Goal: Book appointment/travel/reservation

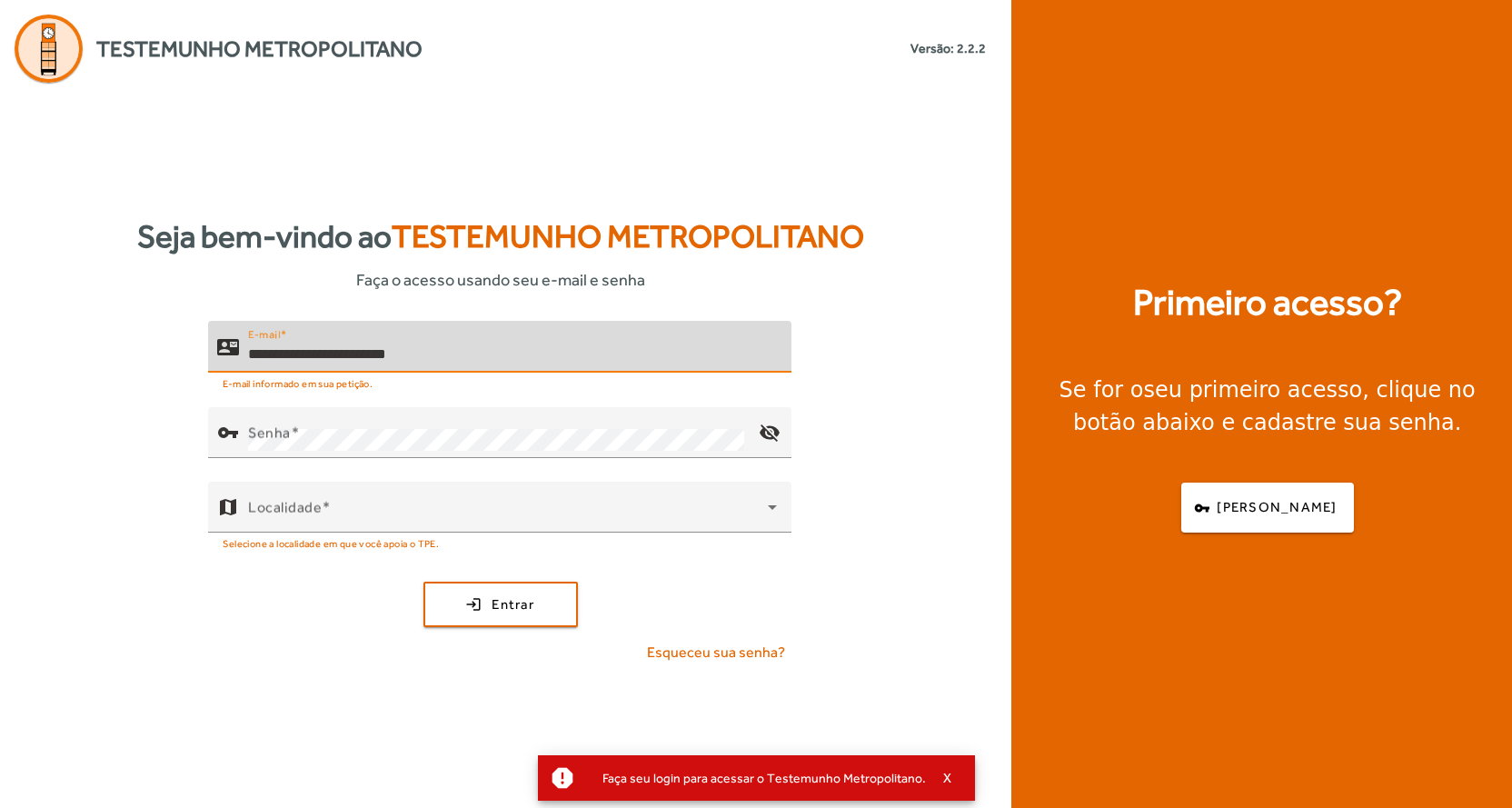
type input "**********"
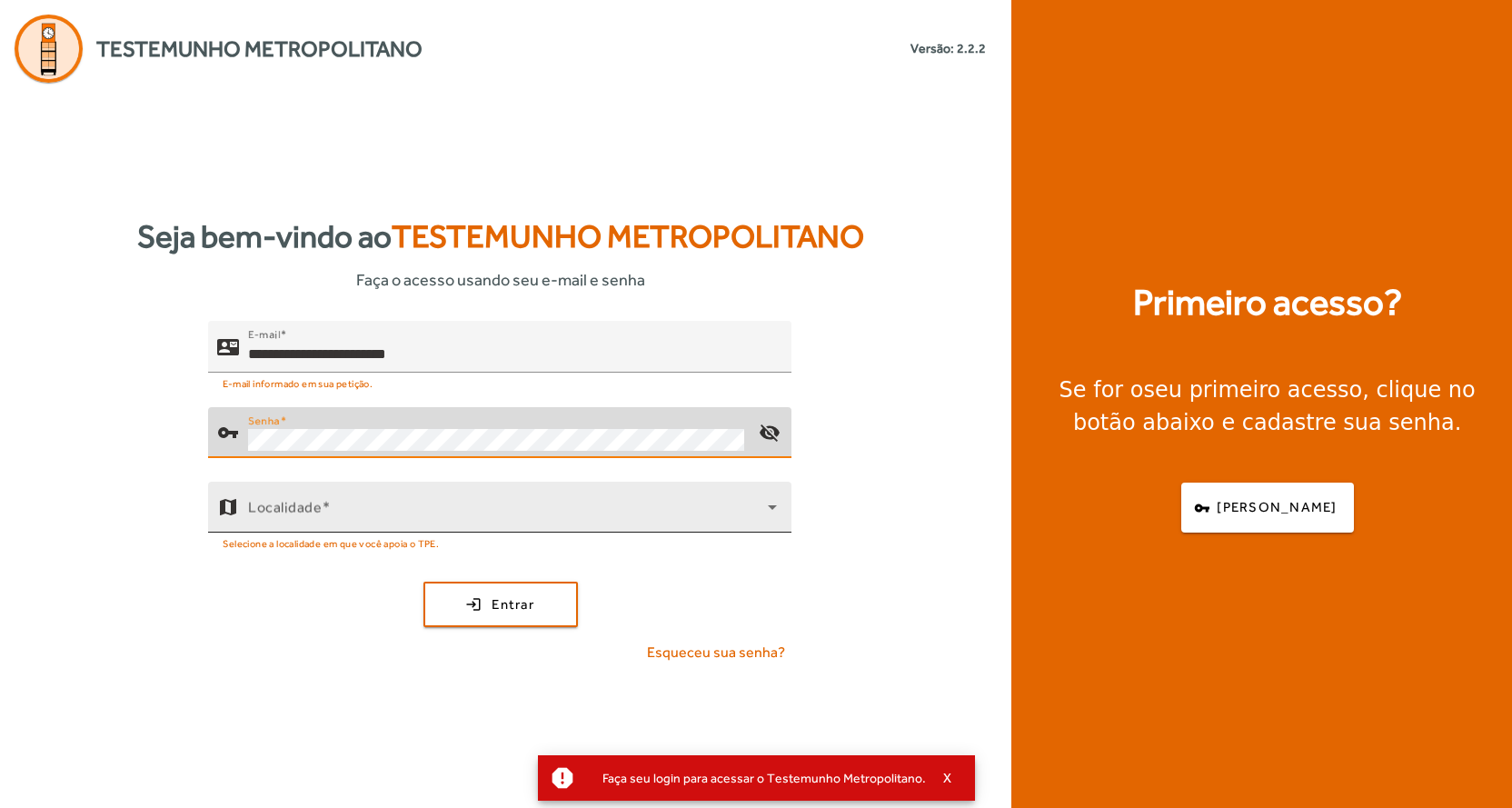
click at [418, 516] on span at bounding box center [508, 514] width 520 height 22
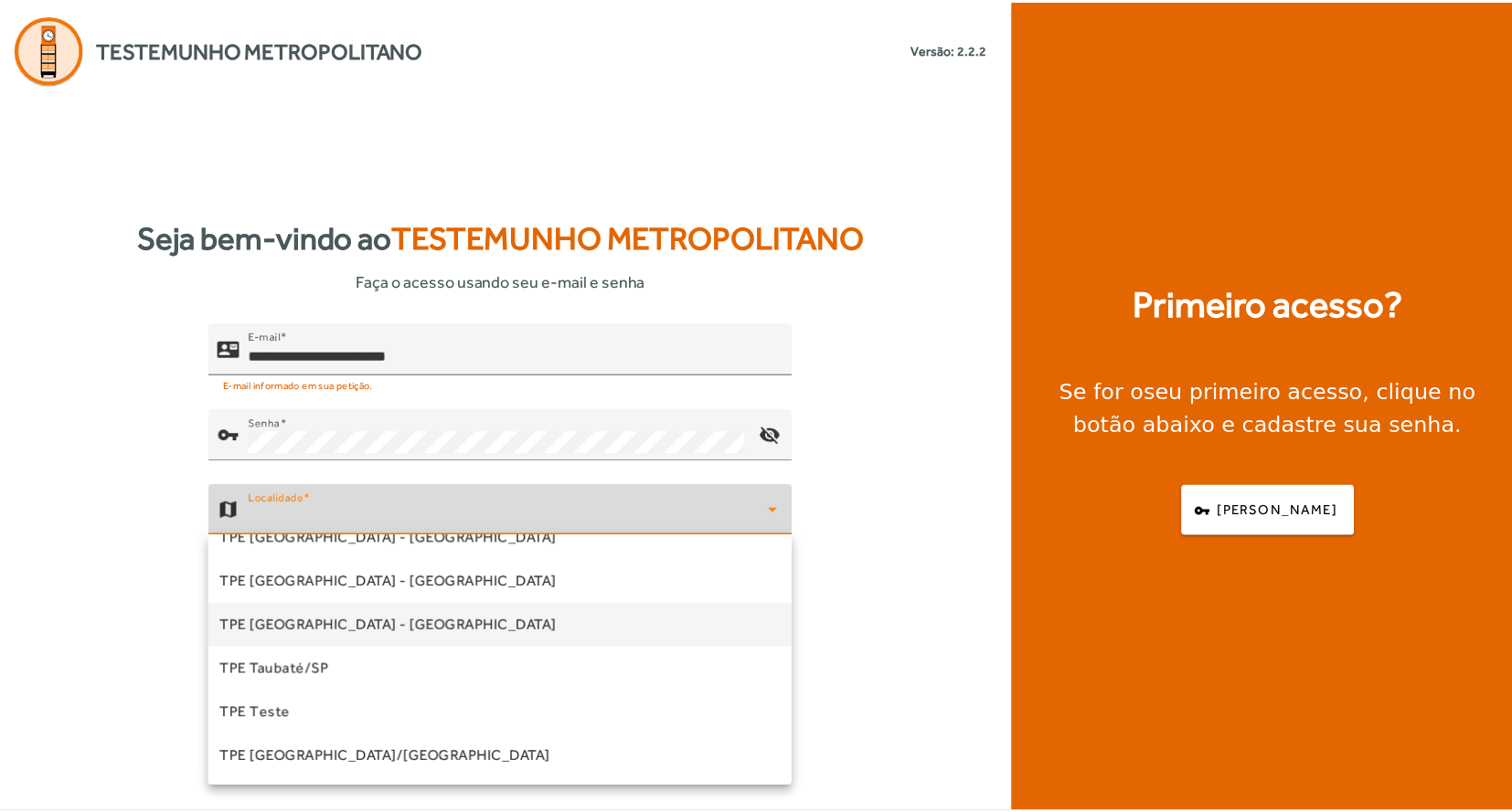
scroll to position [530, 0]
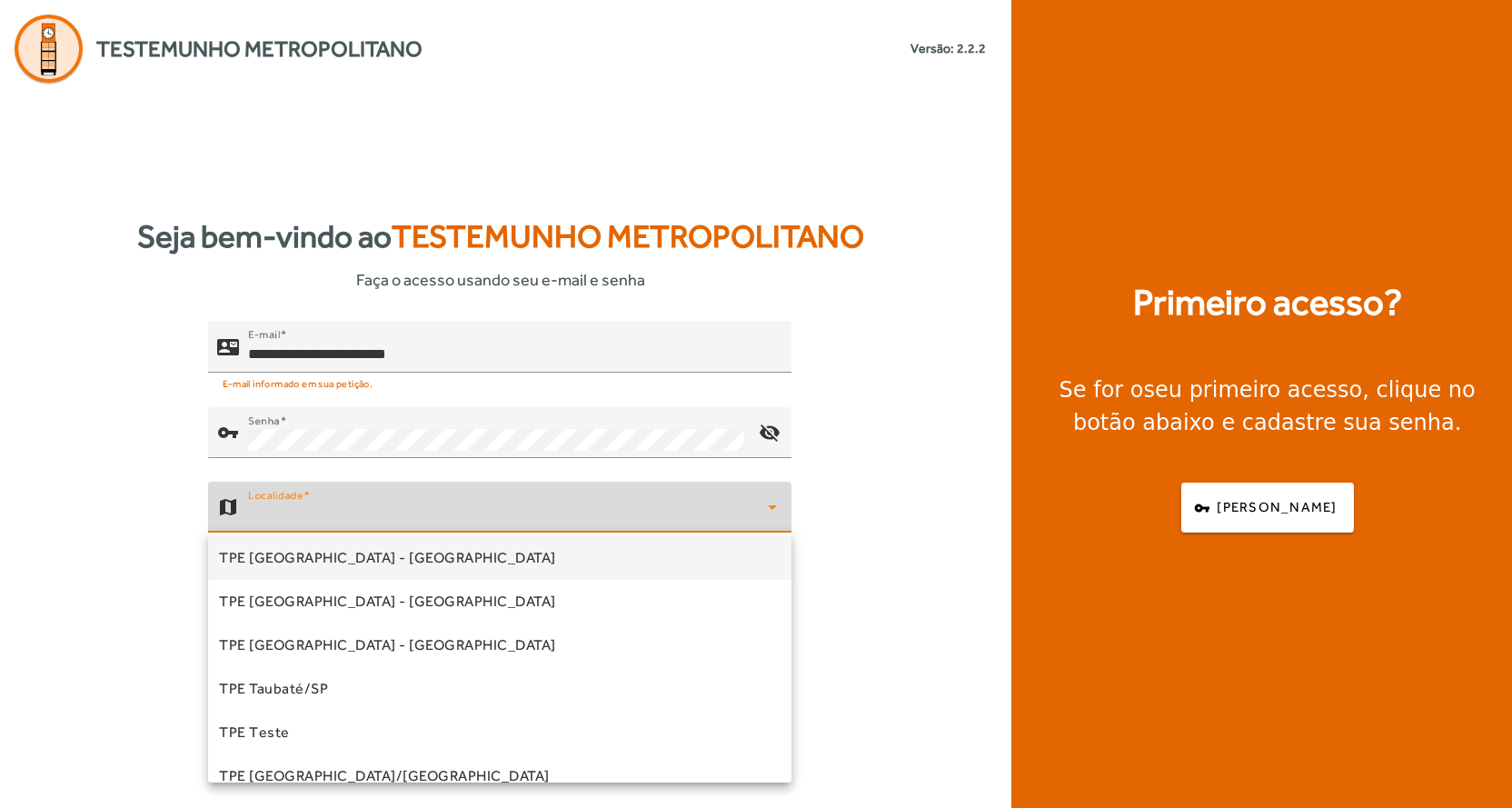
click at [365, 552] on span "TPE [GEOGRAPHIC_DATA] - [GEOGRAPHIC_DATA]" at bounding box center [387, 559] width 337 height 22
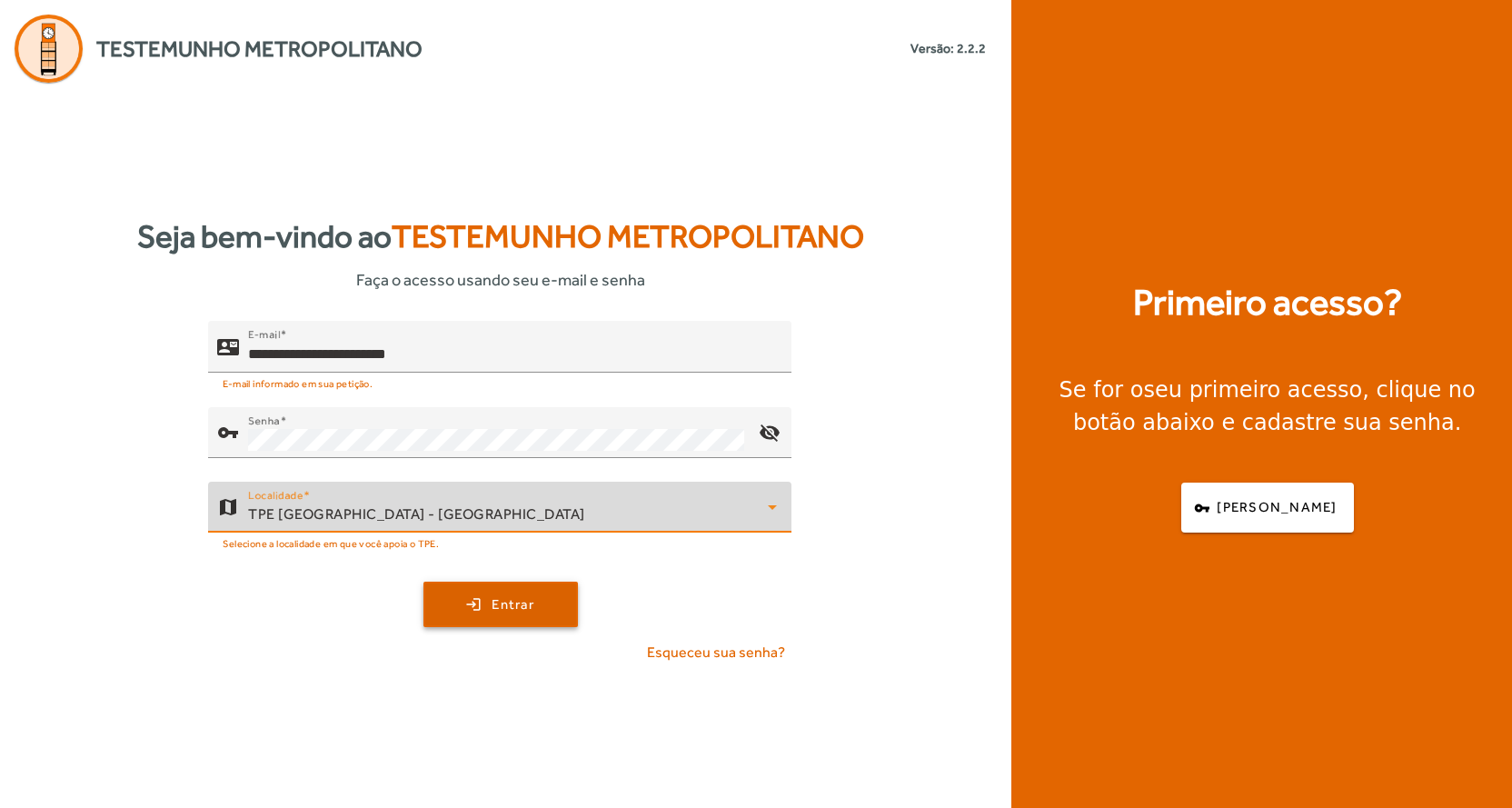
click at [524, 609] on span "Entrar" at bounding box center [512, 605] width 42 height 21
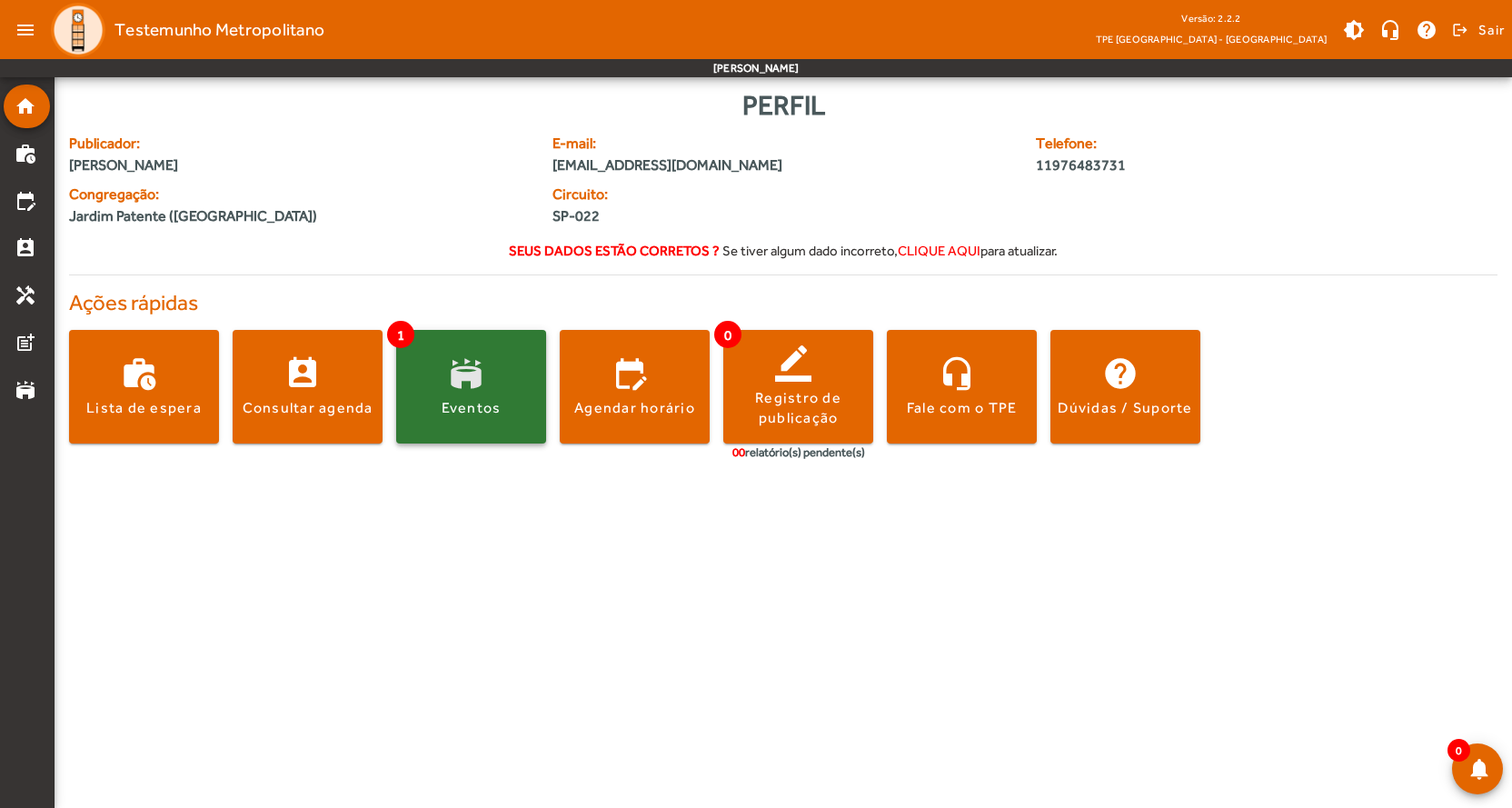
click at [482, 425] on span at bounding box center [471, 387] width 150 height 113
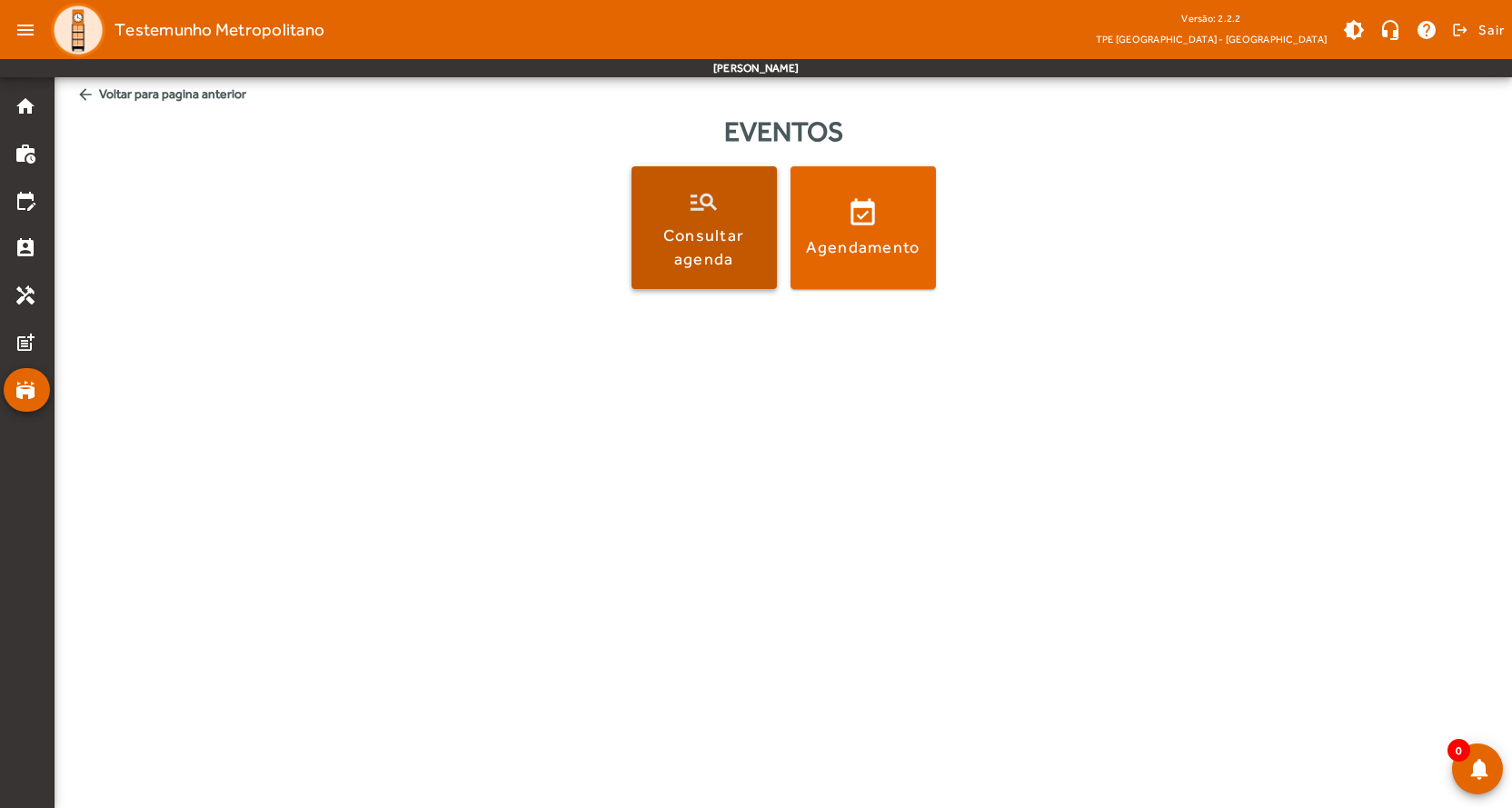
click at [697, 247] on div "Consultar agenda" at bounding box center [704, 246] width 138 height 45
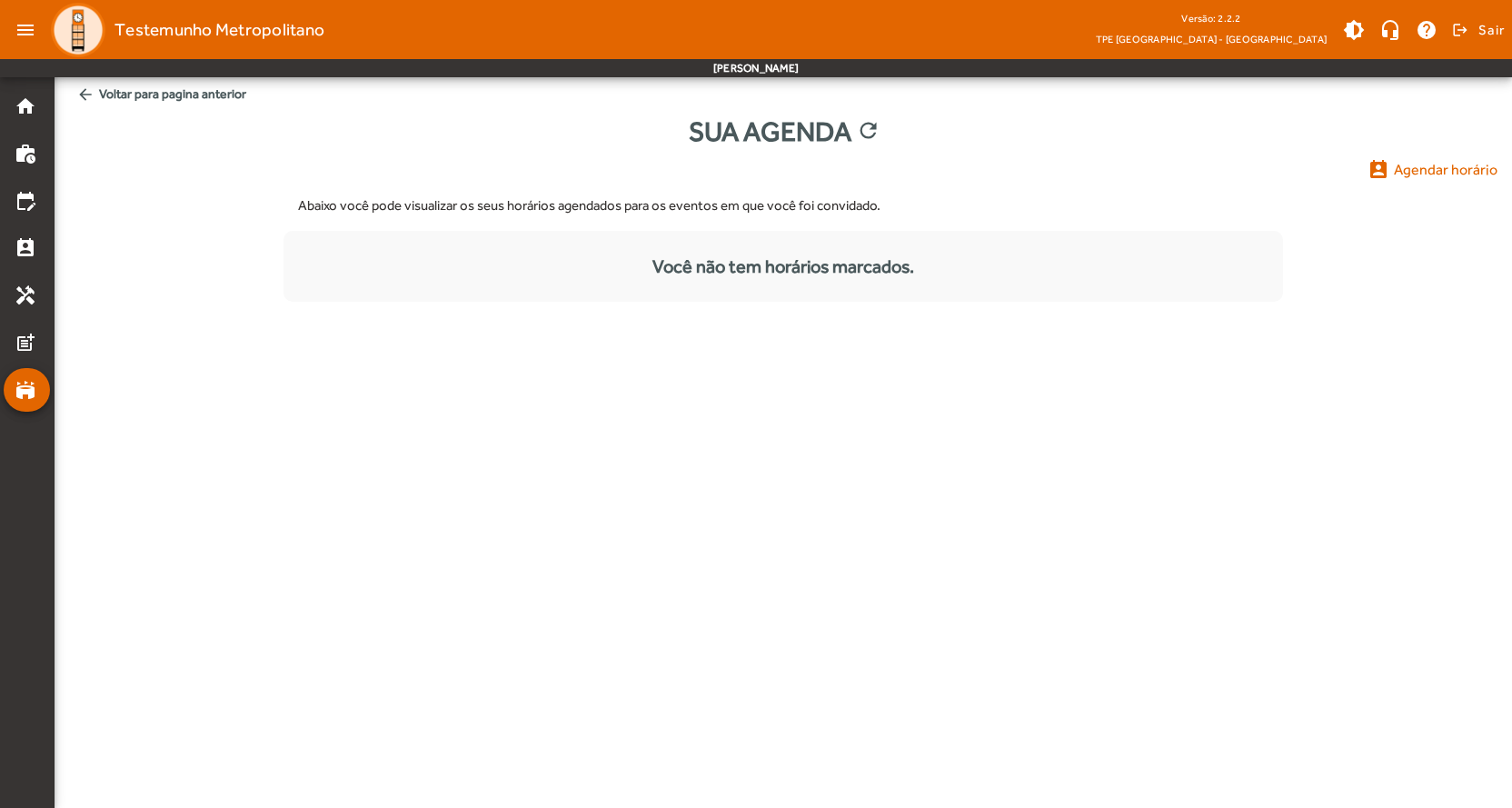
click at [198, 96] on span "arrow_back Voltar para pagina anterior" at bounding box center [783, 94] width 1428 height 34
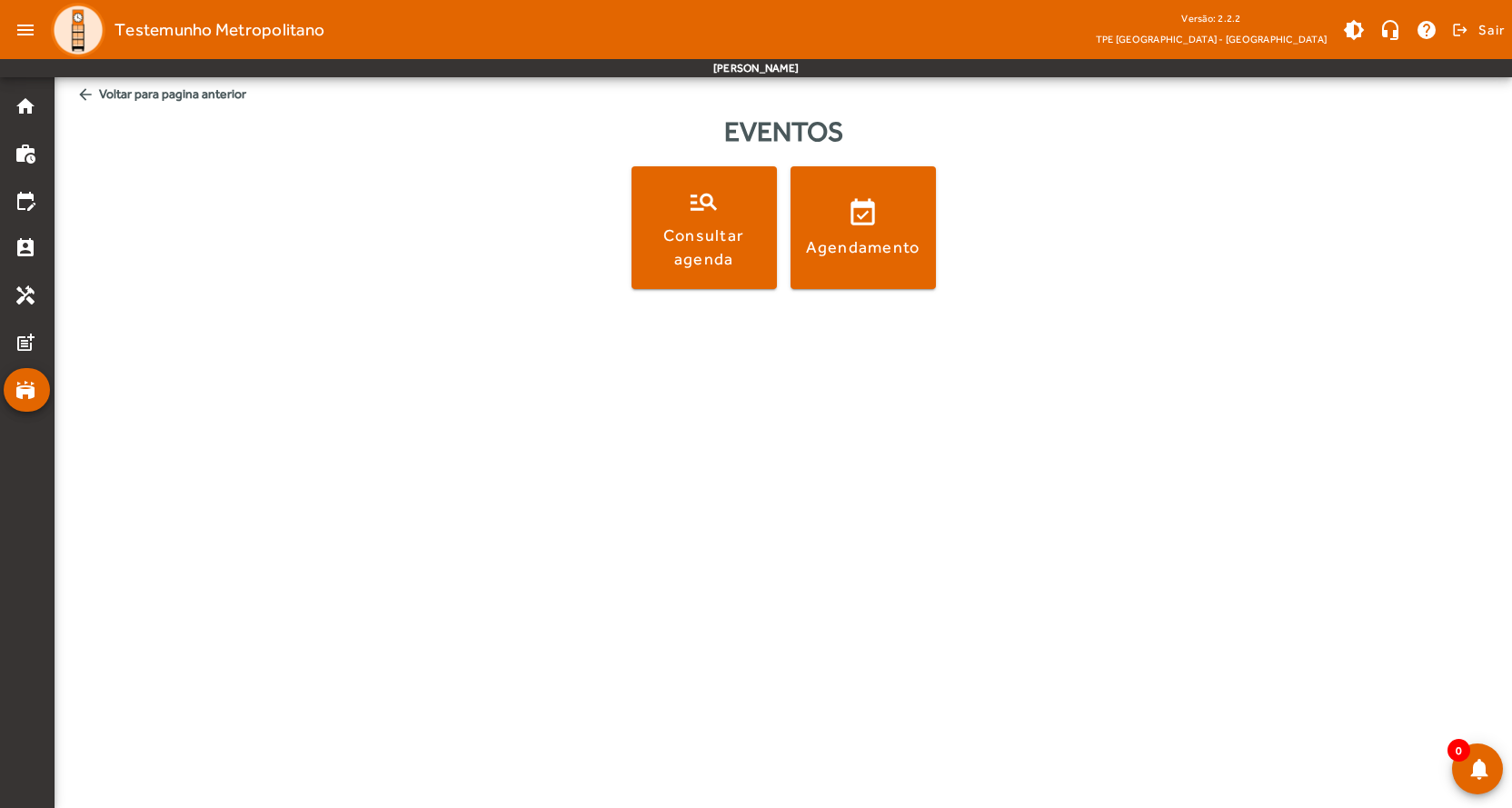
click at [86, 97] on mat-icon "arrow_back" at bounding box center [86, 95] width 18 height 18
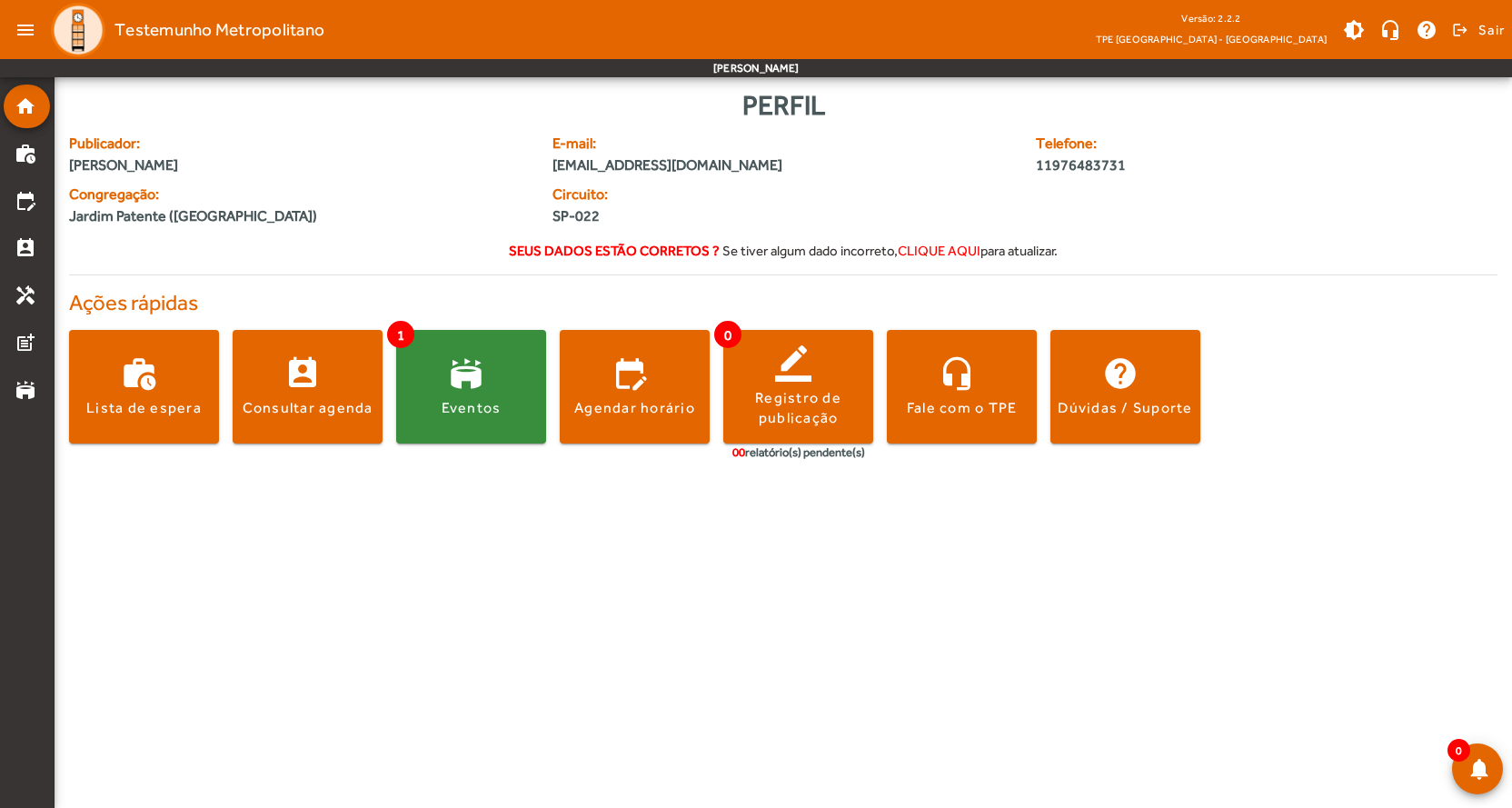
click at [400, 331] on span "1" at bounding box center [401, 335] width 28 height 28
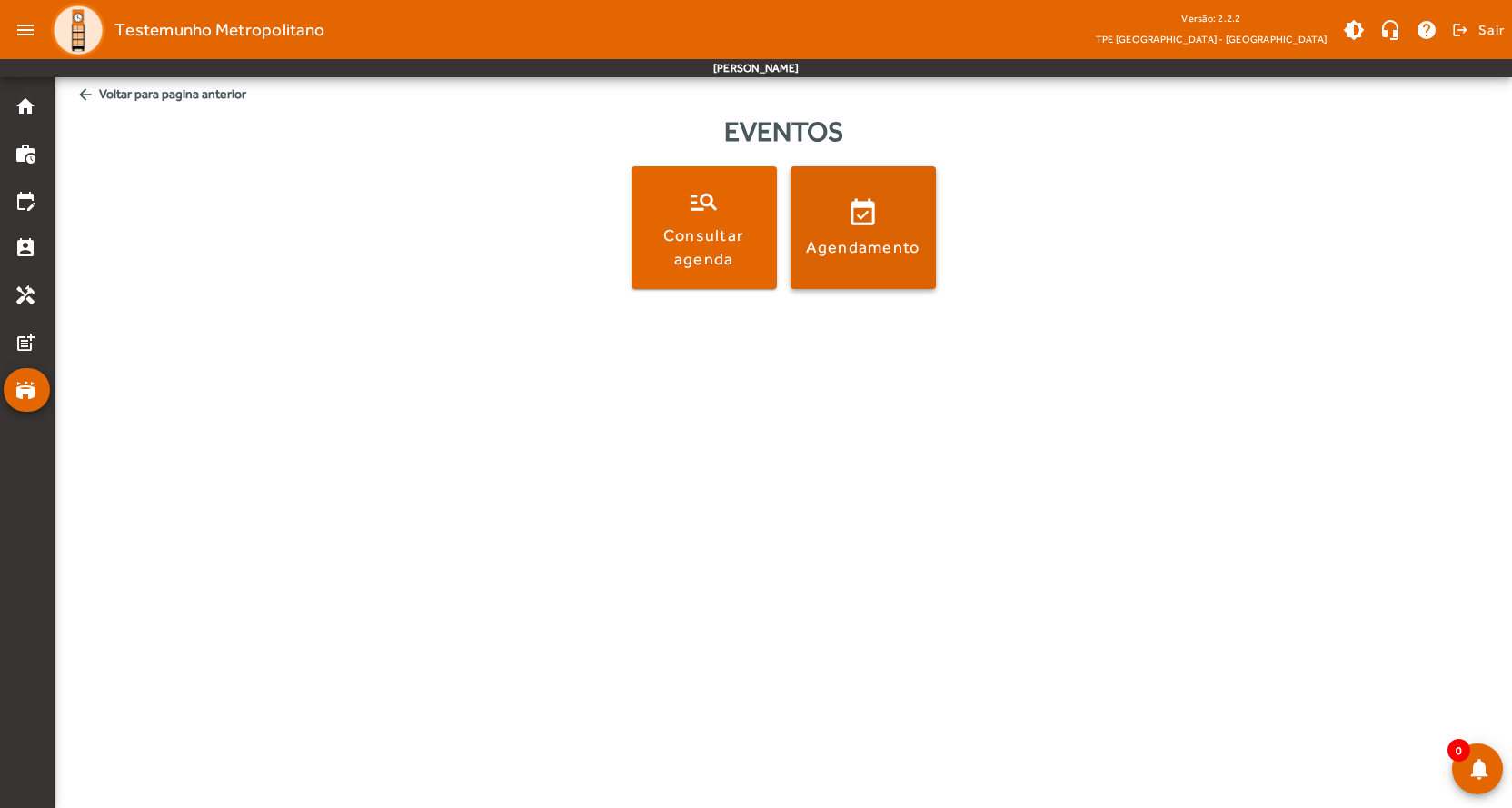
click at [853, 262] on span at bounding box center [863, 227] width 145 height 122
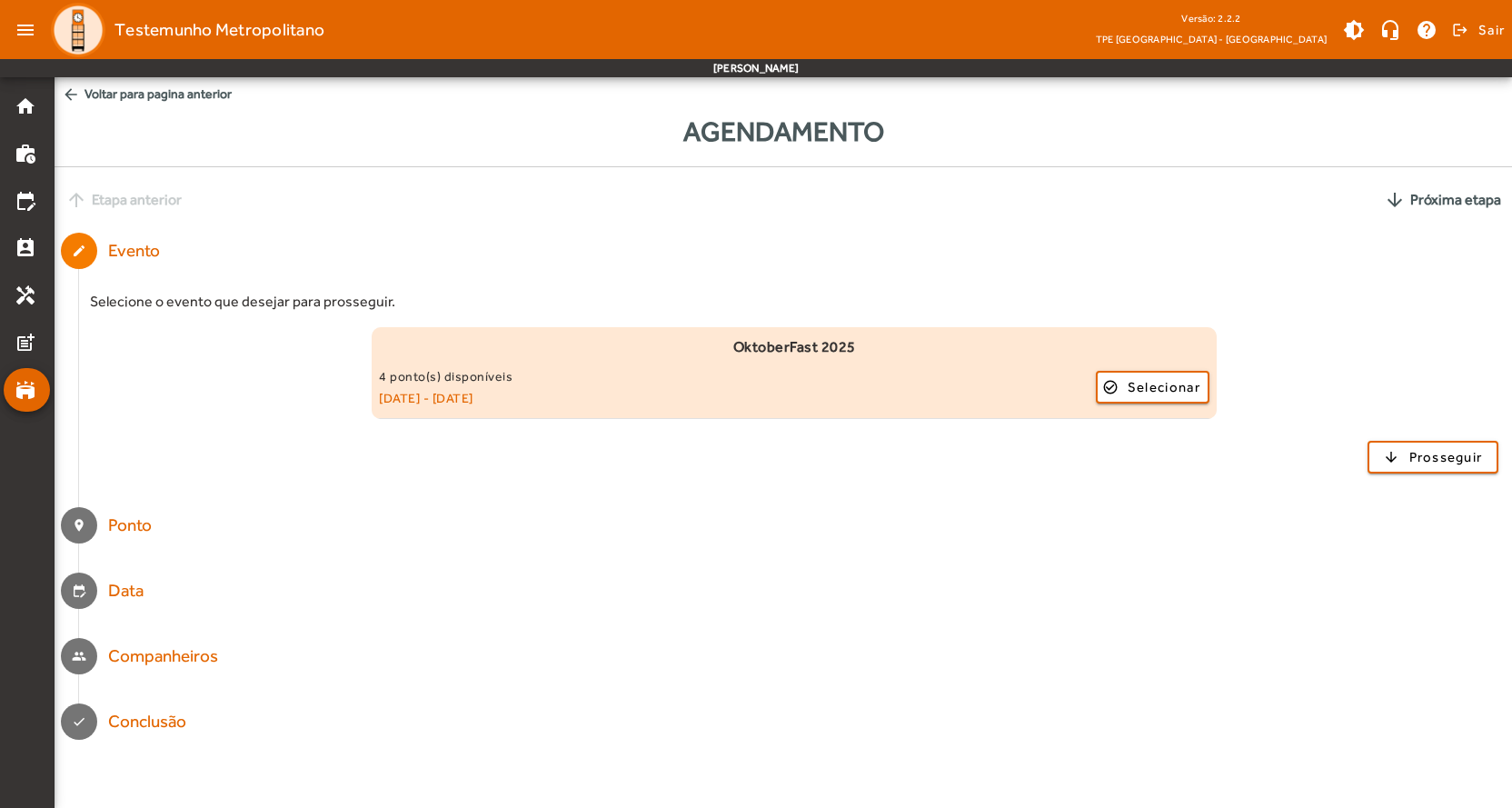
click at [798, 401] on small "[DATE] - [DATE]" at bounding box center [737, 398] width 716 height 22
click at [475, 401] on small "[DATE] - [DATE]" at bounding box center [737, 398] width 716 height 22
click at [580, 366] on div "4 ponto(s) disponíveis" at bounding box center [737, 376] width 716 height 22
click at [1153, 388] on span "Selecionar" at bounding box center [1163, 387] width 73 height 22
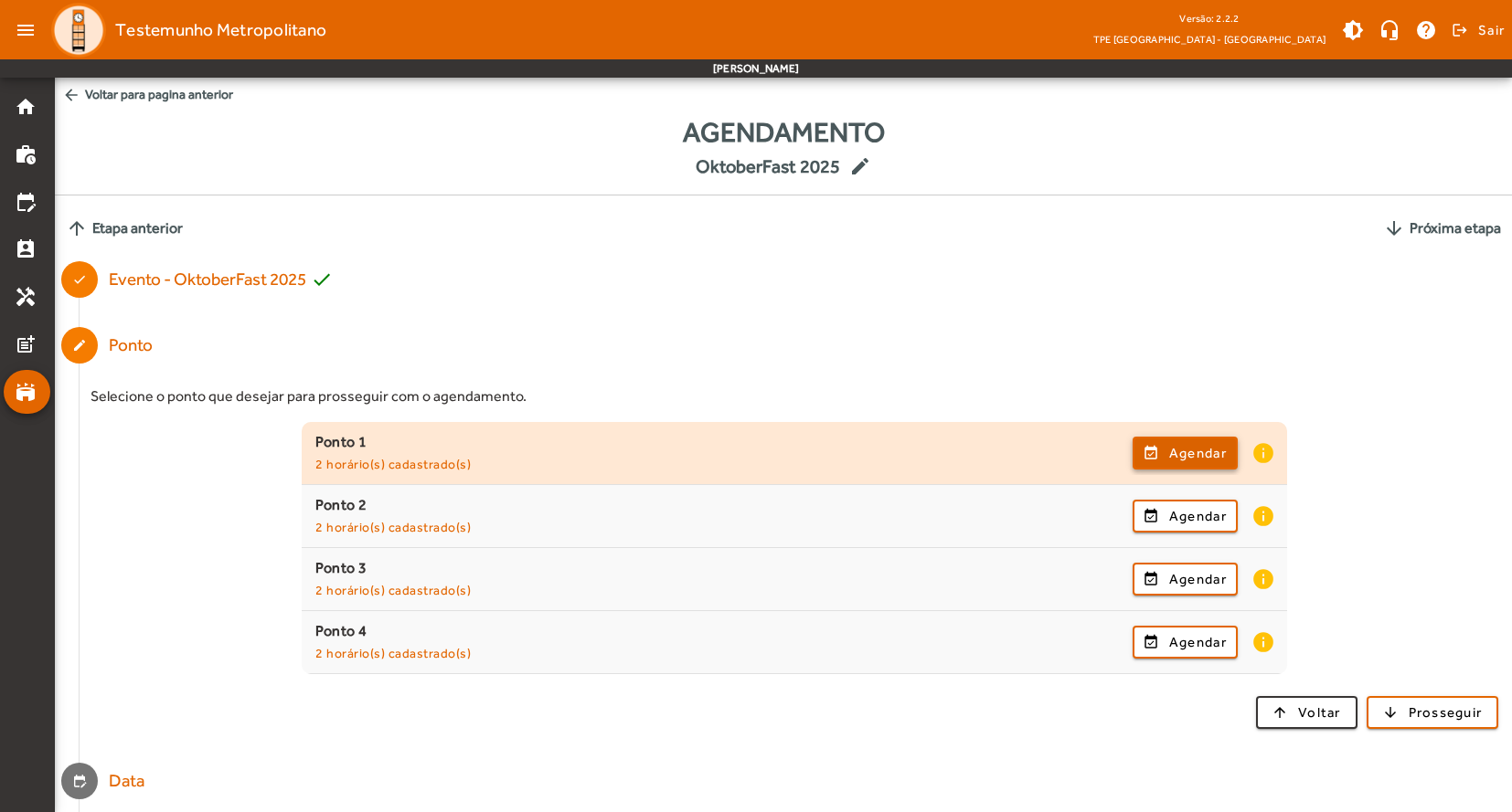
click at [1208, 456] on span "Agendar" at bounding box center [1197, 453] width 57 height 22
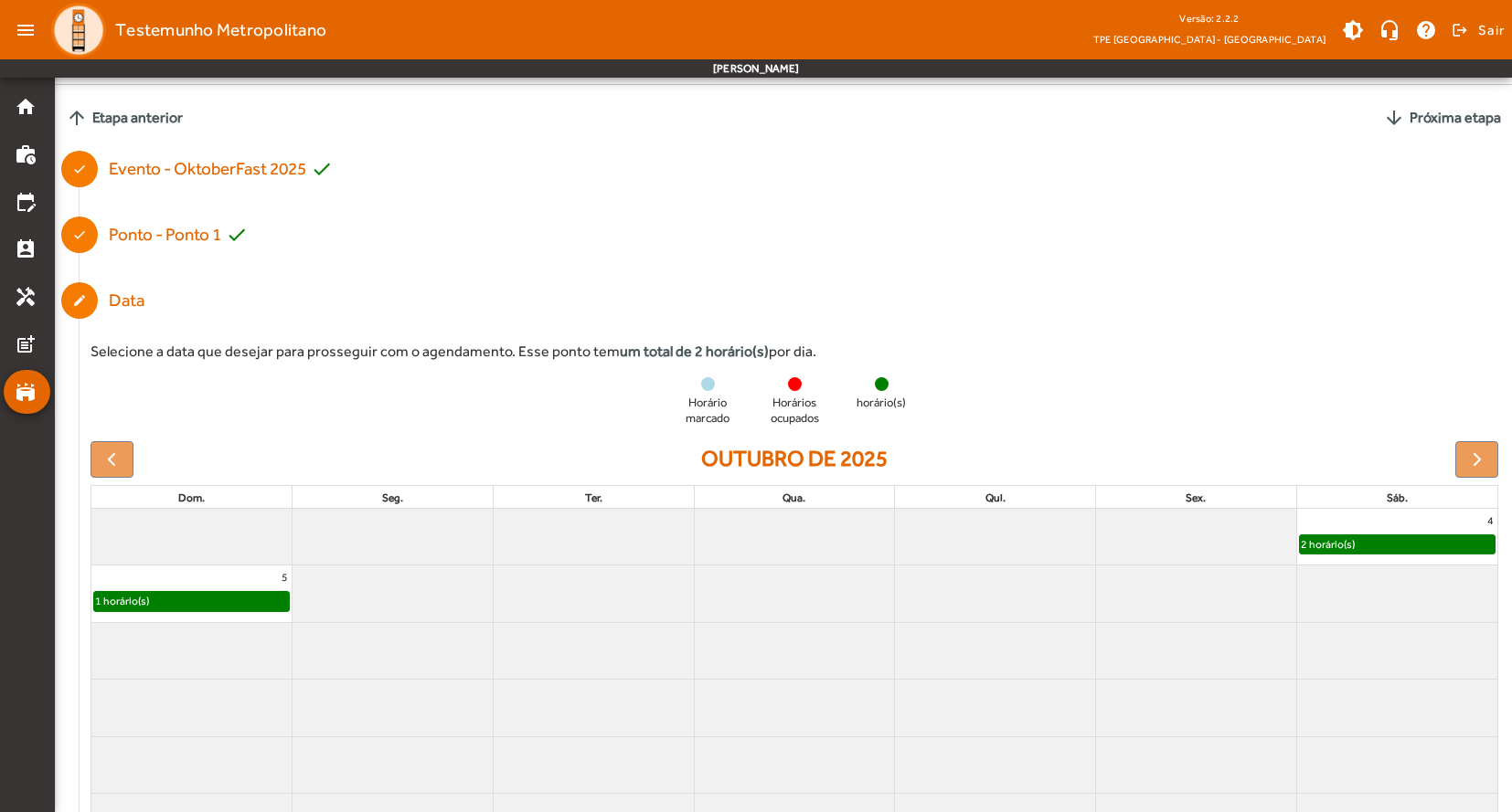
scroll to position [198, 0]
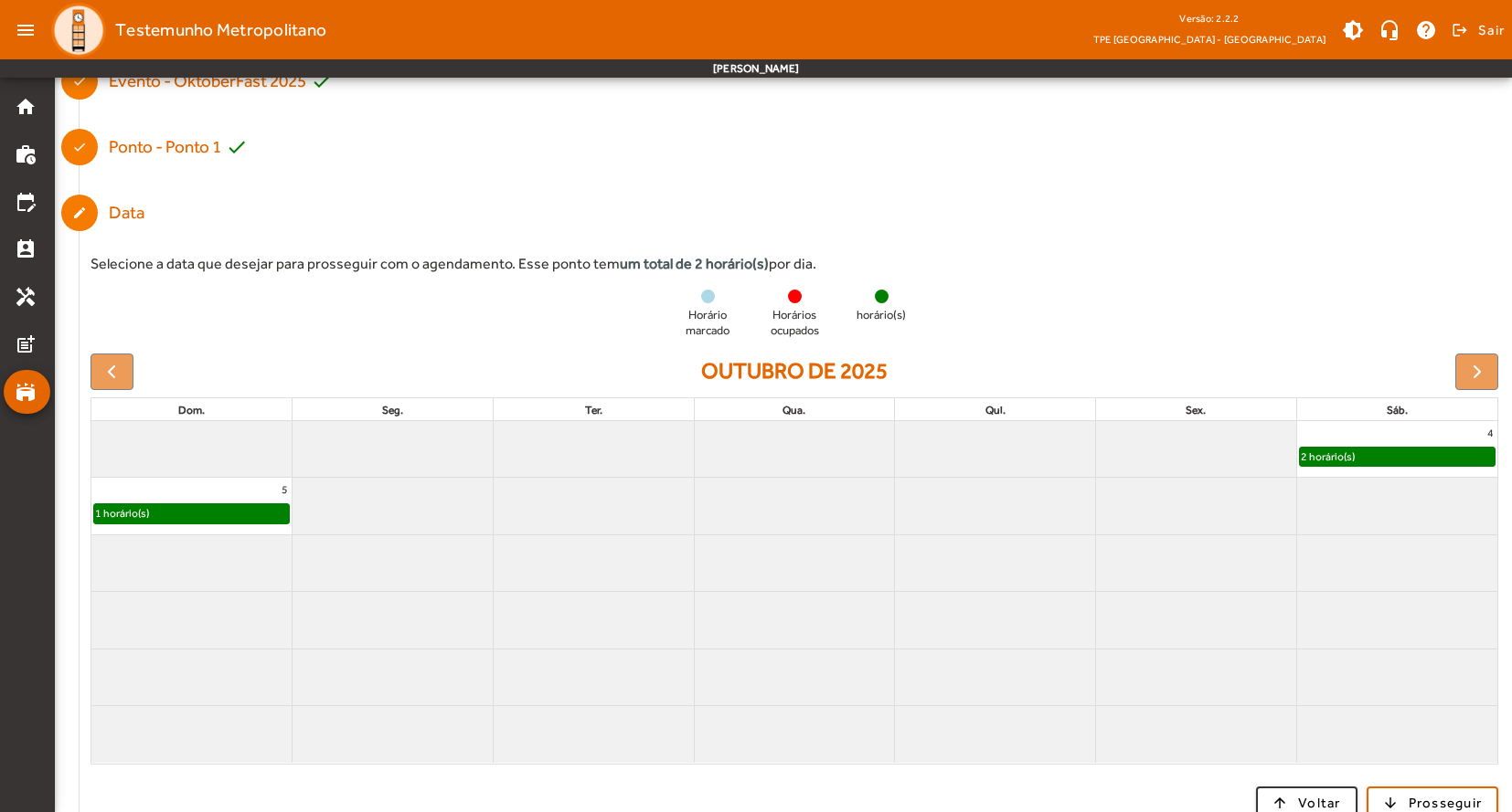
click at [242, 515] on div "1 horário(s)" at bounding box center [192, 513] width 194 height 18
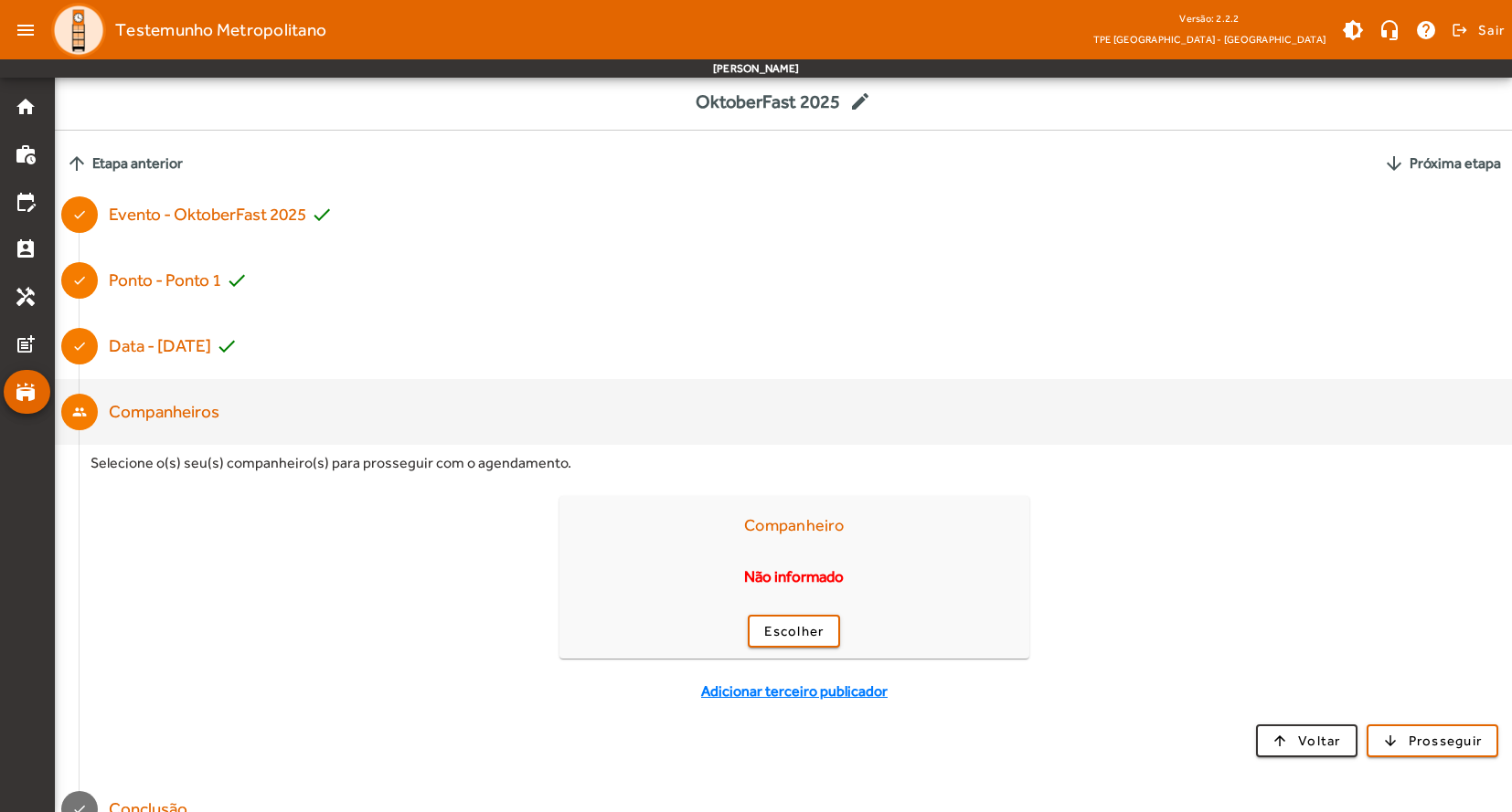
scroll to position [0, 0]
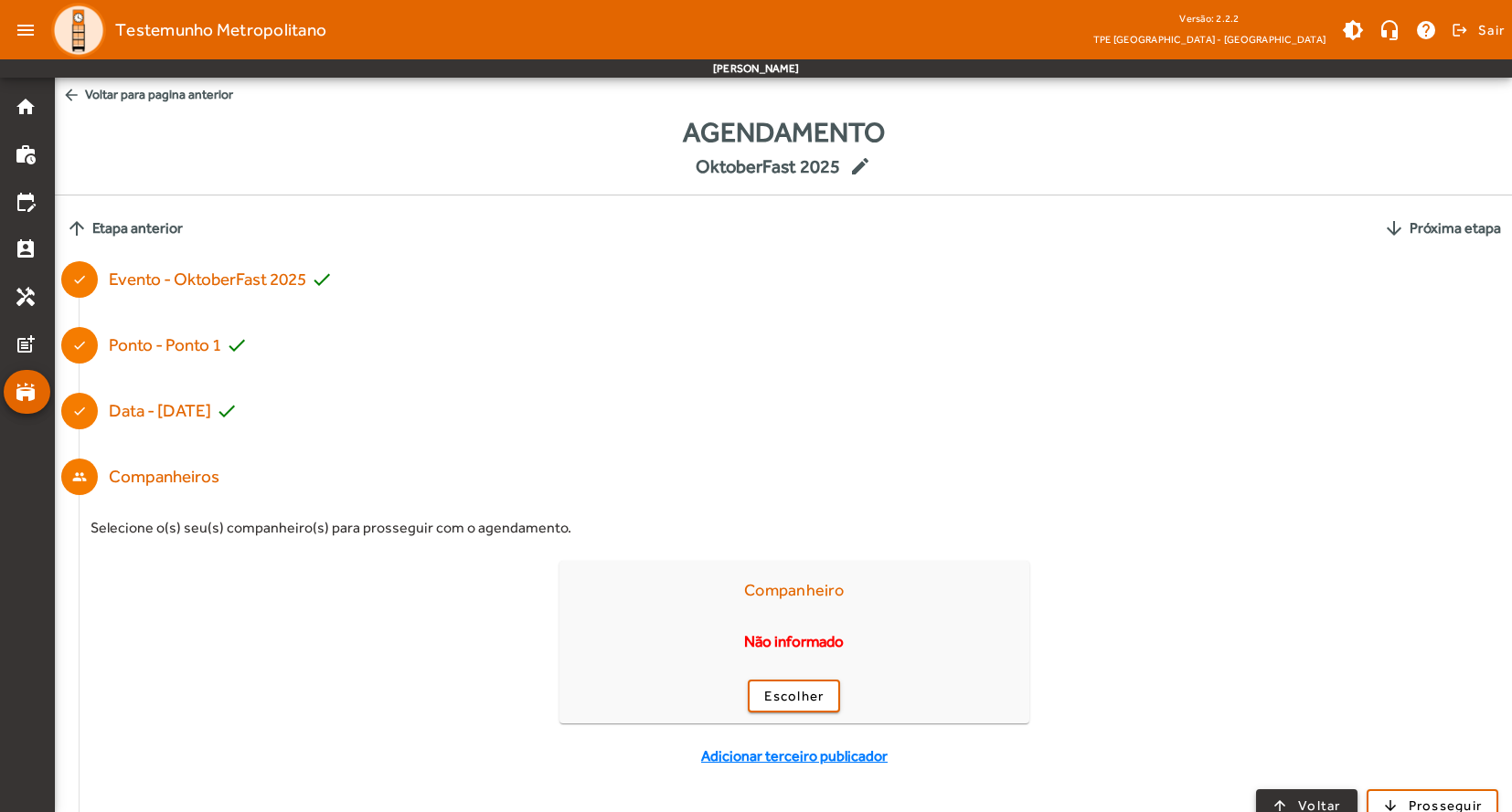
click at [1321, 792] on span "button" at bounding box center [1307, 806] width 98 height 43
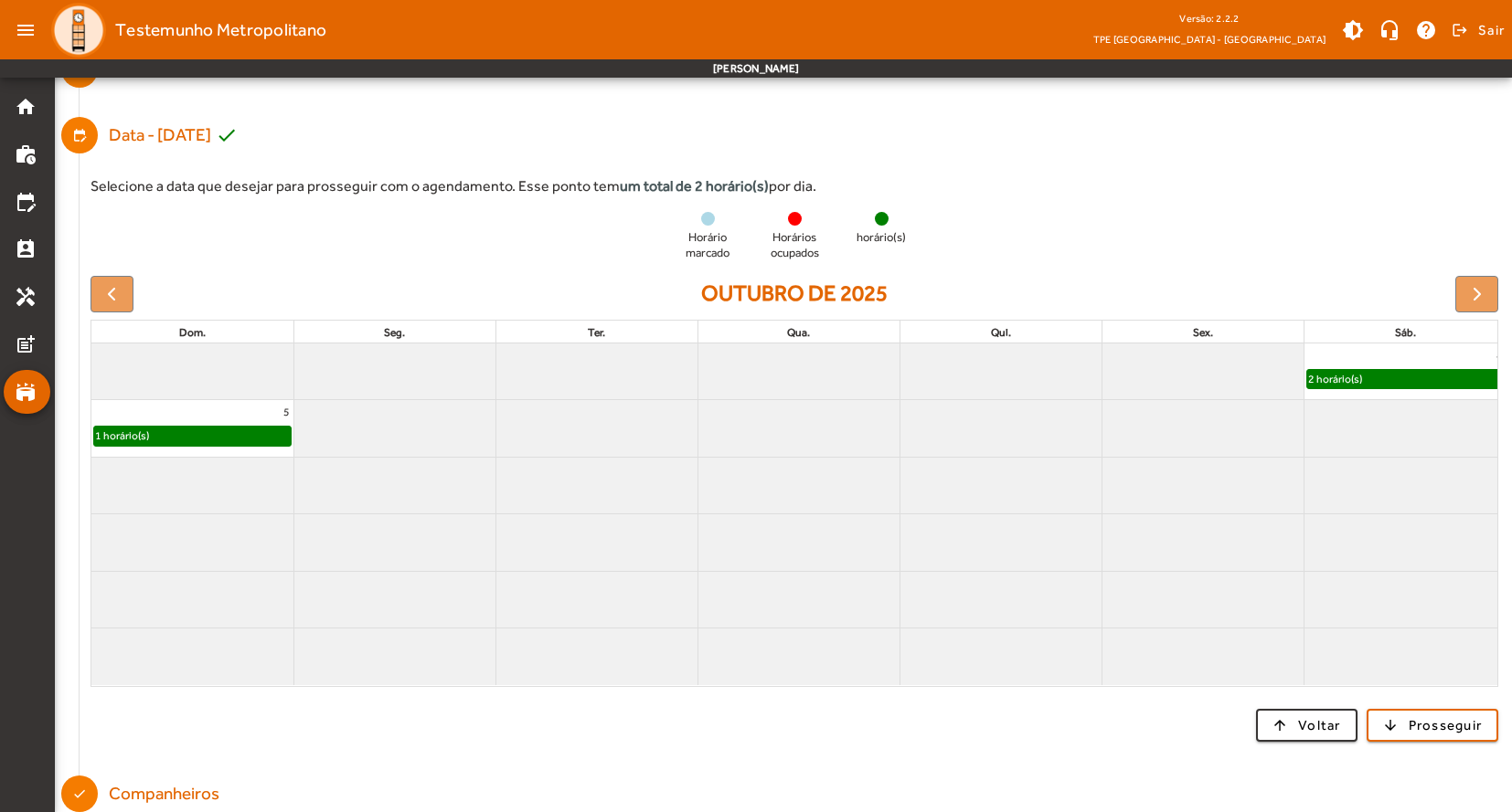
scroll to position [354, 0]
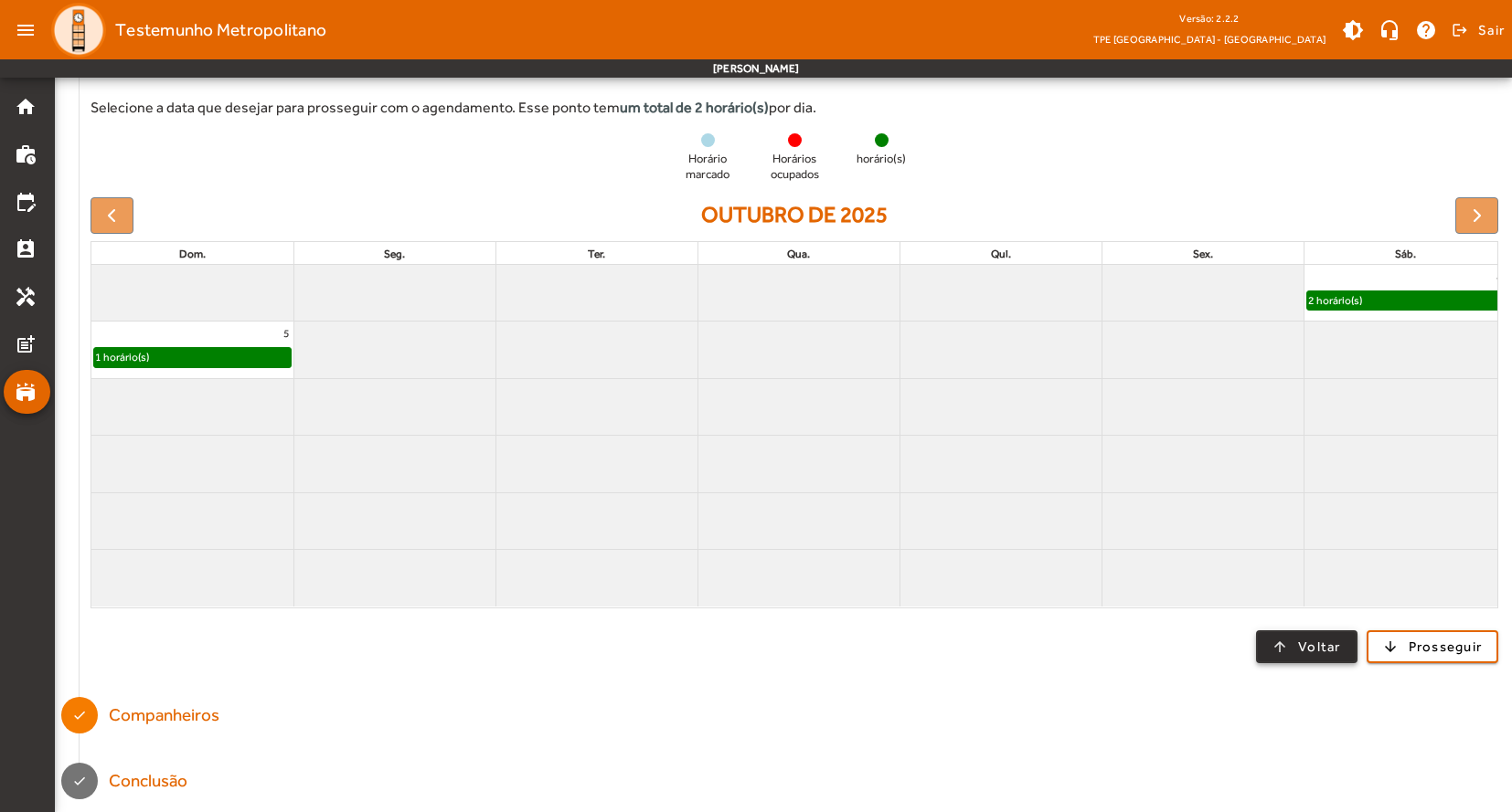
click at [1315, 641] on span "Voltar" at bounding box center [1320, 646] width 43 height 21
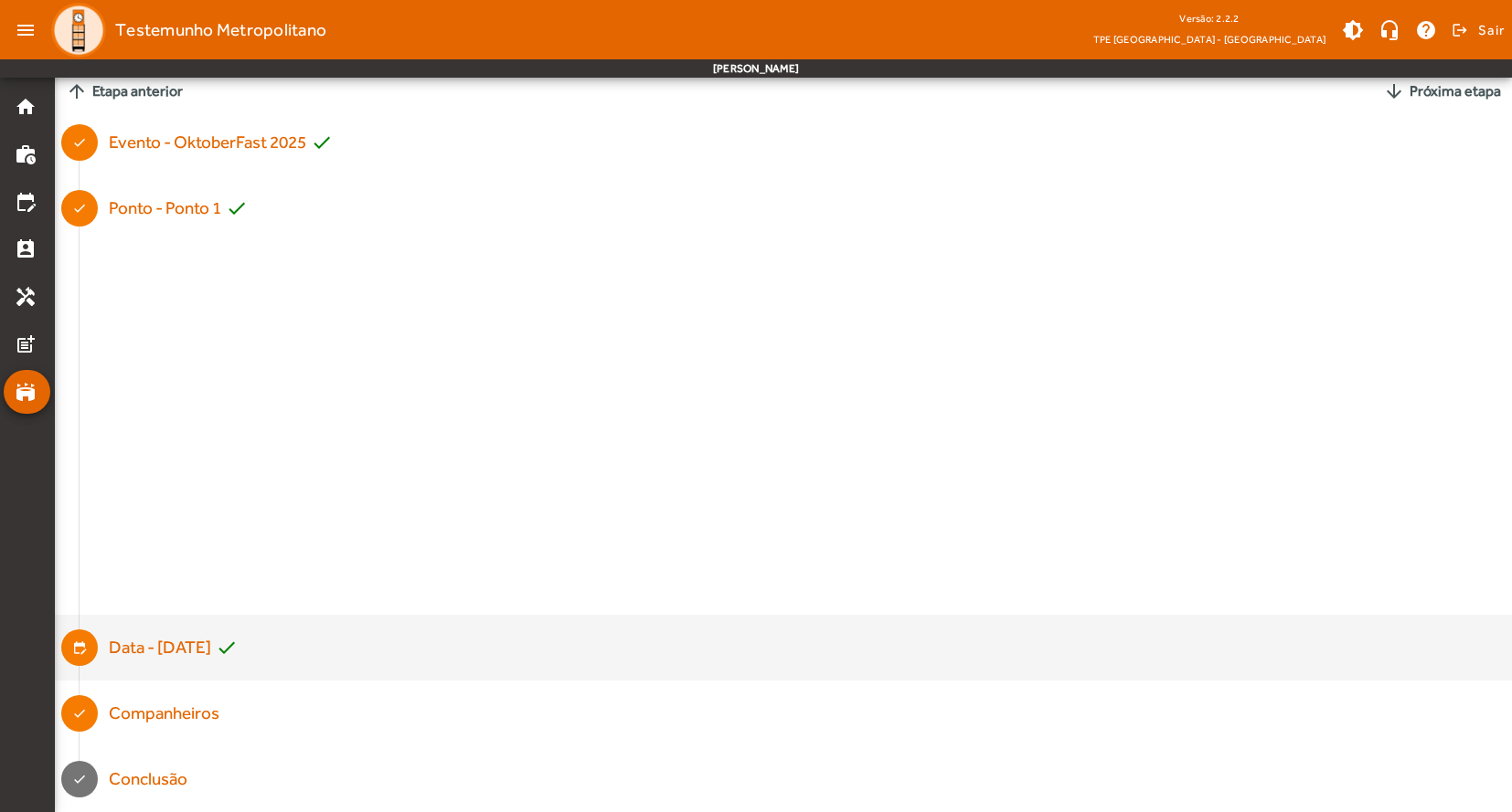
scroll to position [0, 0]
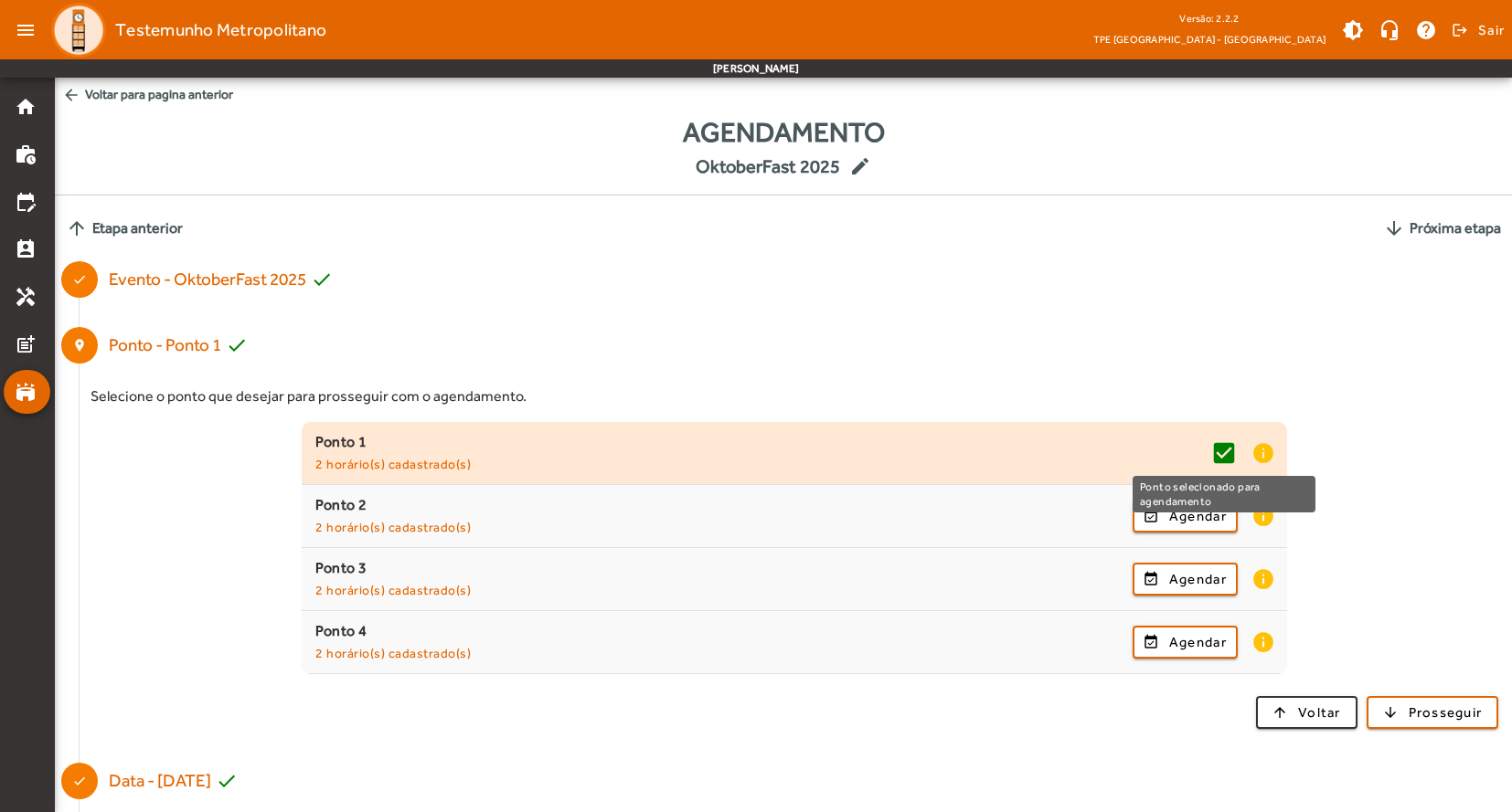
click at [1231, 450] on mat-icon "check_box" at bounding box center [1224, 453] width 28 height 28
click at [1263, 455] on mat-icon "info" at bounding box center [1262, 453] width 22 height 24
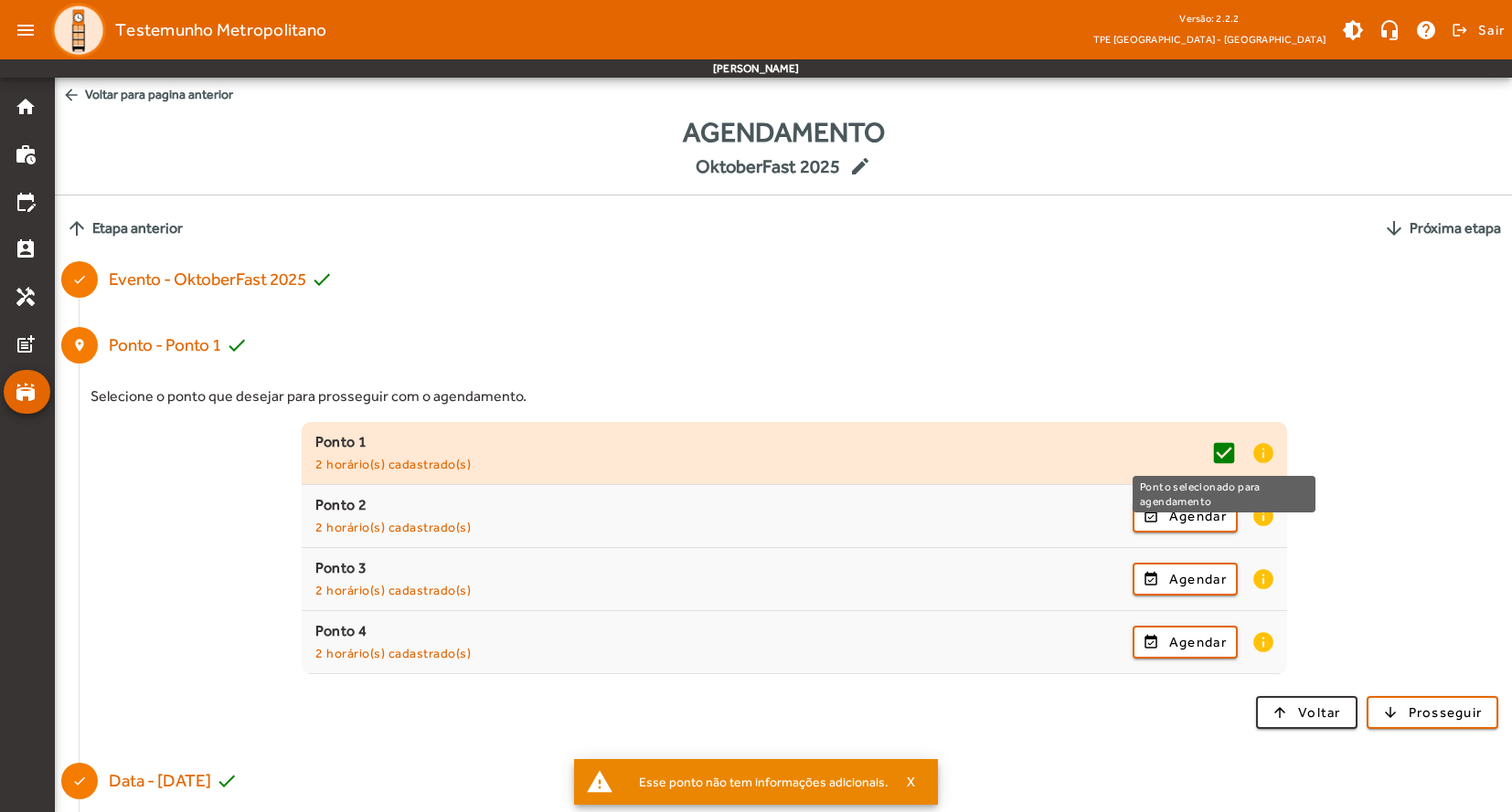
click at [1228, 454] on mat-icon "check_box" at bounding box center [1224, 453] width 28 height 28
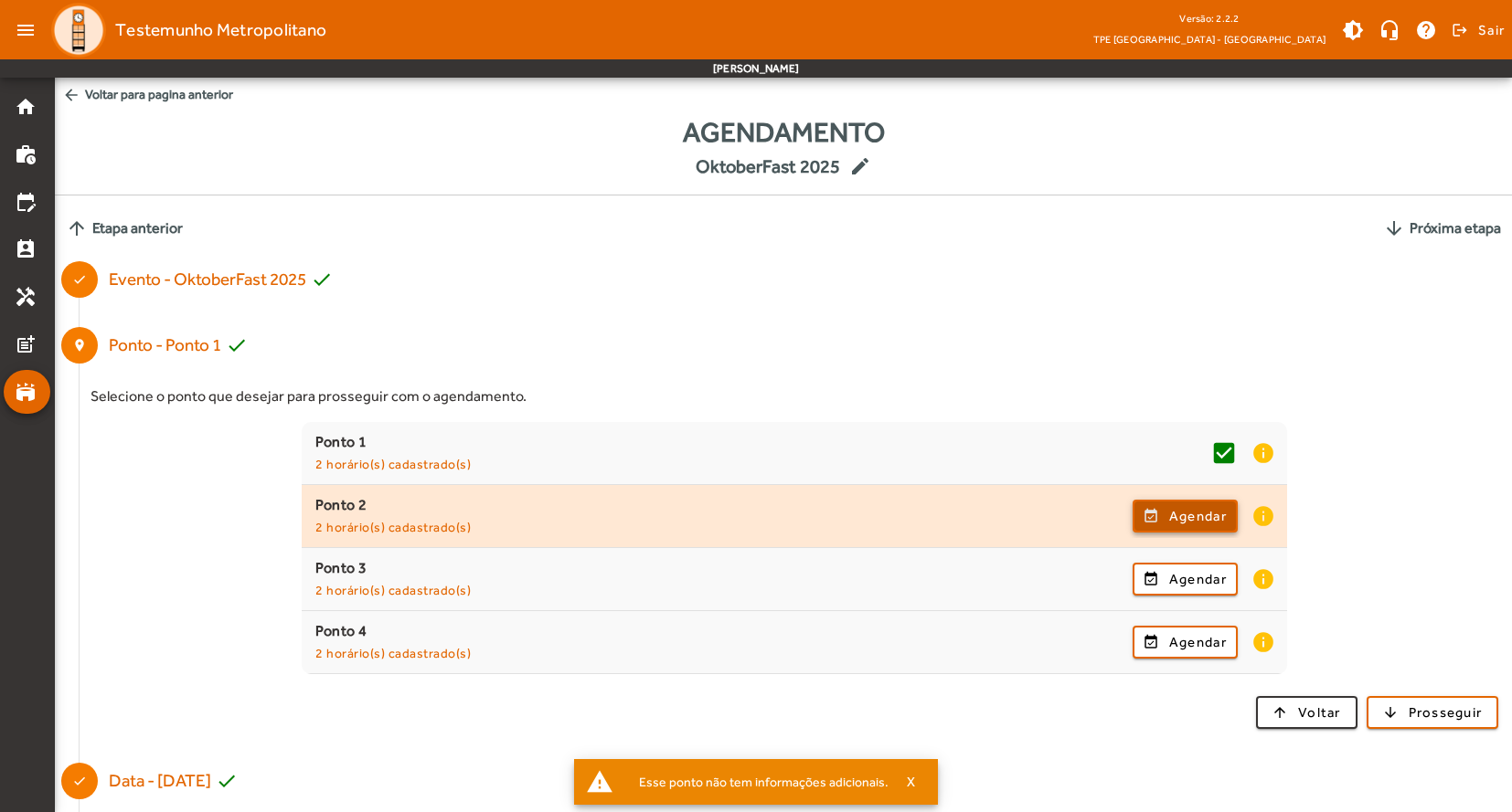
click at [1200, 533] on button "event_available Agendar" at bounding box center [1185, 516] width 105 height 33
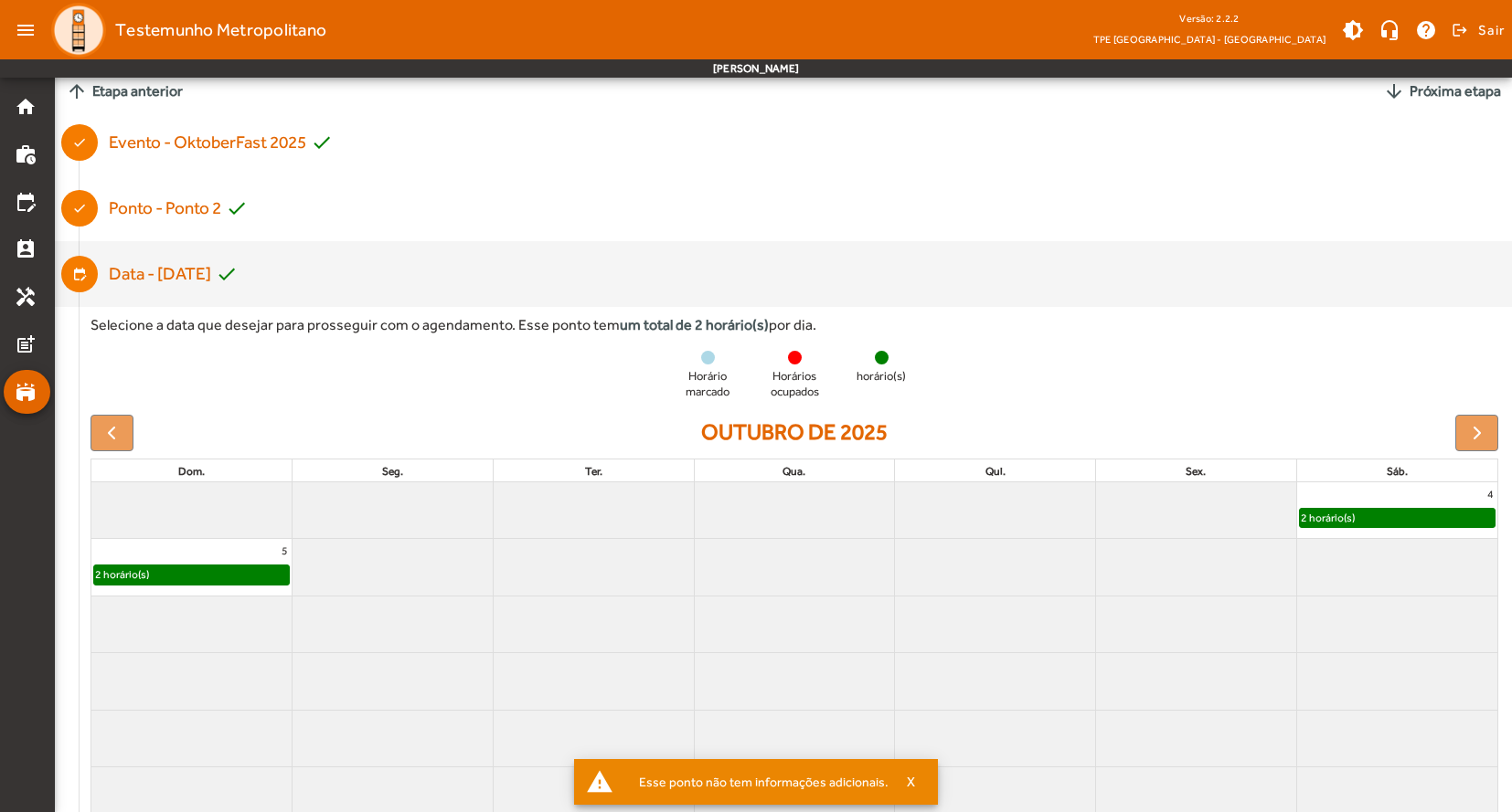
scroll to position [272, 0]
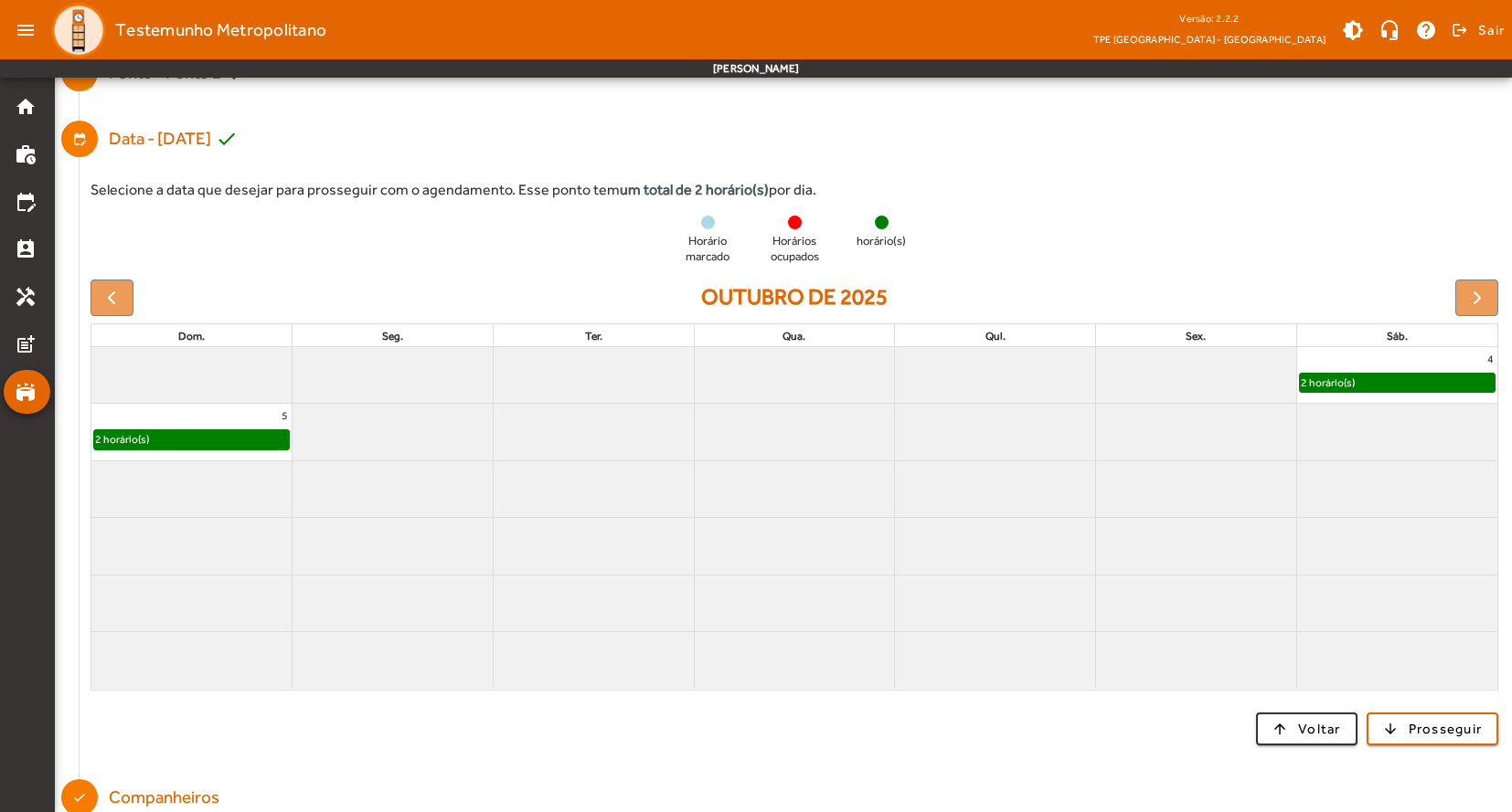
click at [165, 437] on div "2 horário(s)" at bounding box center [192, 439] width 194 height 18
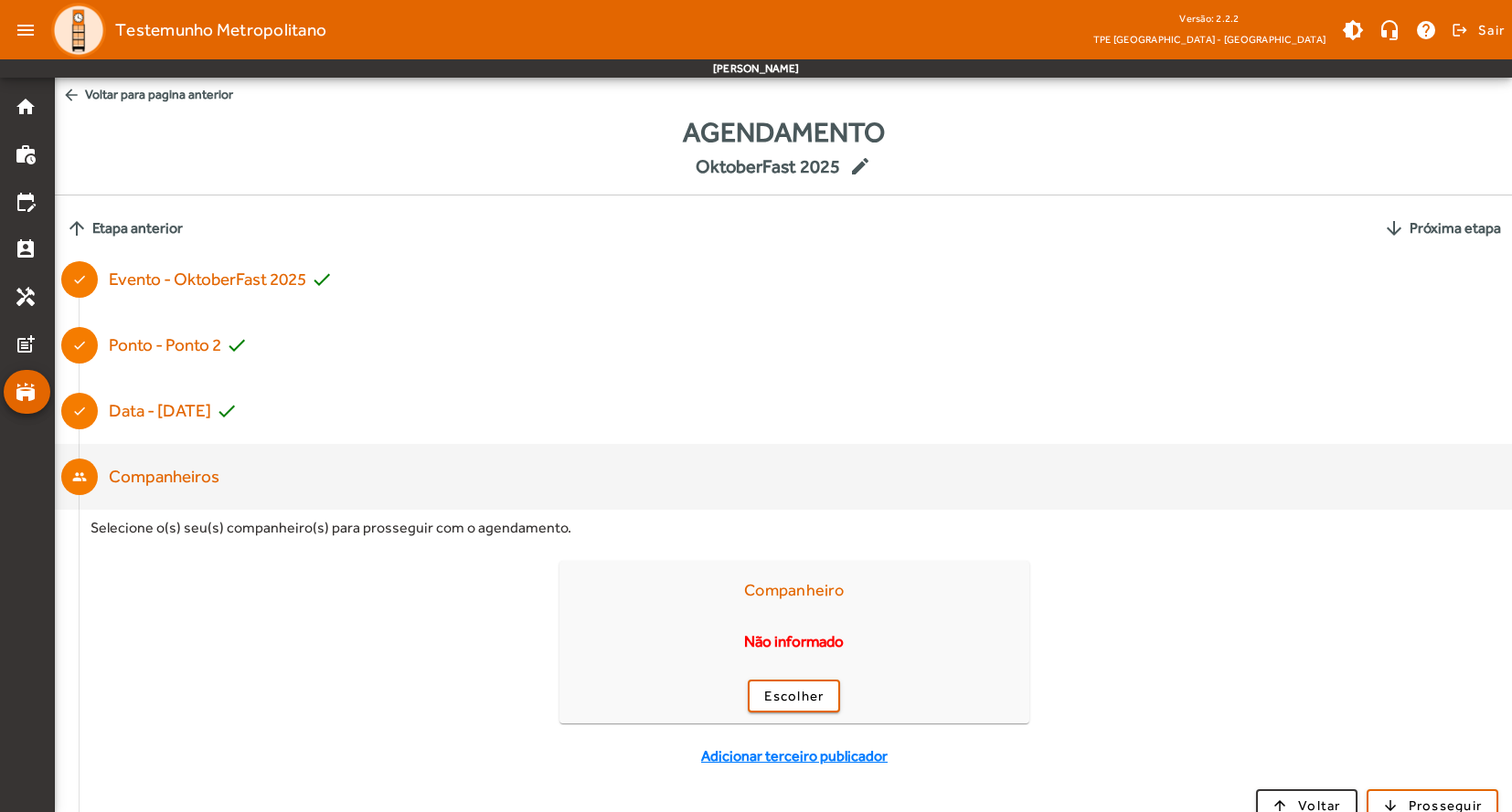
scroll to position [95, 0]
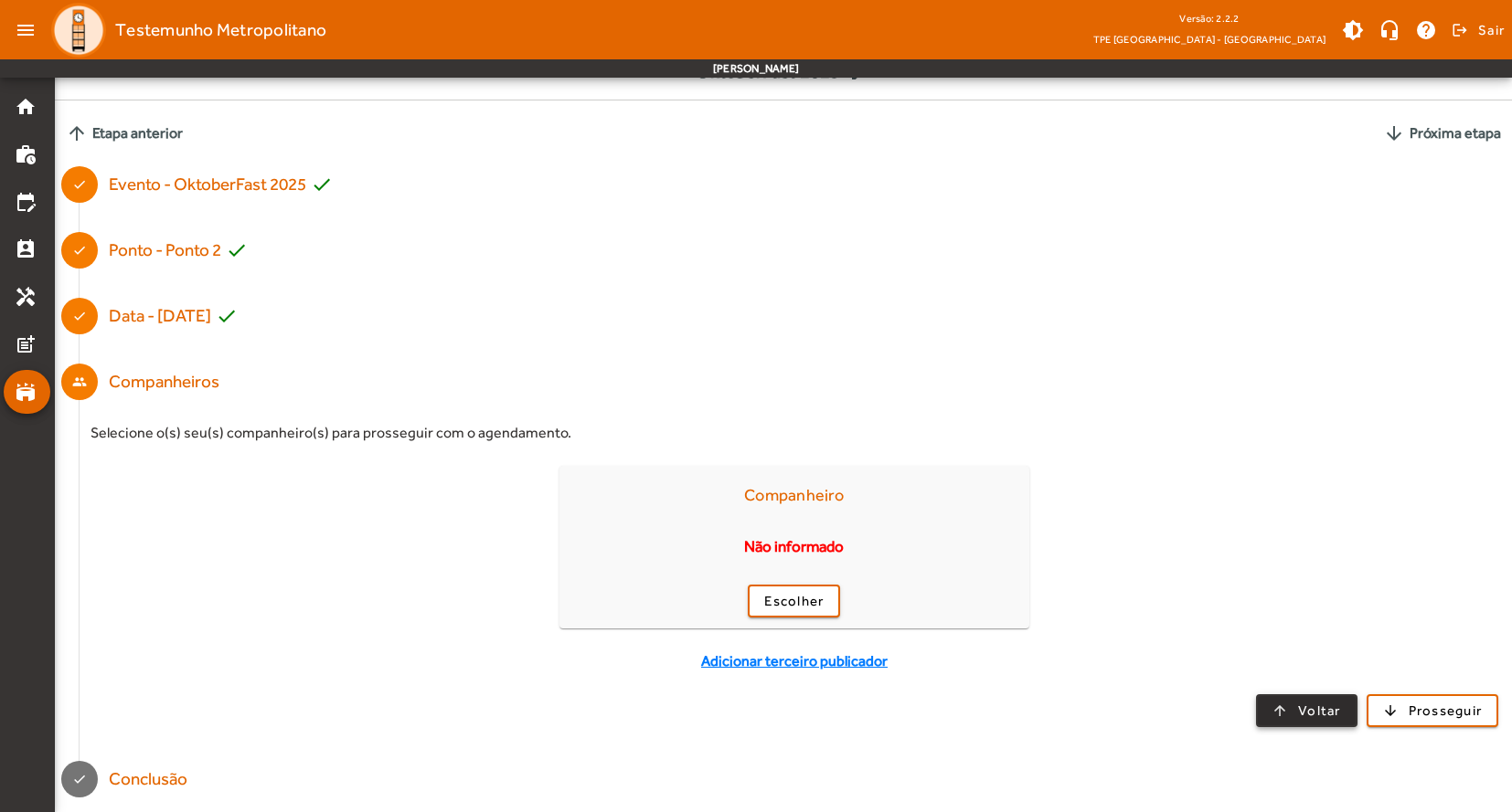
click at [1309, 706] on span "Voltar" at bounding box center [1320, 711] width 43 height 21
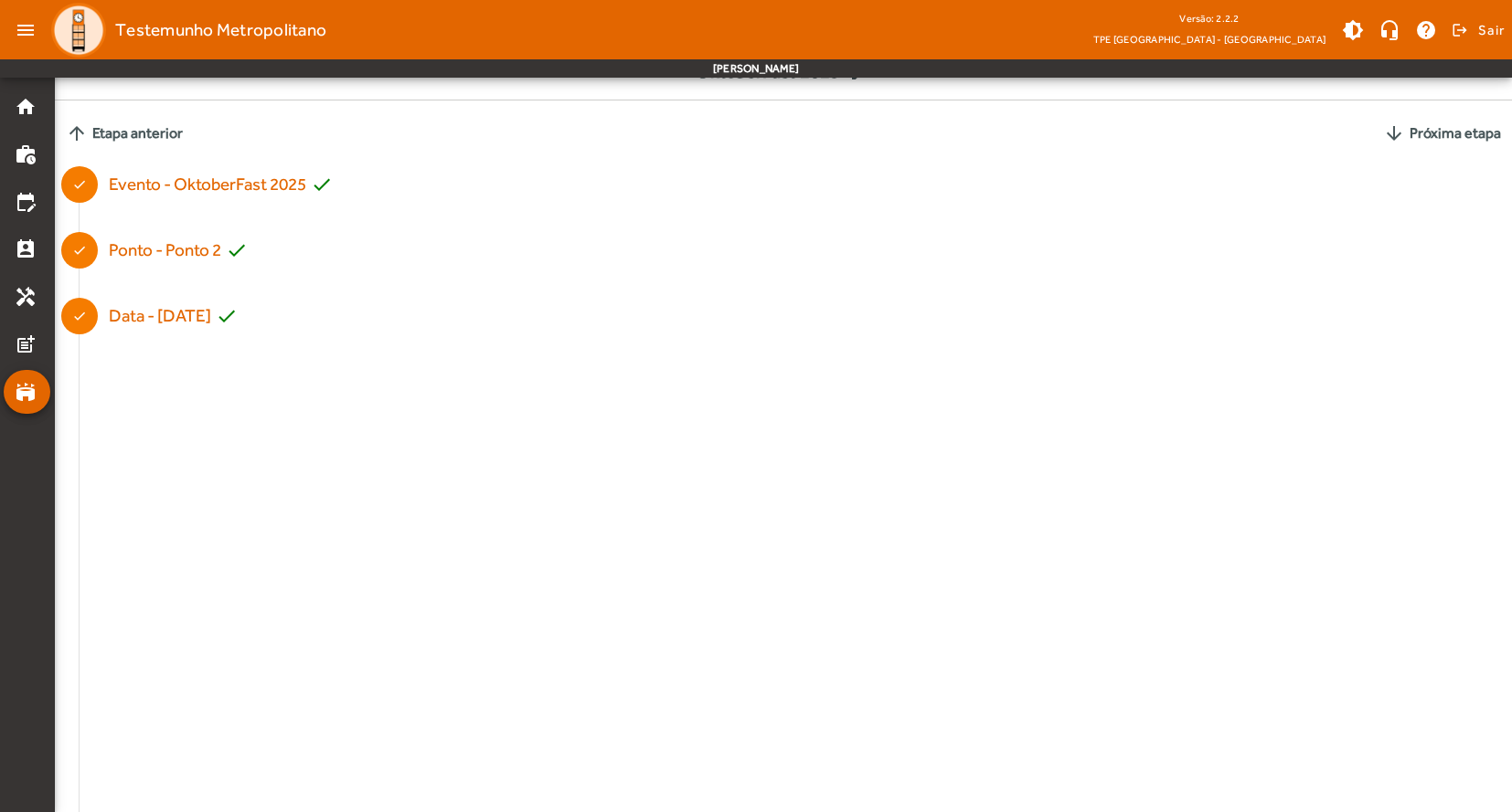
scroll to position [0, 0]
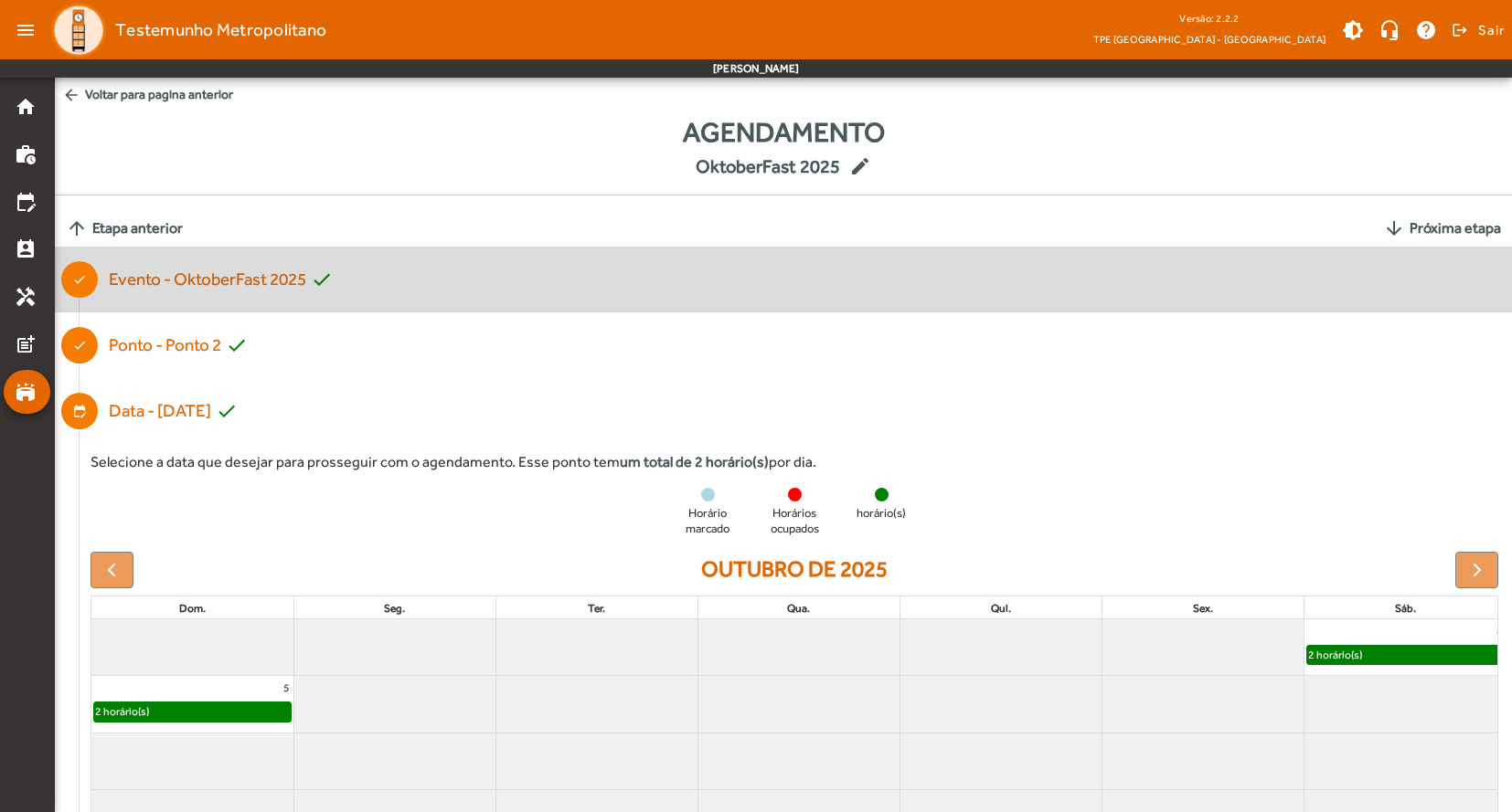
click at [270, 274] on div "Evento - OktoberFast 2025 check" at bounding box center [221, 279] width 224 height 27
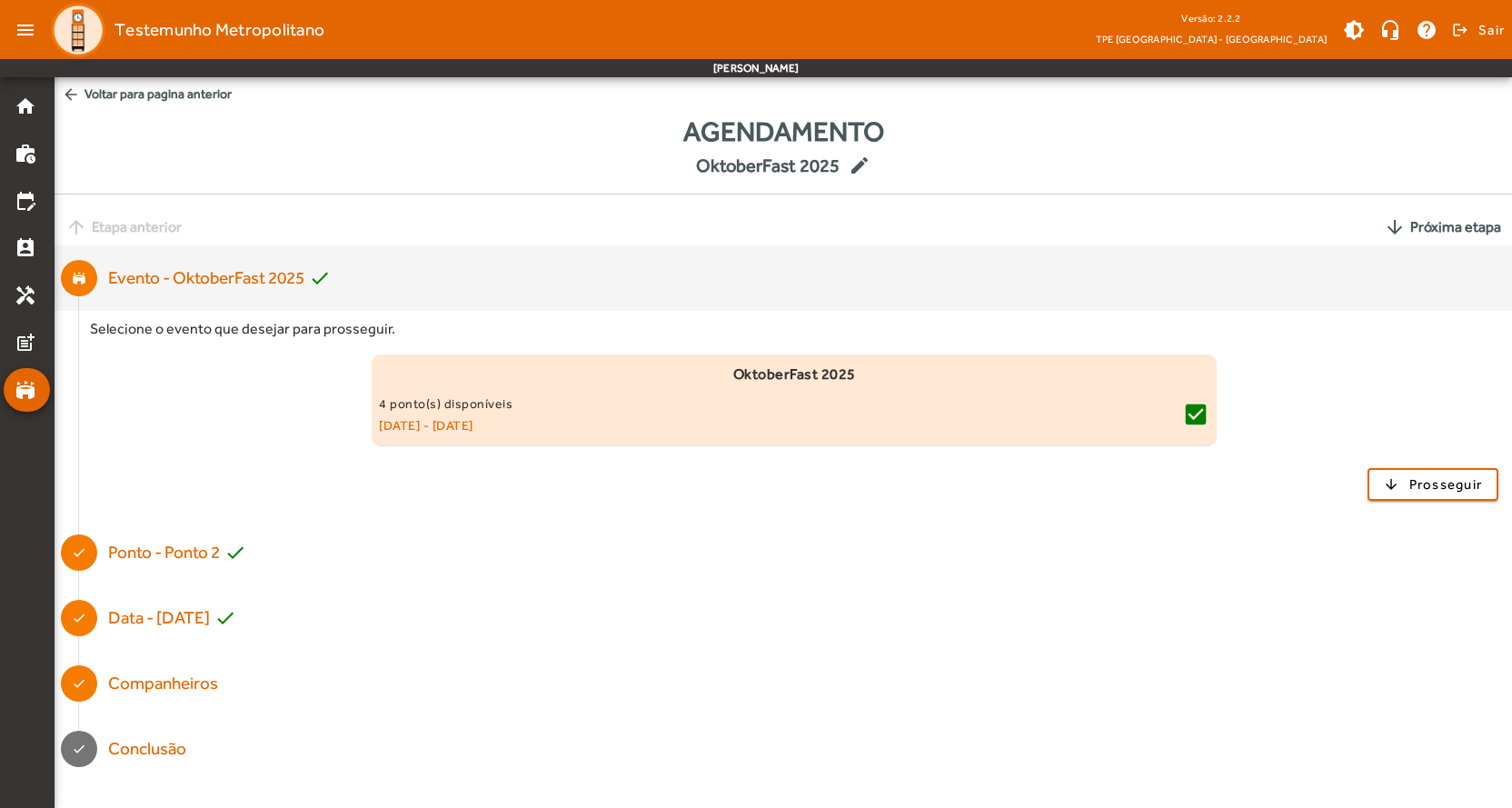
click at [496, 418] on small "04/10/2025 - 05/10/2025" at bounding box center [780, 425] width 803 height 22
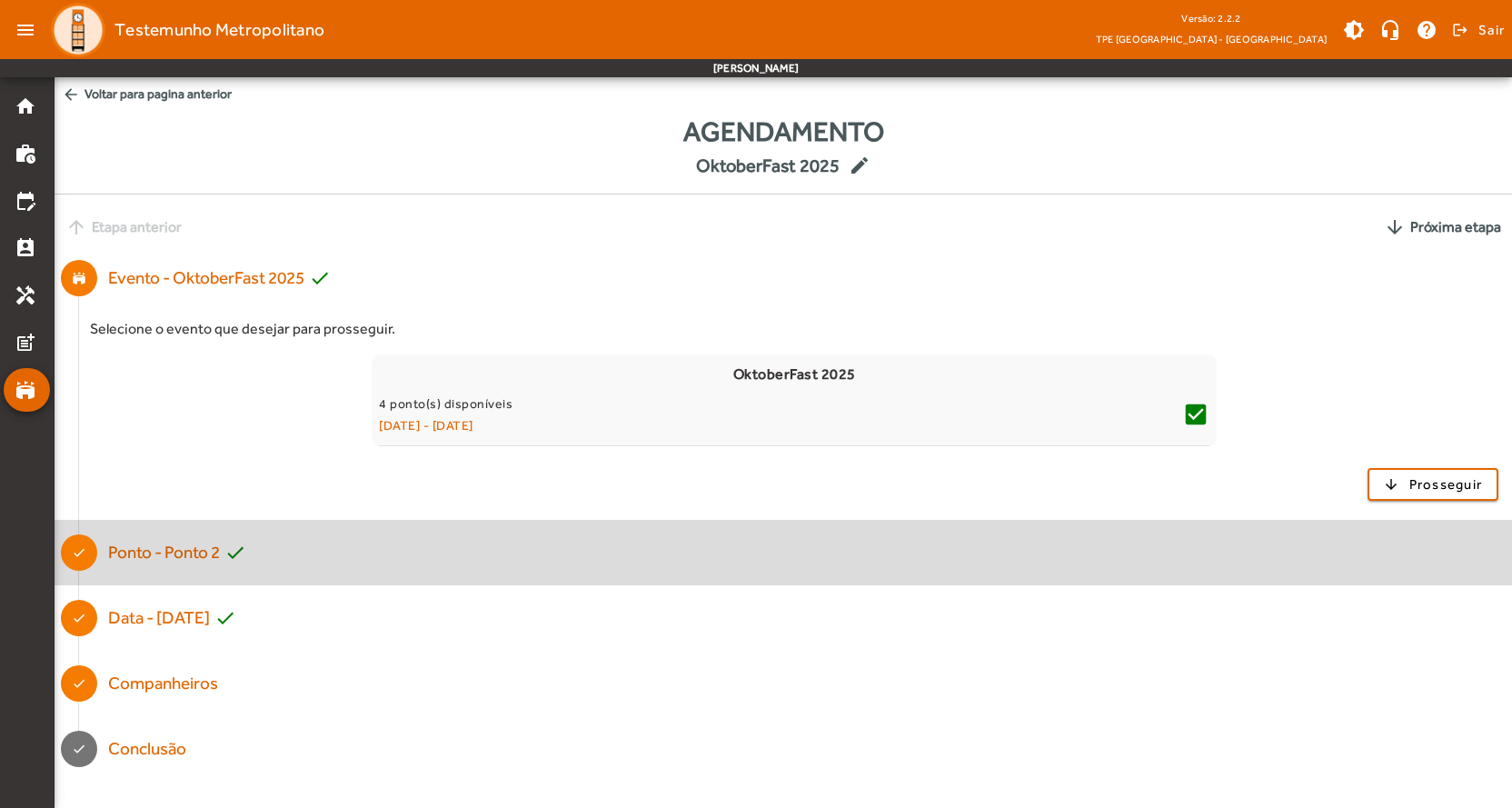
click at [164, 551] on div "Ponto - Ponto 2 check" at bounding box center [178, 553] width 138 height 27
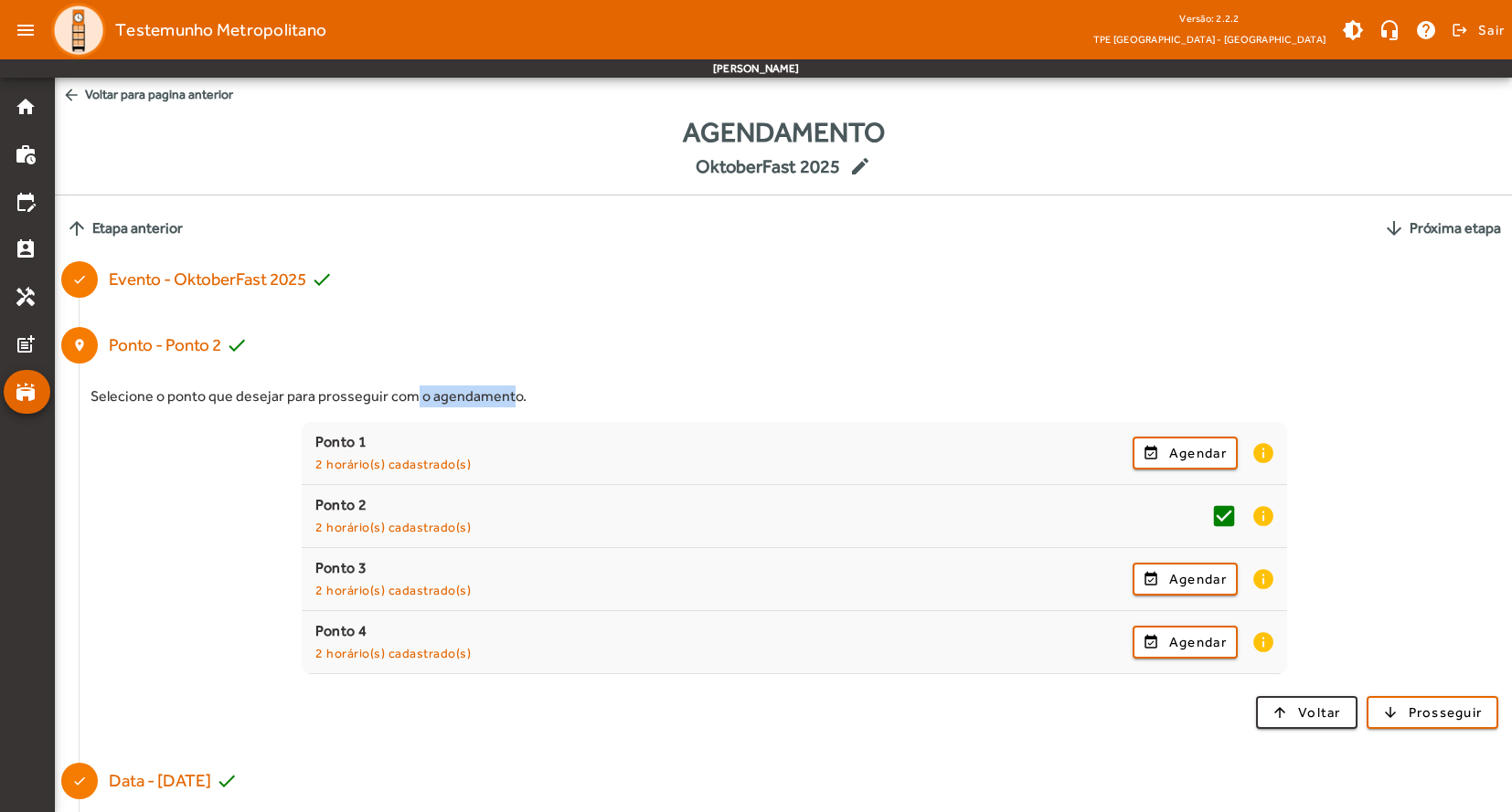
drag, startPoint x: 440, startPoint y: 392, endPoint x: 501, endPoint y: 393, distance: 61.0
click at [501, 393] on div "Selecione o ponto que desejar para prosseguir com o agendamento." at bounding box center [794, 397] width 1407 height 22
click at [1323, 421] on div "Selecione o ponto que desejar para prosseguir com o agendamento. Ponto 1 2 horá…" at bounding box center [794, 557] width 1407 height 343
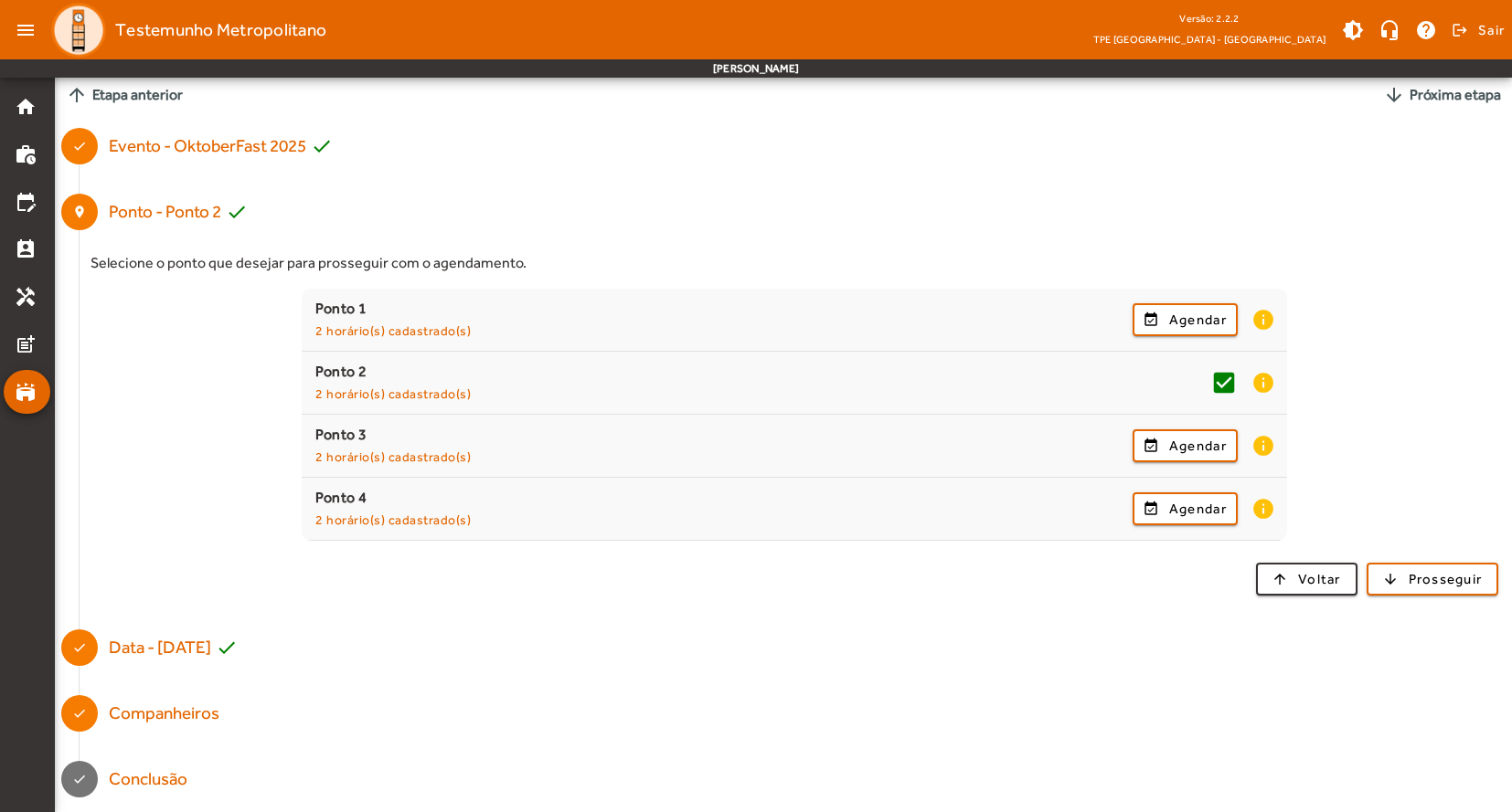
scroll to position [137, 0]
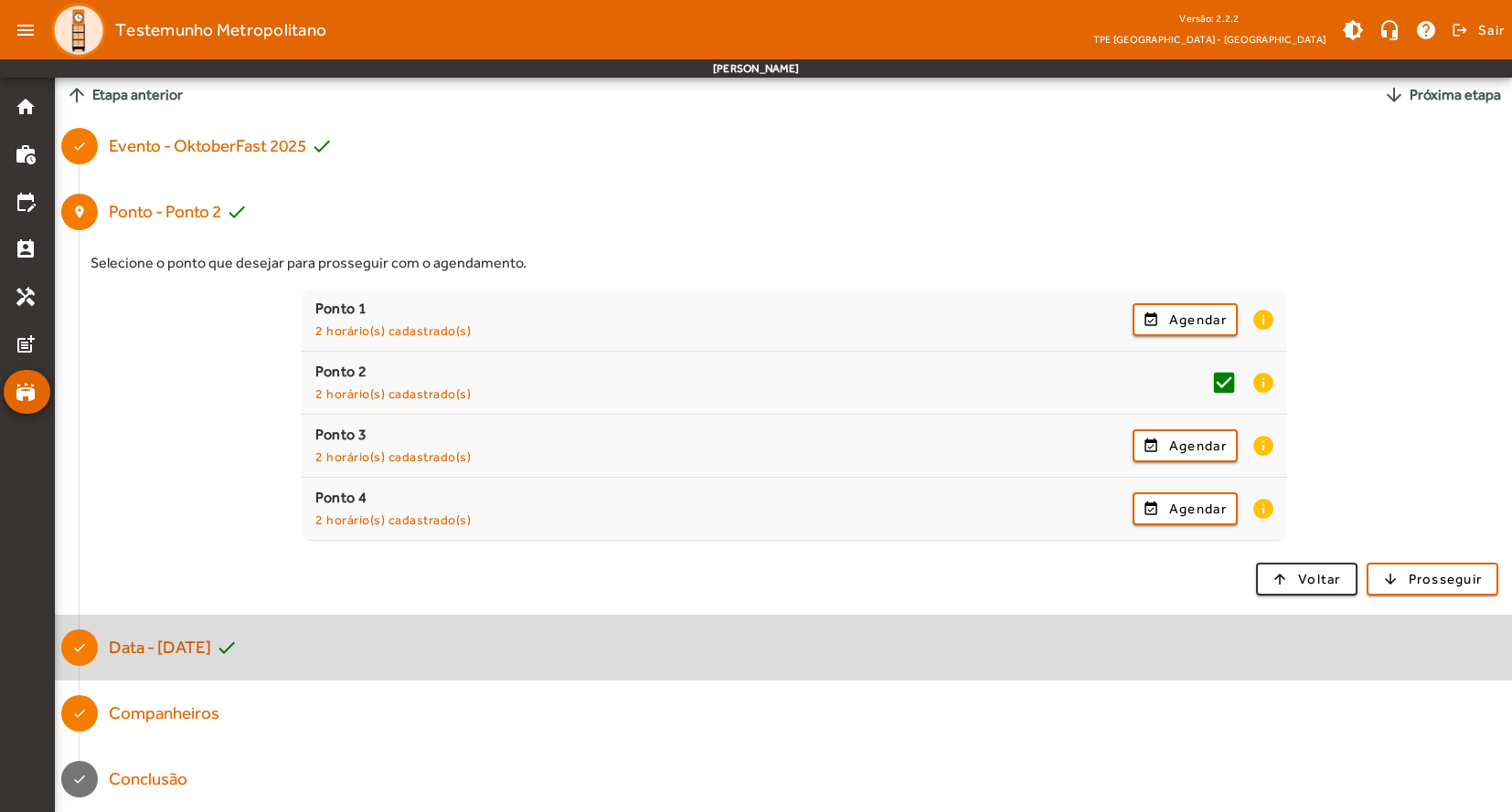
click at [238, 657] on div "Data - 05/10/2025 check" at bounding box center [173, 648] width 129 height 27
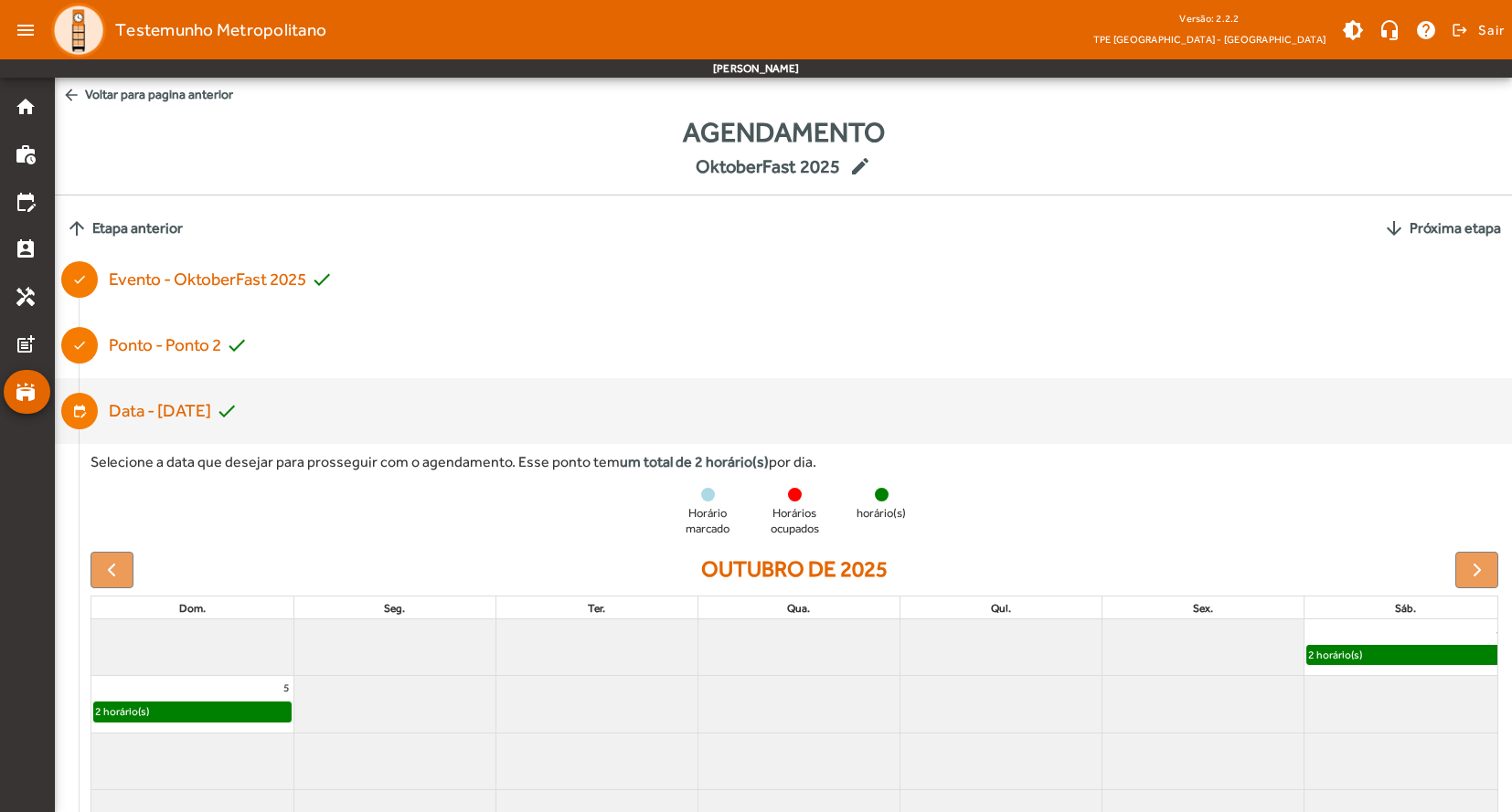
scroll to position [148, 0]
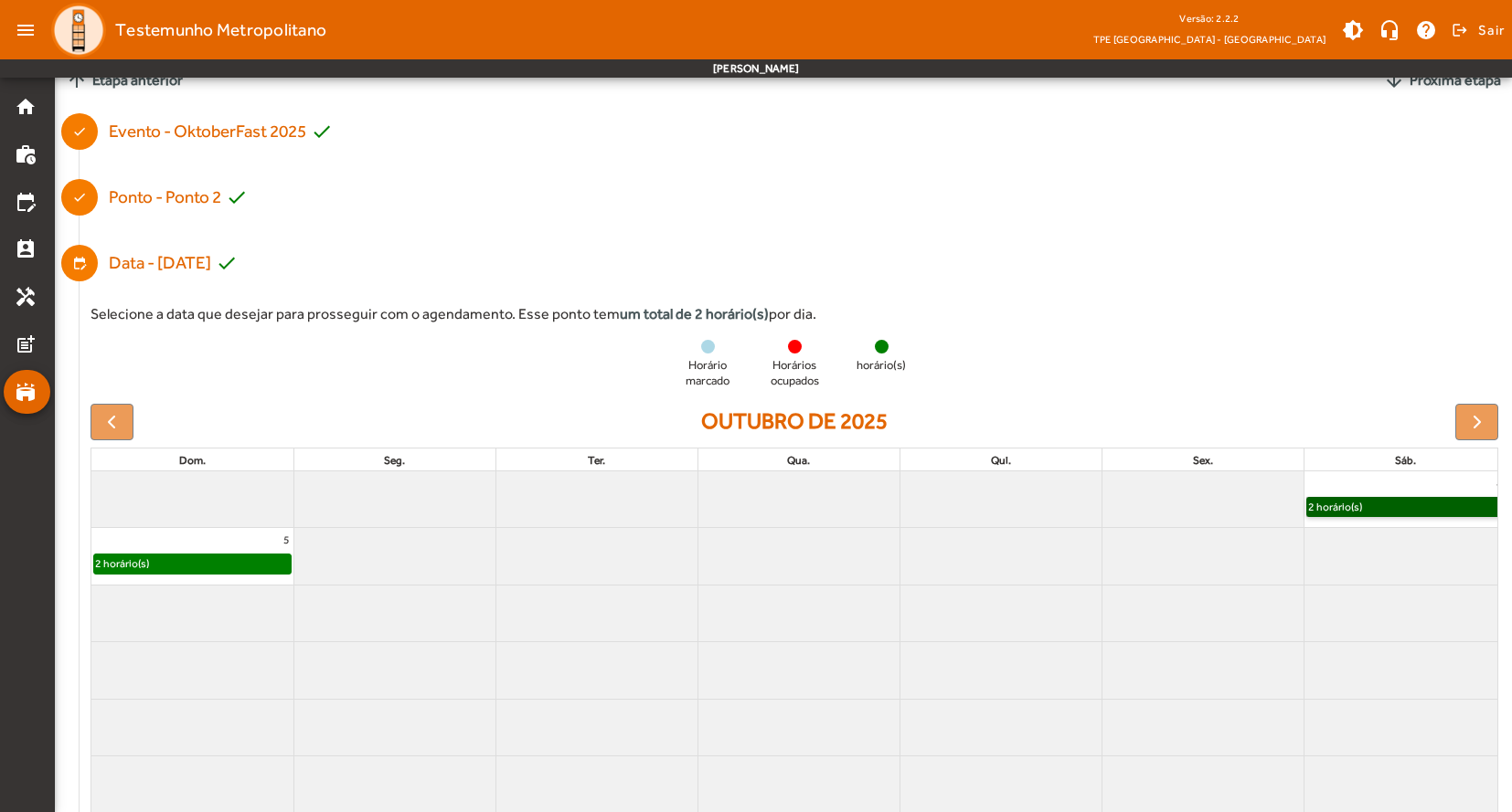
click at [182, 563] on div "2 horário(s)" at bounding box center [192, 564] width 196 height 18
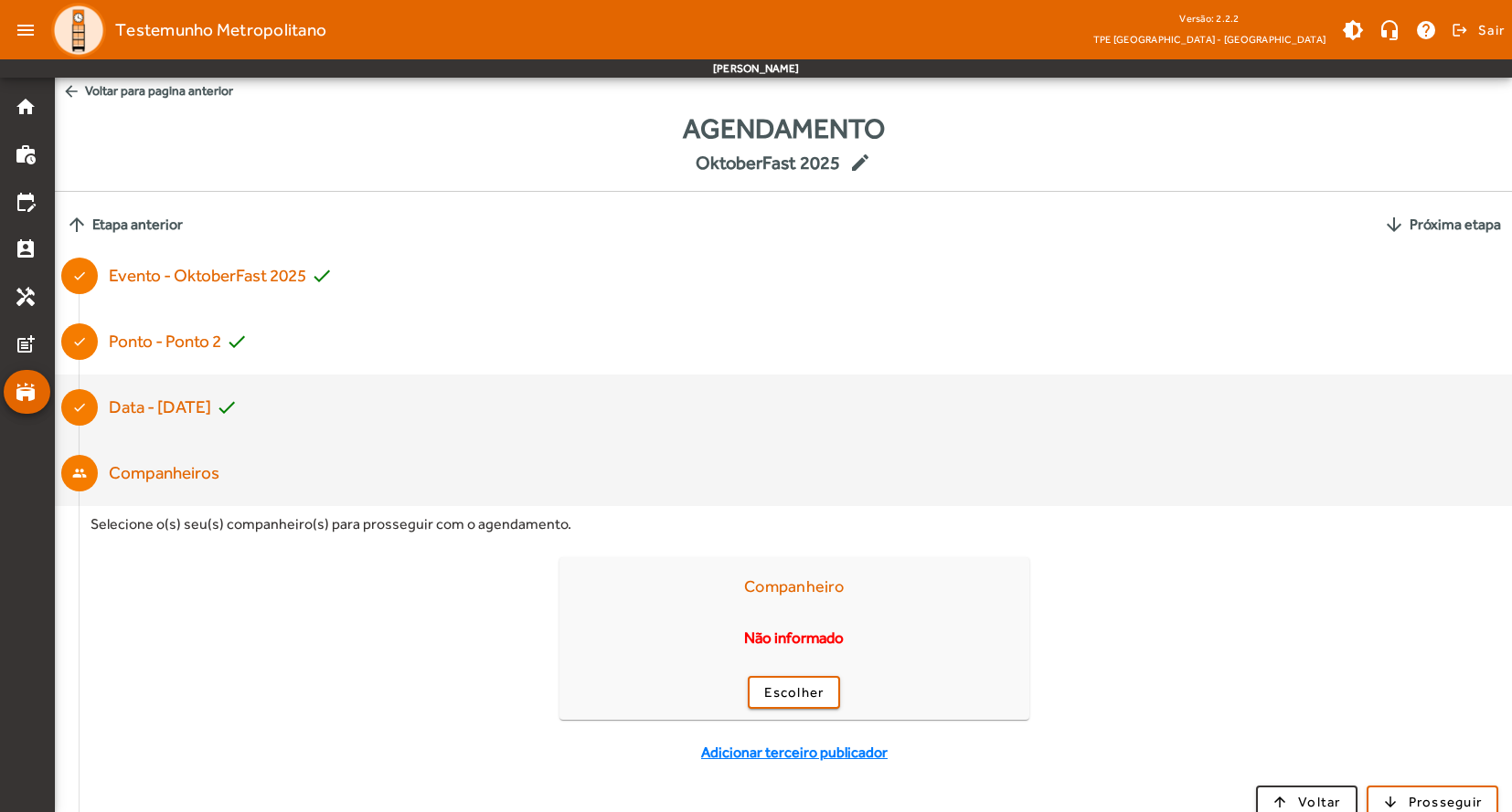
scroll to position [95, 0]
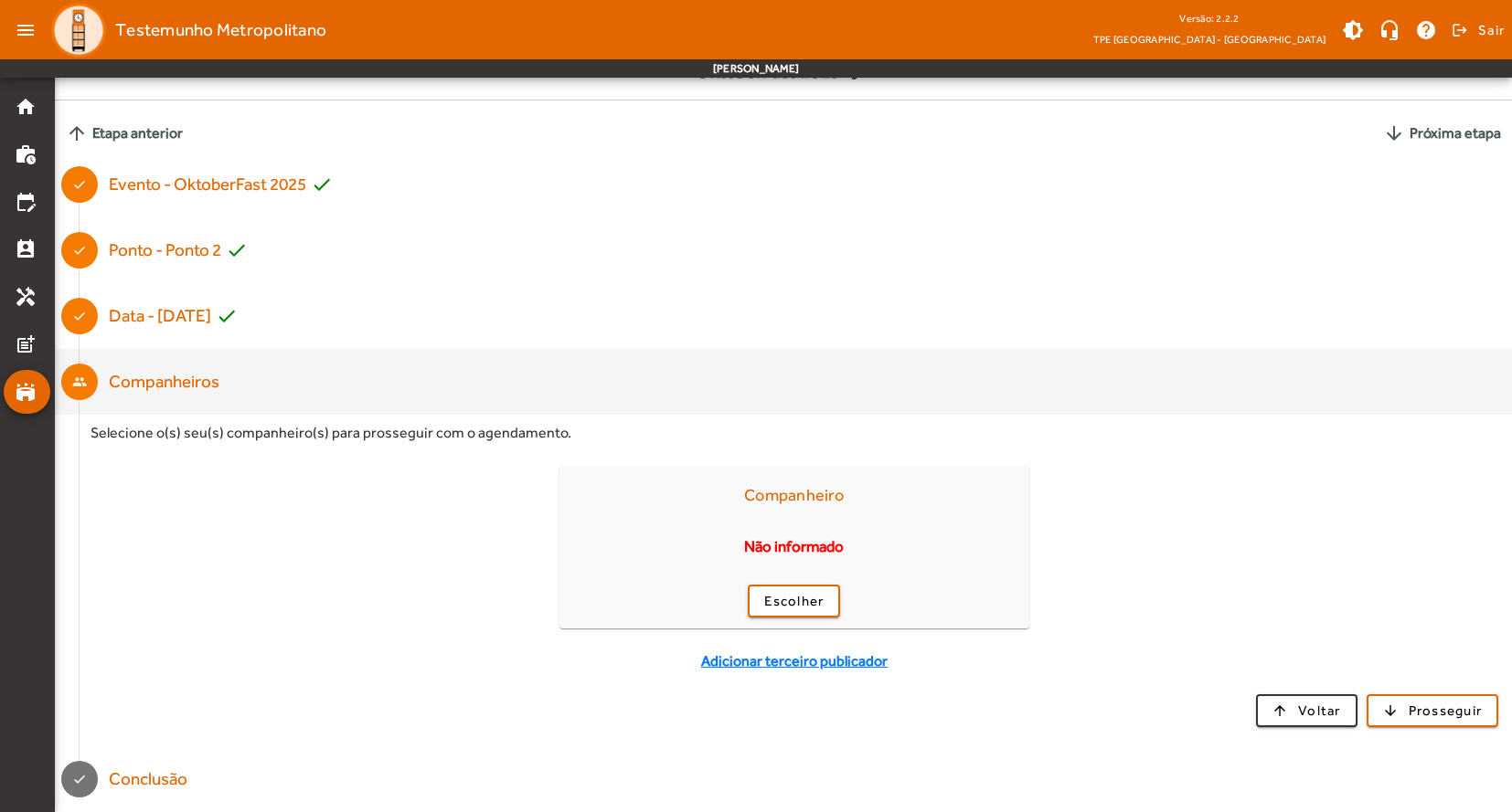
click at [176, 132] on span "Etapa anterior" at bounding box center [138, 133] width 91 height 22
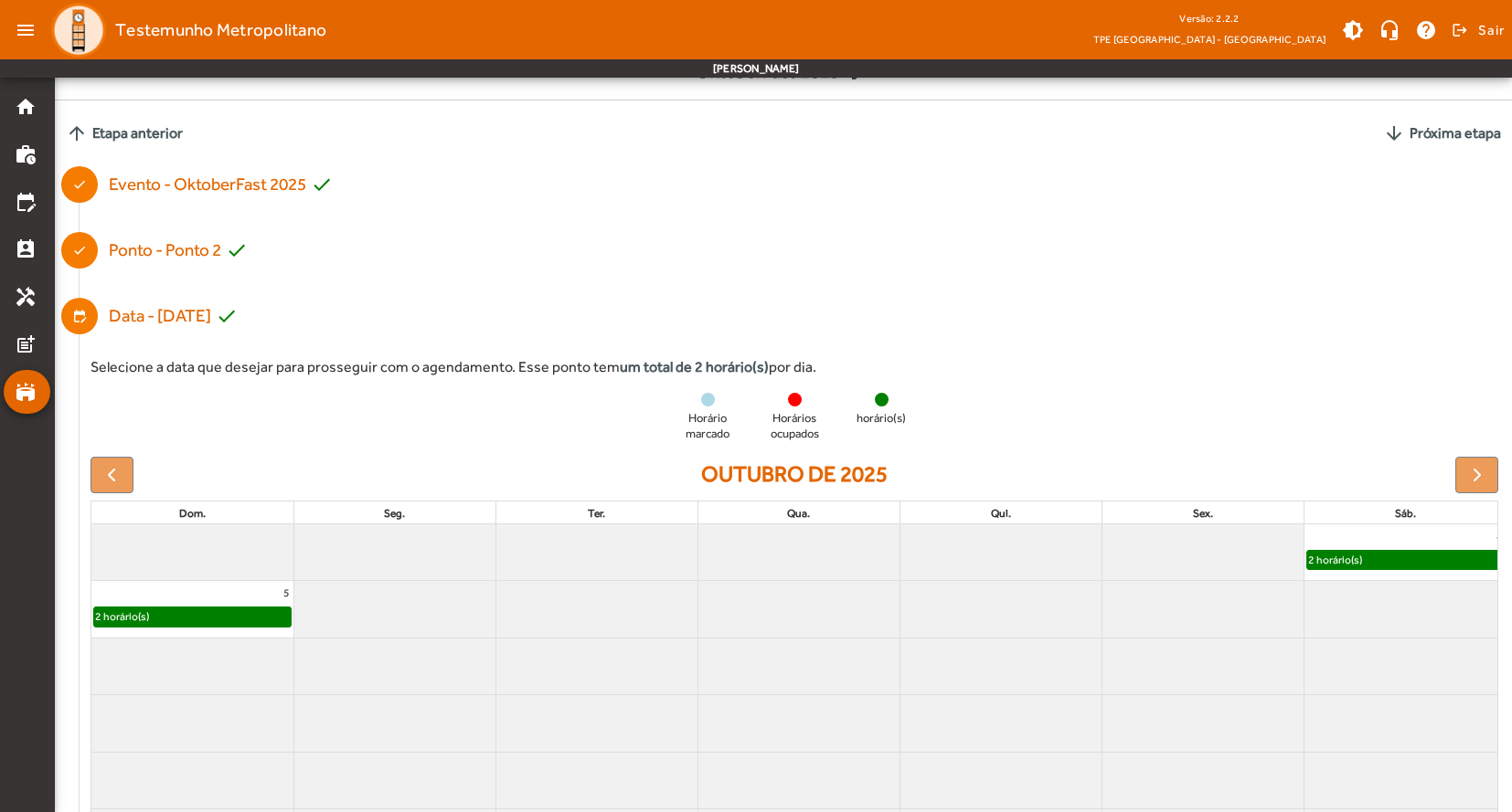
scroll to position [0, 0]
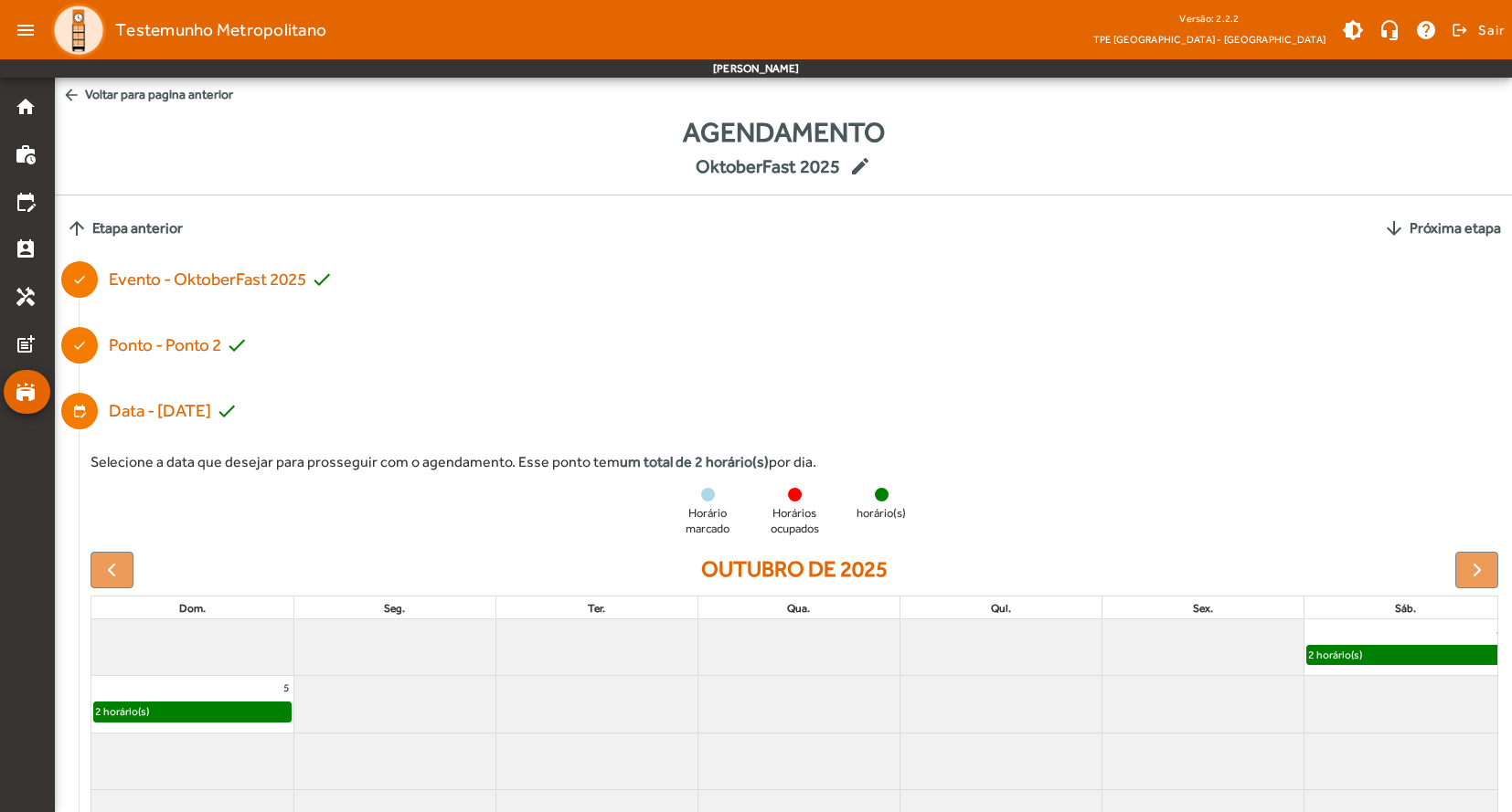
click at [198, 93] on span "arrow_back Voltar para pagina anterior" at bounding box center [783, 94] width 1457 height 34
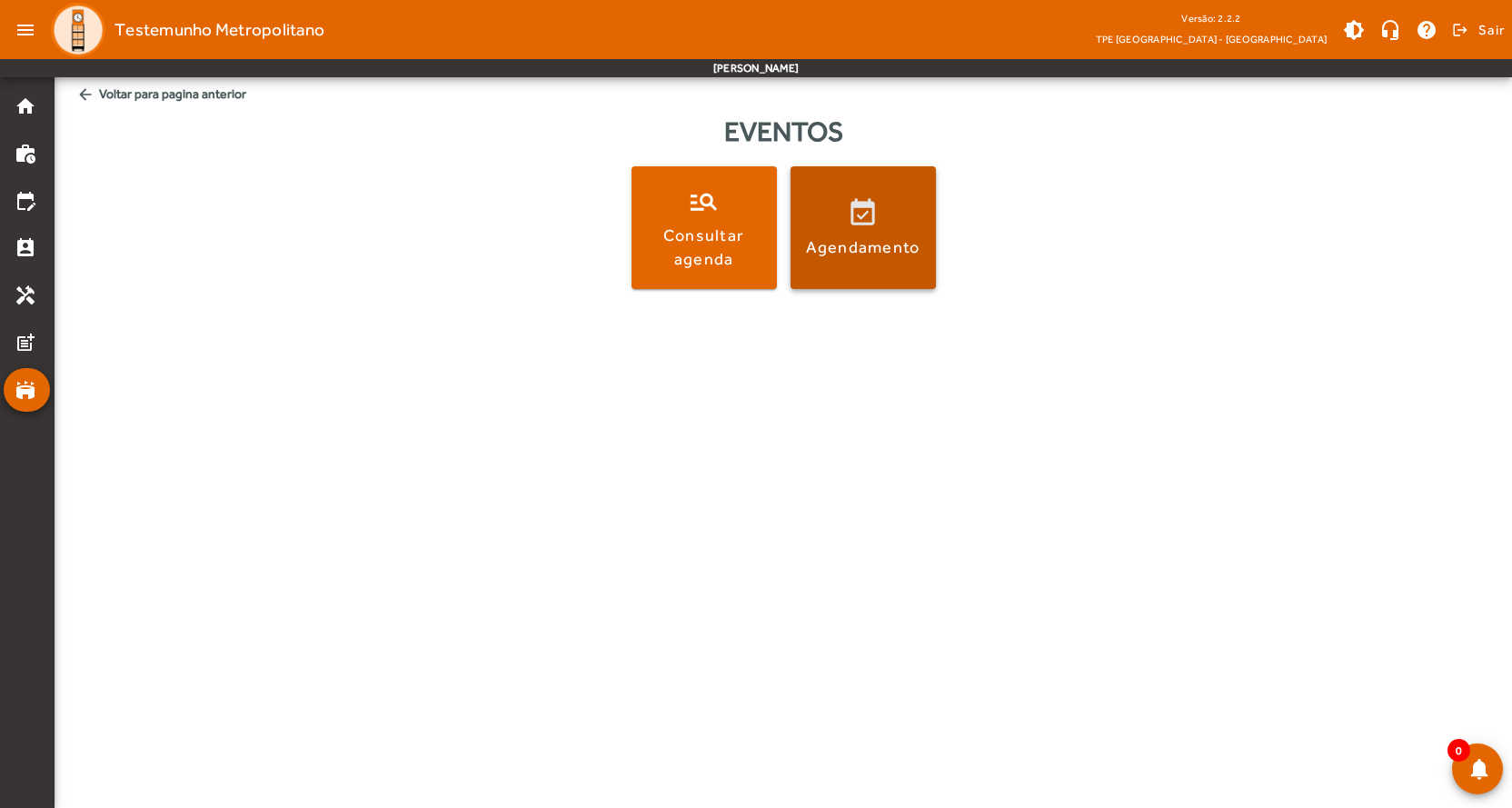
click at [859, 248] on div "Agendamento" at bounding box center [863, 247] width 114 height 23
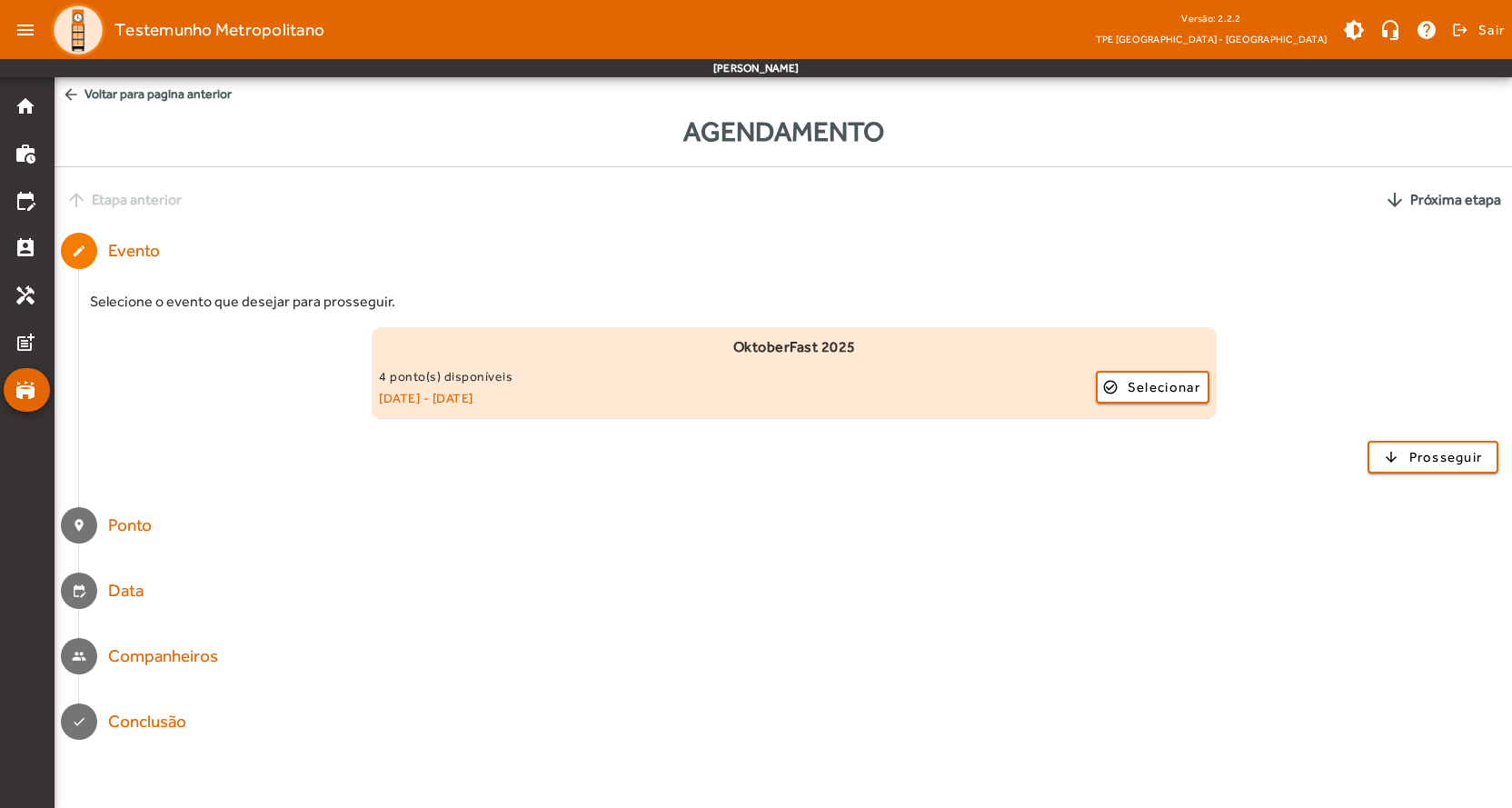
click at [510, 378] on div "4 ponto(s) disponíveis" at bounding box center [737, 376] width 716 height 22
click at [493, 402] on small "04/10/2025 - 05/10/2025" at bounding box center [737, 398] width 716 height 22
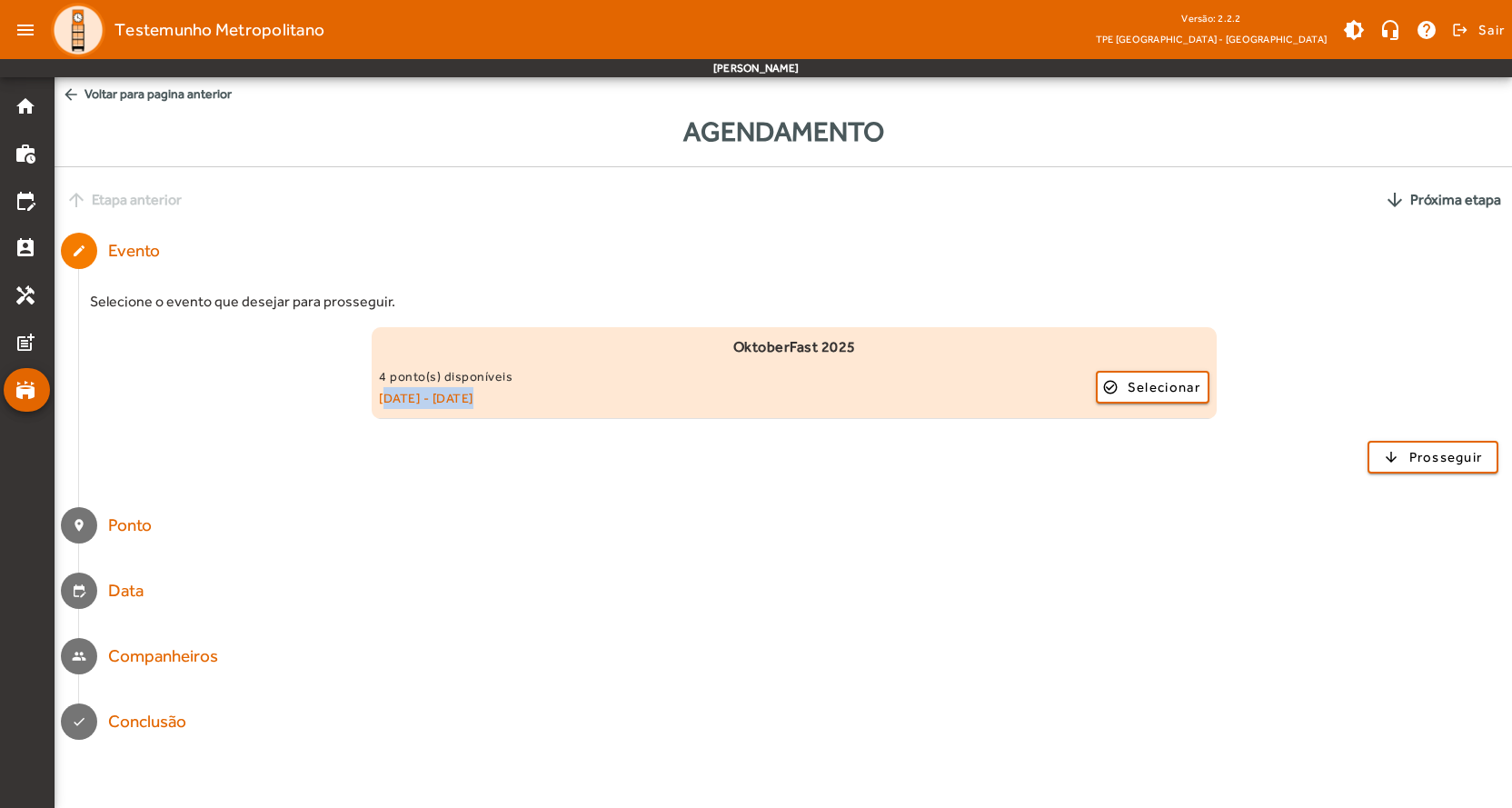
click at [601, 399] on small "04/10/2025 - 05/10/2025" at bounding box center [737, 398] width 716 height 22
click at [1161, 389] on span "Selecionar" at bounding box center [1163, 387] width 73 height 22
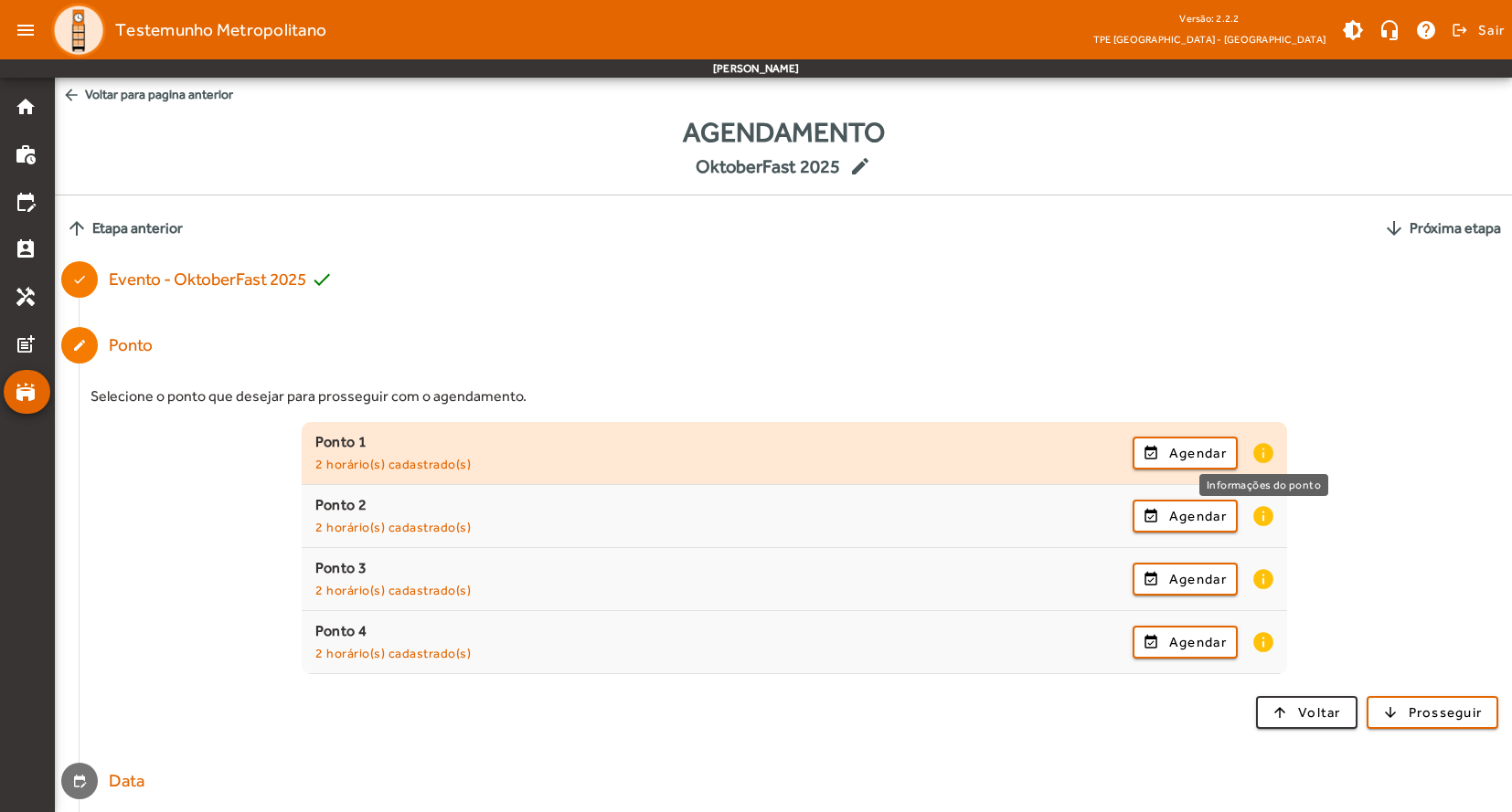
click at [1265, 455] on mat-icon "info" at bounding box center [1262, 453] width 22 height 24
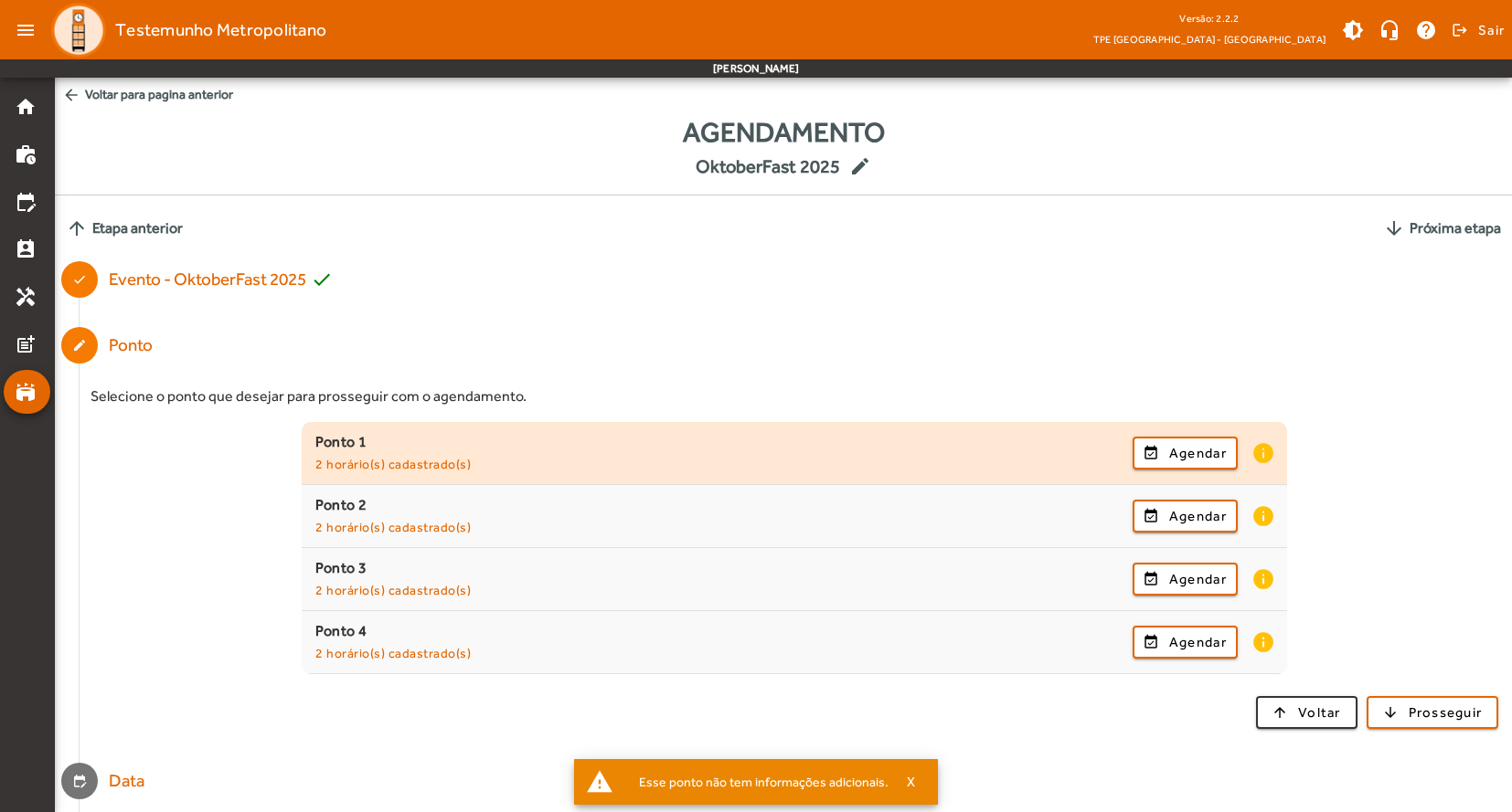
click at [377, 465] on small "2 horário(s) cadastrado(s)" at bounding box center [393, 464] width 155 height 15
drag, startPoint x: 378, startPoint y: 465, endPoint x: 366, endPoint y: 461, distance: 12.6
click at [378, 465] on small "2 horário(s) cadastrado(s)" at bounding box center [393, 464] width 155 height 15
click at [336, 447] on div "Ponto 1" at bounding box center [724, 442] width 817 height 22
click at [347, 472] on small "2 horário(s) cadastrado(s)" at bounding box center [393, 464] width 155 height 15
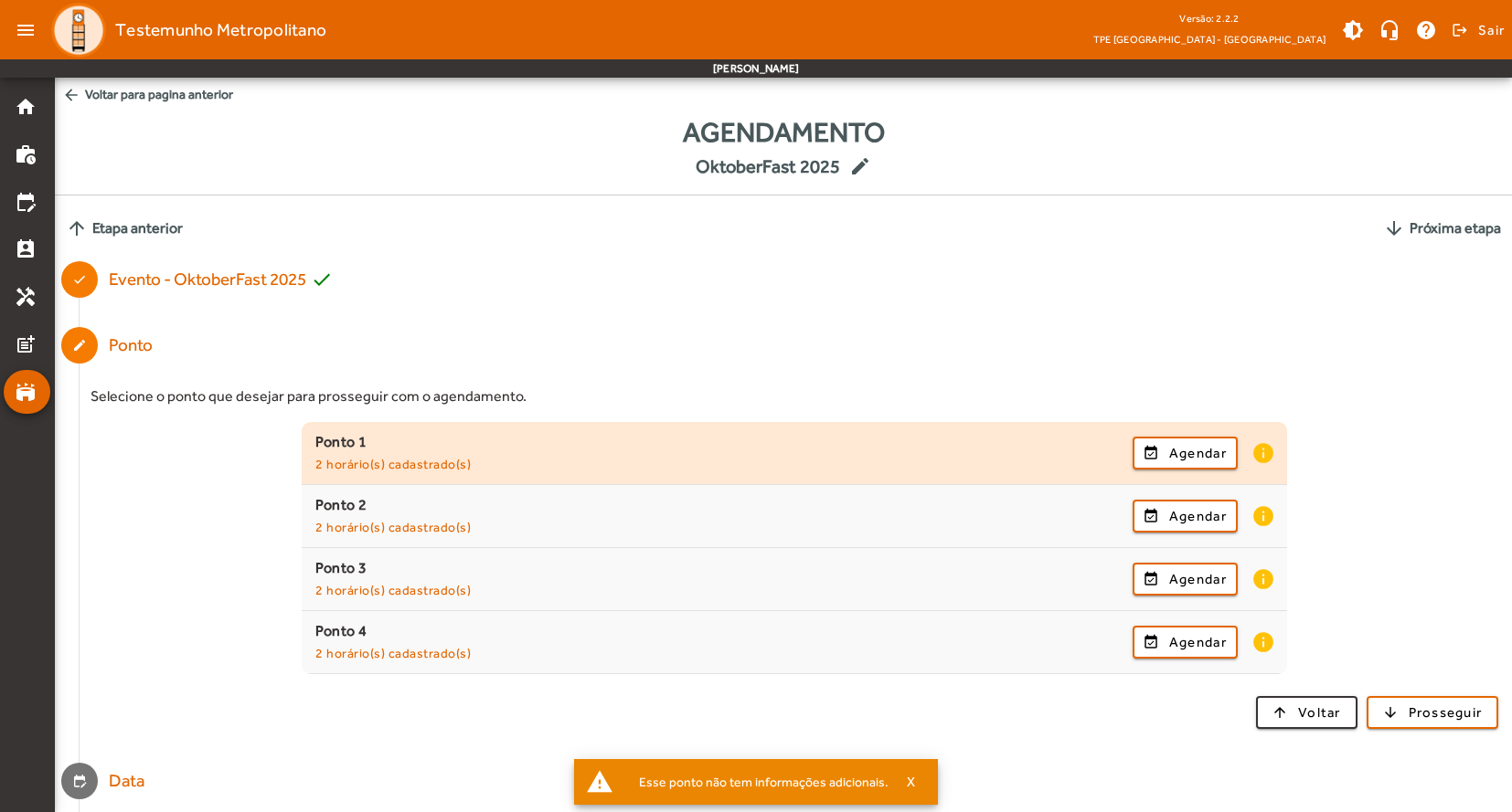
click at [347, 446] on div "Ponto 1" at bounding box center [724, 442] width 817 height 22
click at [358, 476] on mat-list-item "Ponto 1 2 horário(s) cadastrado(s) event_available Agendar info" at bounding box center [794, 453] width 985 height 63
click at [369, 457] on small "2 horário(s) cadastrado(s)" at bounding box center [393, 464] width 155 height 15
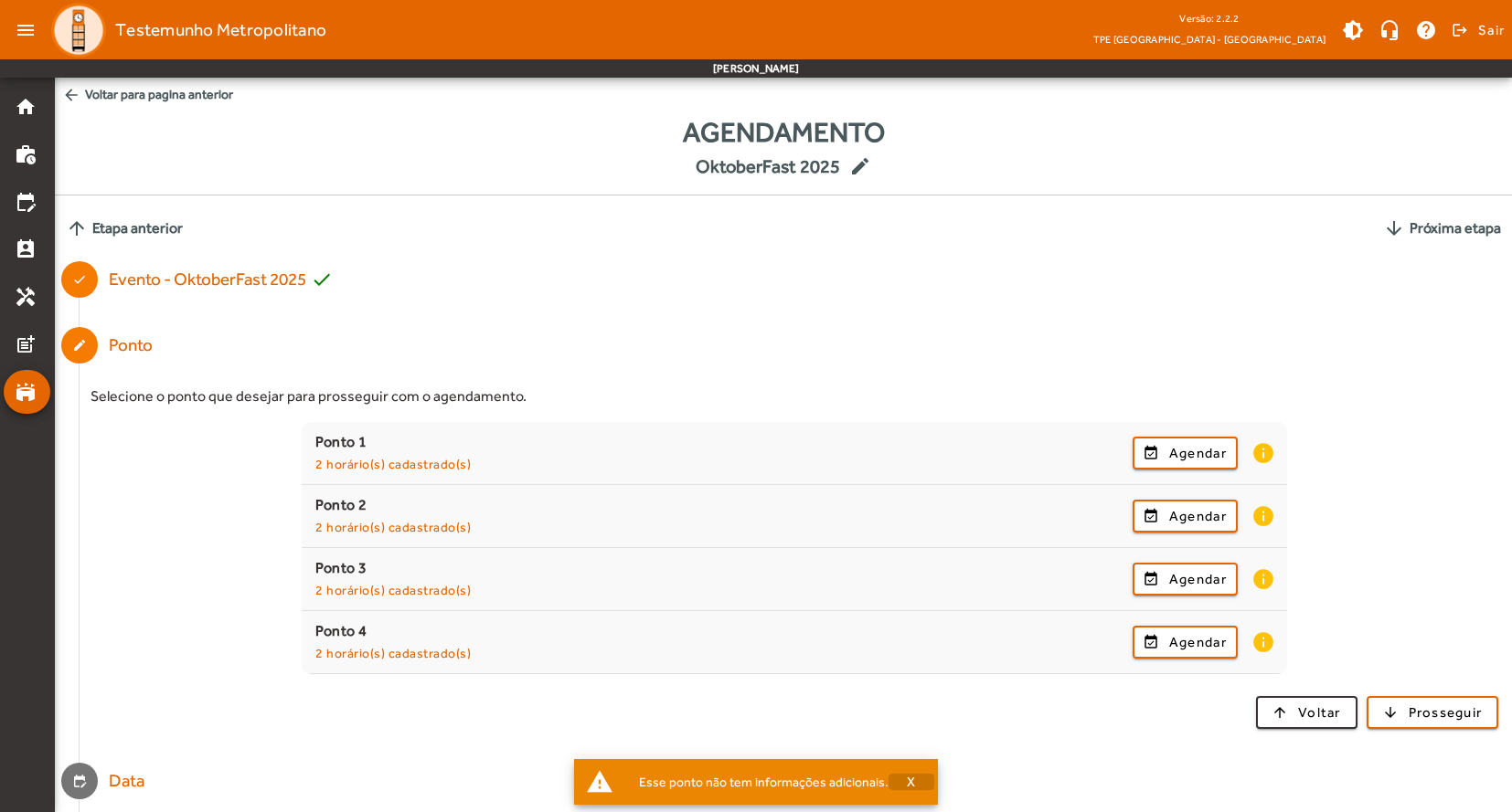
click at [907, 781] on span "X" at bounding box center [911, 782] width 9 height 17
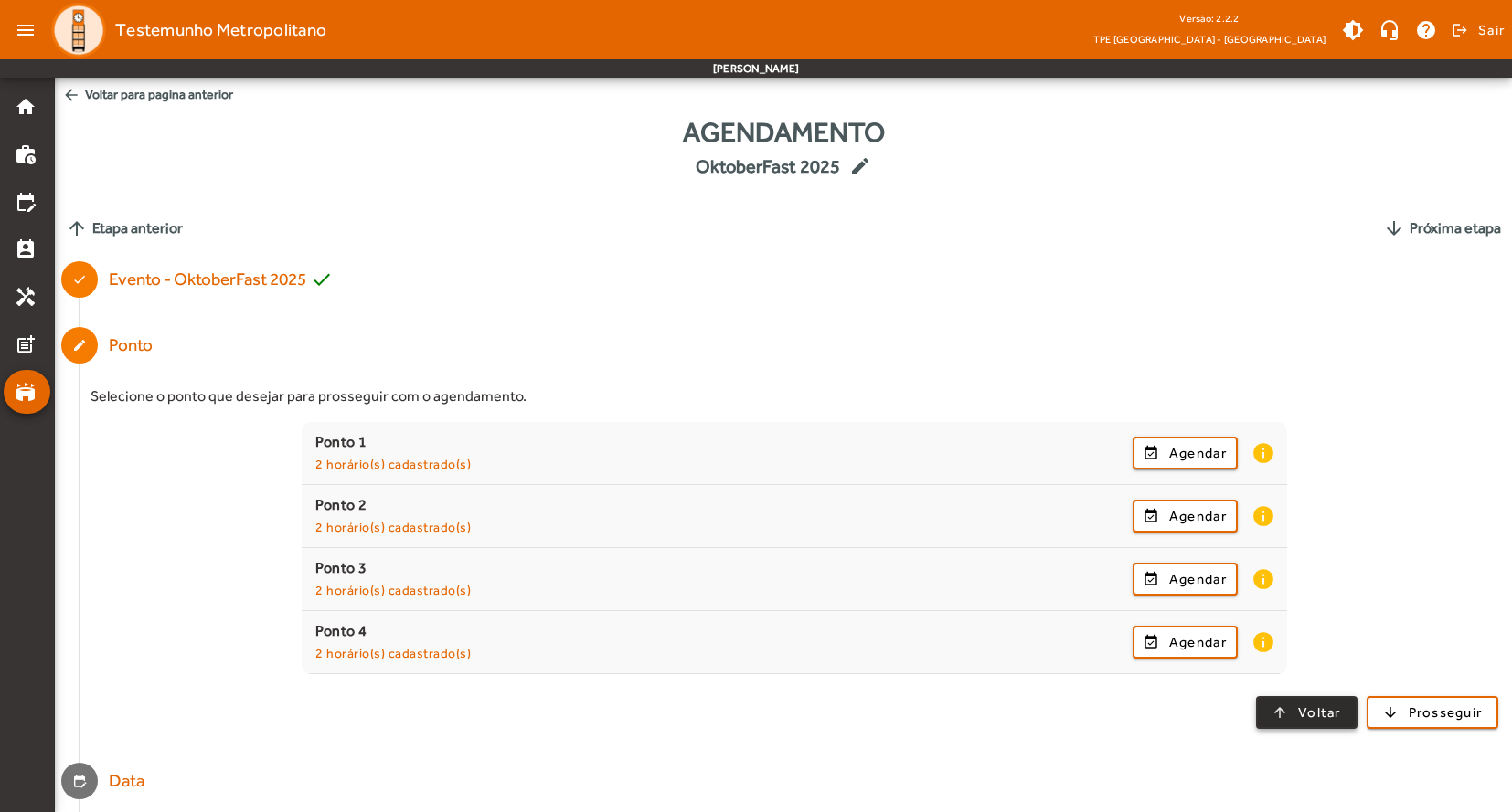
click at [1285, 720] on span "button" at bounding box center [1307, 712] width 98 height 43
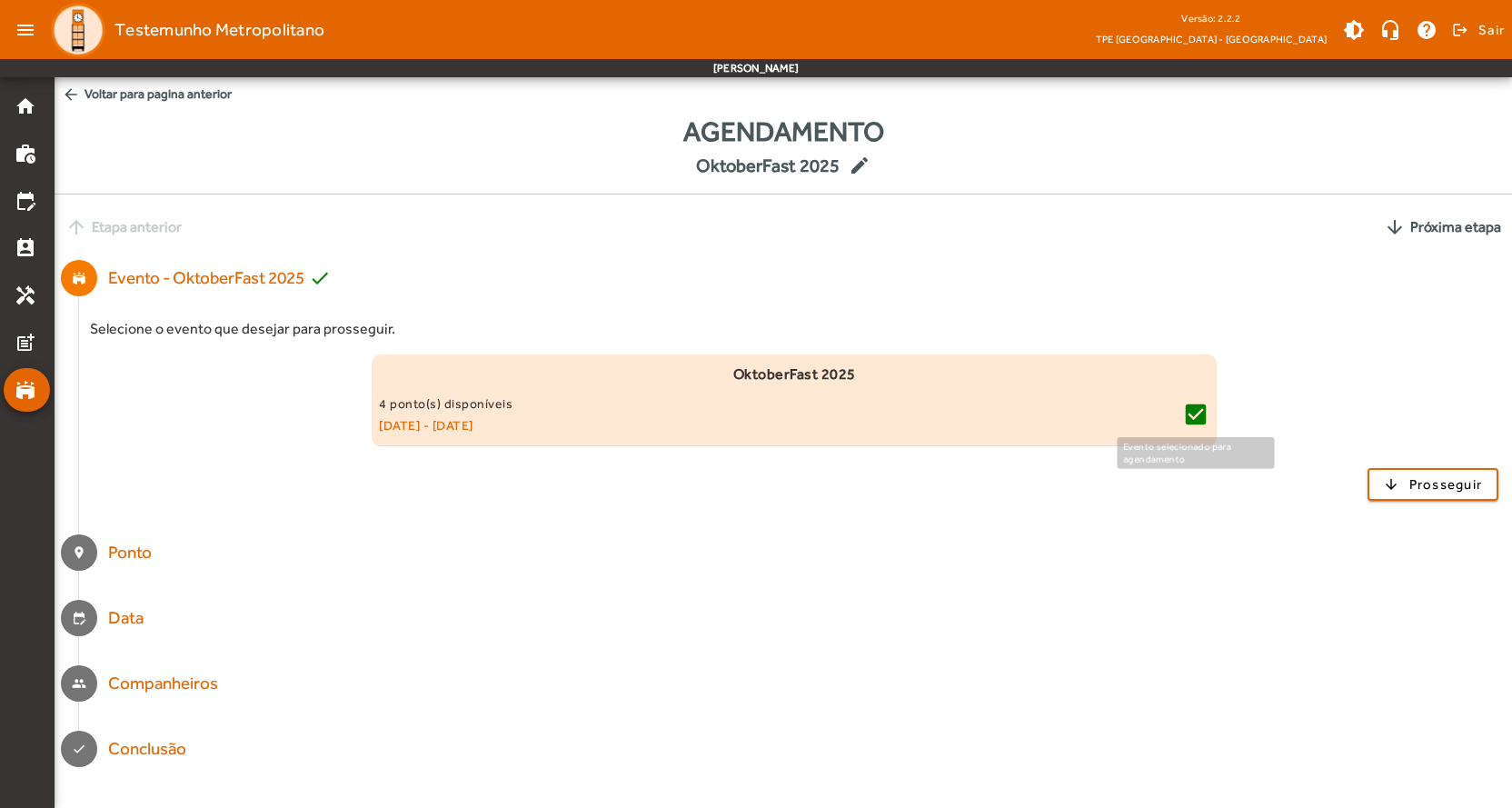
click at [1198, 412] on mat-icon "check_box" at bounding box center [1196, 415] width 28 height 28
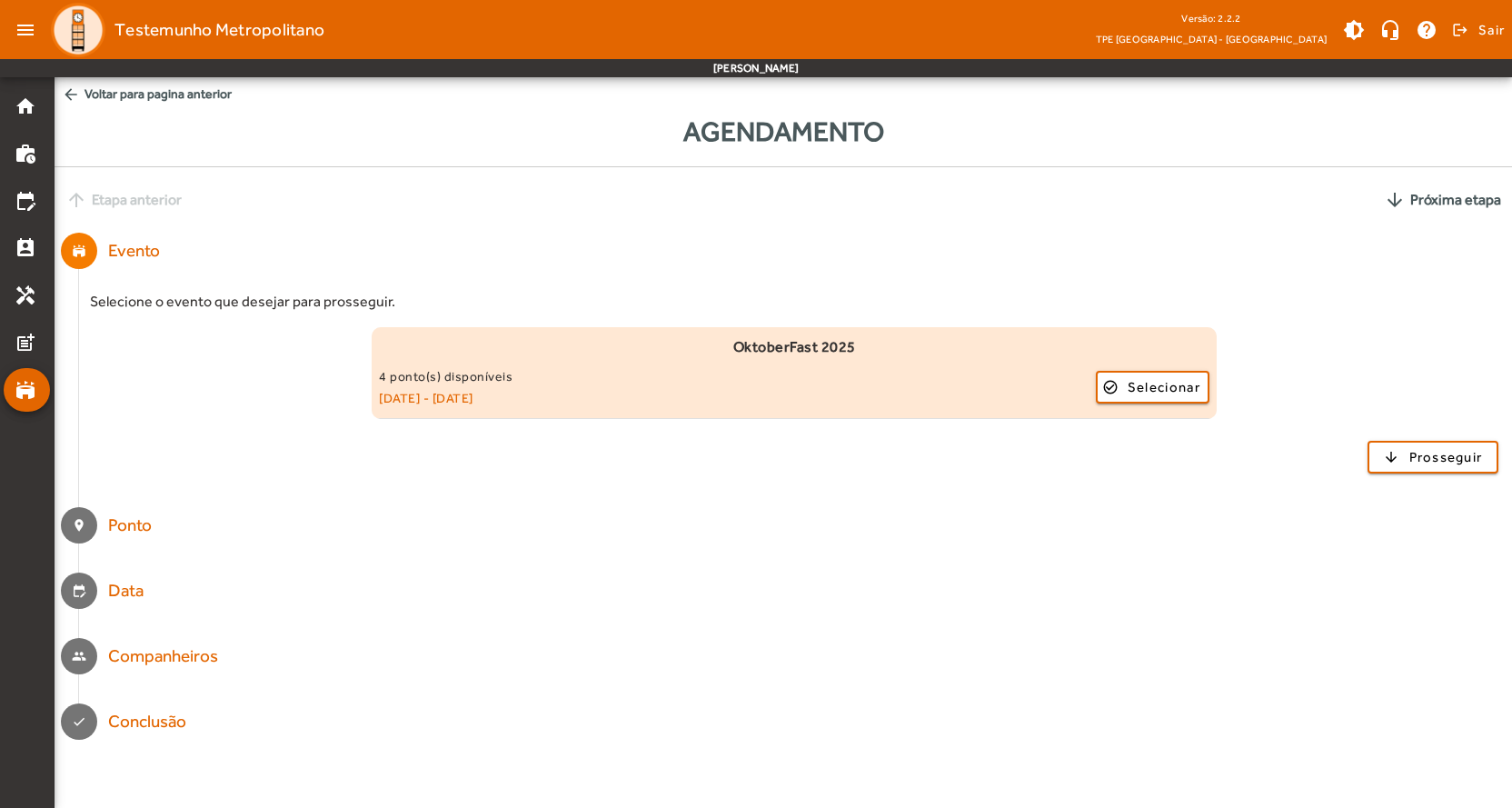
click at [136, 92] on span "arrow_back Voltar para pagina anterior" at bounding box center [783, 94] width 1457 height 34
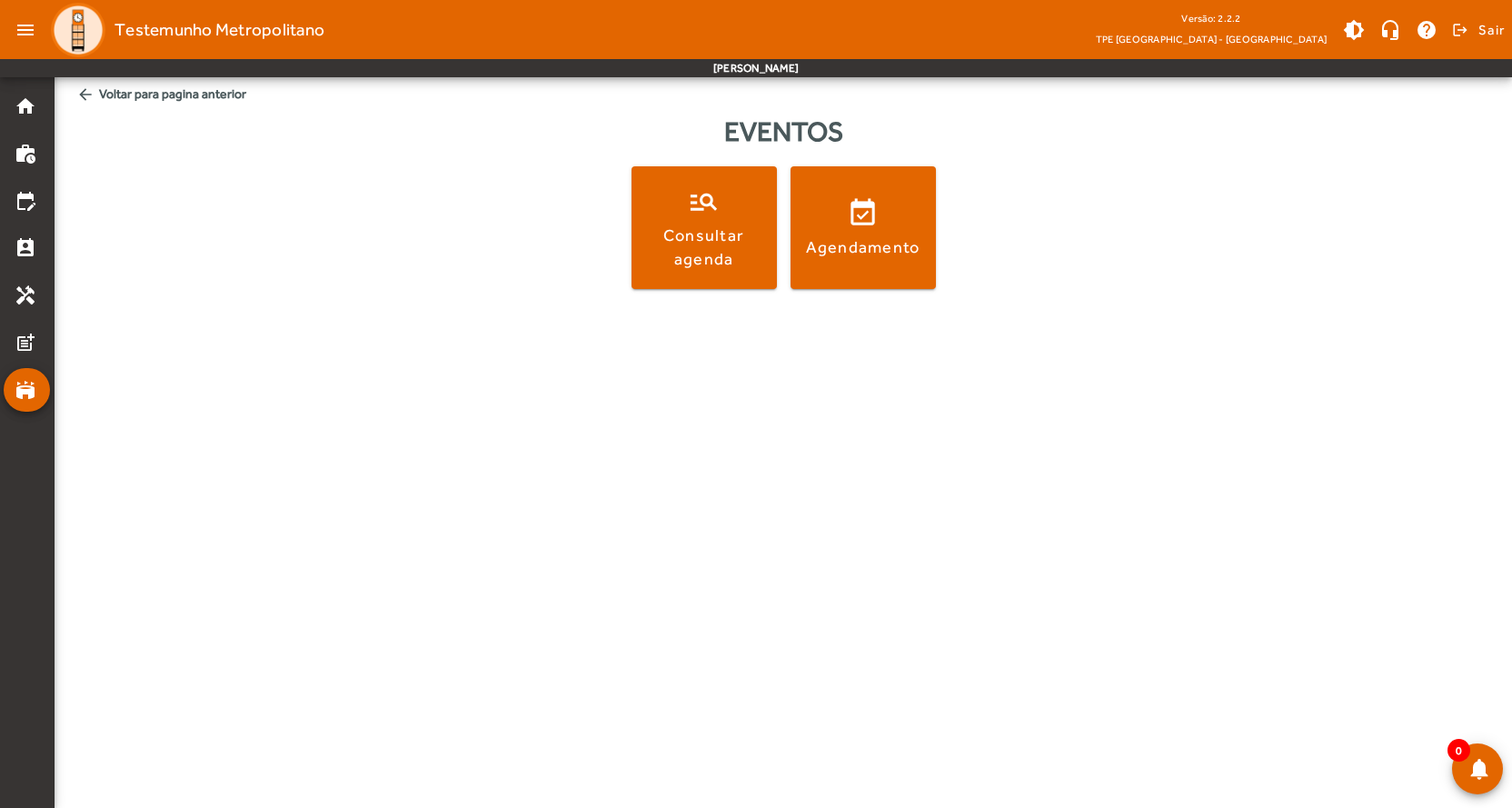
click at [173, 90] on span "arrow_back Voltar para pagina anterior" at bounding box center [783, 94] width 1428 height 34
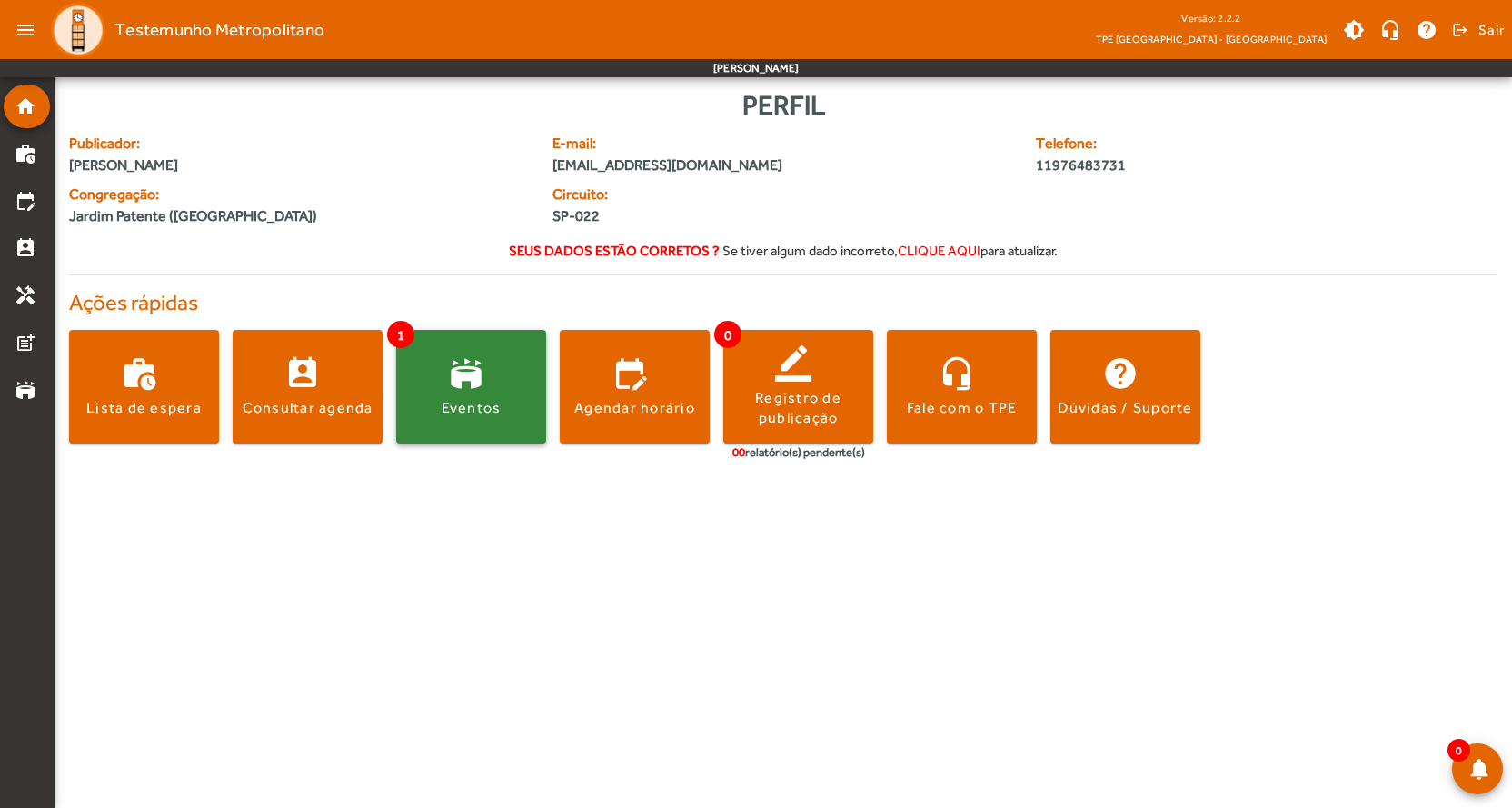
click at [480, 399] on div "Eventos" at bounding box center [471, 409] width 60 height 20
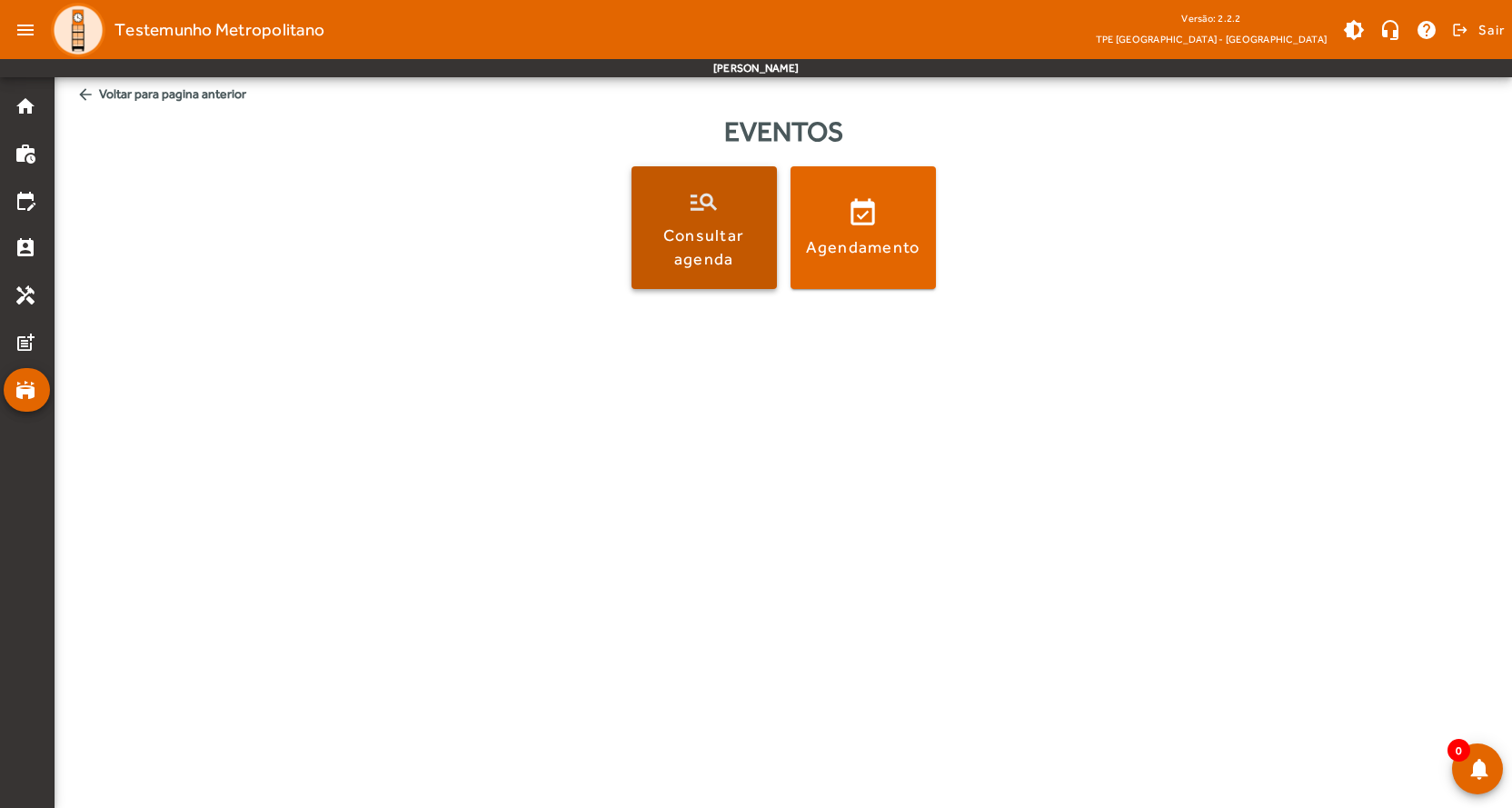
click at [750, 263] on div "Consultar agenda" at bounding box center [704, 246] width 138 height 45
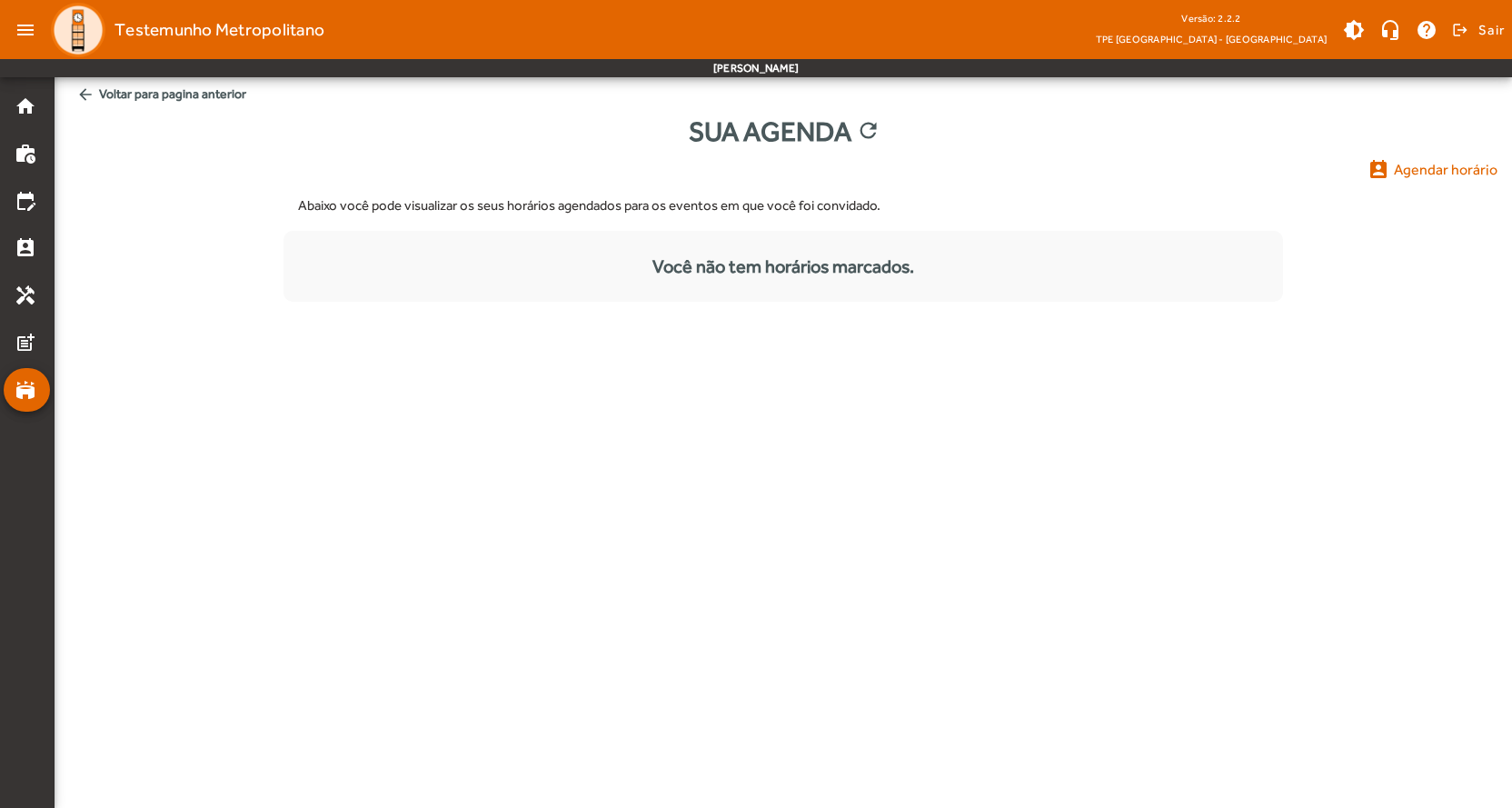
click at [153, 92] on span "arrow_back Voltar para pagina anterior" at bounding box center [783, 94] width 1428 height 34
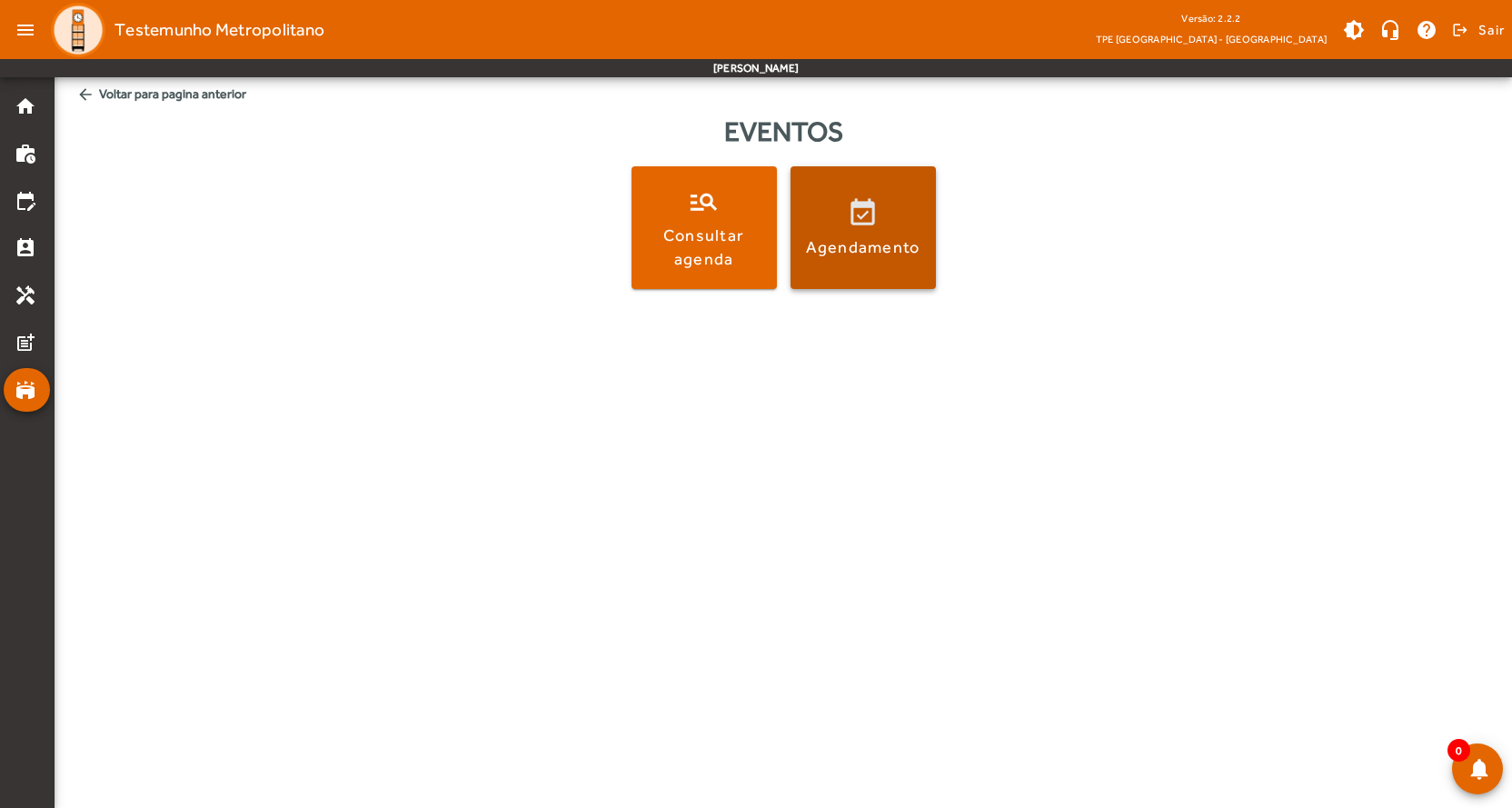
click at [820, 185] on span at bounding box center [863, 227] width 145 height 122
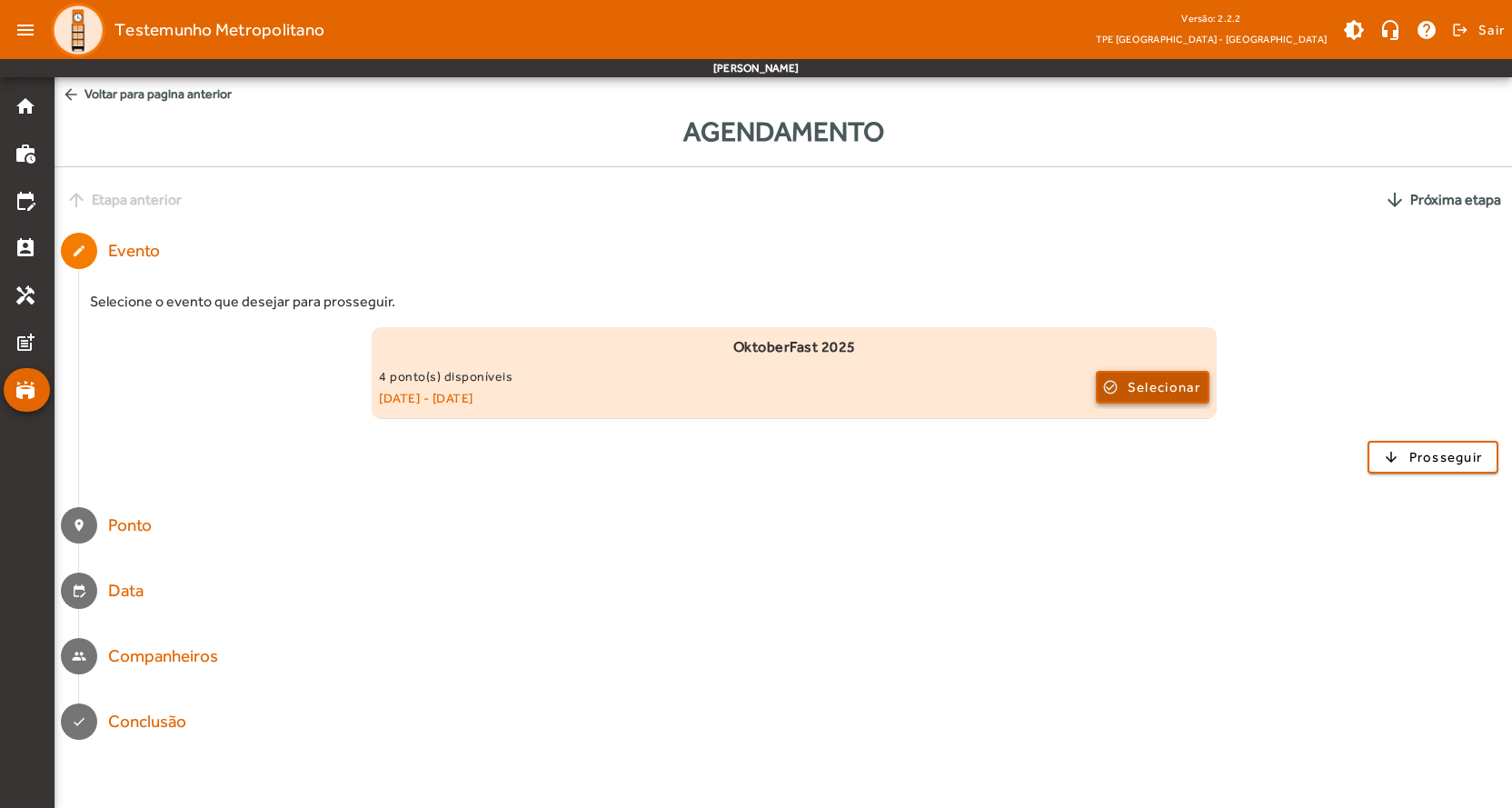
click at [1149, 388] on span "Selecionar" at bounding box center [1163, 387] width 73 height 22
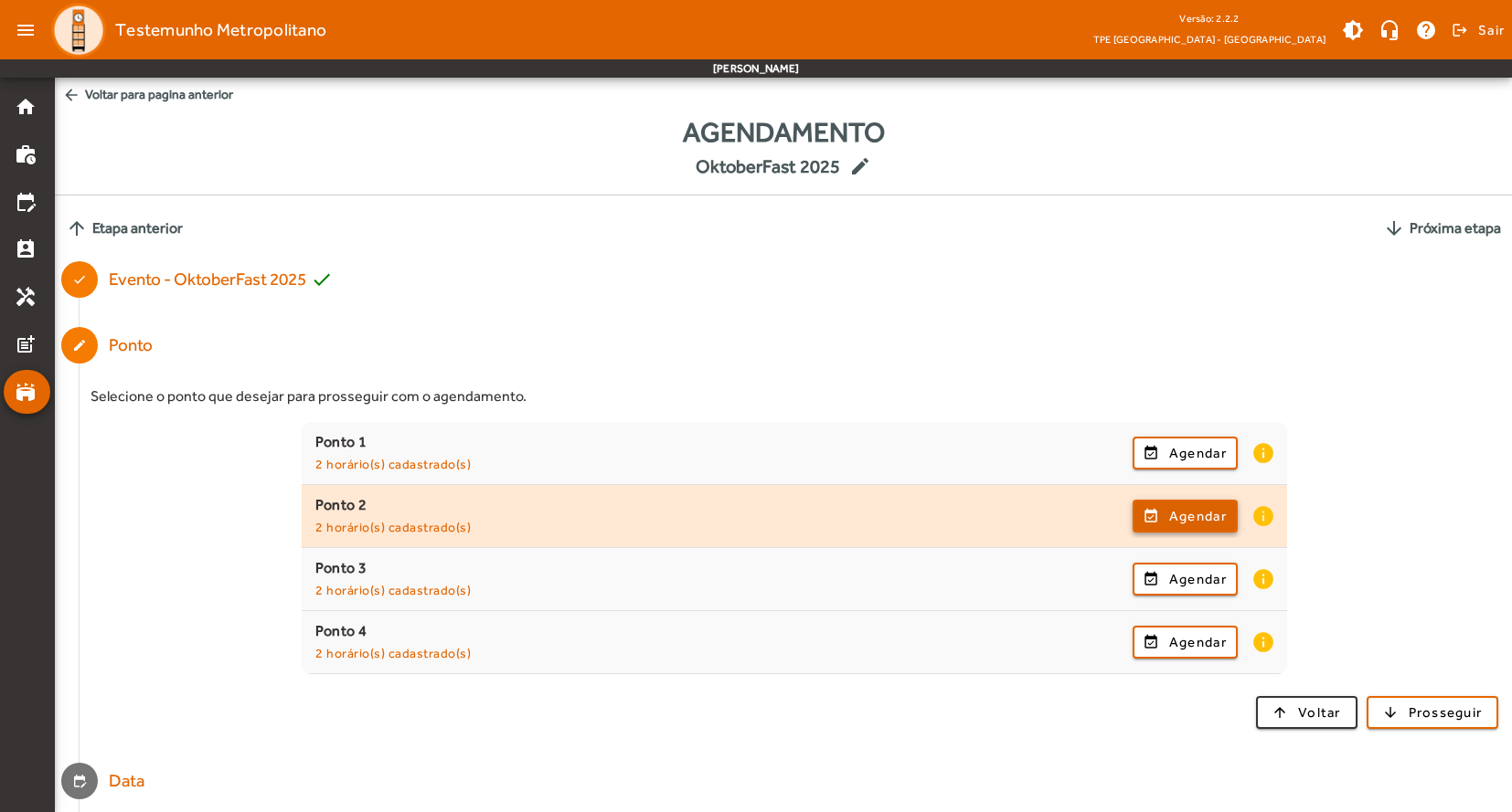
click at [1202, 523] on span "Agendar" at bounding box center [1197, 516] width 57 height 22
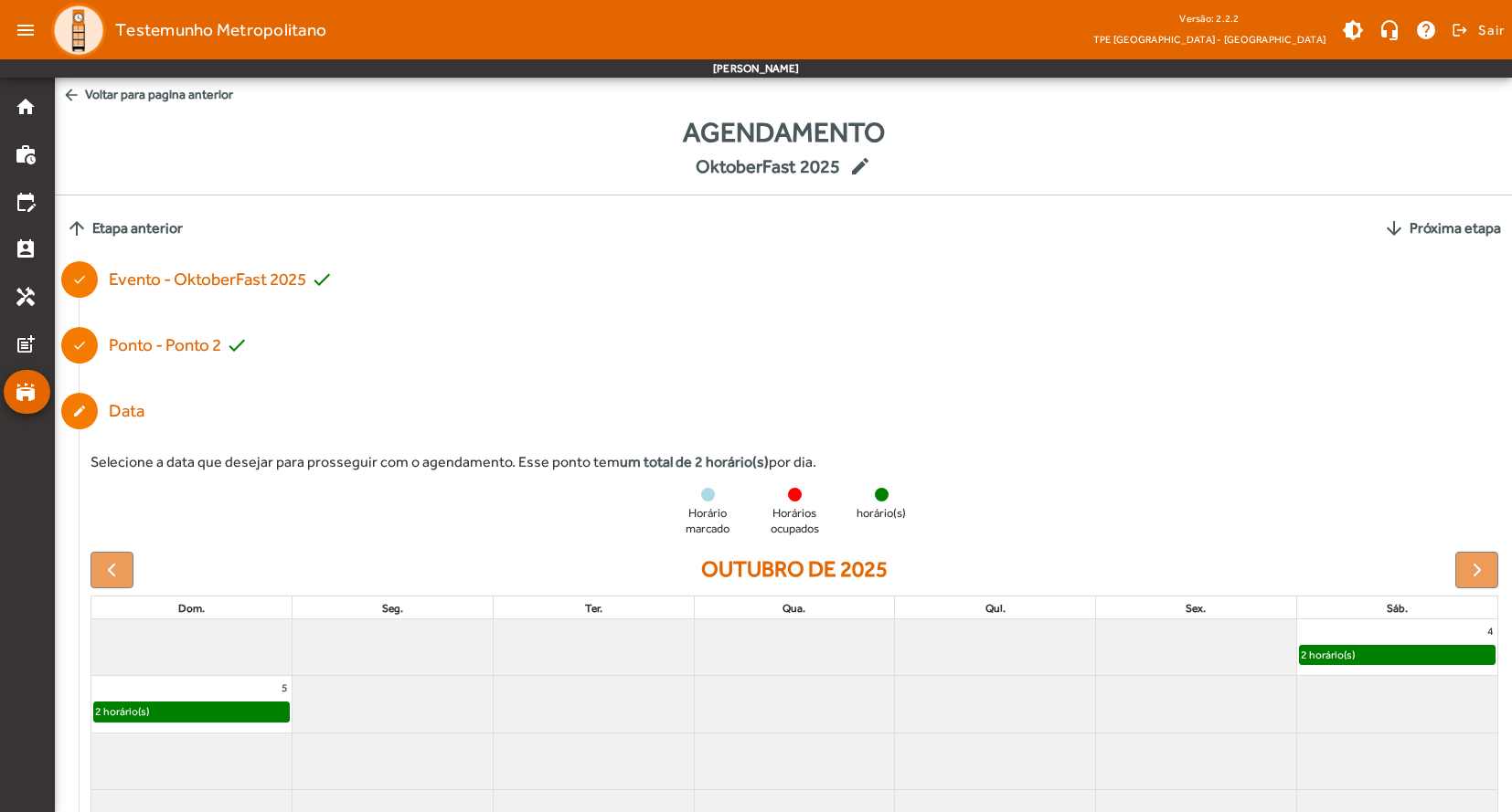
scroll to position [300, 0]
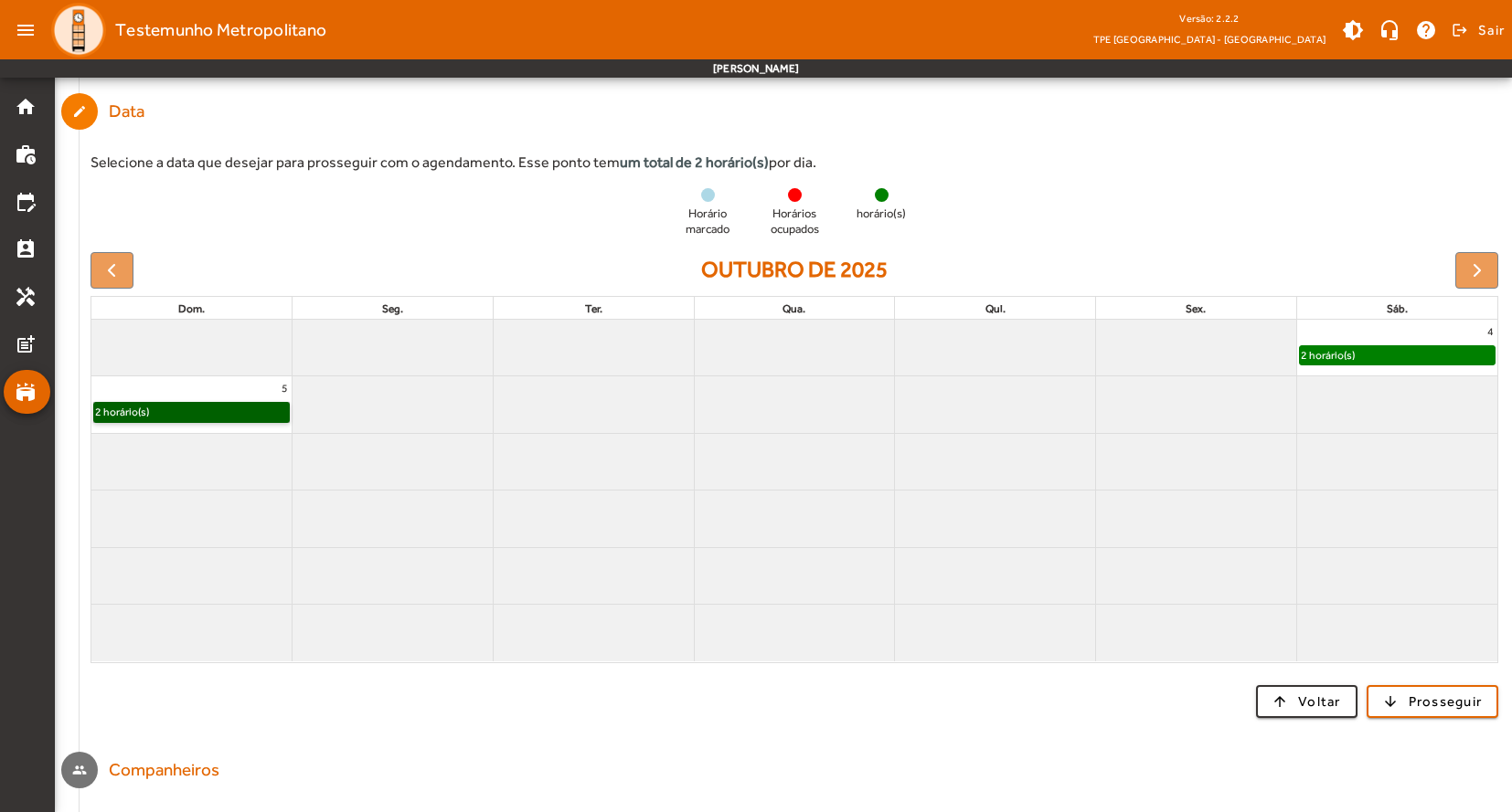
click at [234, 414] on link "2 horário(s)" at bounding box center [192, 412] width 196 height 20
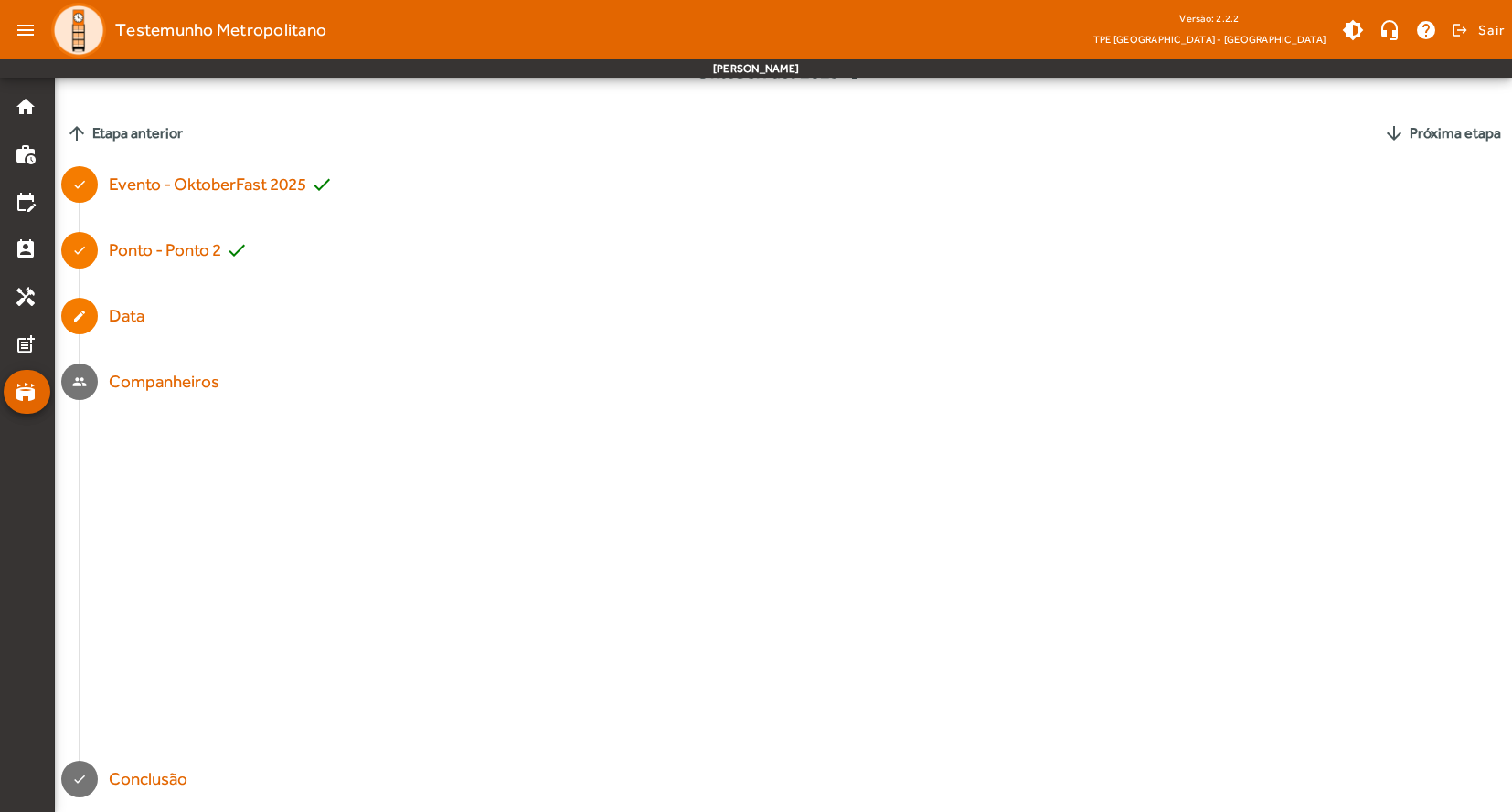
scroll to position [0, 0]
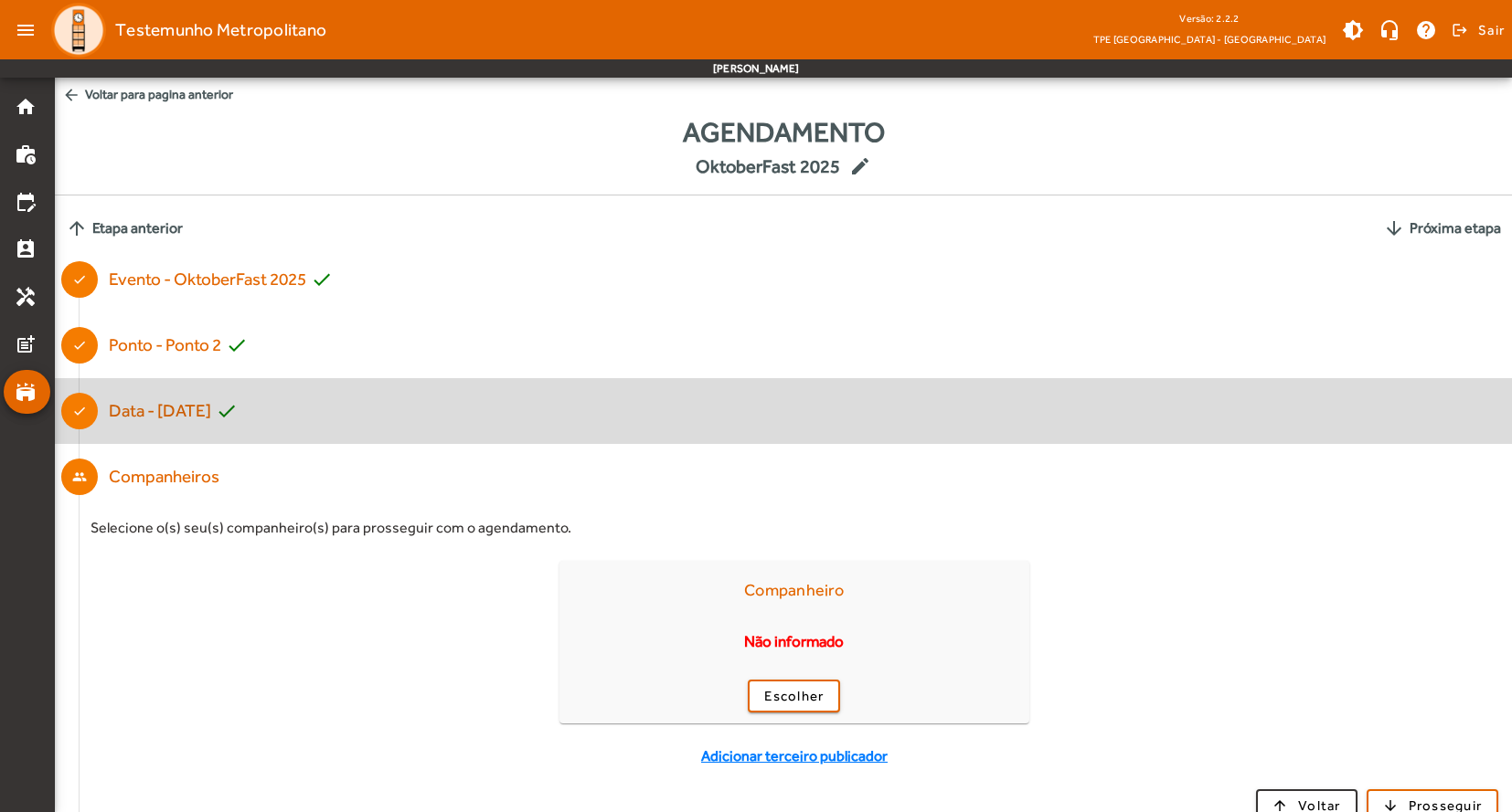
click at [163, 413] on div "Data - 05/10/2025 check" at bounding box center [173, 412] width 129 height 27
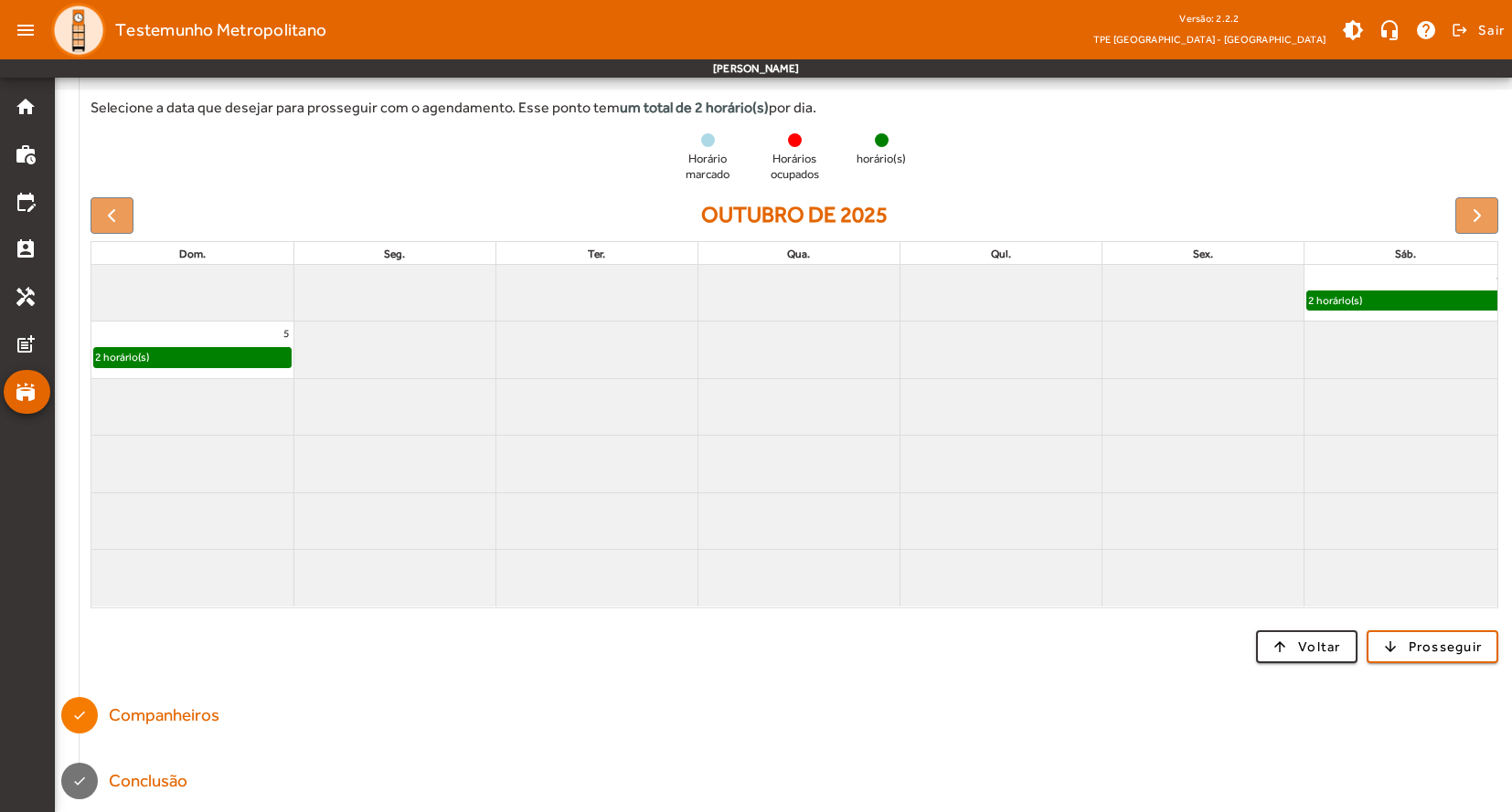
scroll to position [181, 0]
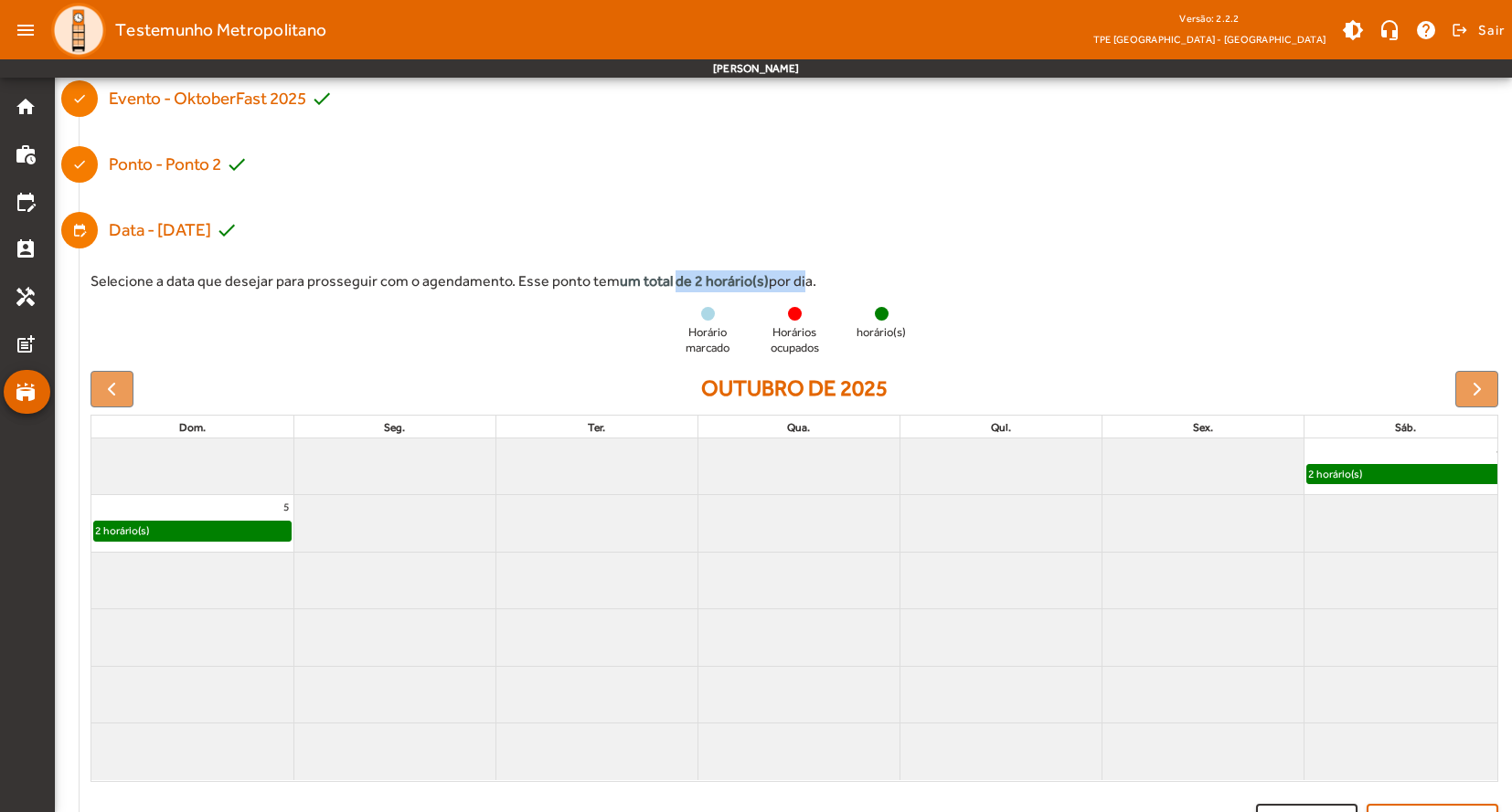
drag, startPoint x: 666, startPoint y: 286, endPoint x: 795, endPoint y: 283, distance: 129.0
click at [795, 283] on div "Selecione a data que desejar para prosseguir com o agendamento. Esse ponto tem …" at bounding box center [794, 281] width 1407 height 22
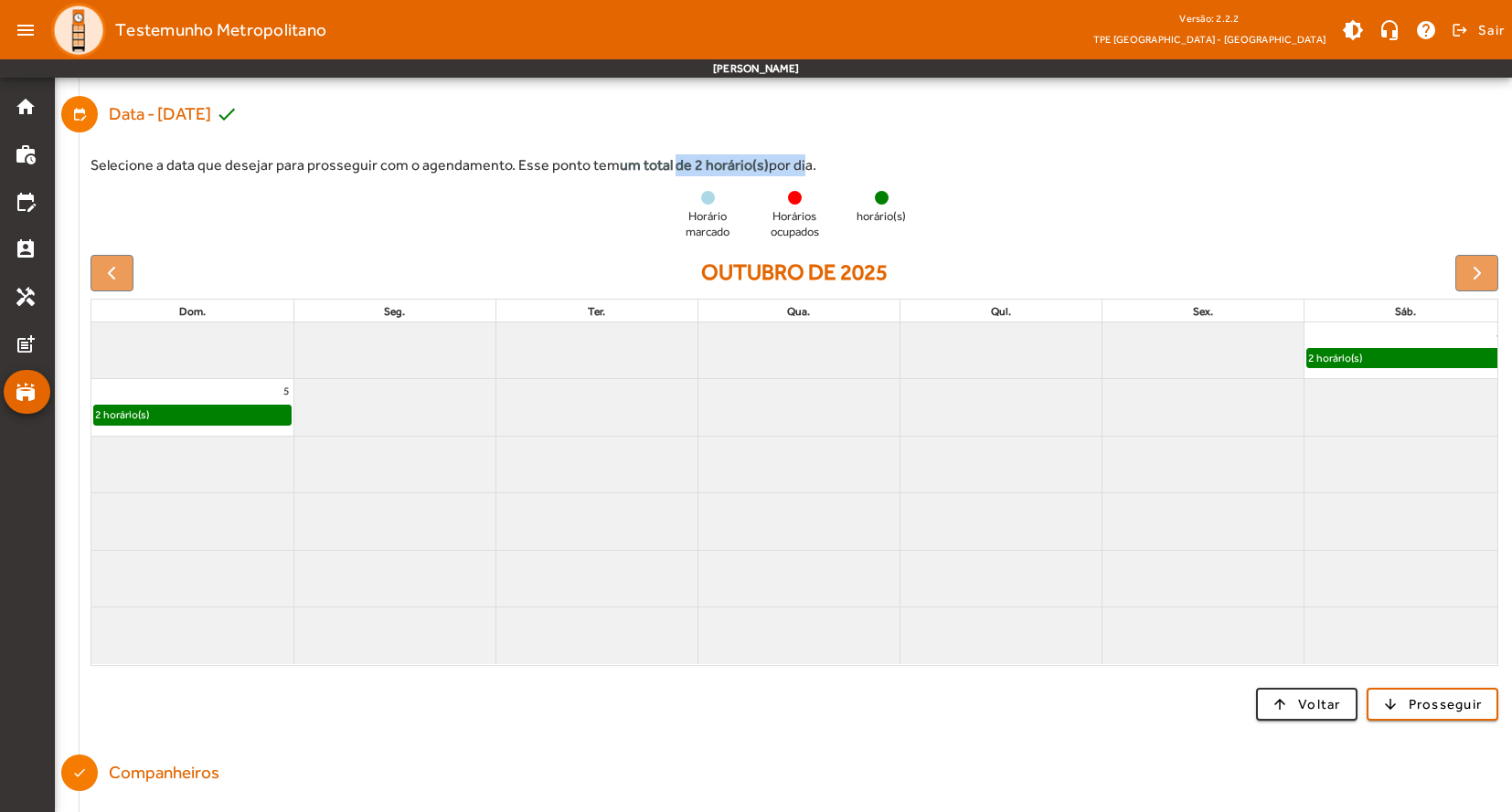
scroll to position [354, 0]
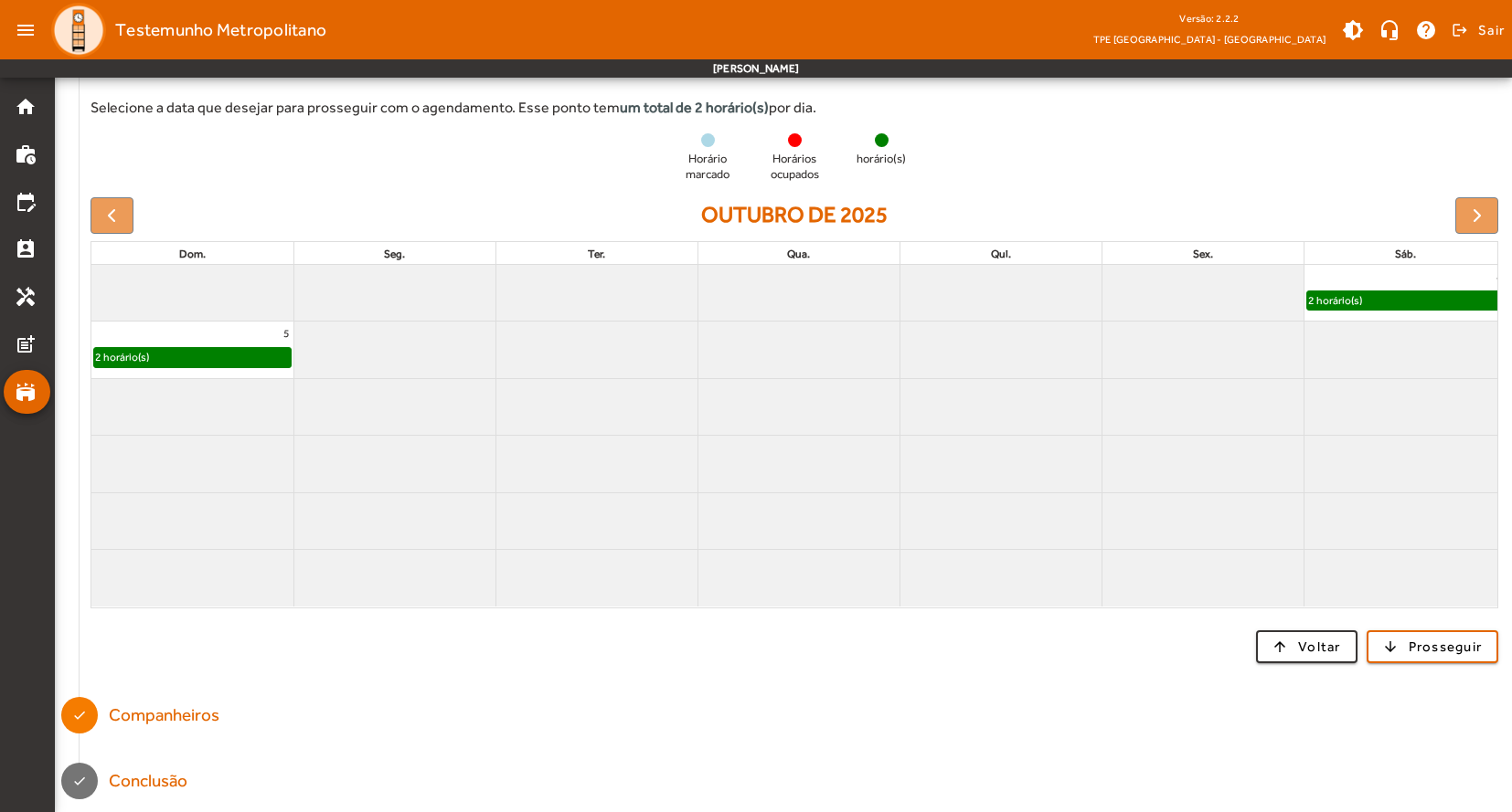
click at [192, 358] on div "2 horário(s)" at bounding box center [192, 357] width 196 height 18
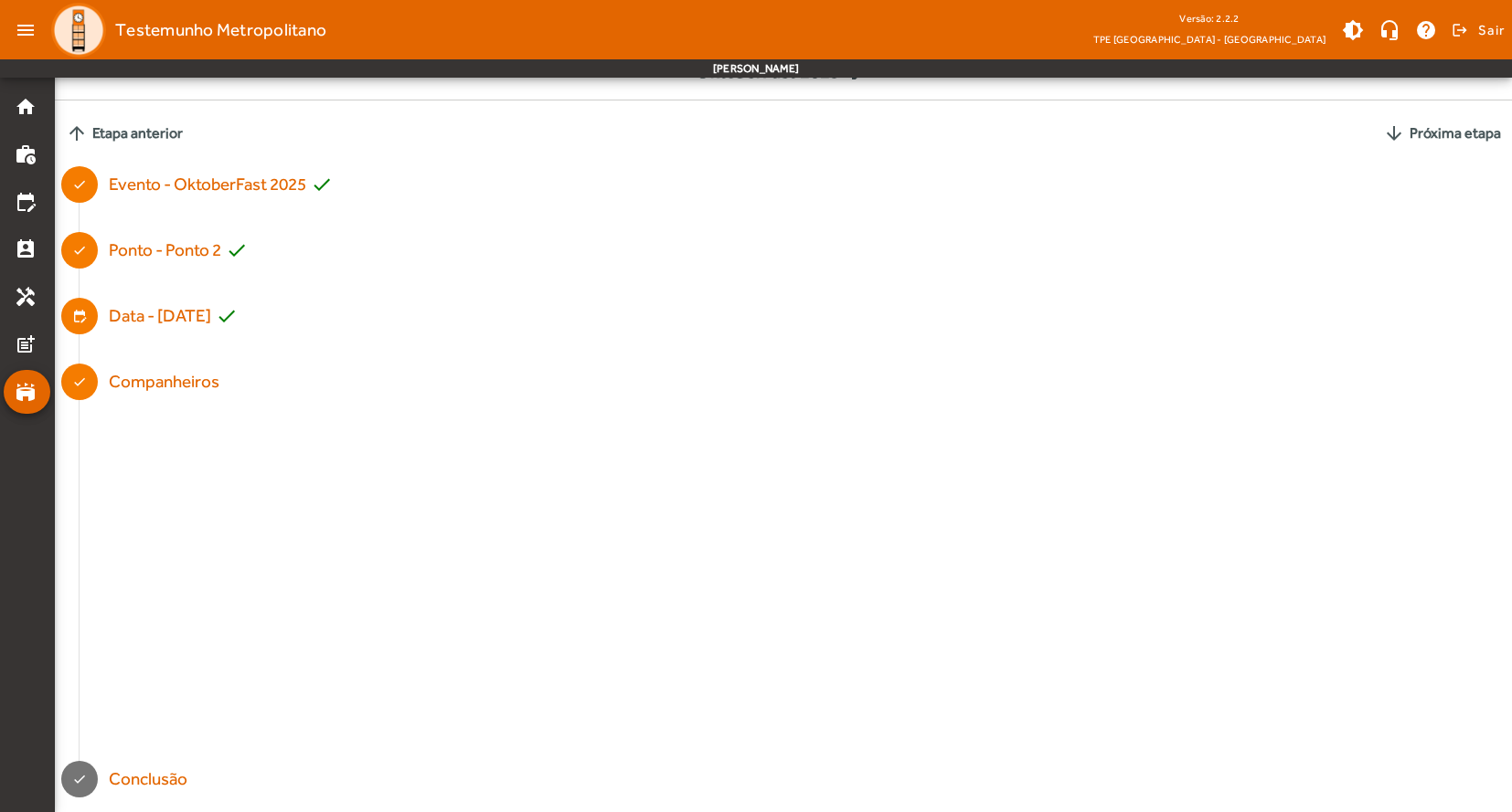
scroll to position [0, 0]
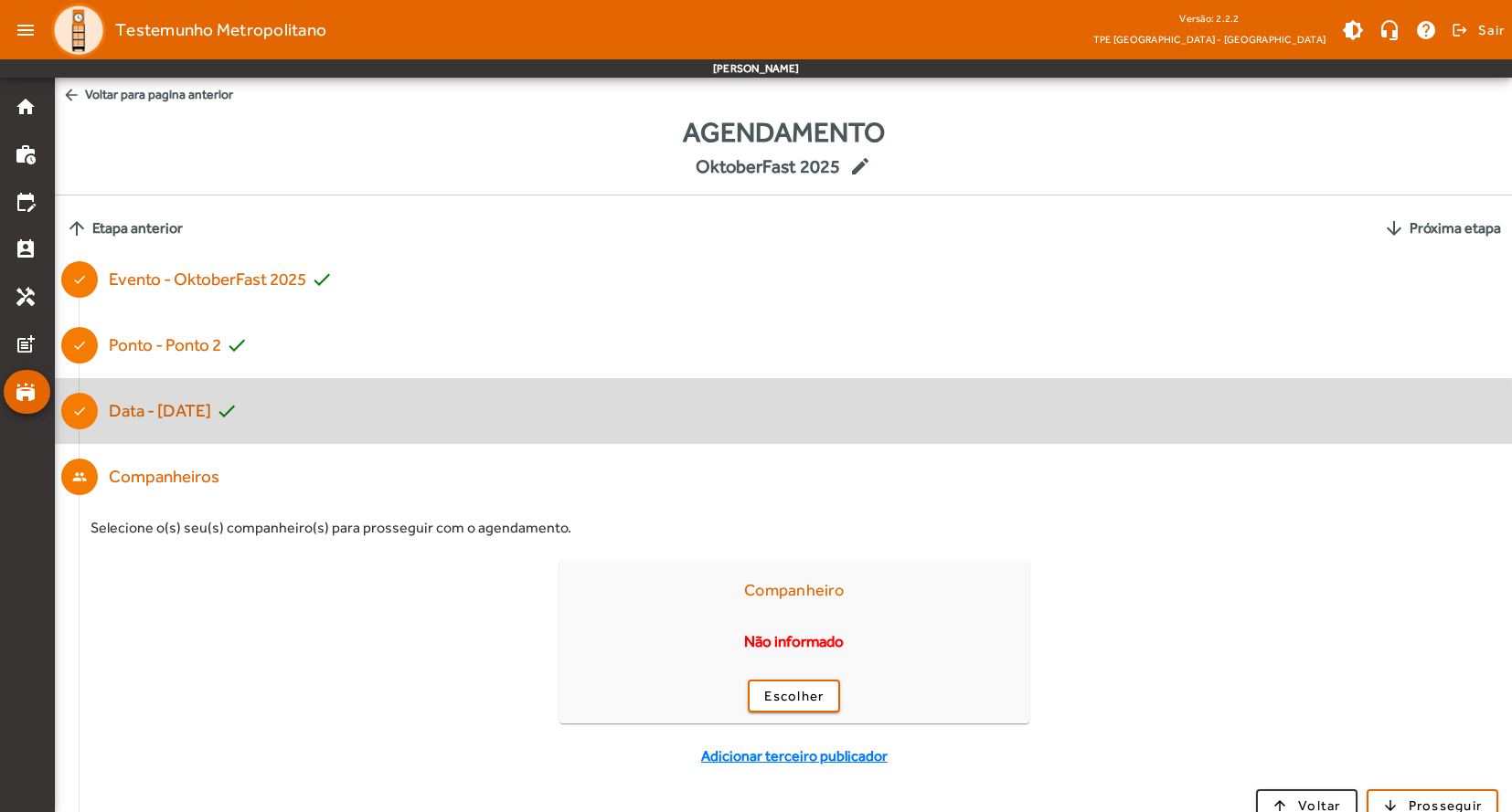
click at [262, 431] on mat-step-header "Completed done Data - 05/10/2025 check" at bounding box center [783, 411] width 1457 height 66
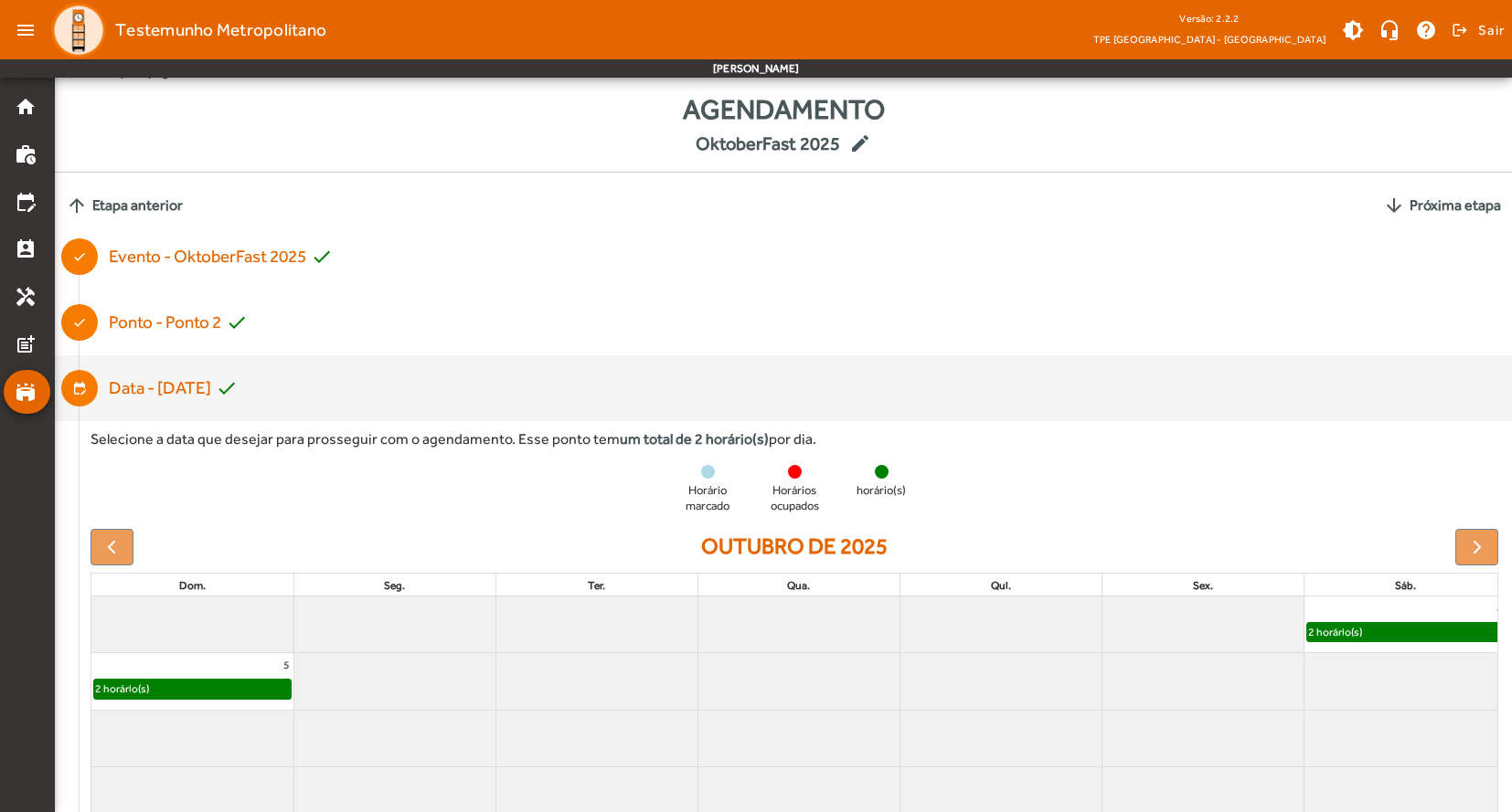
scroll to position [354, 0]
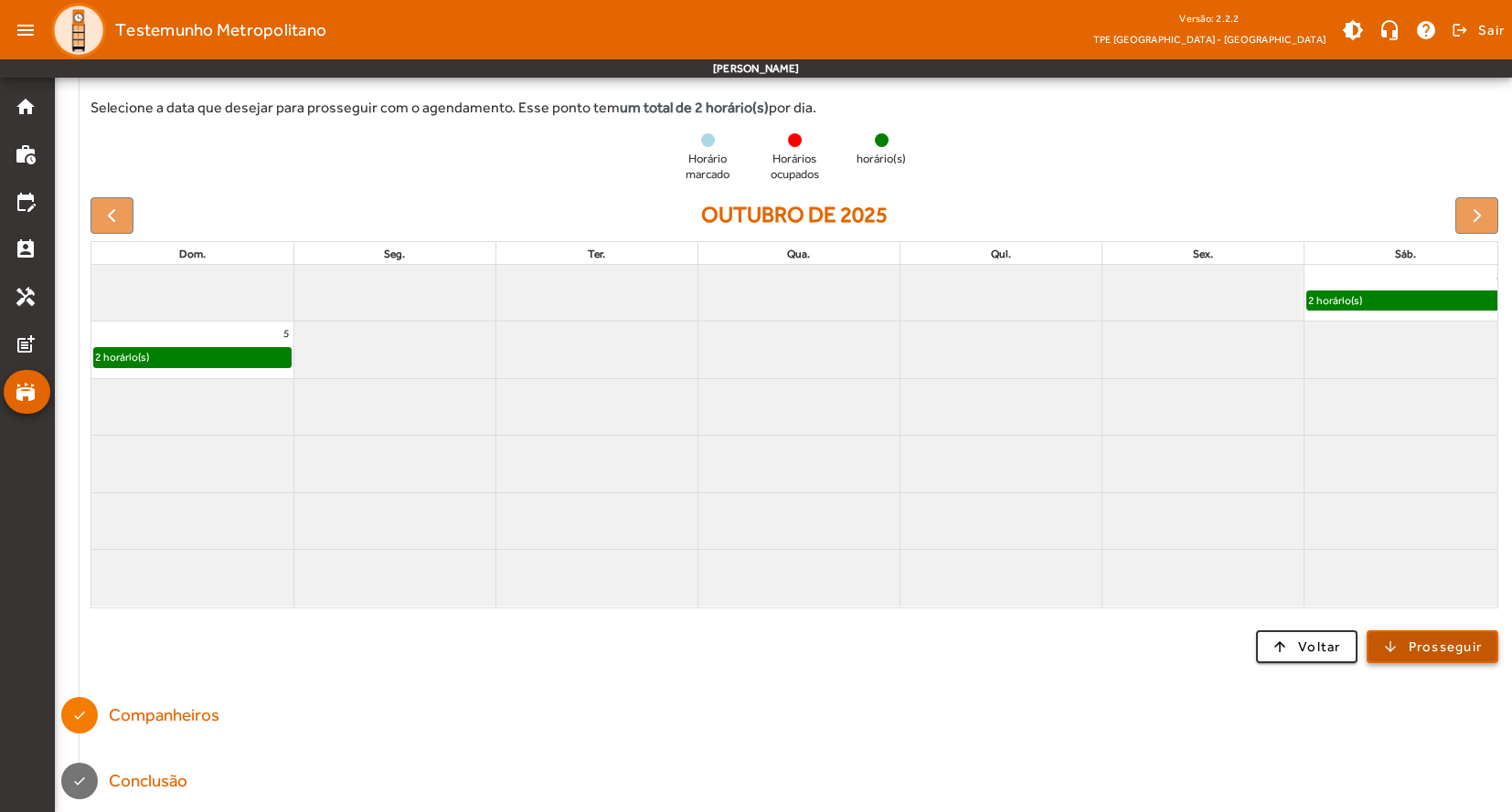
click at [1415, 647] on span "Prosseguir" at bounding box center [1445, 646] width 74 height 21
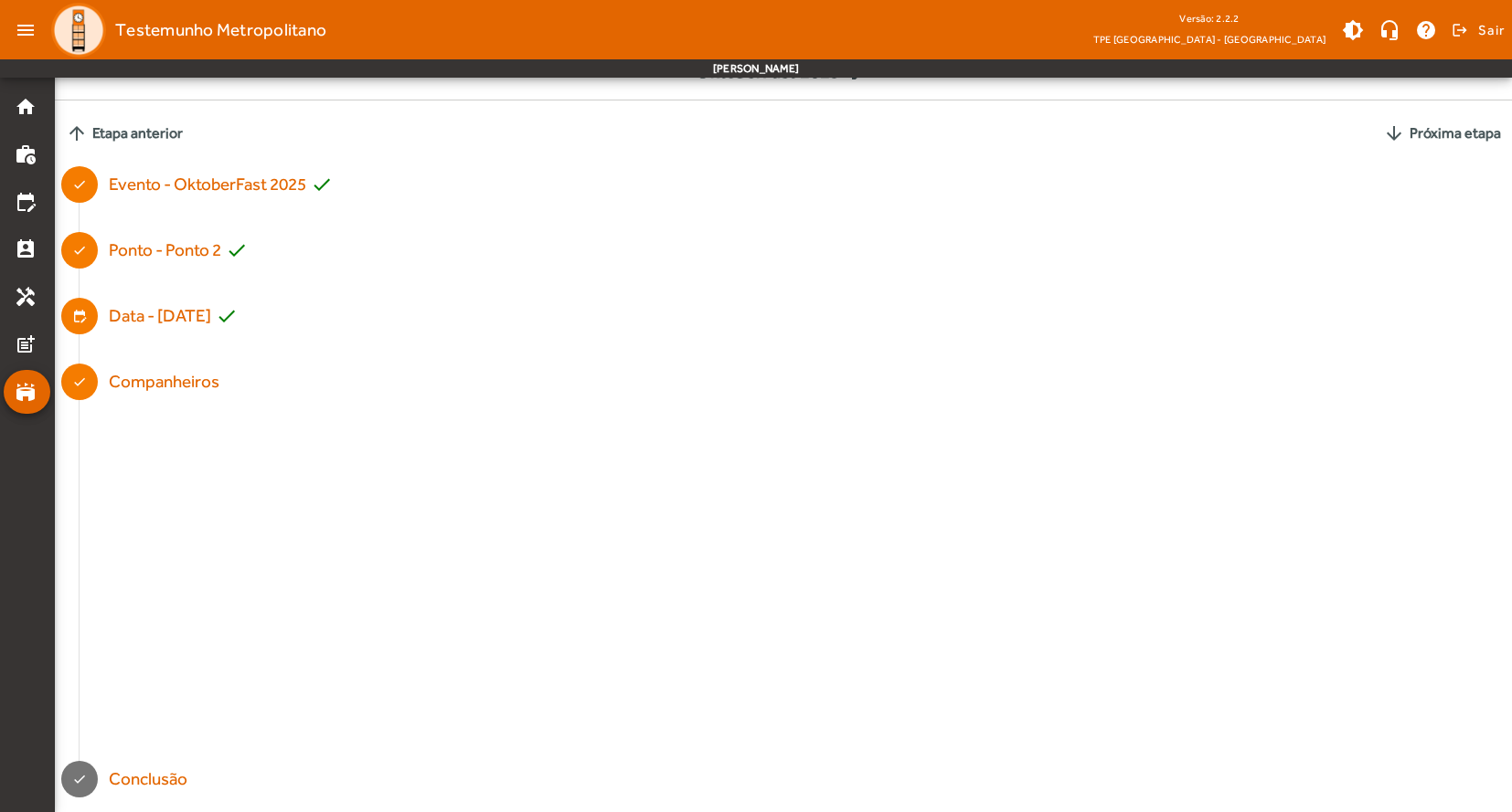
scroll to position [0, 0]
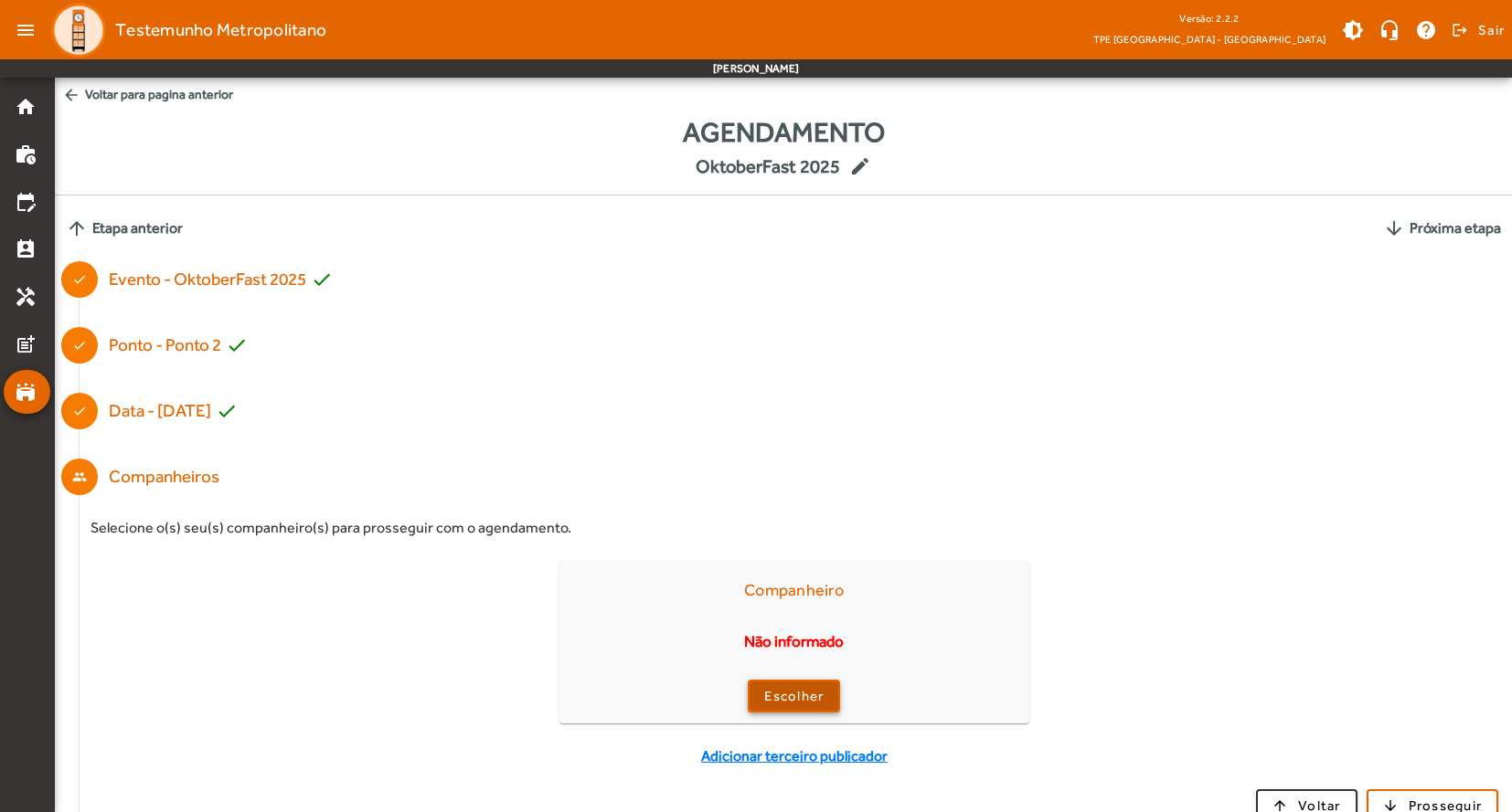
click at [799, 695] on span "Escolher" at bounding box center [794, 696] width 59 height 21
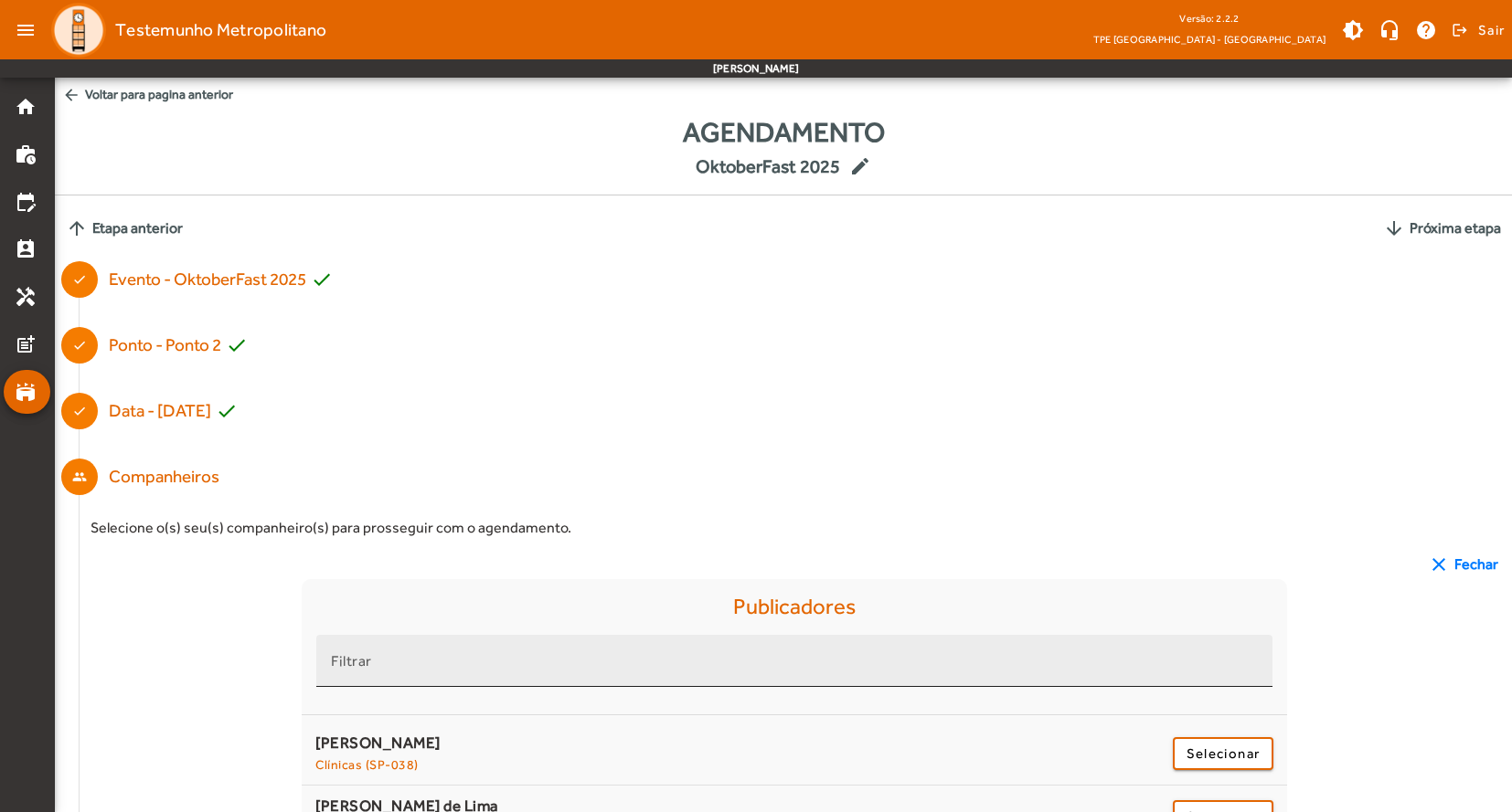
click at [504, 663] on input "Filtrar" at bounding box center [795, 669] width 927 height 22
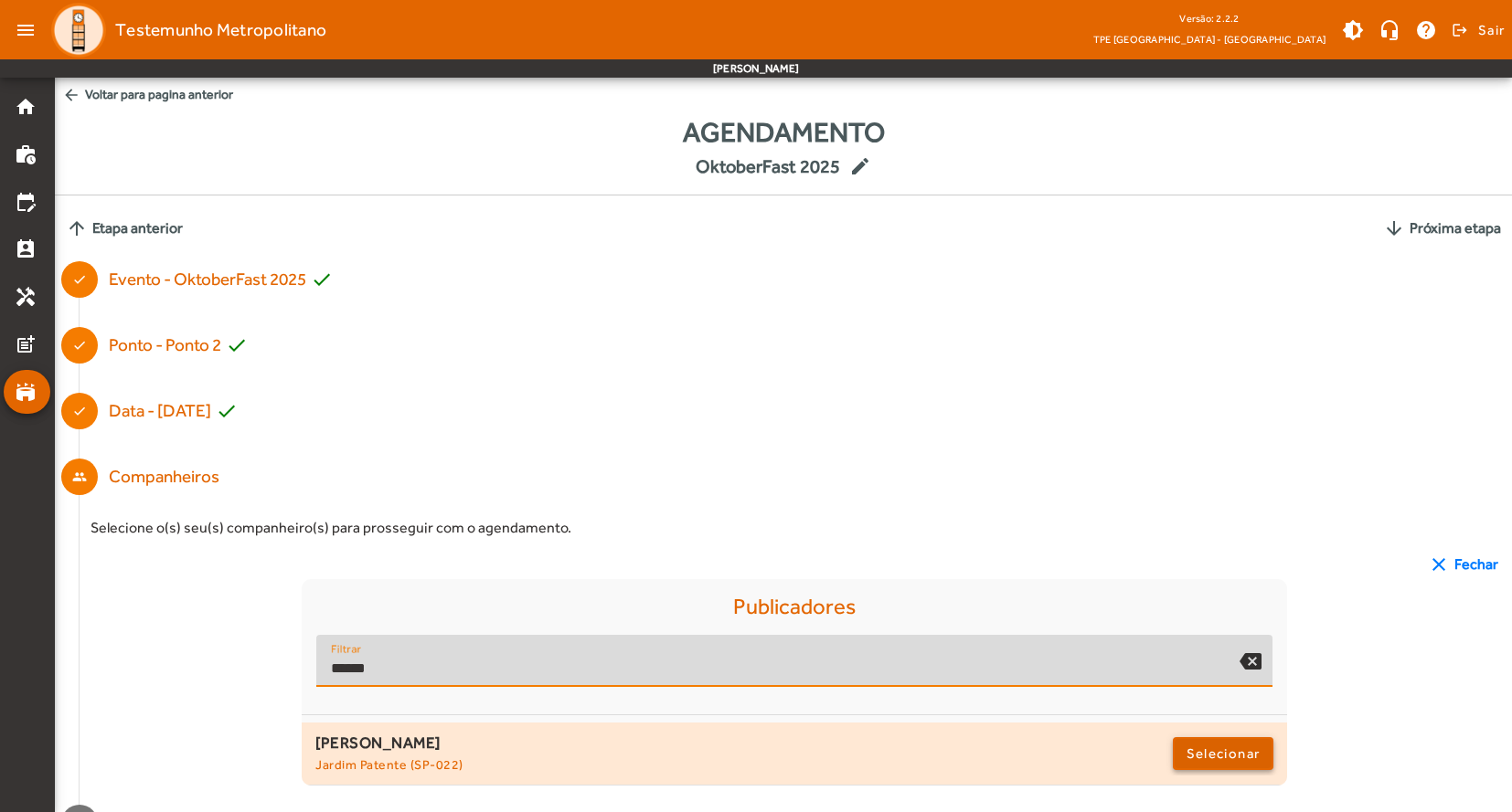
type input "******"
click at [1248, 745] on span "Selecionar" at bounding box center [1222, 754] width 73 height 22
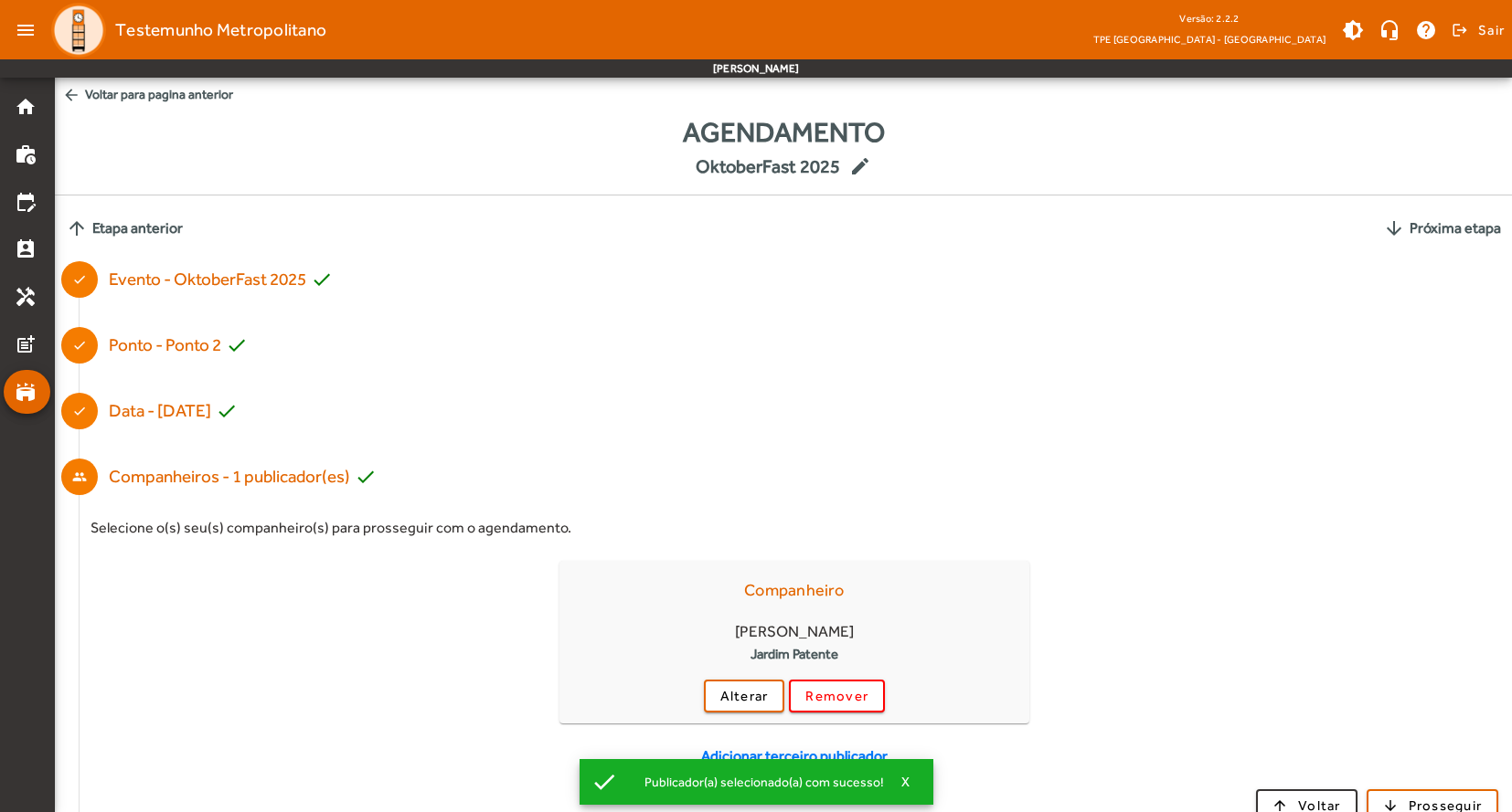
scroll to position [95, 0]
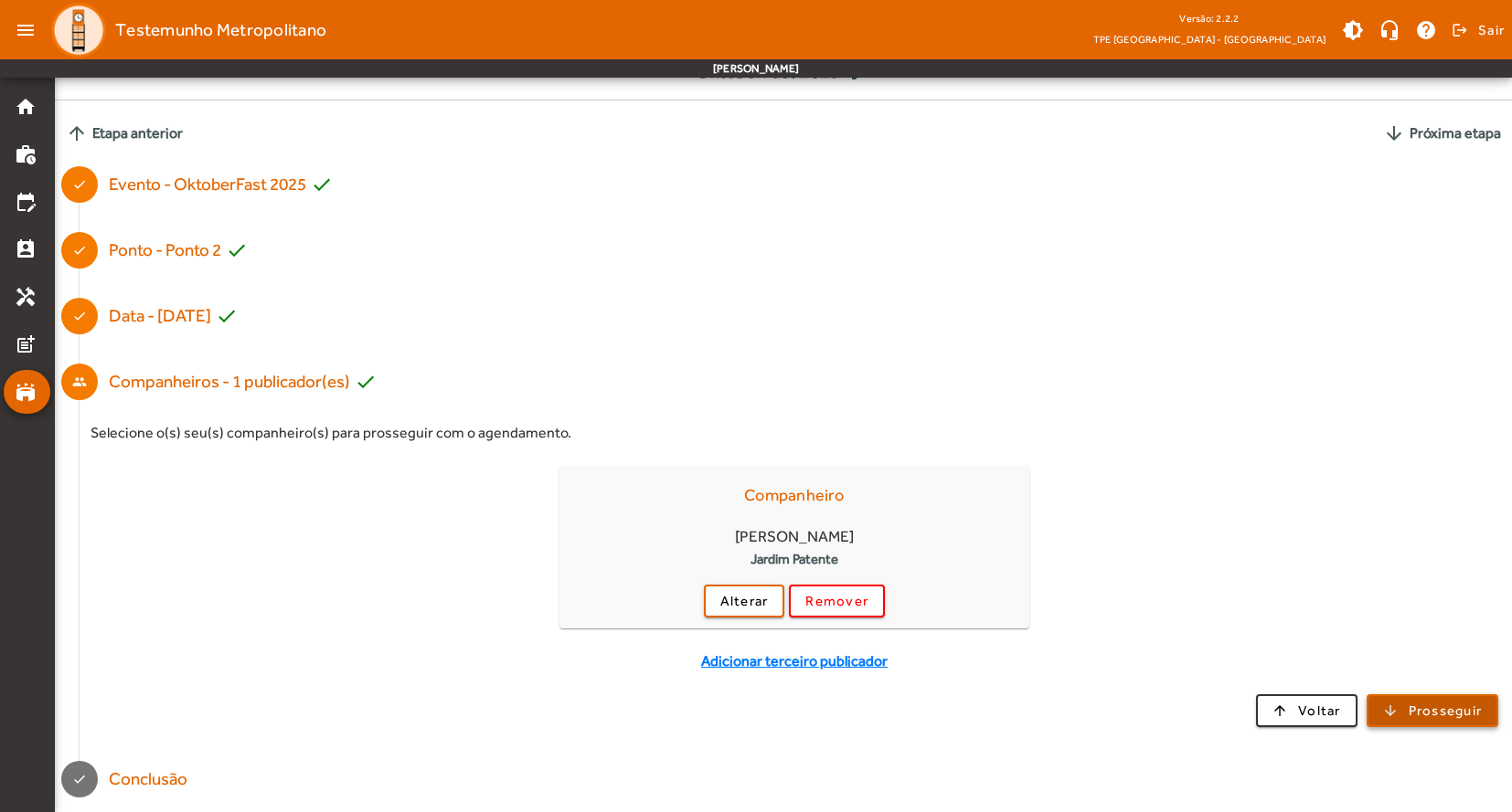
click at [1467, 714] on span "Prosseguir" at bounding box center [1445, 711] width 74 height 21
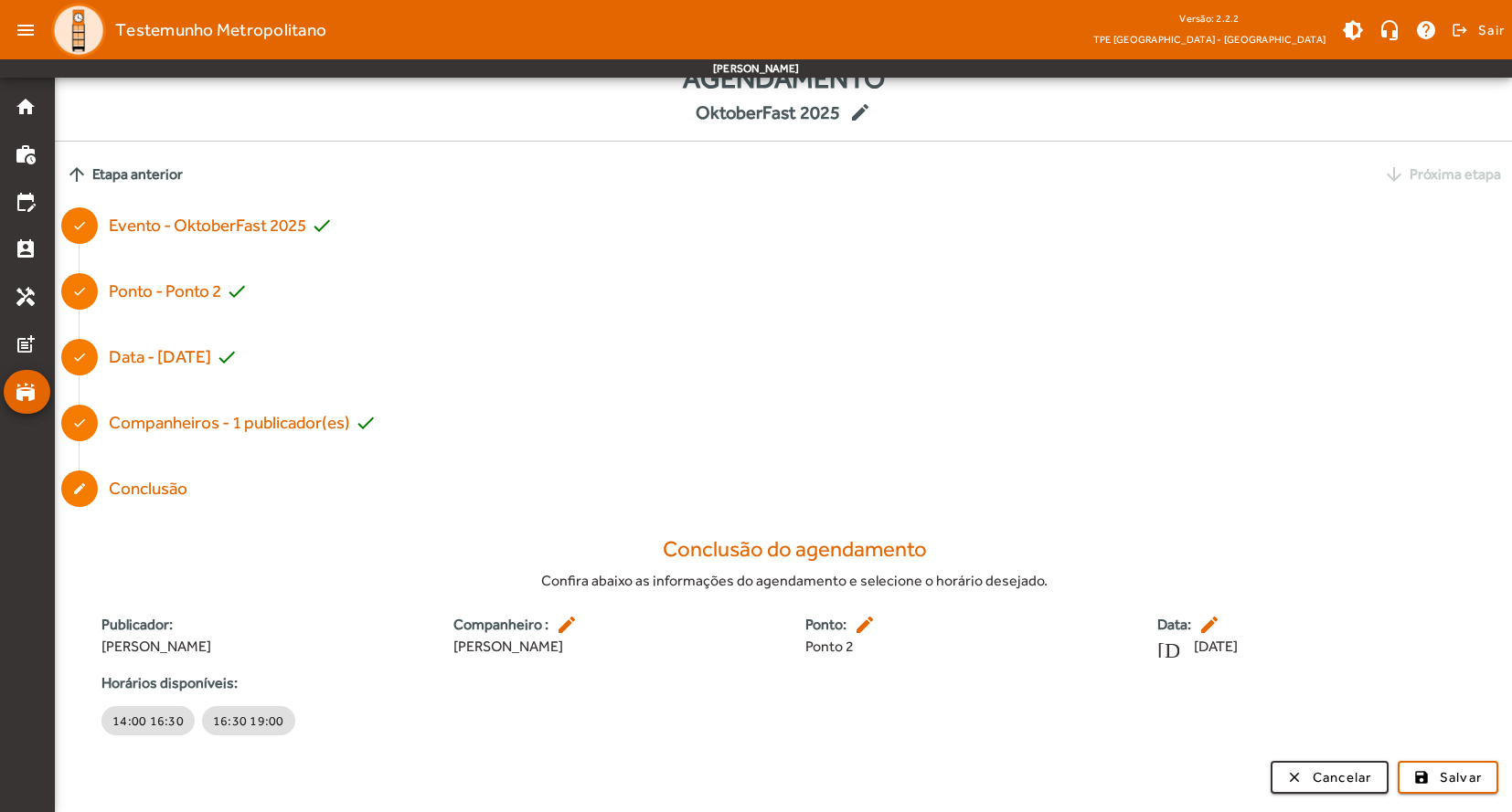
scroll to position [0, 0]
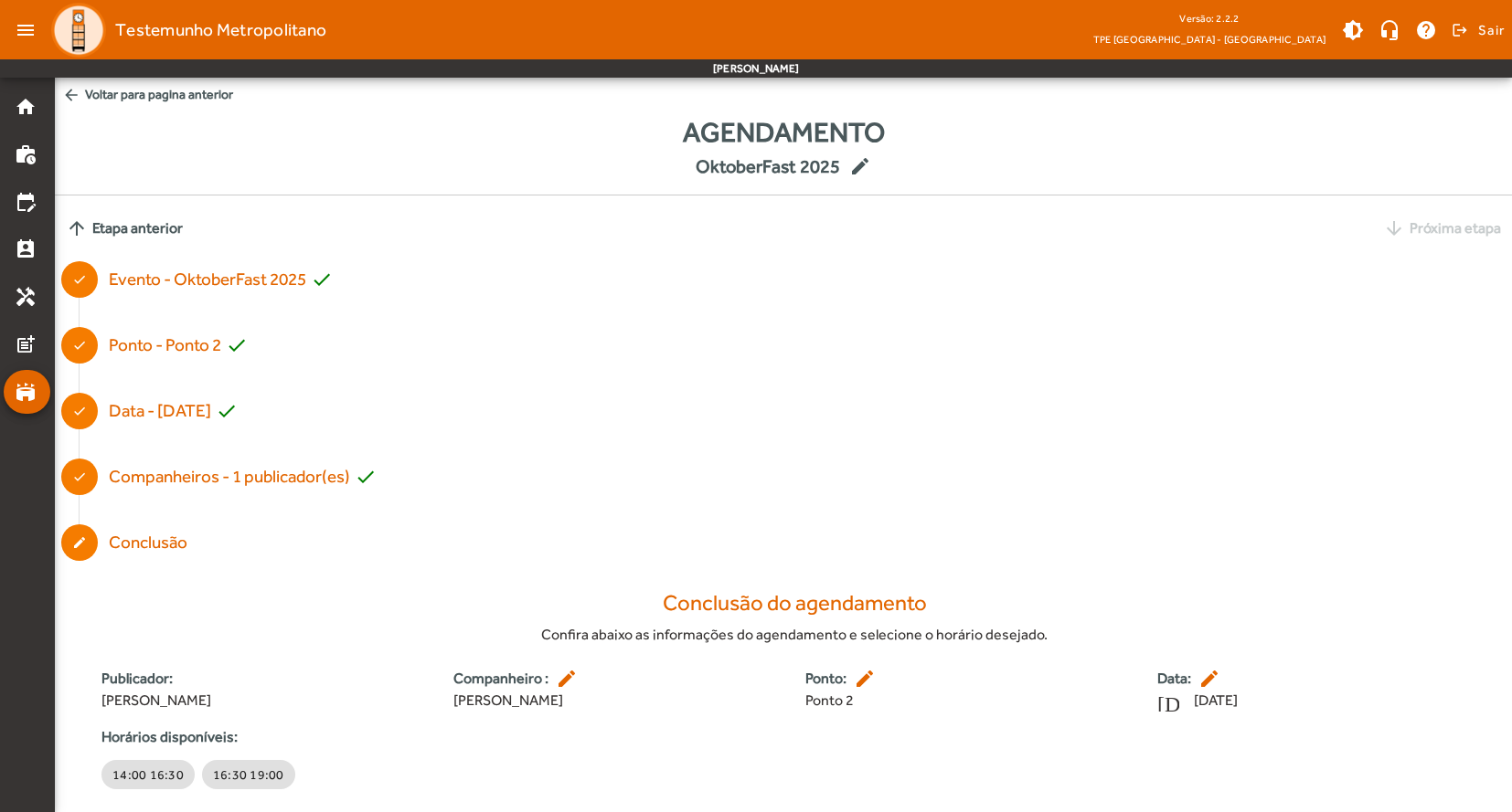
click at [146, 98] on span "arrow_back Voltar para pagina anterior" at bounding box center [783, 94] width 1457 height 34
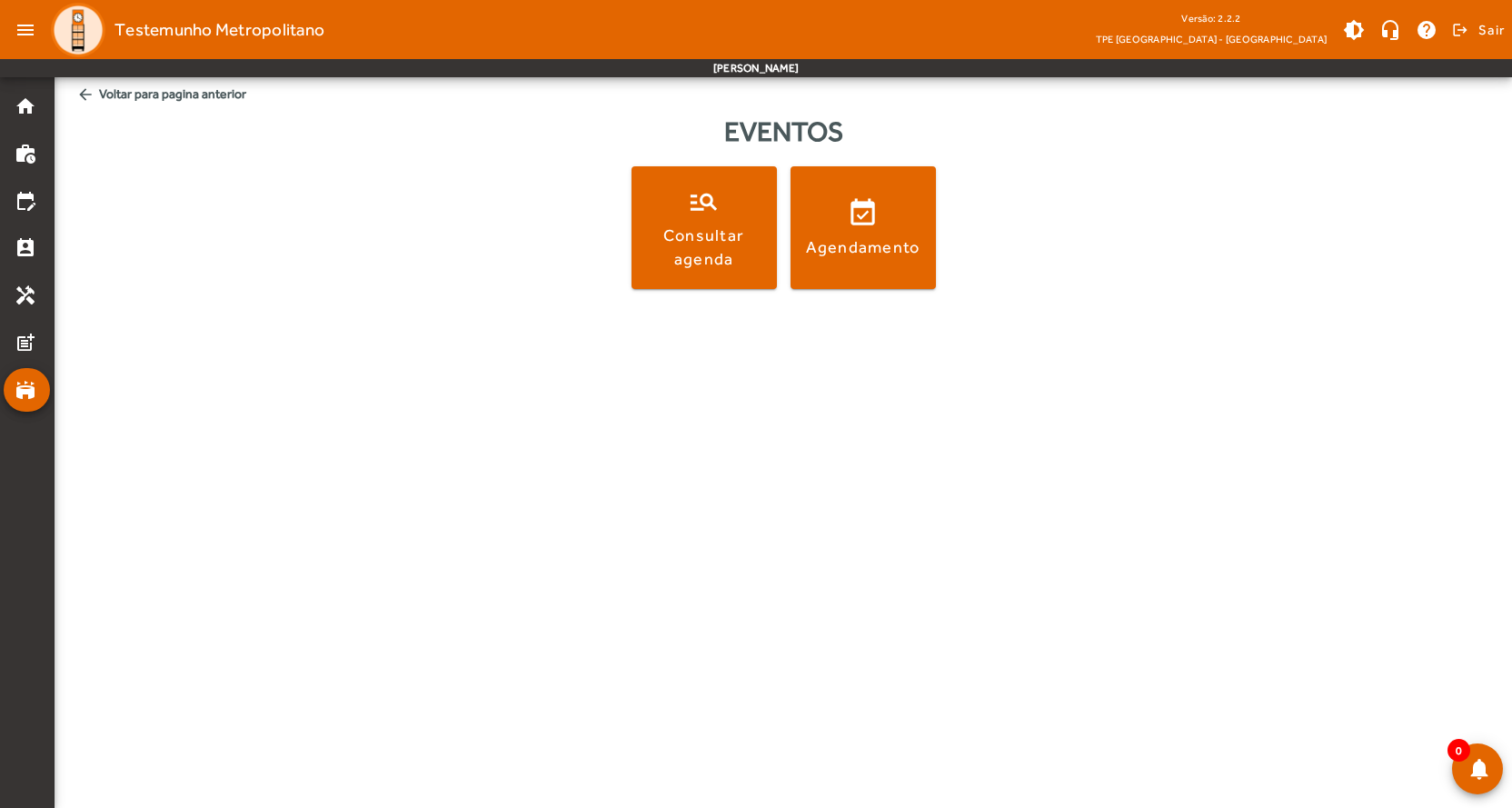
click at [145, 98] on span "arrow_back Voltar para pagina anterior" at bounding box center [783, 94] width 1428 height 34
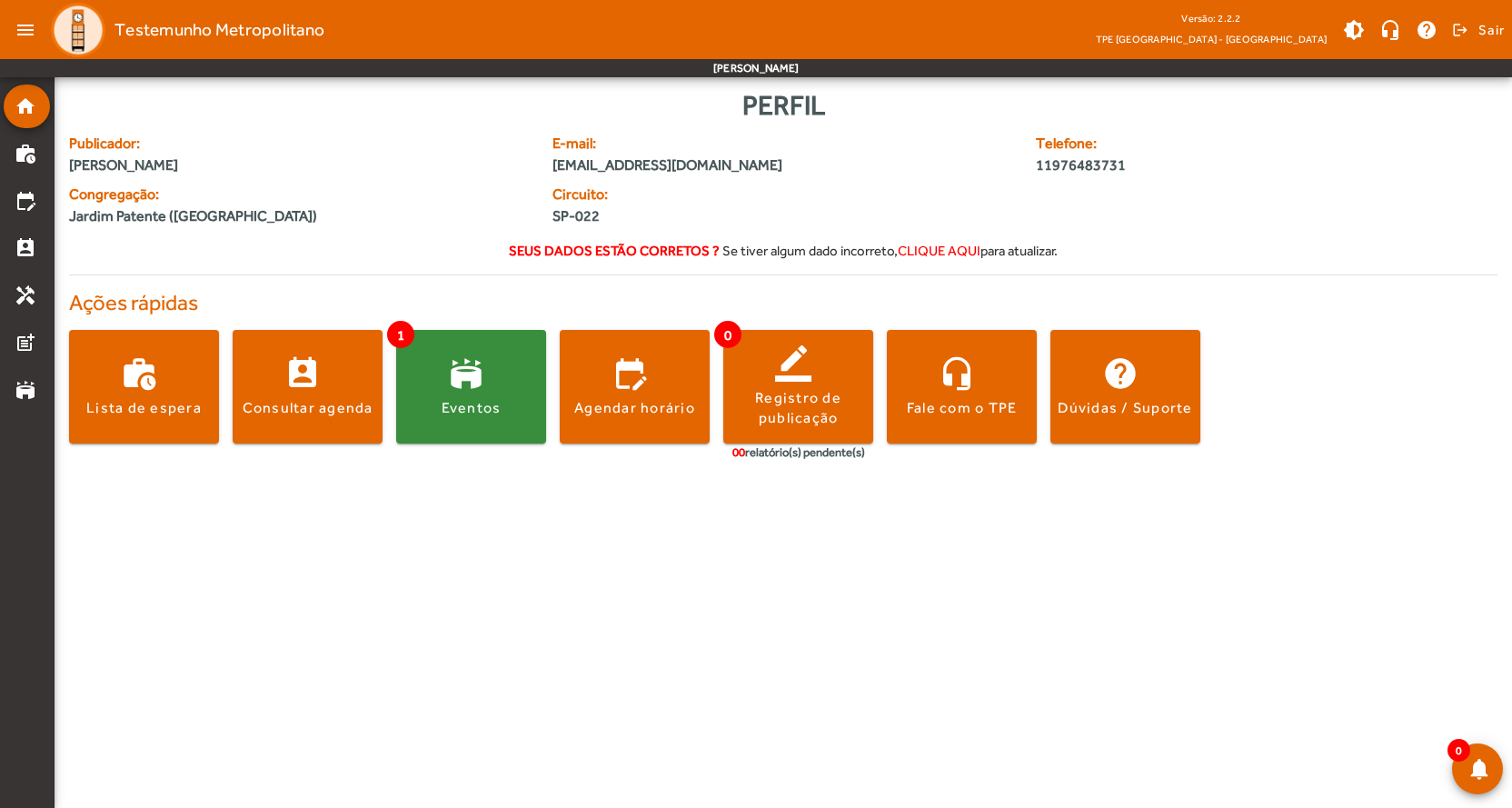
click at [1280, 745] on body "menu Testemunho Metropolitano Versão: 2.2.2 TPE São Paulo - Centro brightness_m…" at bounding box center [756, 404] width 1512 height 808
click at [475, 383] on span at bounding box center [471, 387] width 150 height 43
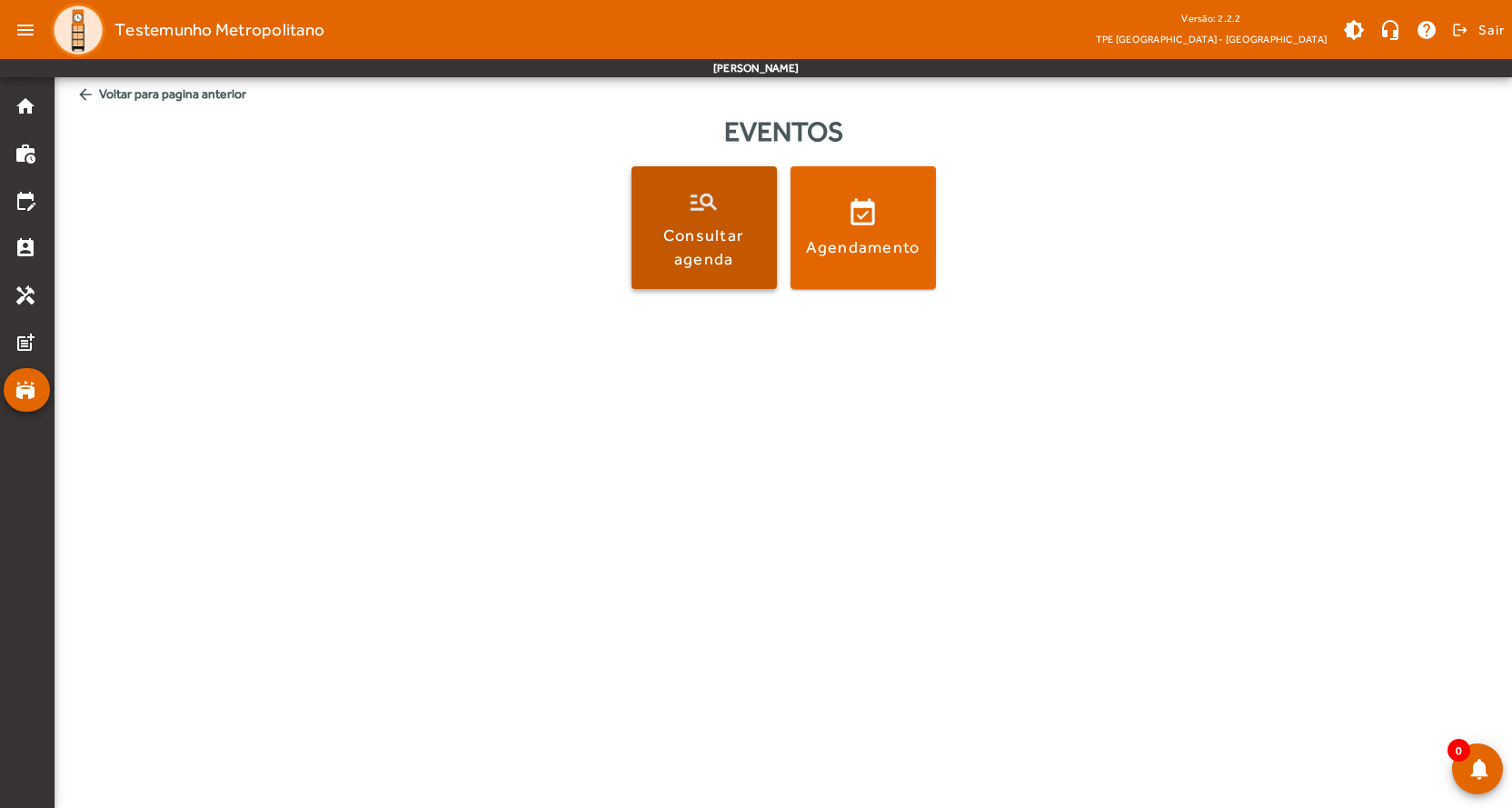
click at [701, 251] on div "Consultar agenda" at bounding box center [704, 246] width 138 height 45
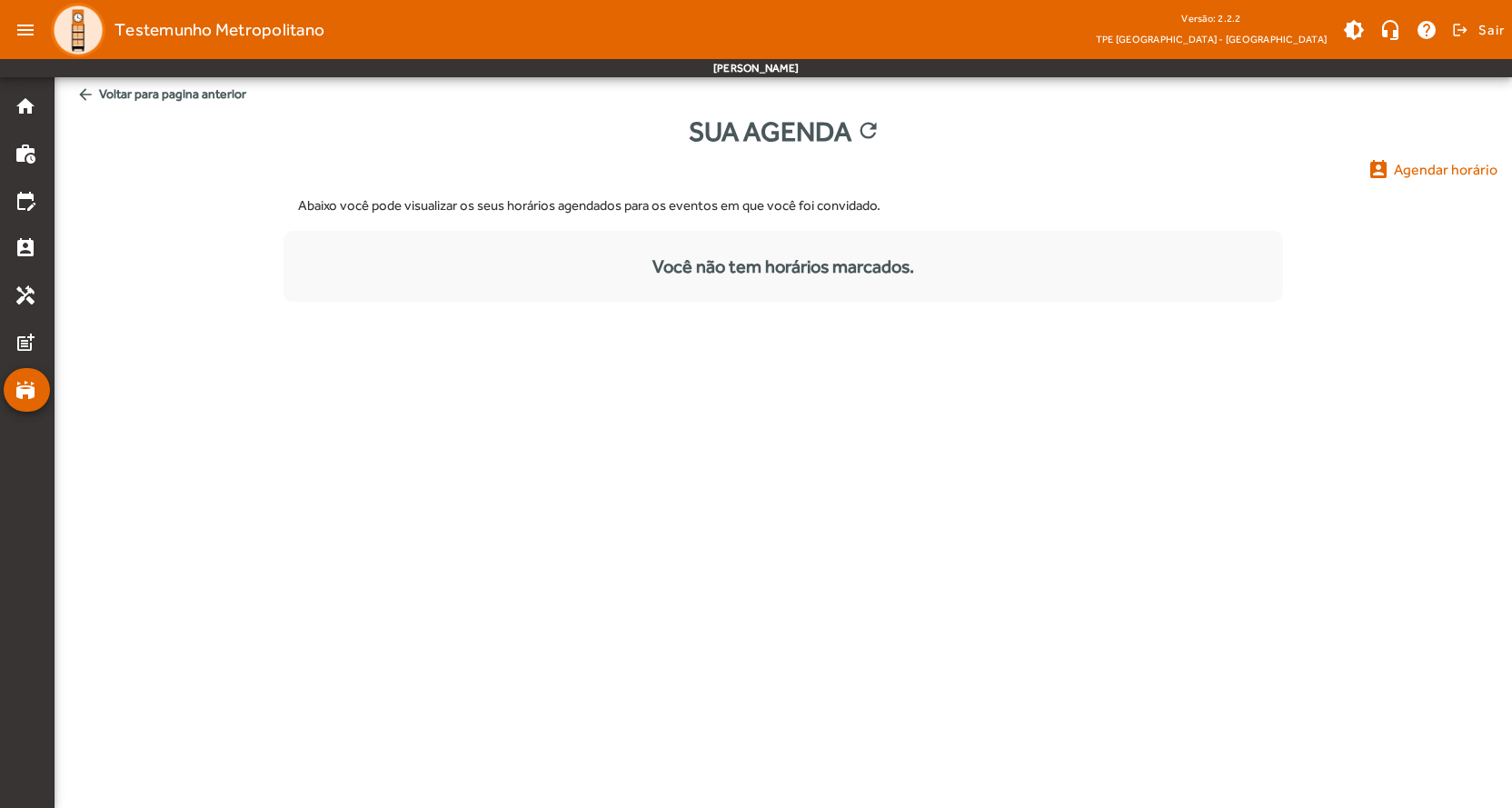
click at [1430, 168] on span "Agendar horário" at bounding box center [1445, 170] width 104 height 22
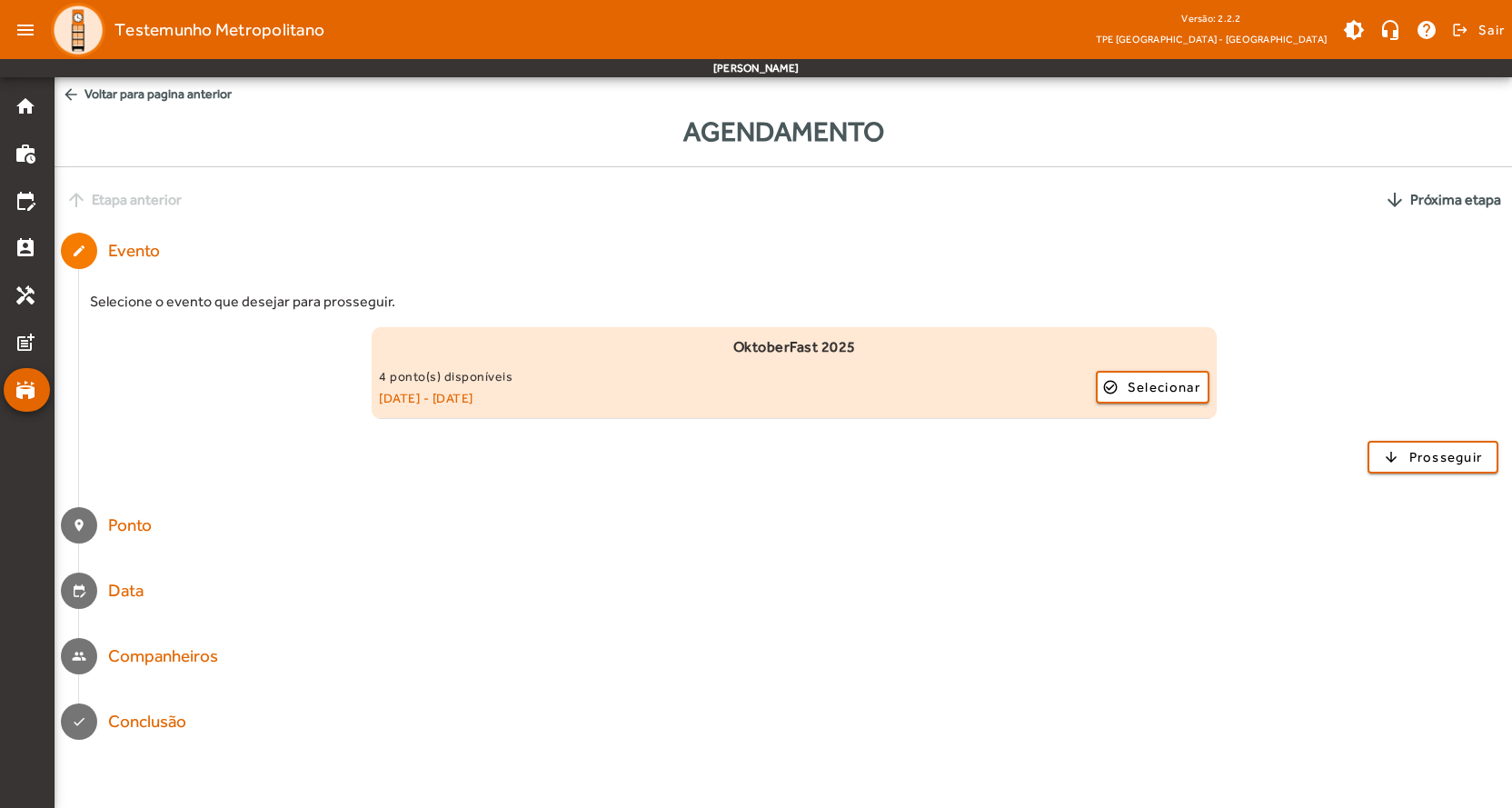
click at [511, 401] on small "04/10/2025 - 05/10/2025" at bounding box center [737, 398] width 716 height 22
click at [1152, 396] on span "Selecionar" at bounding box center [1163, 387] width 73 height 22
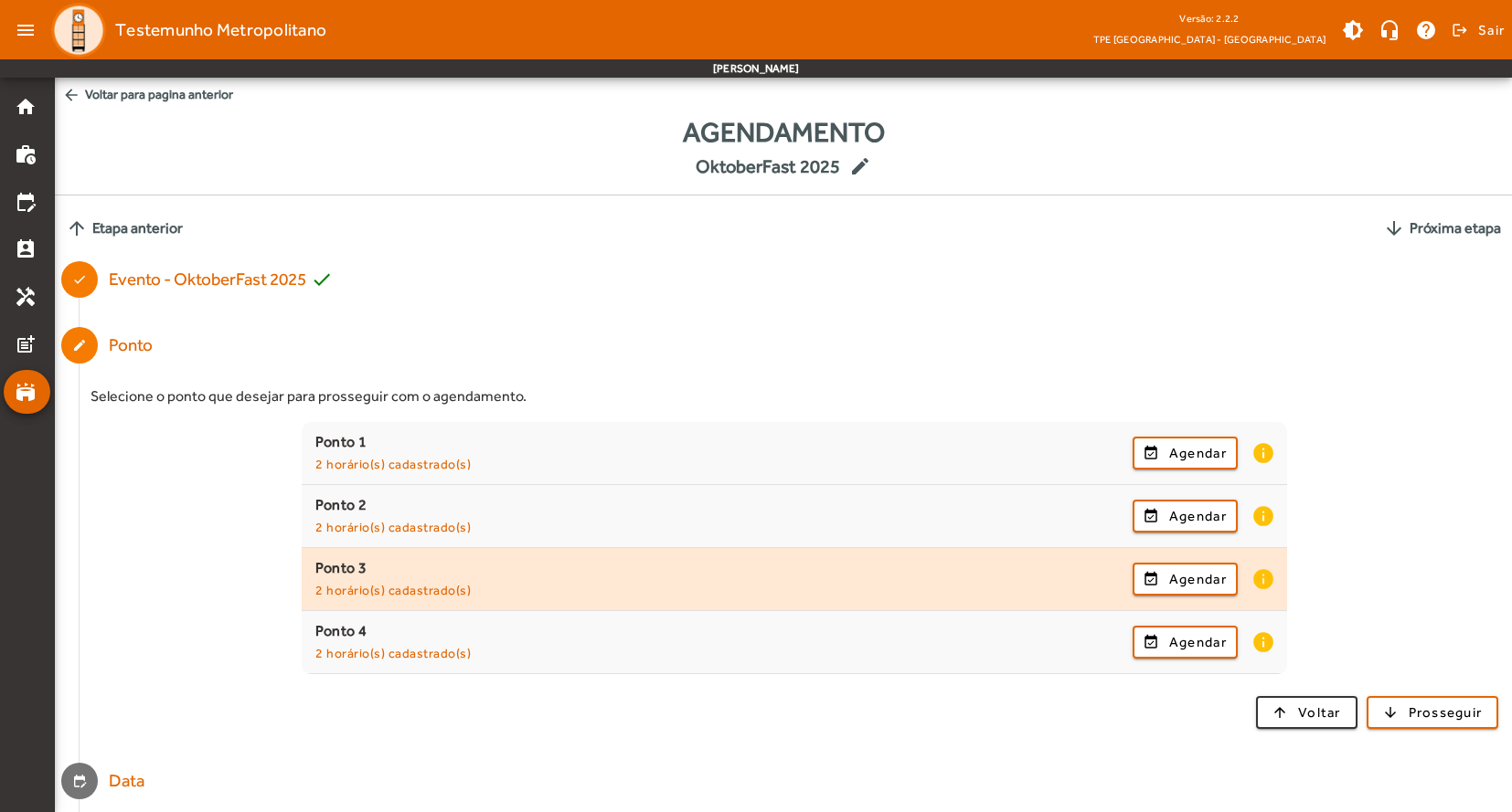
click at [383, 590] on small "2 horário(s) cadastrado(s)" at bounding box center [393, 590] width 155 height 15
click at [1194, 575] on span "Agendar" at bounding box center [1197, 579] width 57 height 22
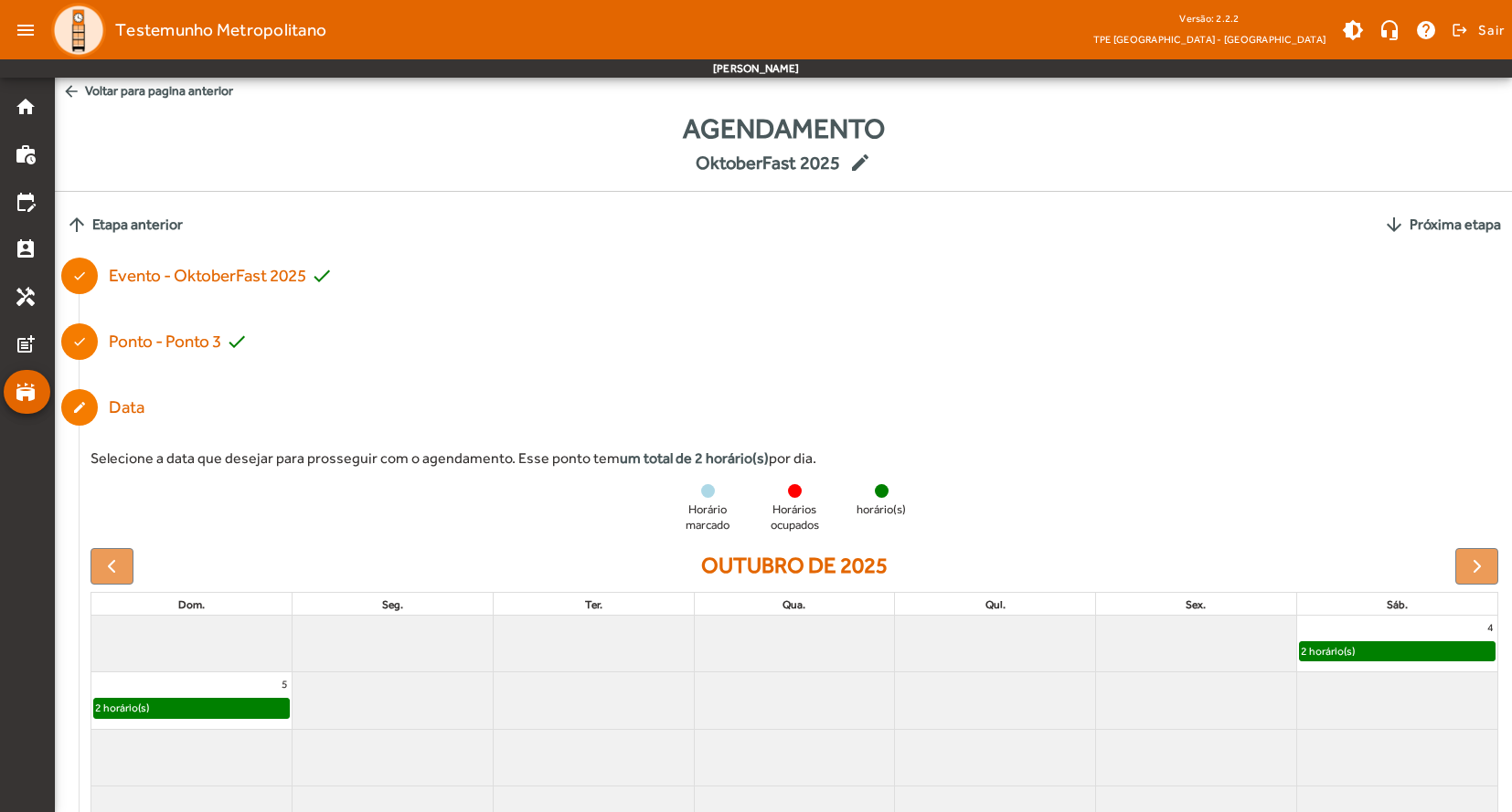
scroll to position [161, 0]
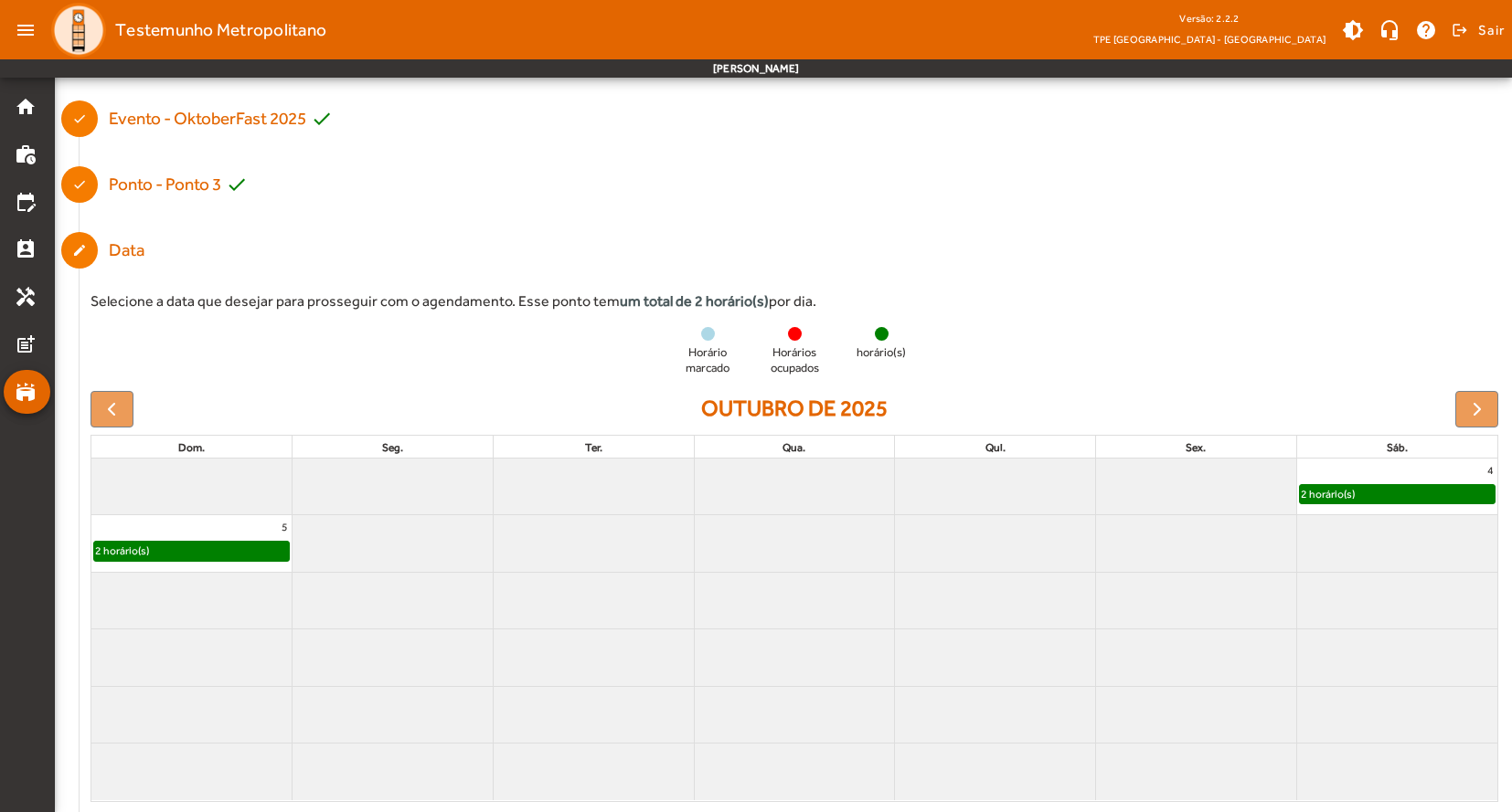
click at [244, 552] on div "2 horário(s)" at bounding box center [192, 551] width 194 height 18
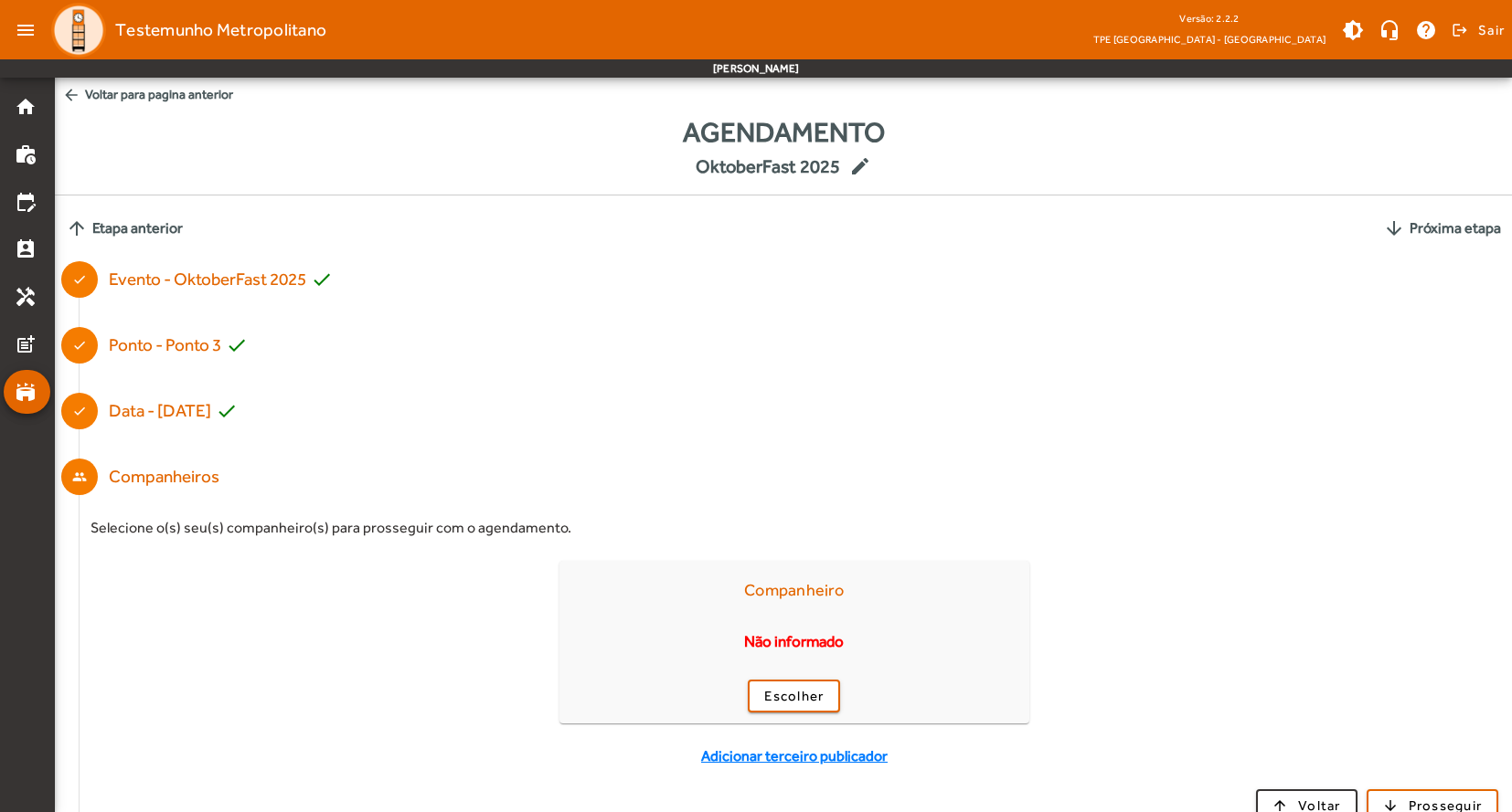
scroll to position [95, 0]
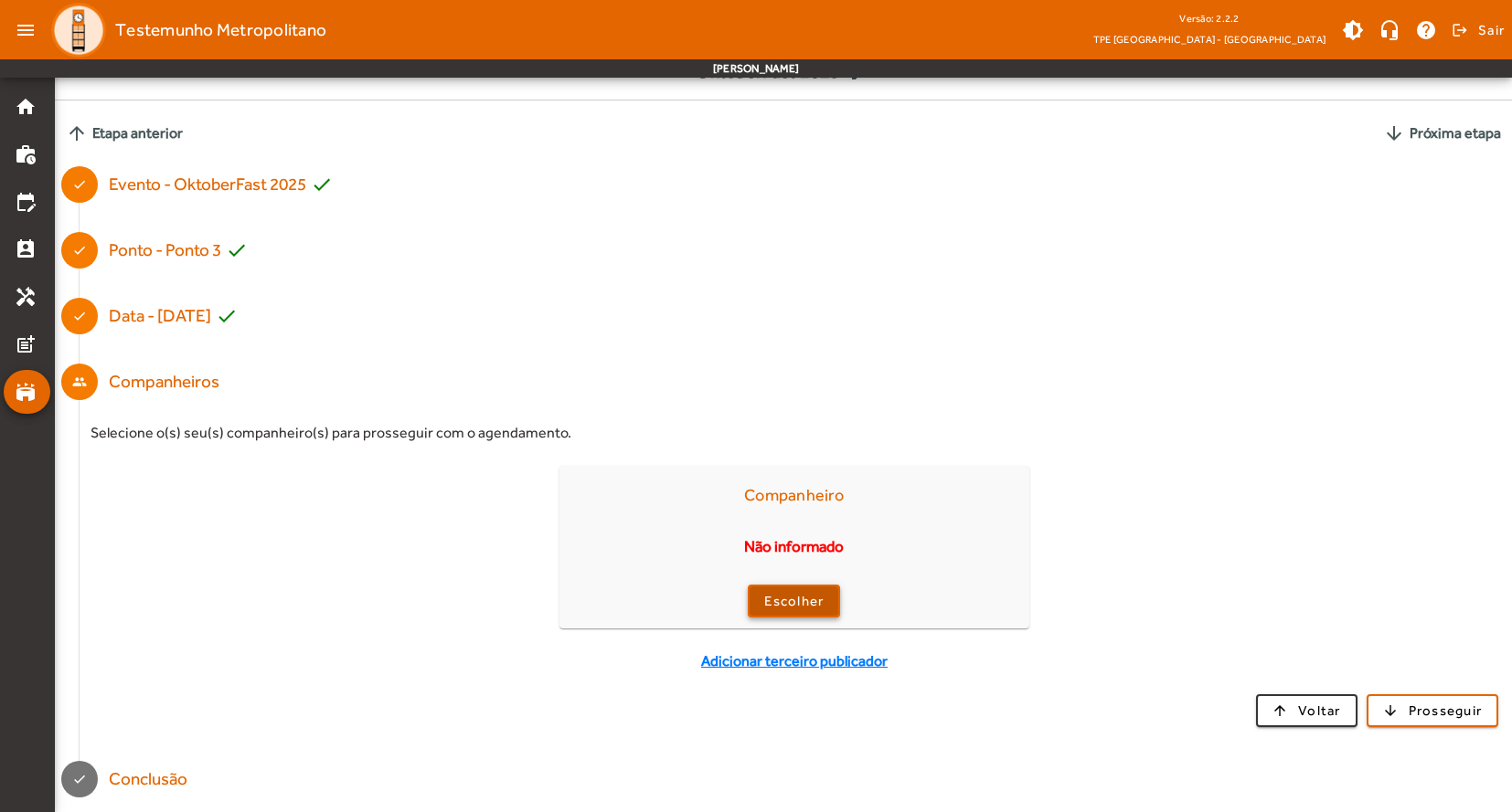
click at [806, 609] on span "Escolher" at bounding box center [794, 601] width 59 height 21
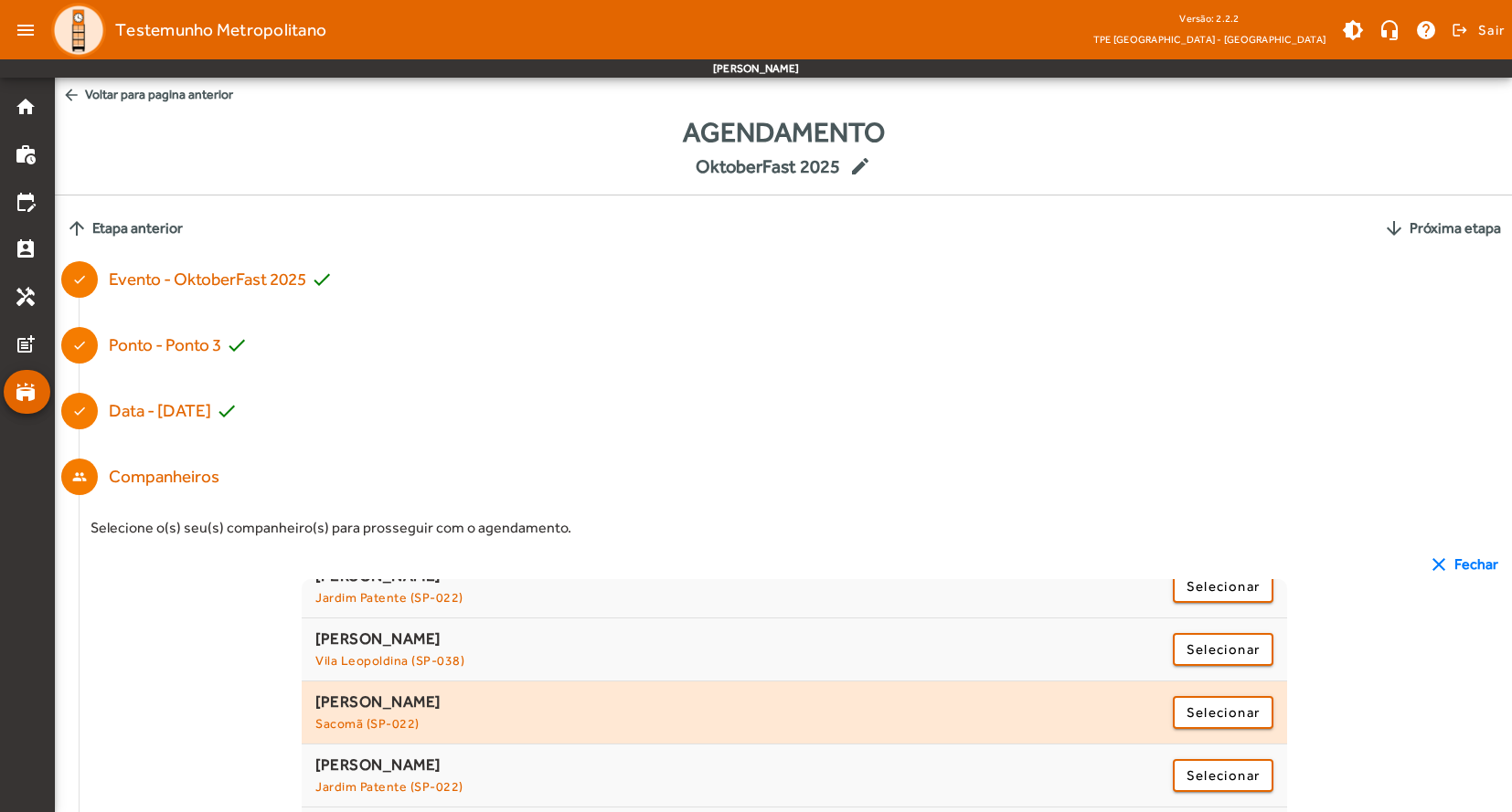
scroll to position [423, 0]
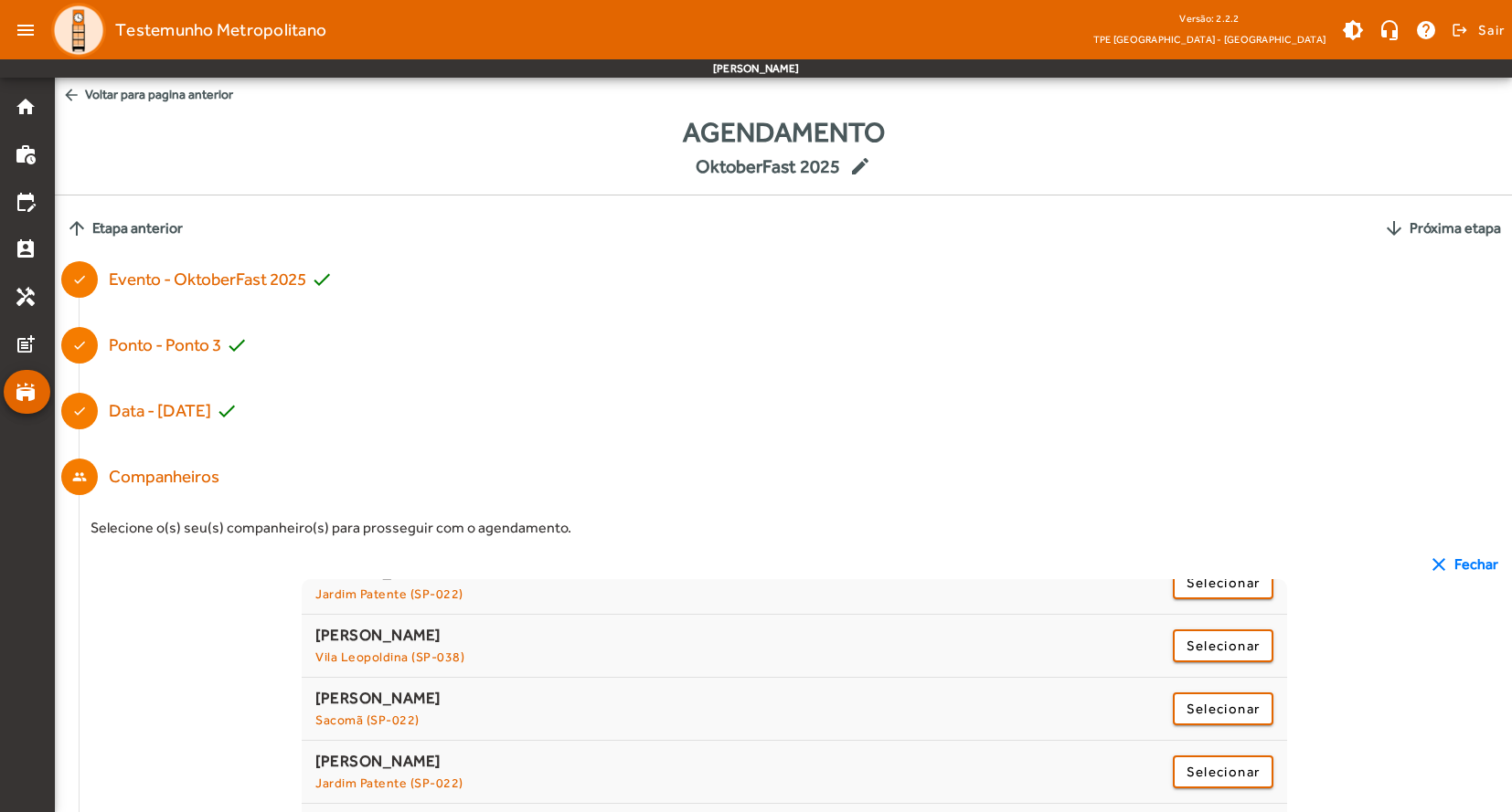
click at [1241, 773] on span "Selecionar" at bounding box center [1222, 772] width 73 height 22
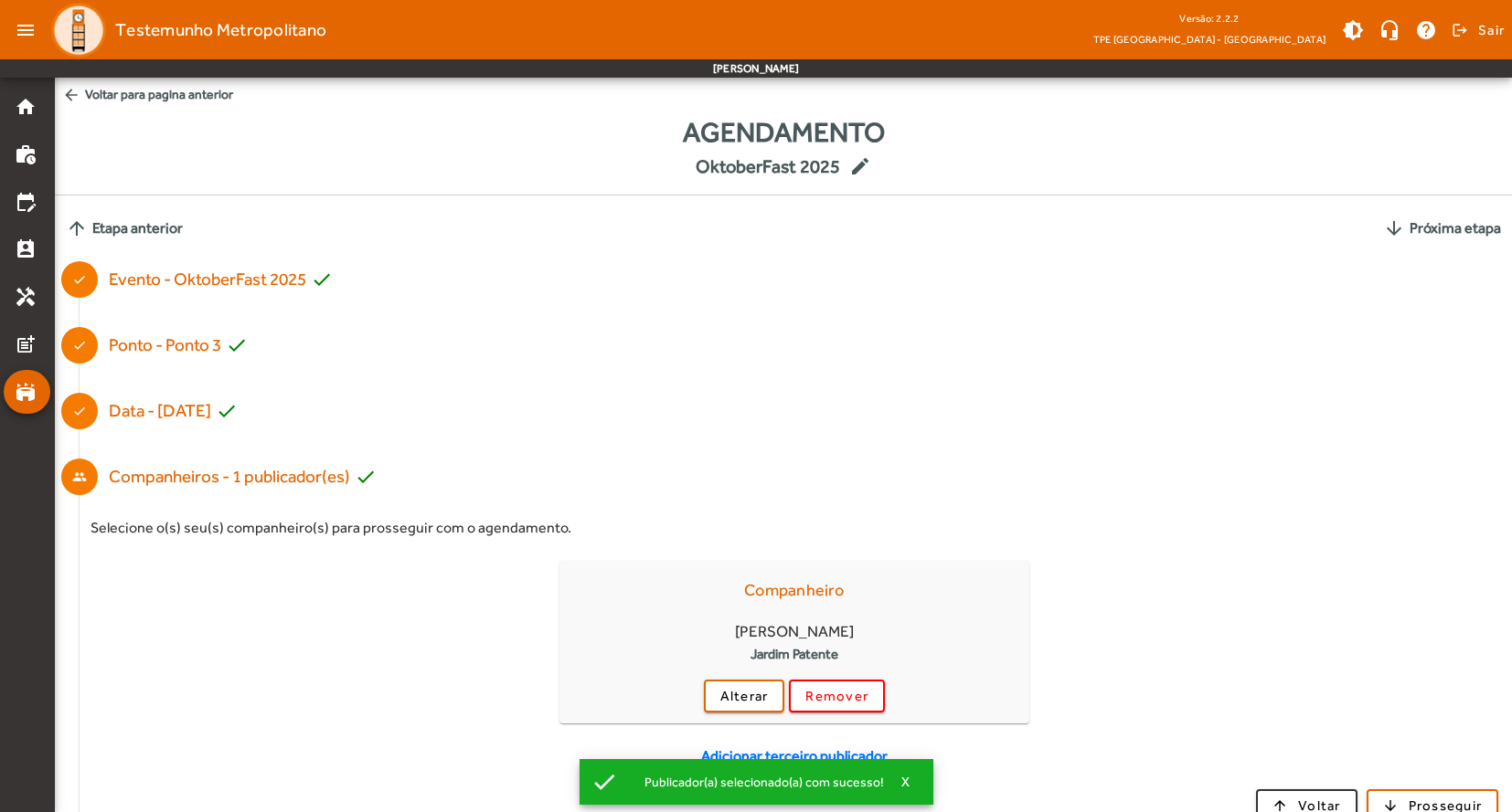
scroll to position [95, 0]
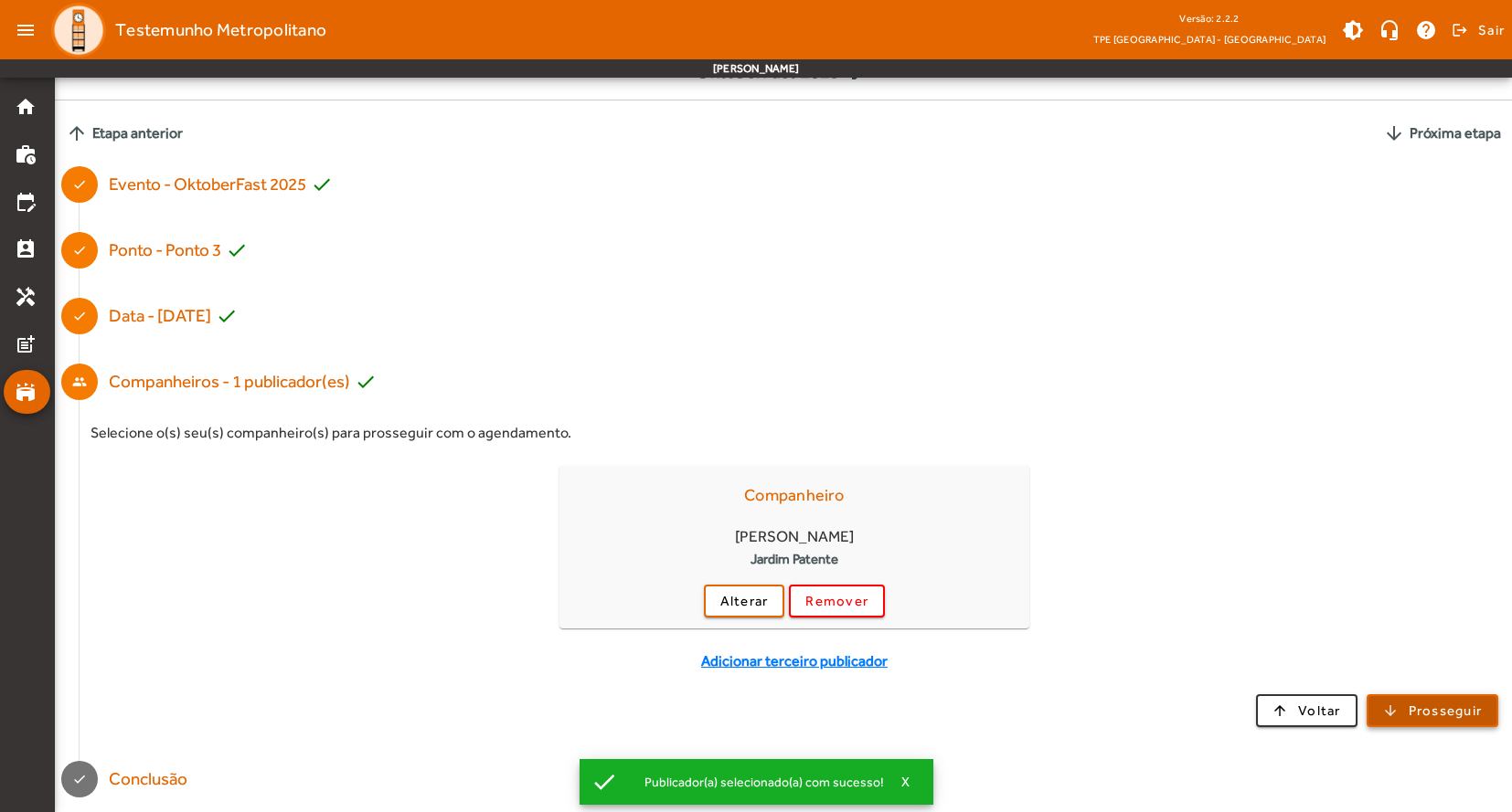
click at [1417, 710] on span "Prosseguir" at bounding box center [1445, 711] width 74 height 21
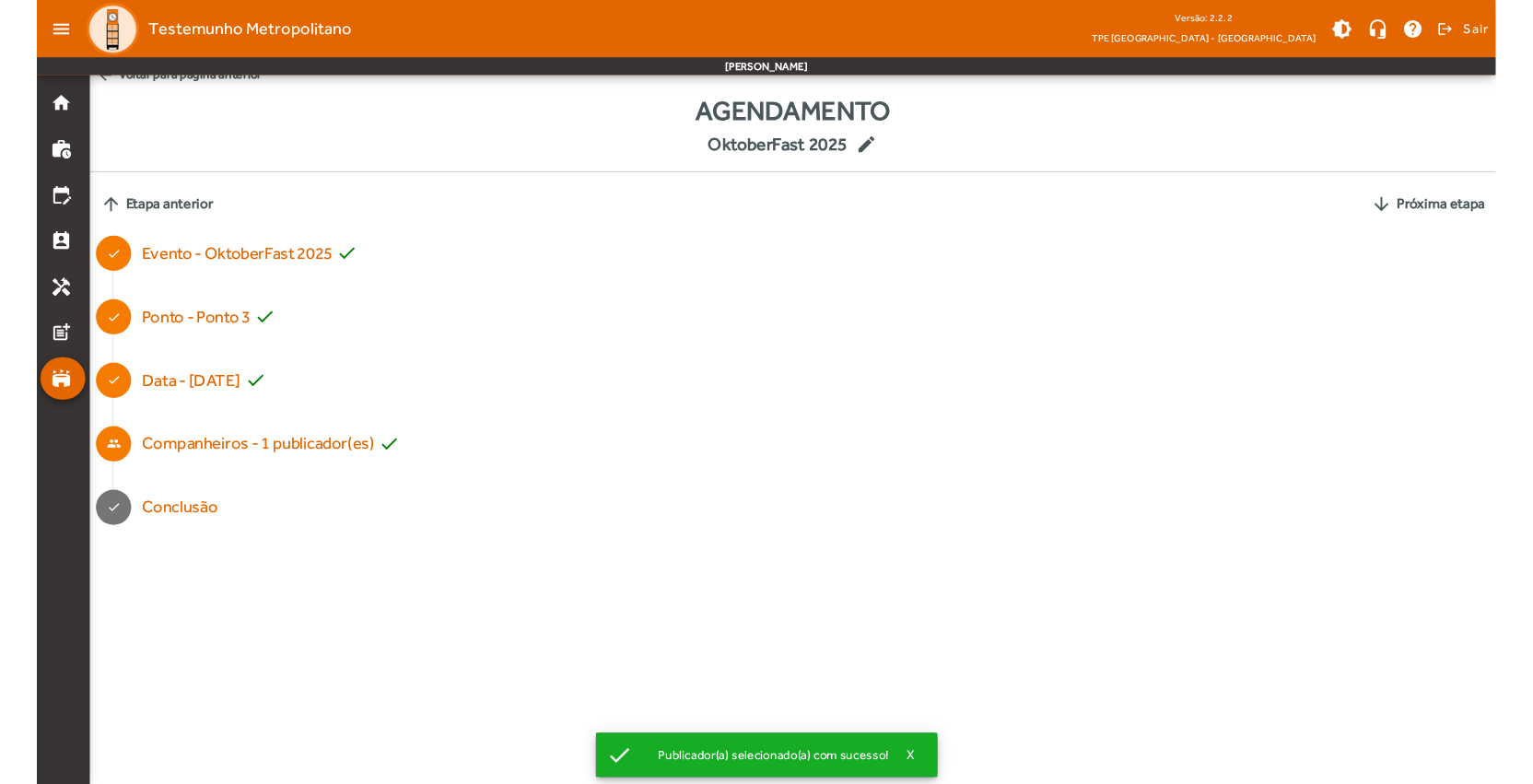
scroll to position [0, 0]
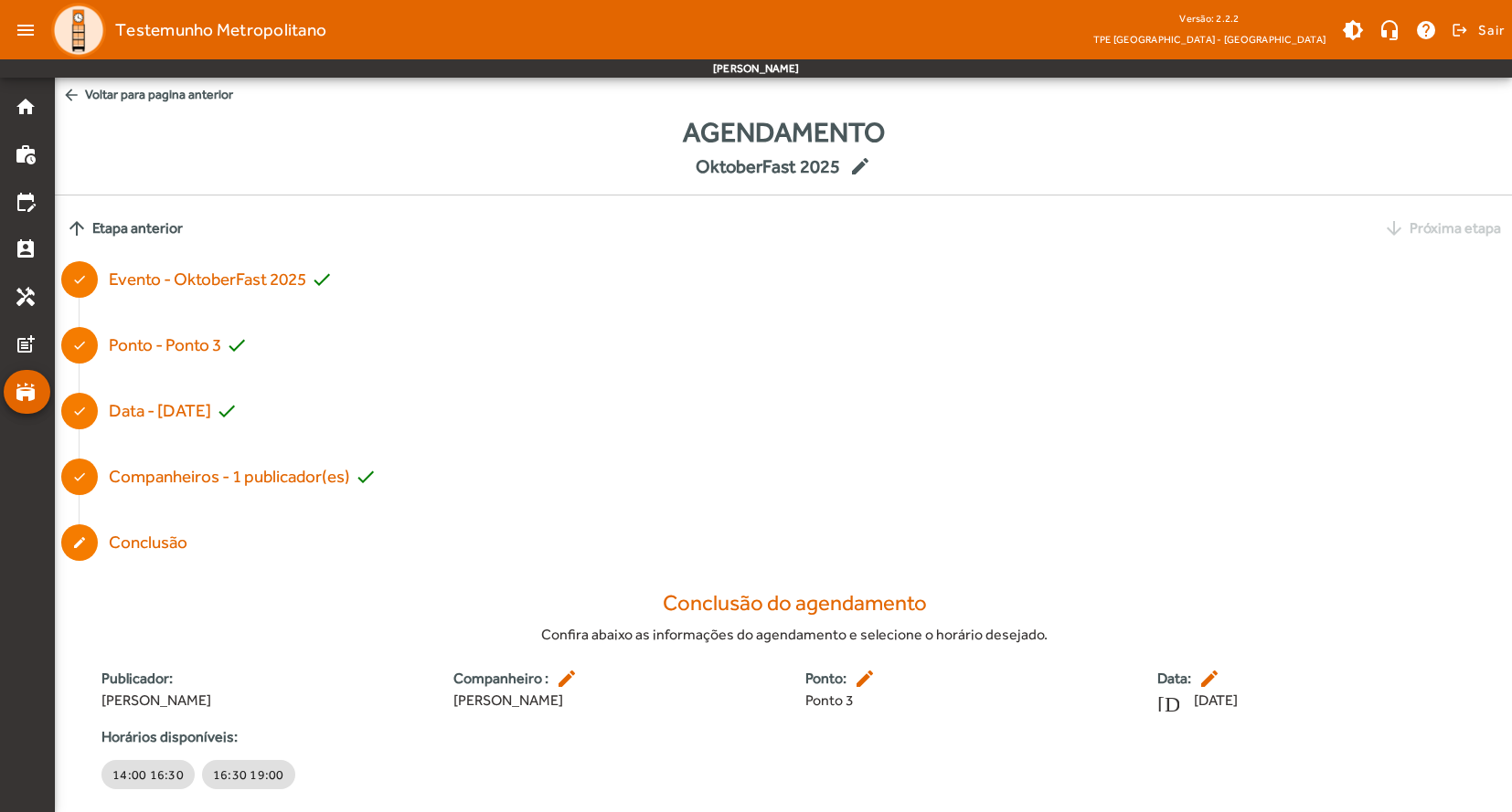
click at [132, 96] on span "arrow_back Voltar para pagina anterior" at bounding box center [783, 94] width 1457 height 34
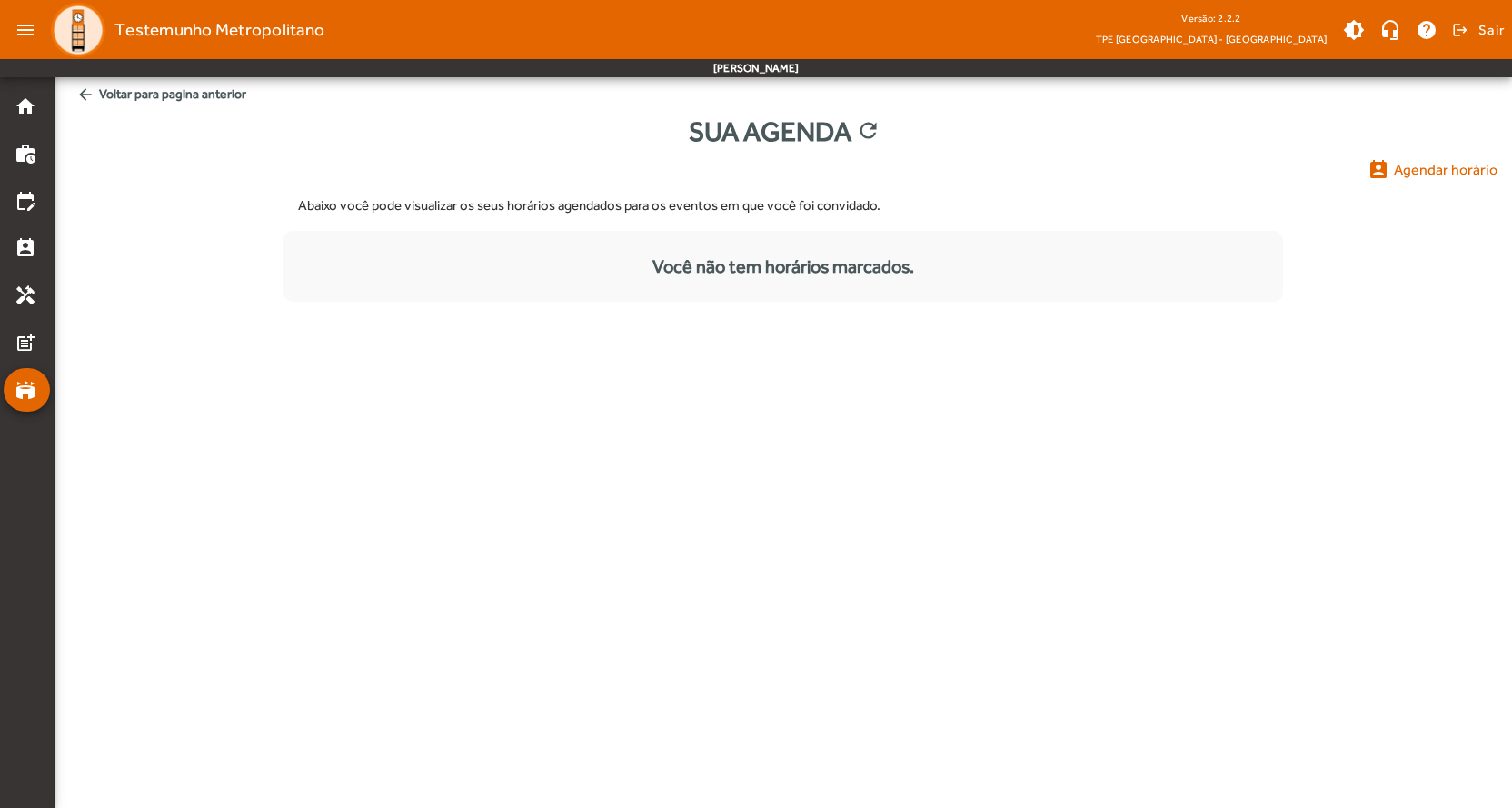
click at [132, 96] on span "arrow_back Voltar para pagina anterior" at bounding box center [783, 94] width 1428 height 34
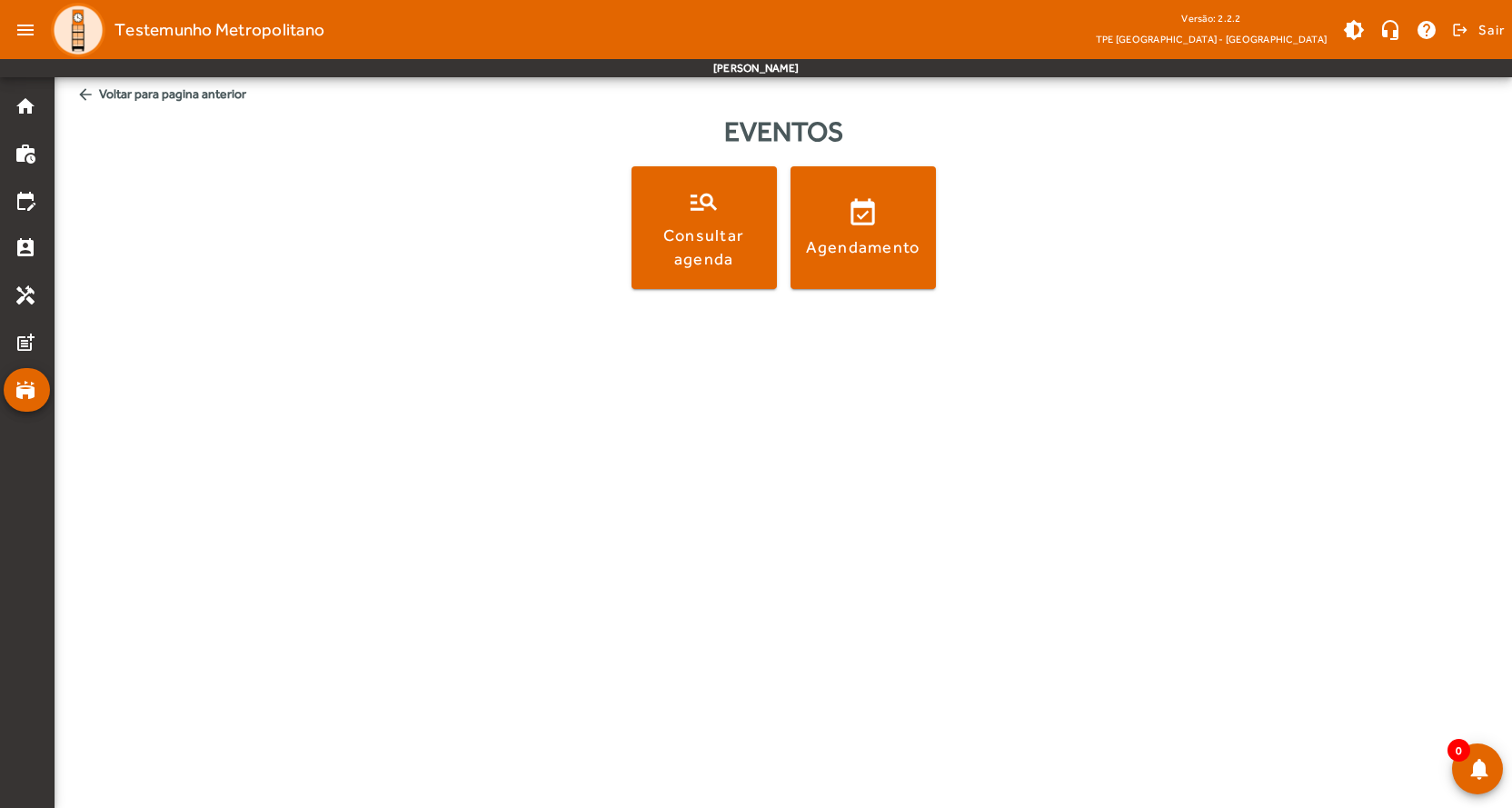
click at [132, 96] on span "arrow_back Voltar para pagina anterior" at bounding box center [783, 94] width 1428 height 34
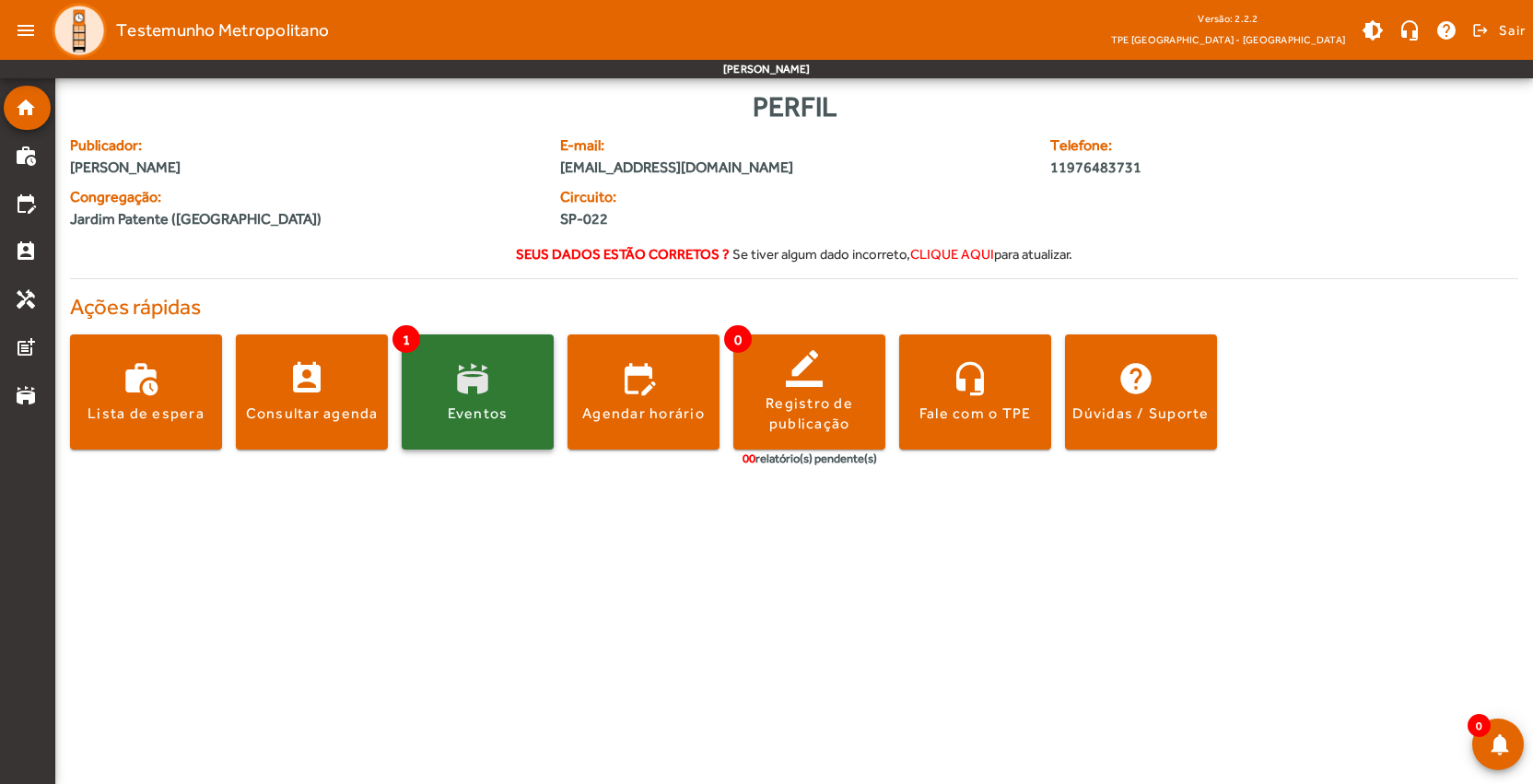
click at [445, 380] on span at bounding box center [477, 392] width 152 height 44
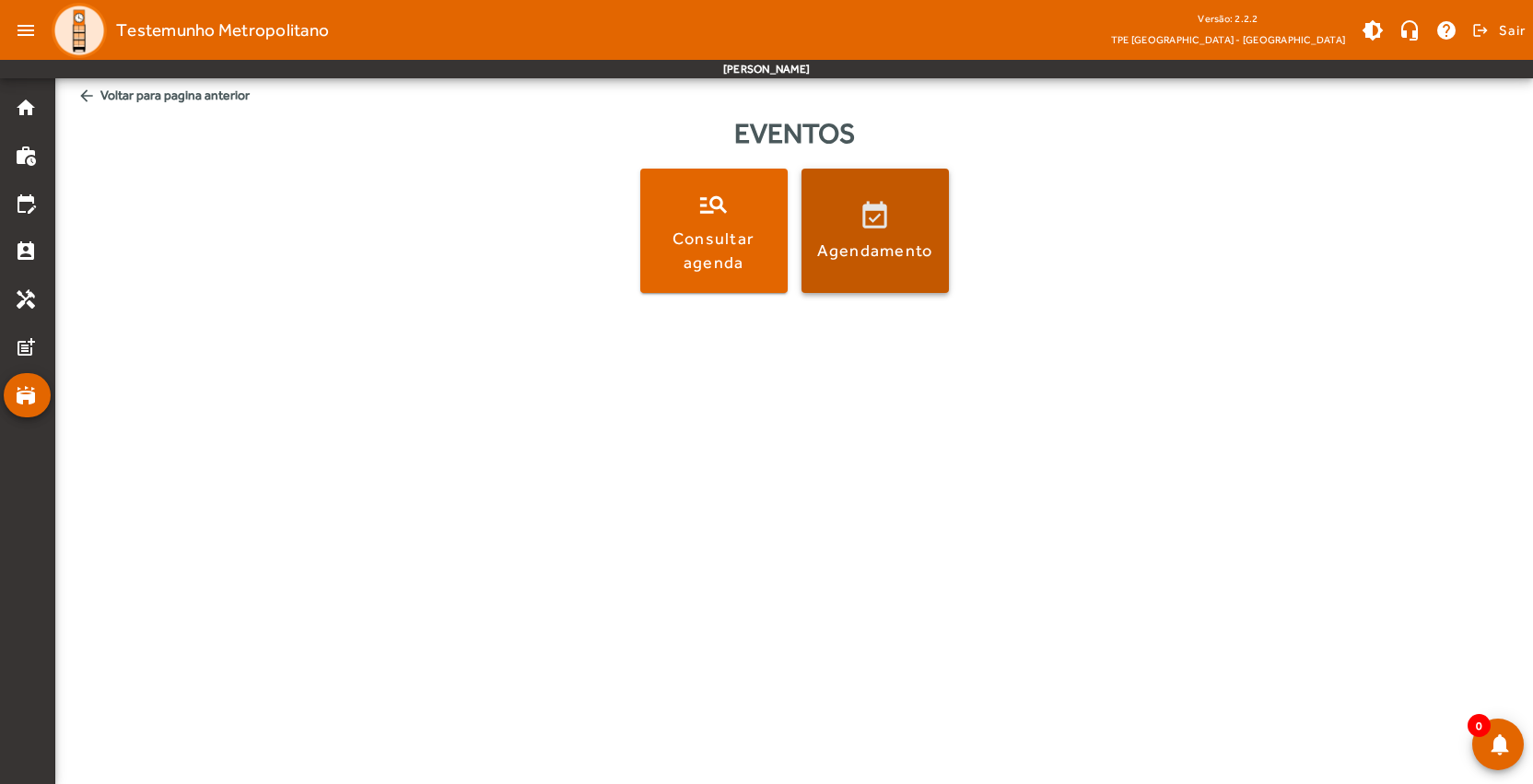
click at [879, 239] on div "Agendamento" at bounding box center [875, 250] width 116 height 23
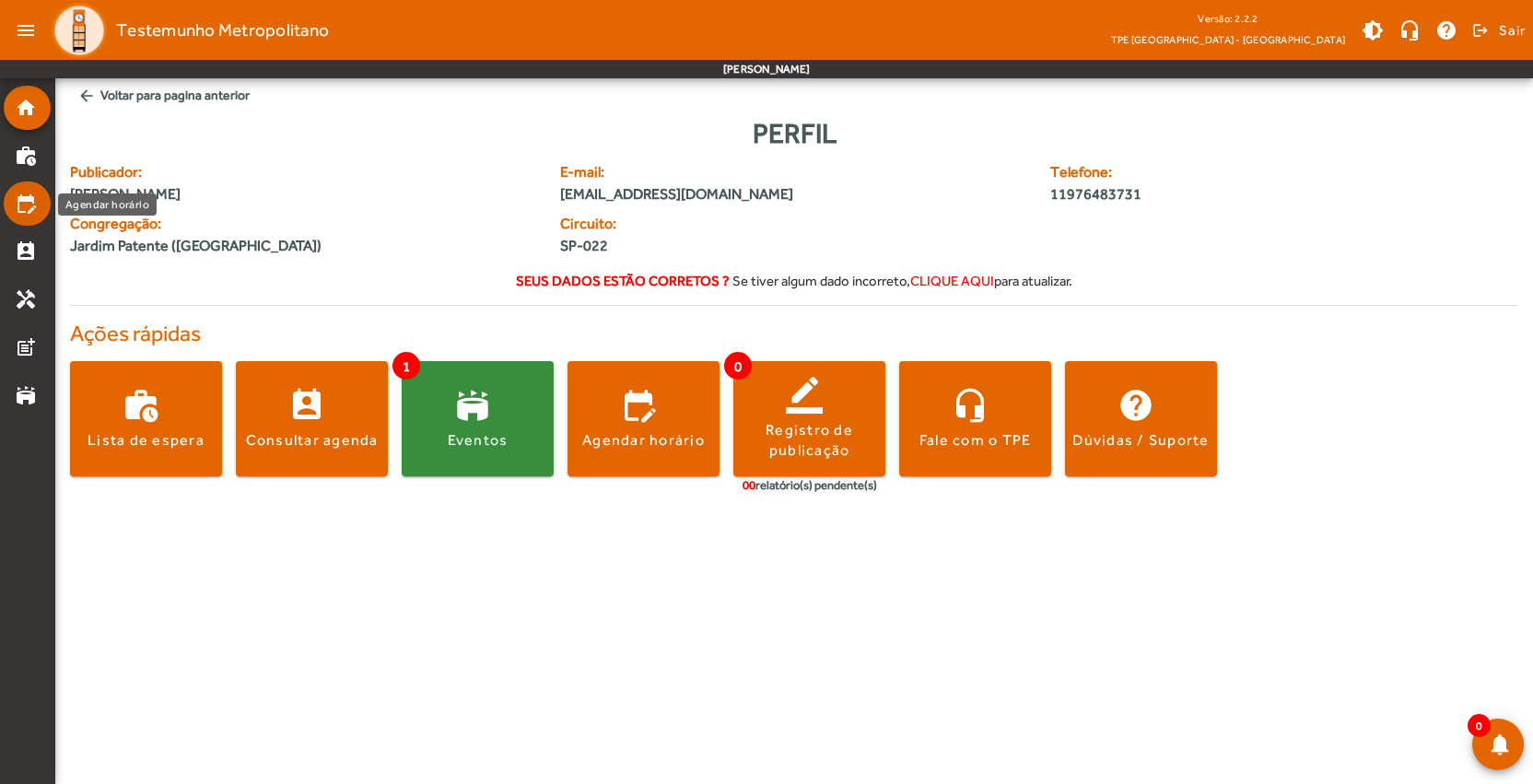
click at [35, 203] on mat-icon "edit_calendar" at bounding box center [26, 203] width 22 height 22
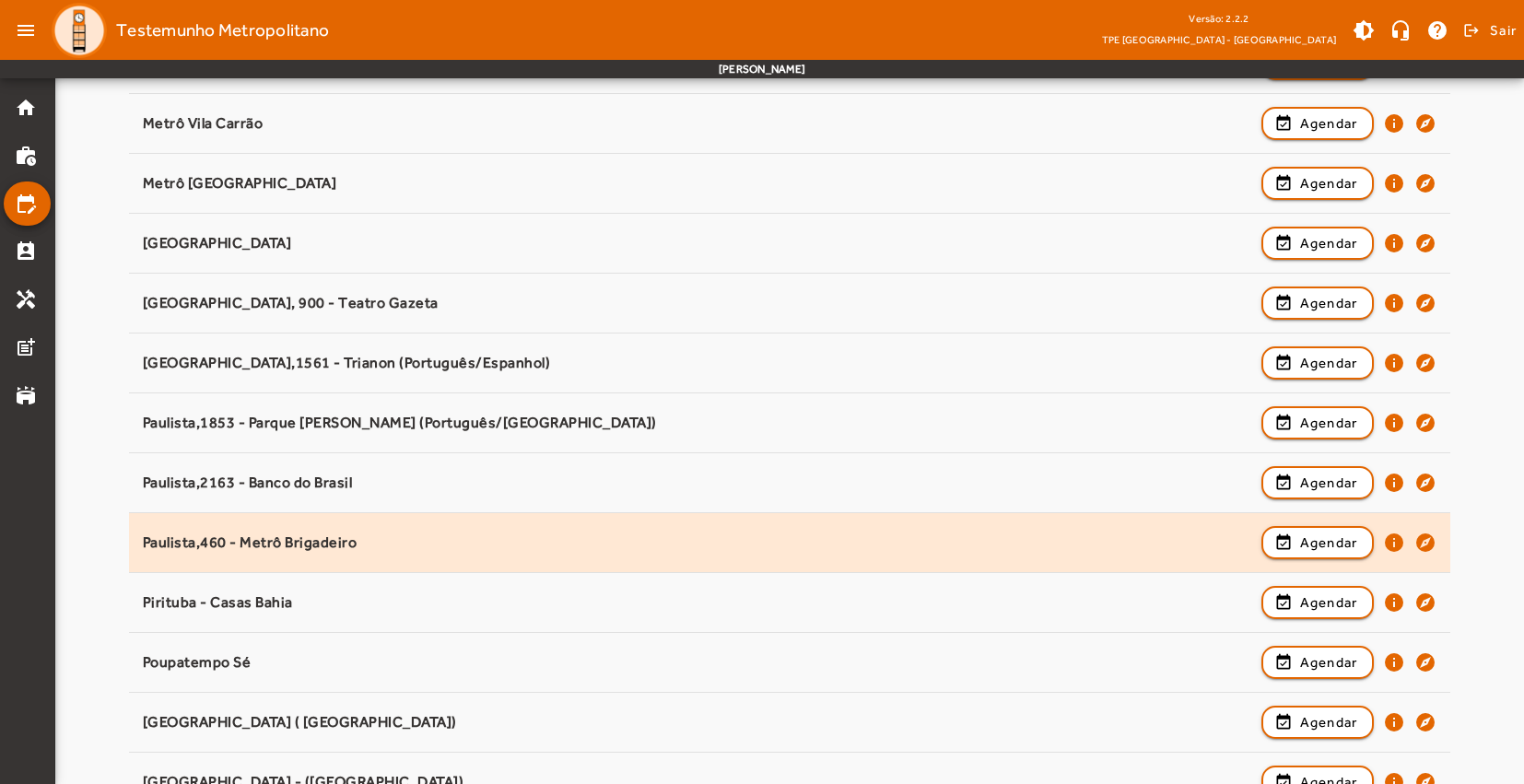
scroll to position [1356, 0]
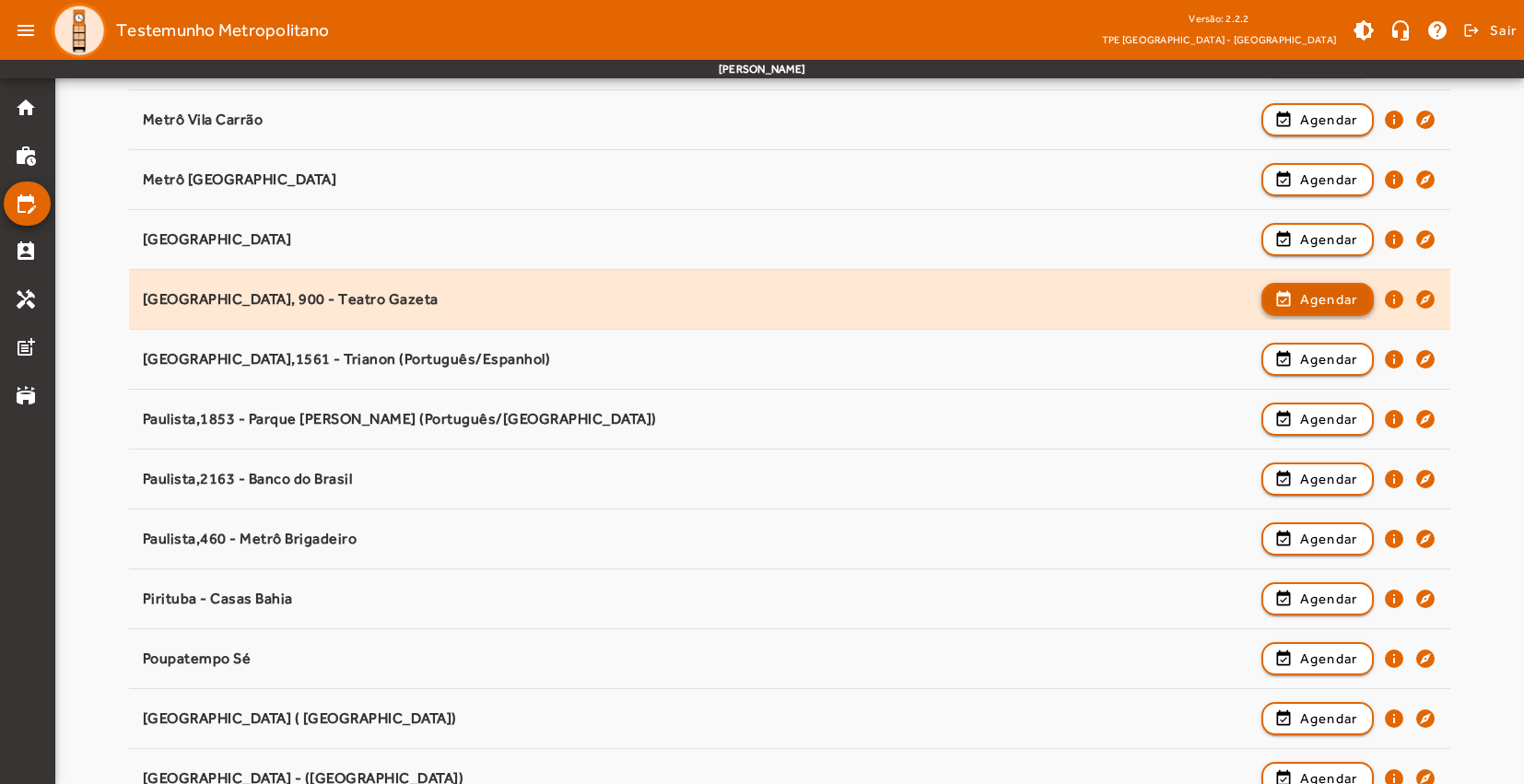
click at [1351, 302] on span "Agendar" at bounding box center [1329, 299] width 58 height 22
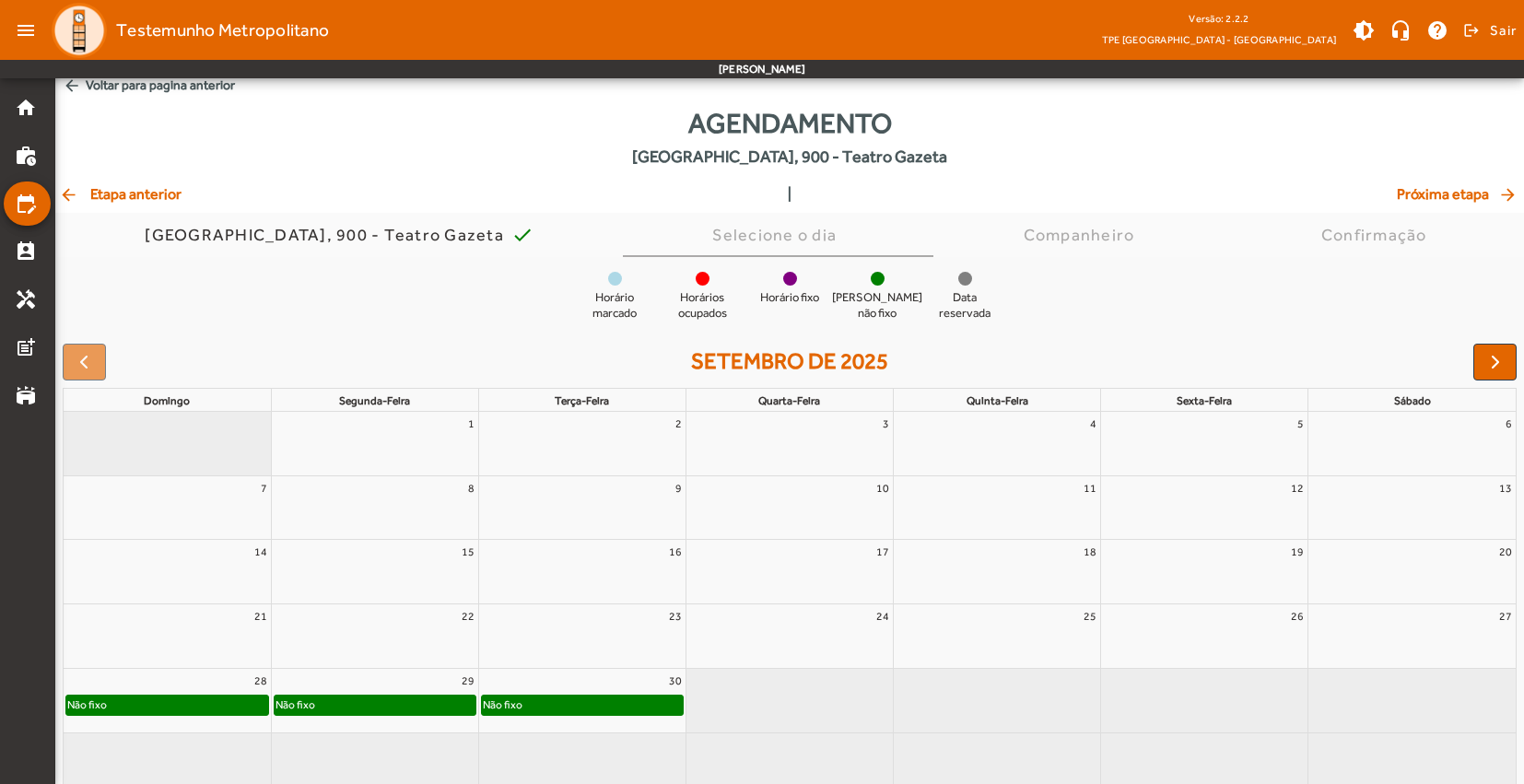
scroll to position [31, 0]
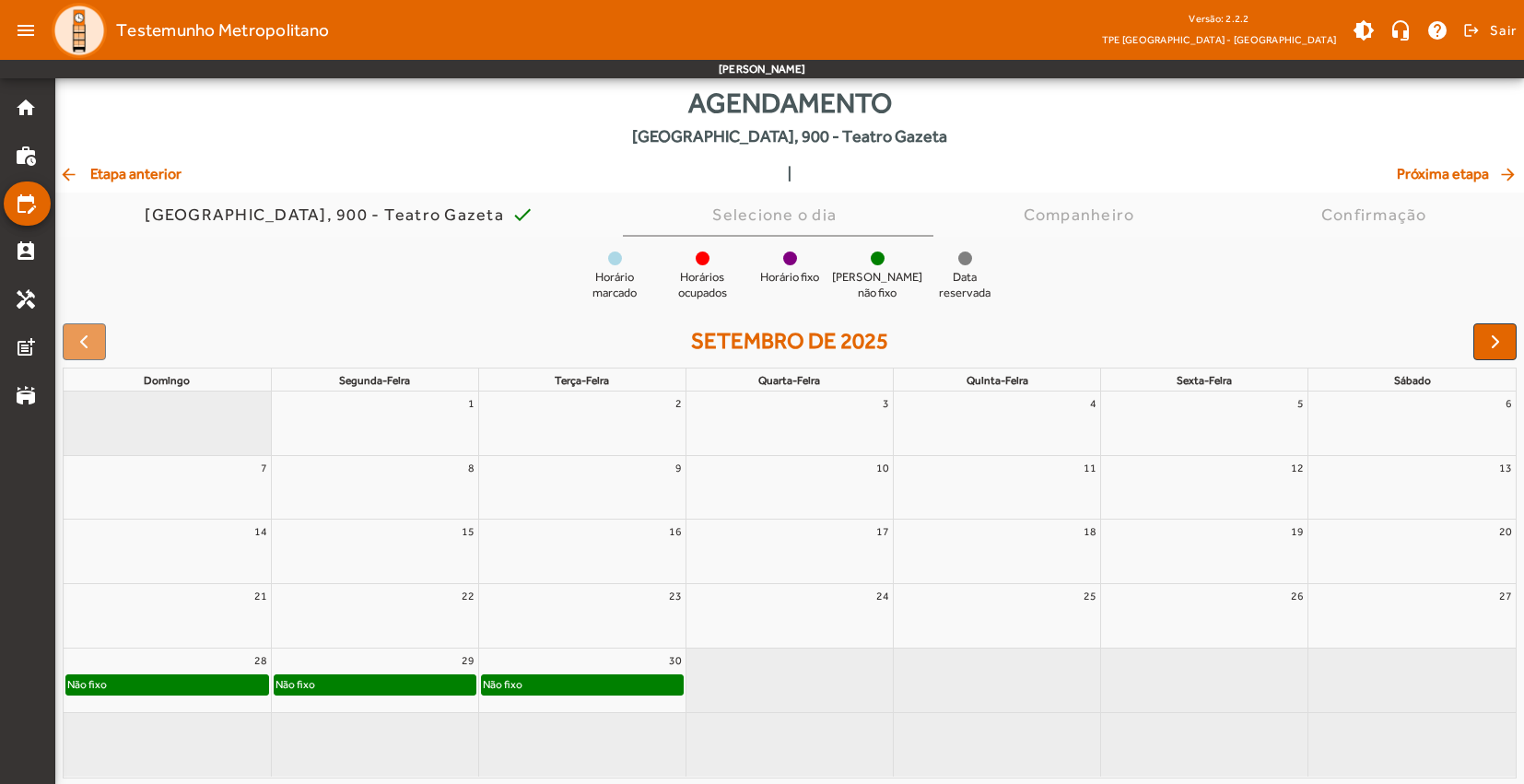
click at [427, 685] on div "Não fixo" at bounding box center [374, 684] width 201 height 19
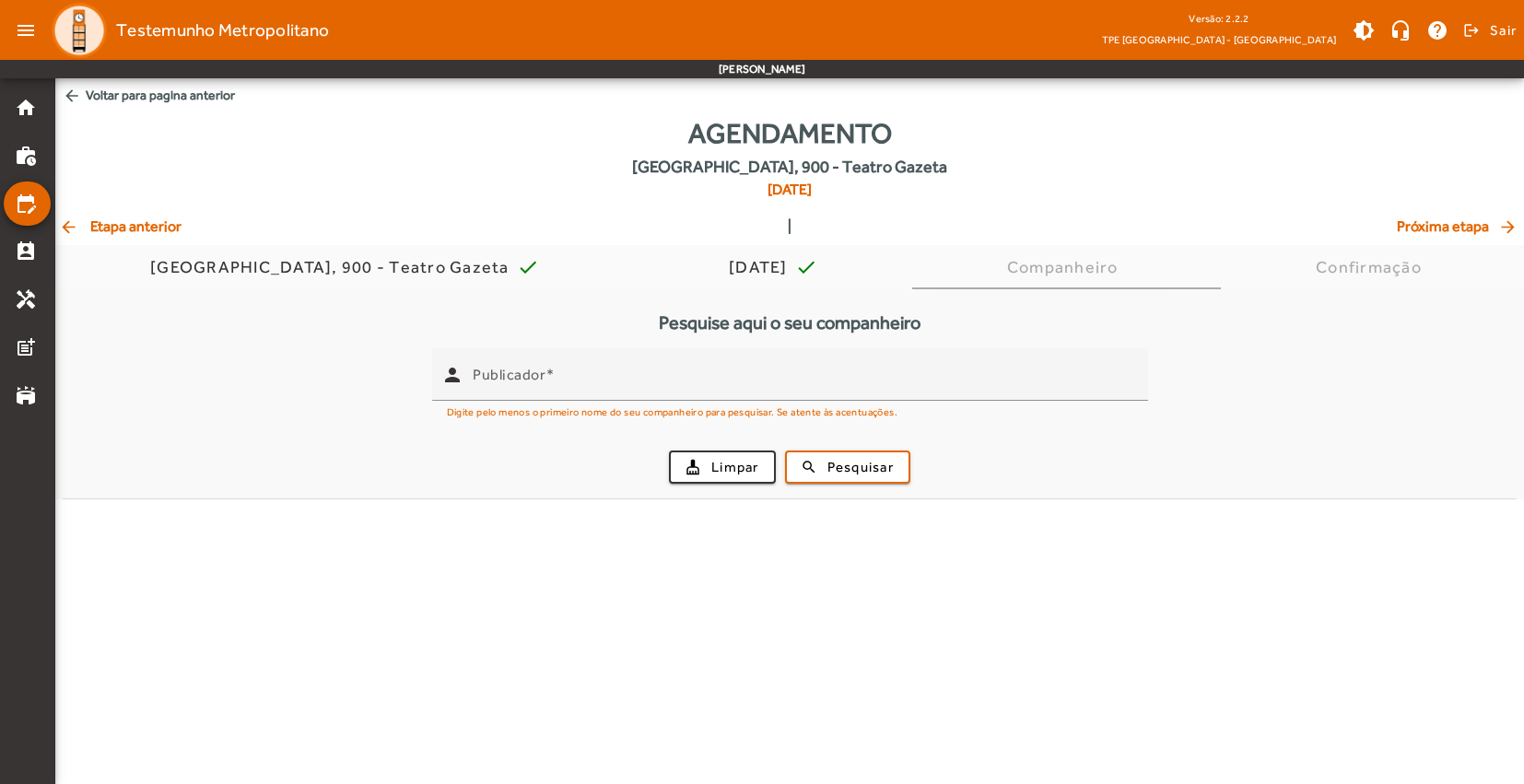
scroll to position [0, 0]
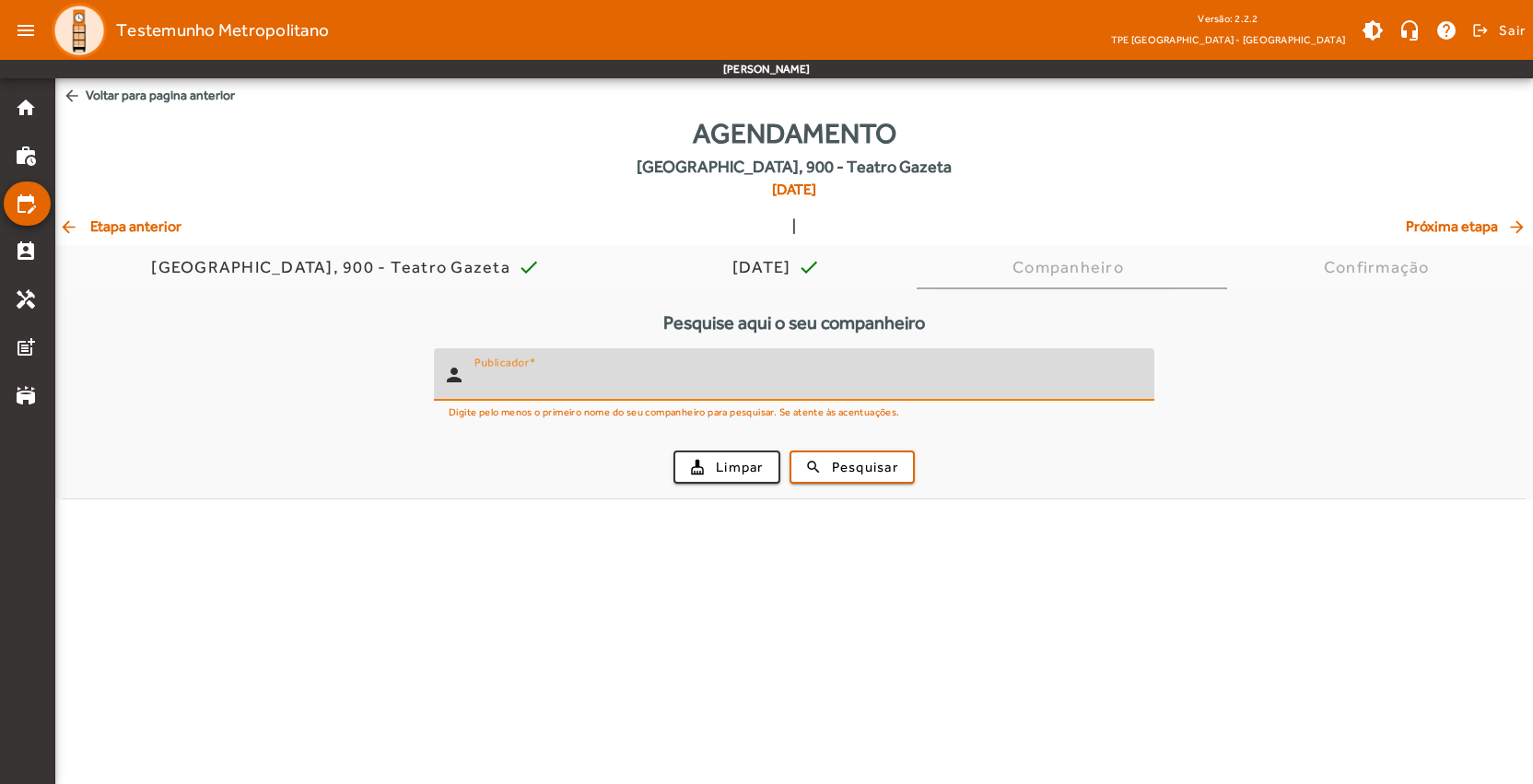
click at [539, 392] on input "Publicador" at bounding box center [807, 382] width 665 height 22
type input "******"
click at [845, 470] on span "Pesquisar" at bounding box center [864, 467] width 66 height 21
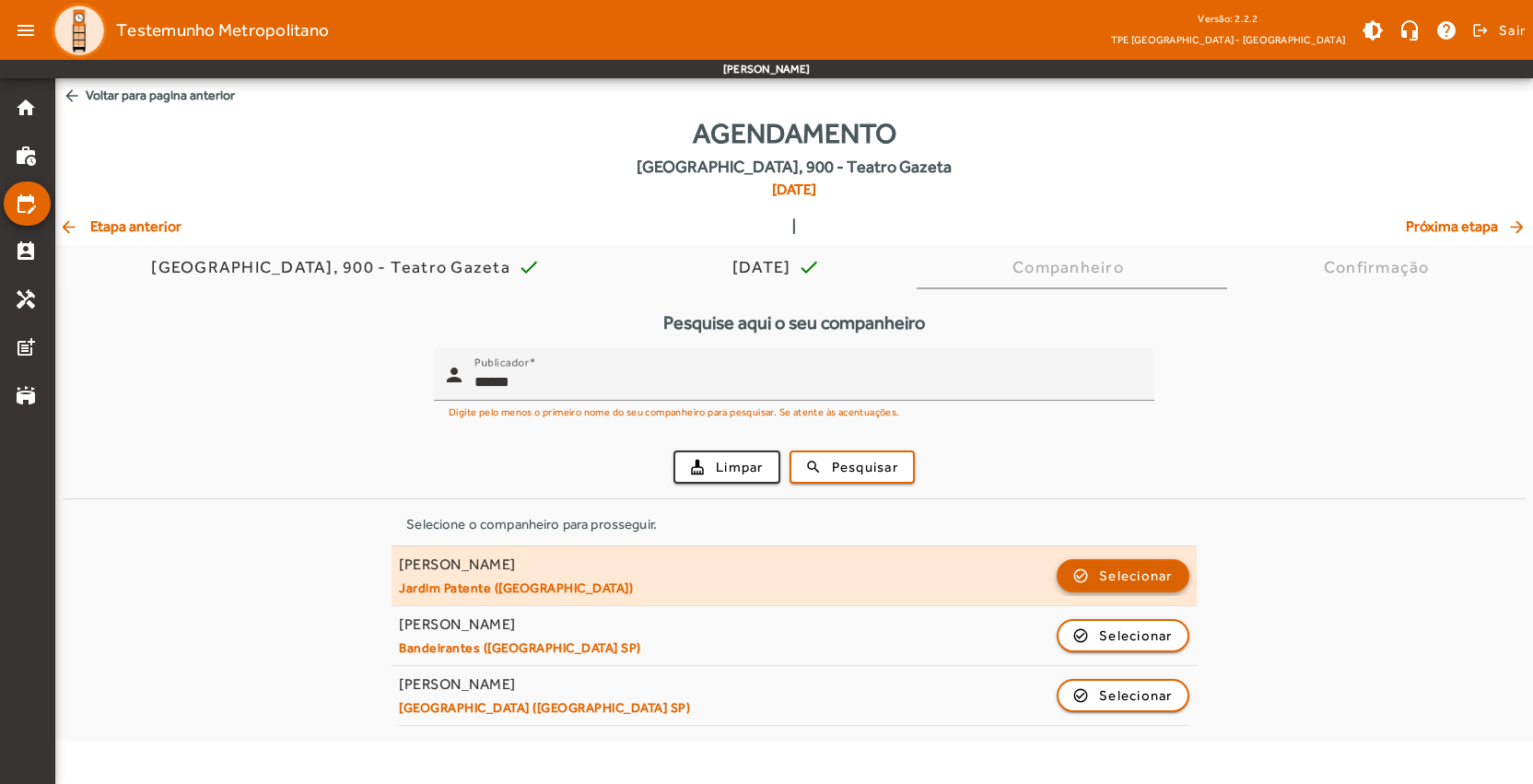
click at [1144, 574] on span "Selecionar" at bounding box center [1135, 576] width 74 height 22
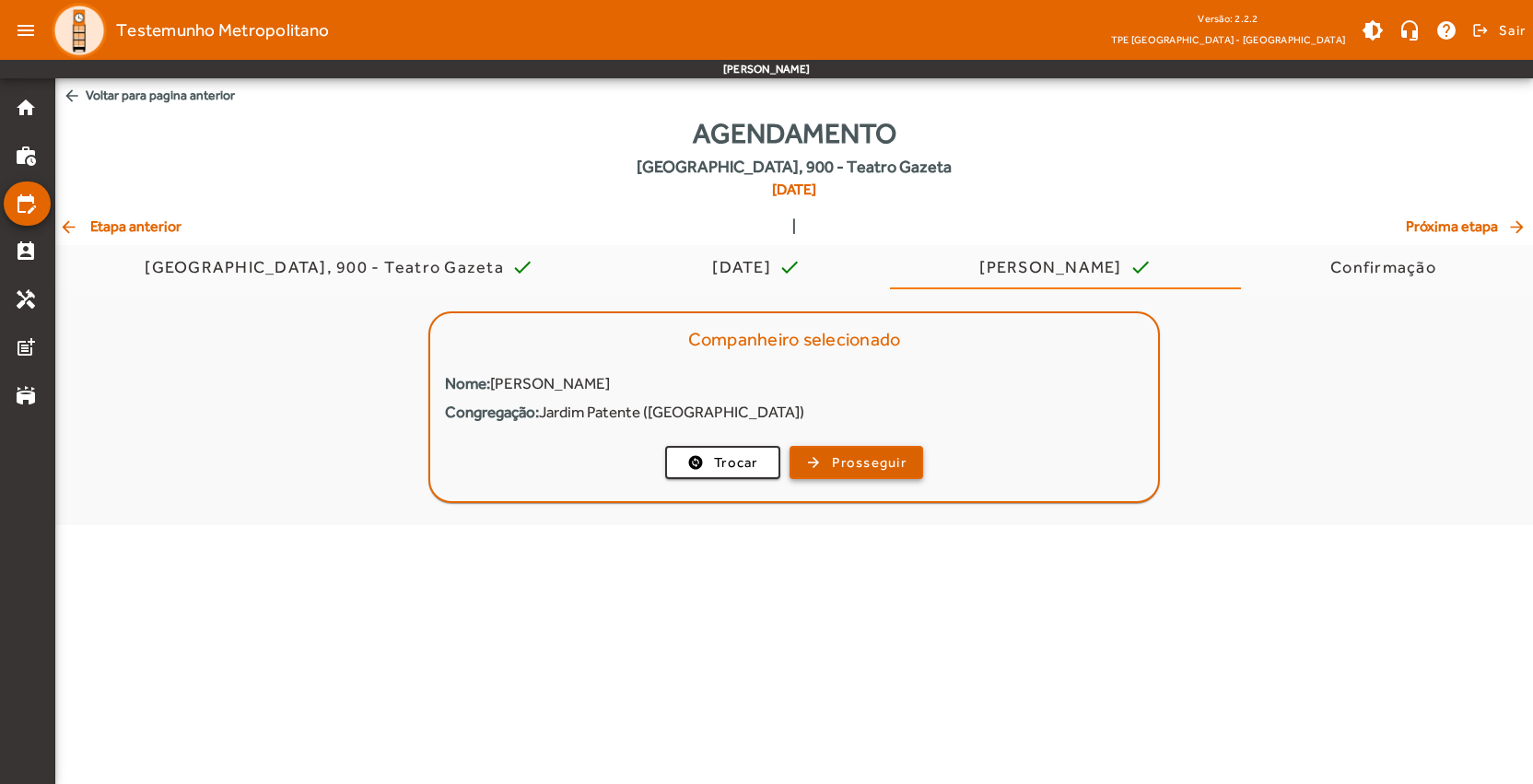
click at [843, 465] on span "Prosseguir" at bounding box center [869, 462] width 75 height 21
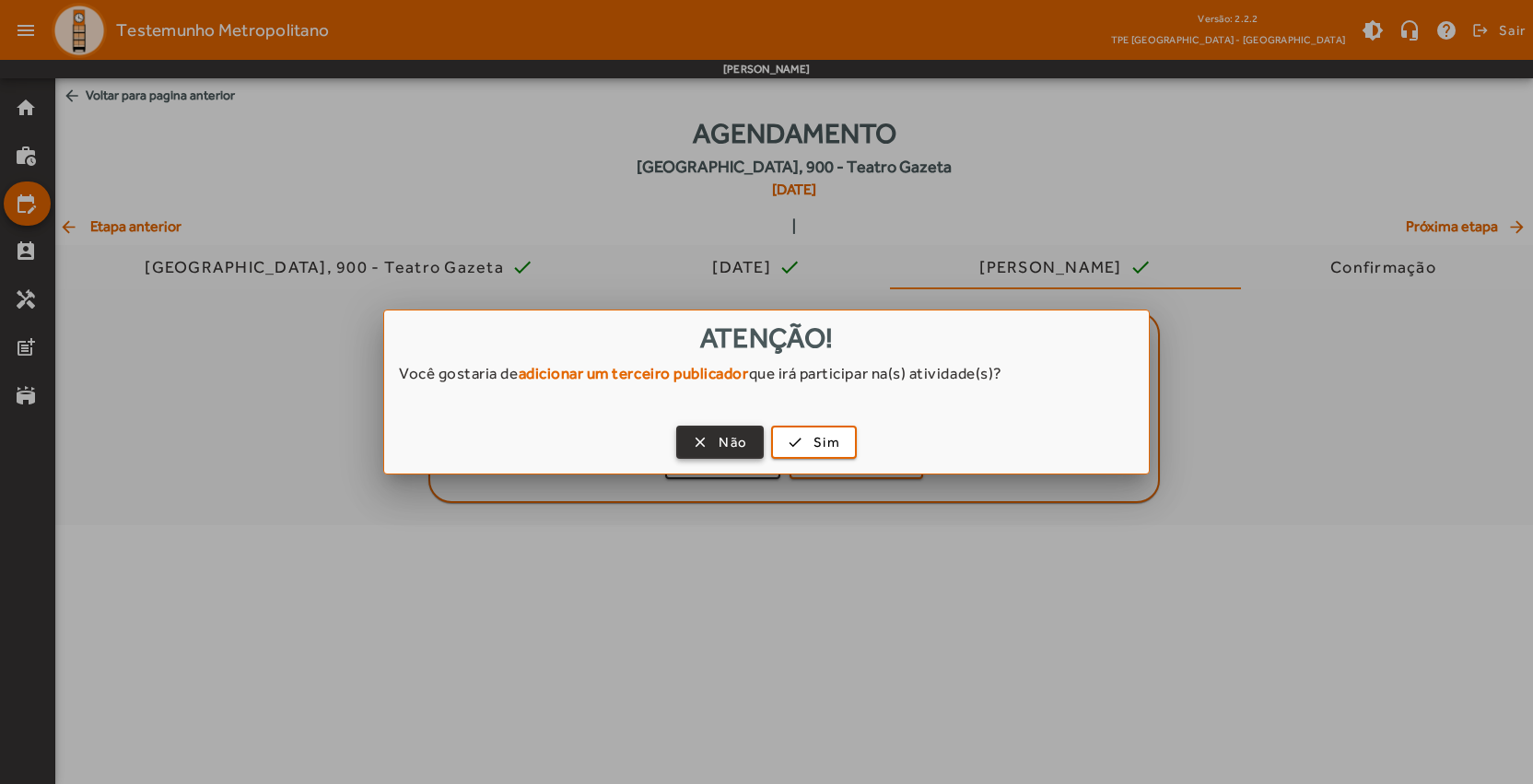
click at [724, 444] on span "Não" at bounding box center [732, 442] width 29 height 21
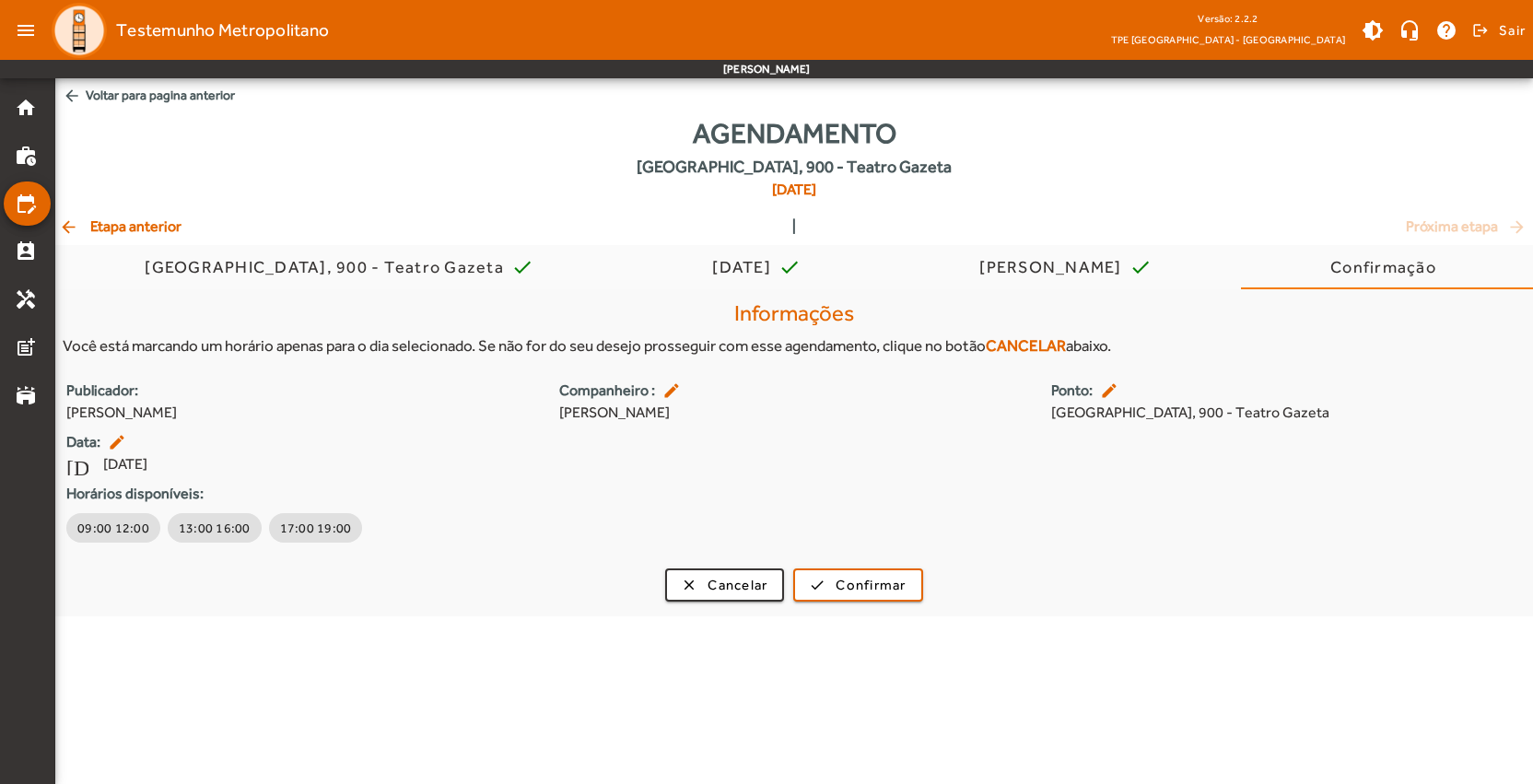
click at [123, 227] on span "arrow_back Etapa anterior" at bounding box center [119, 227] width 122 height 22
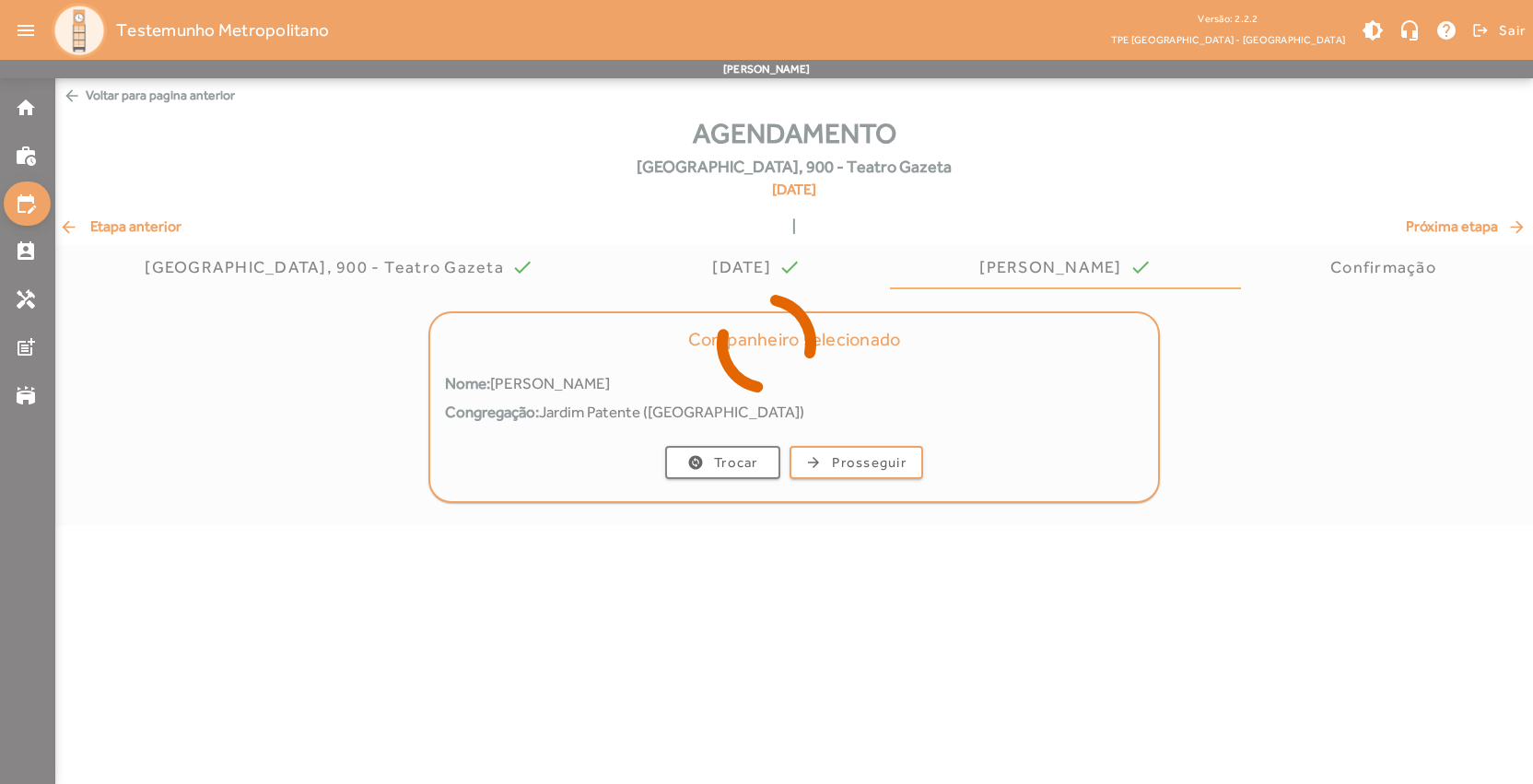
click at [123, 227] on div at bounding box center [766, 392] width 1533 height 784
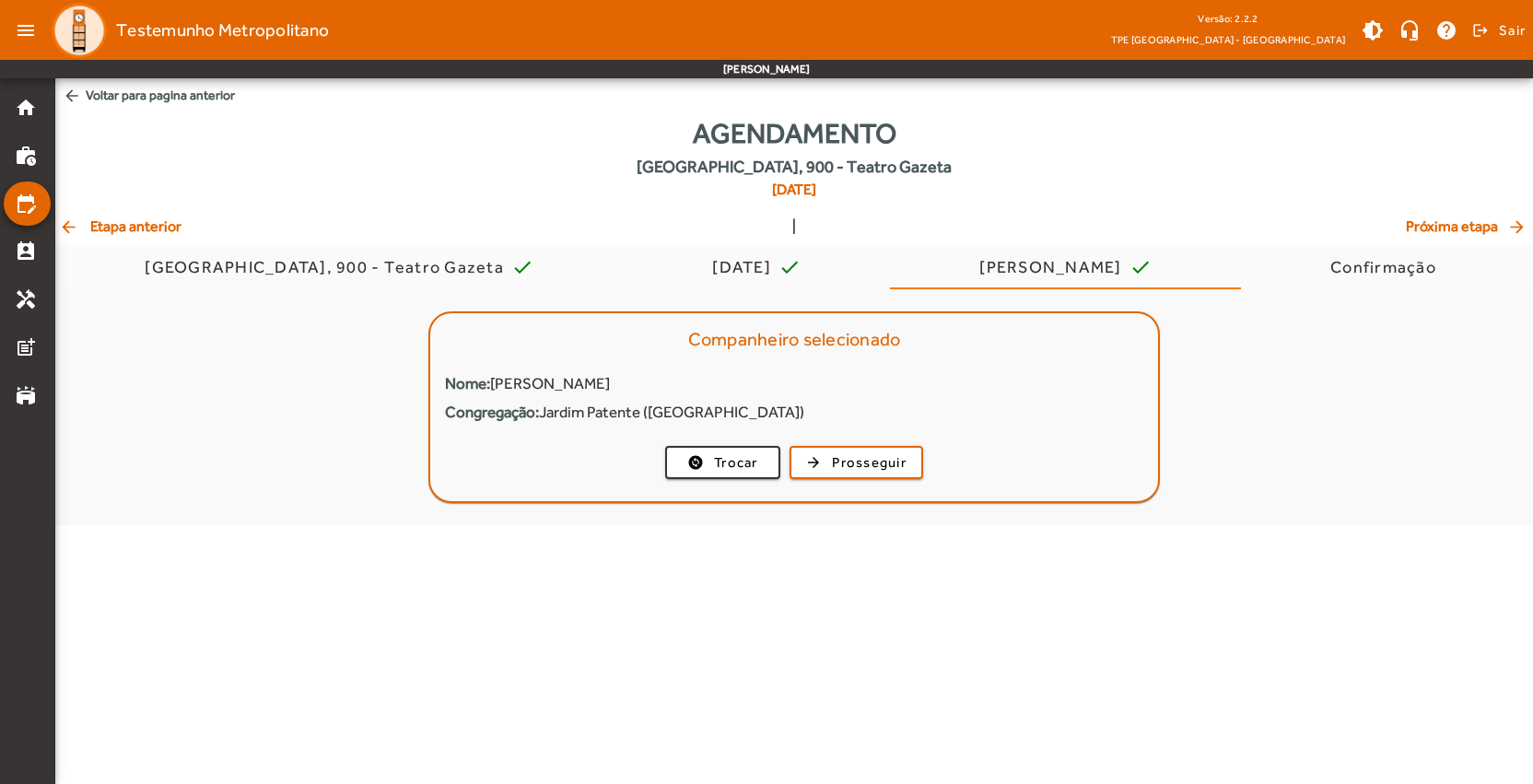
click at [123, 227] on span "arrow_back Etapa anterior" at bounding box center [119, 227] width 122 height 22
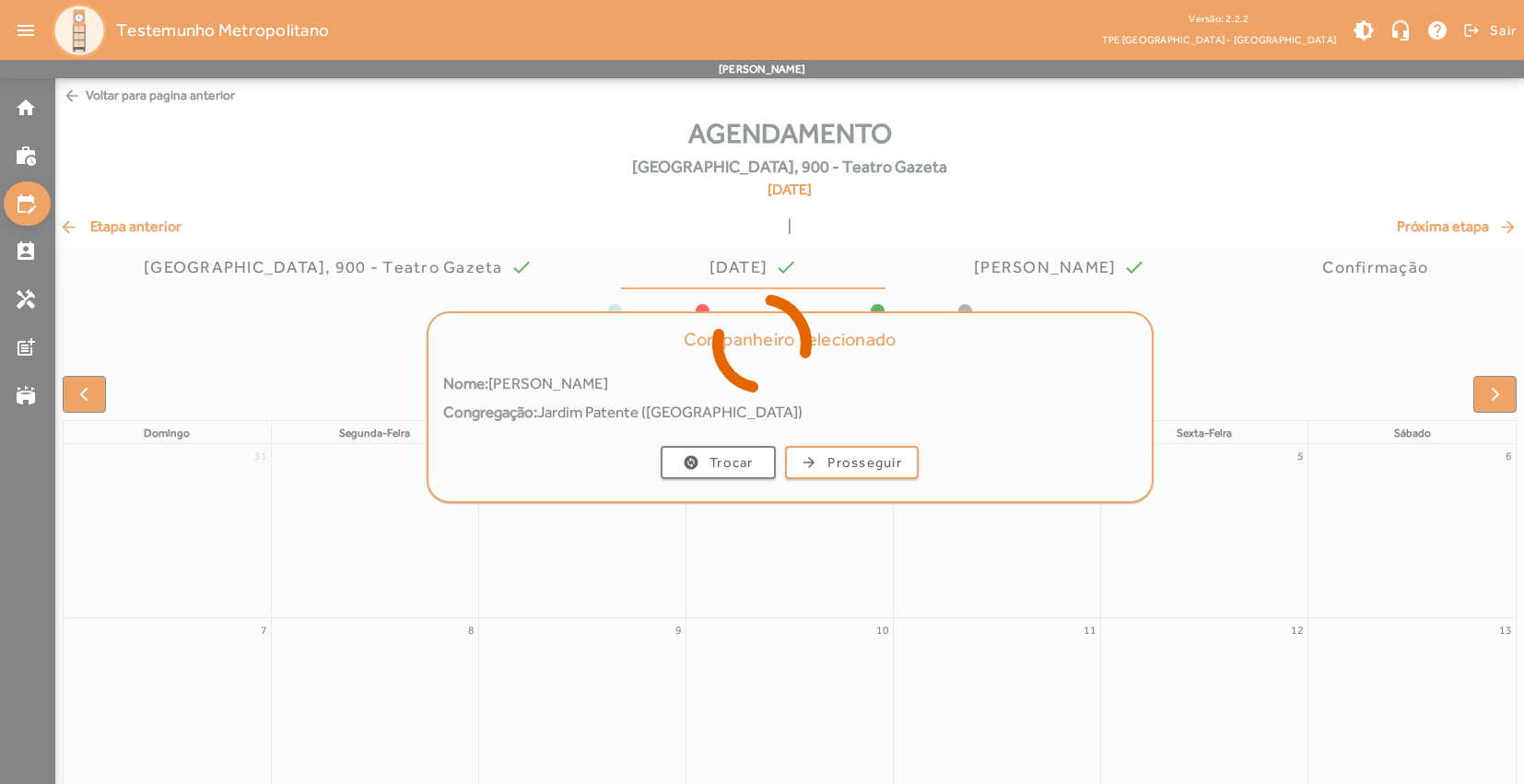
click at [123, 227] on div at bounding box center [762, 392] width 1524 height 784
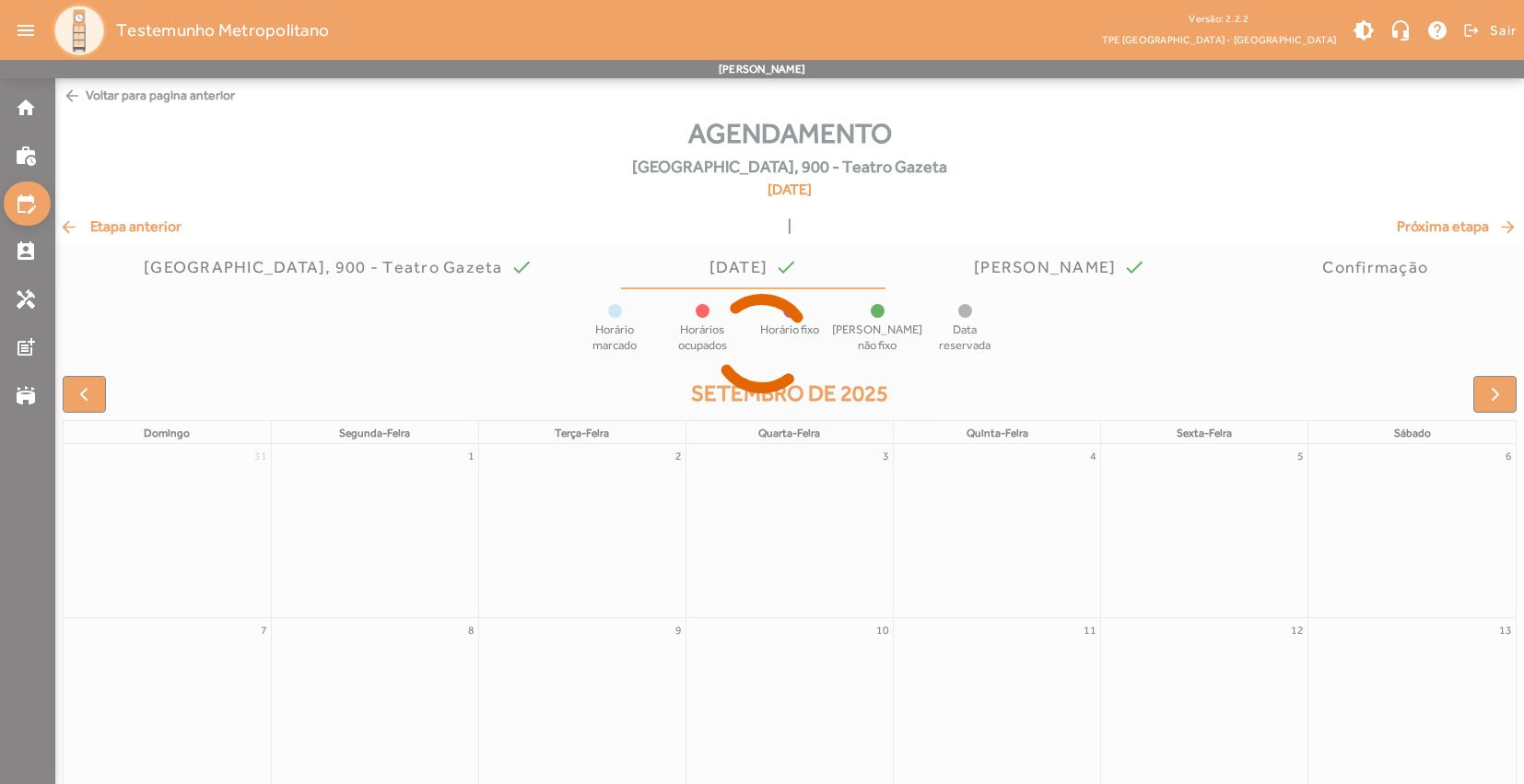
click at [123, 227] on div at bounding box center [762, 392] width 1524 height 784
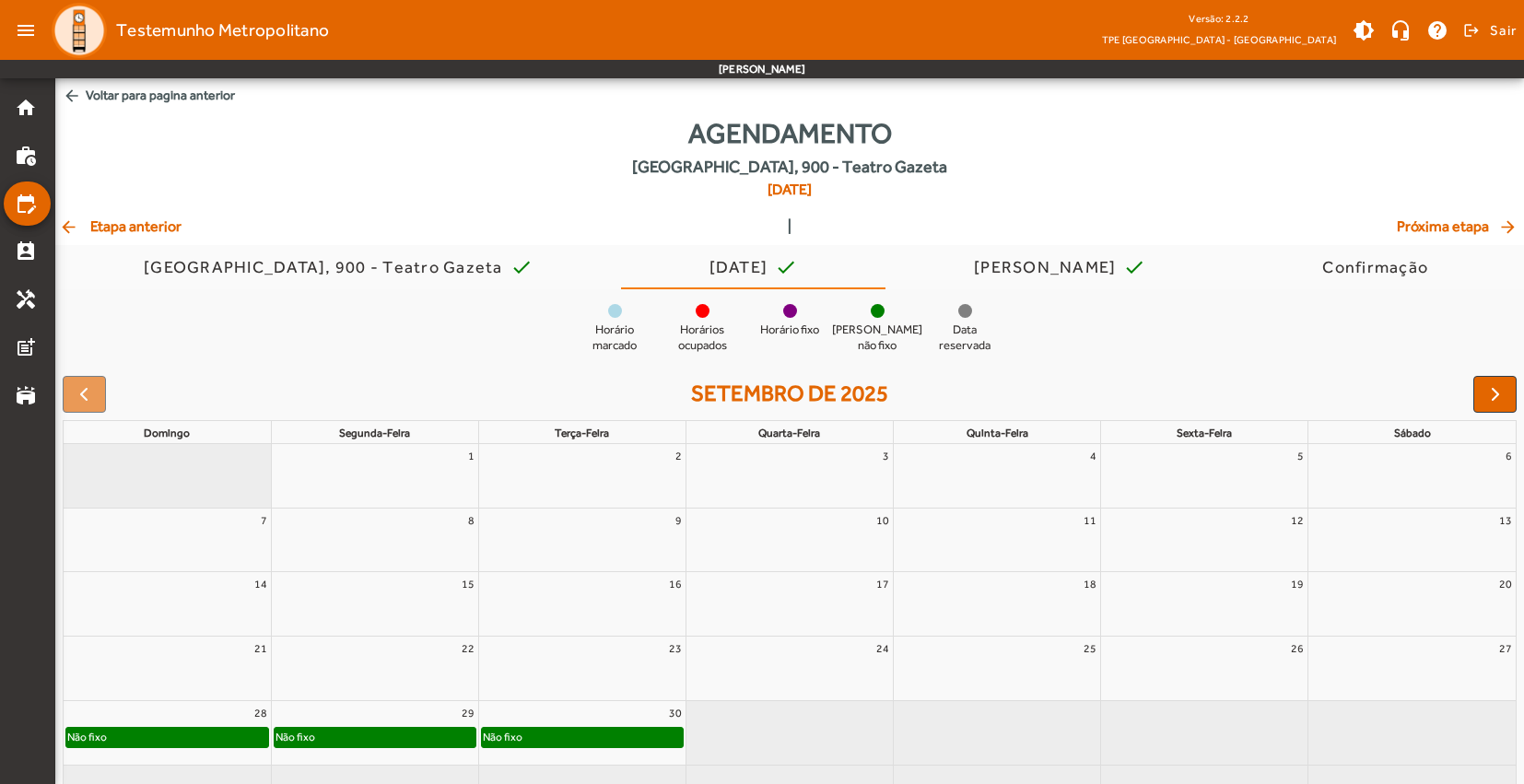
click at [120, 230] on span "arrow_back Etapa anterior" at bounding box center [119, 227] width 122 height 22
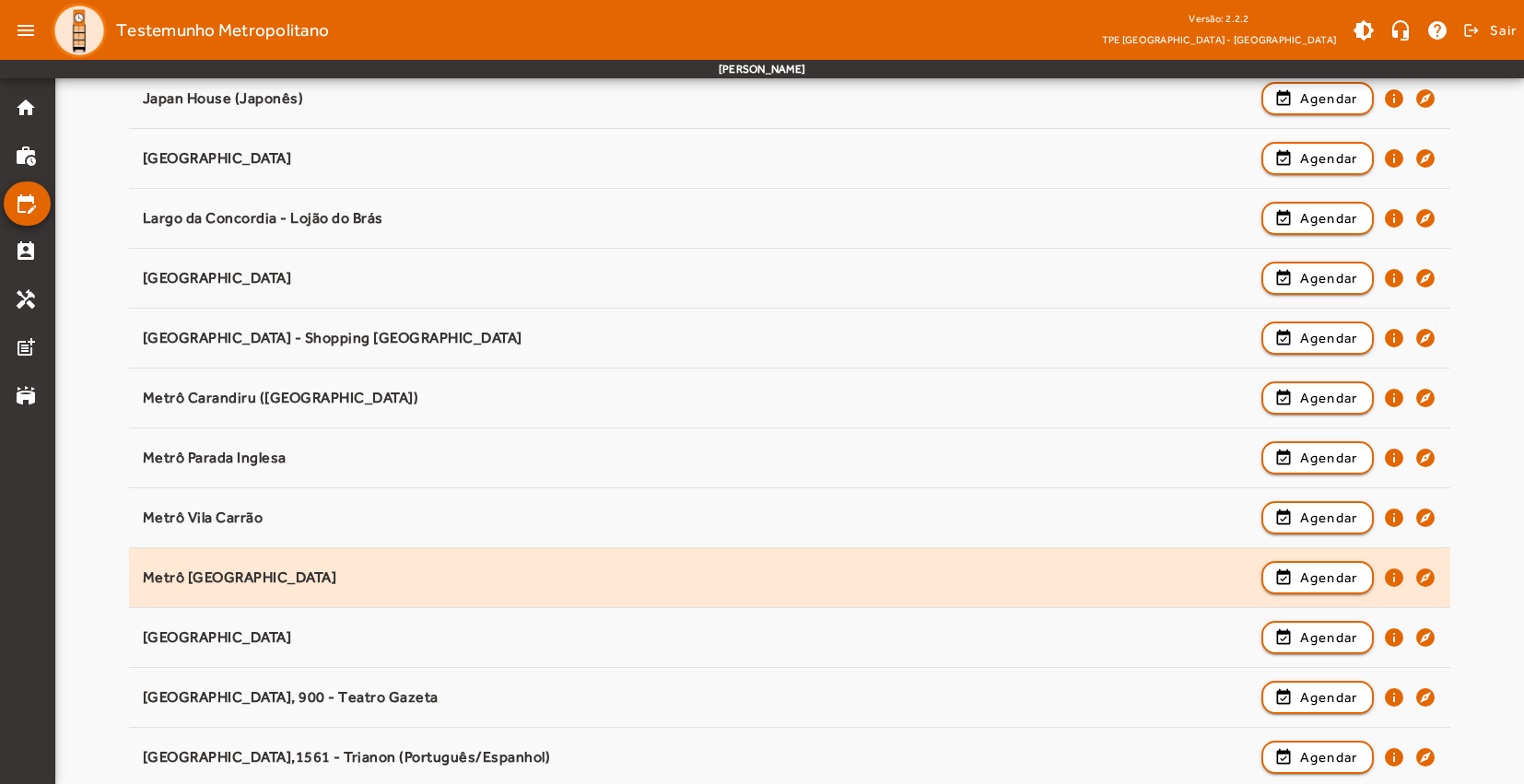
scroll to position [1033, 0]
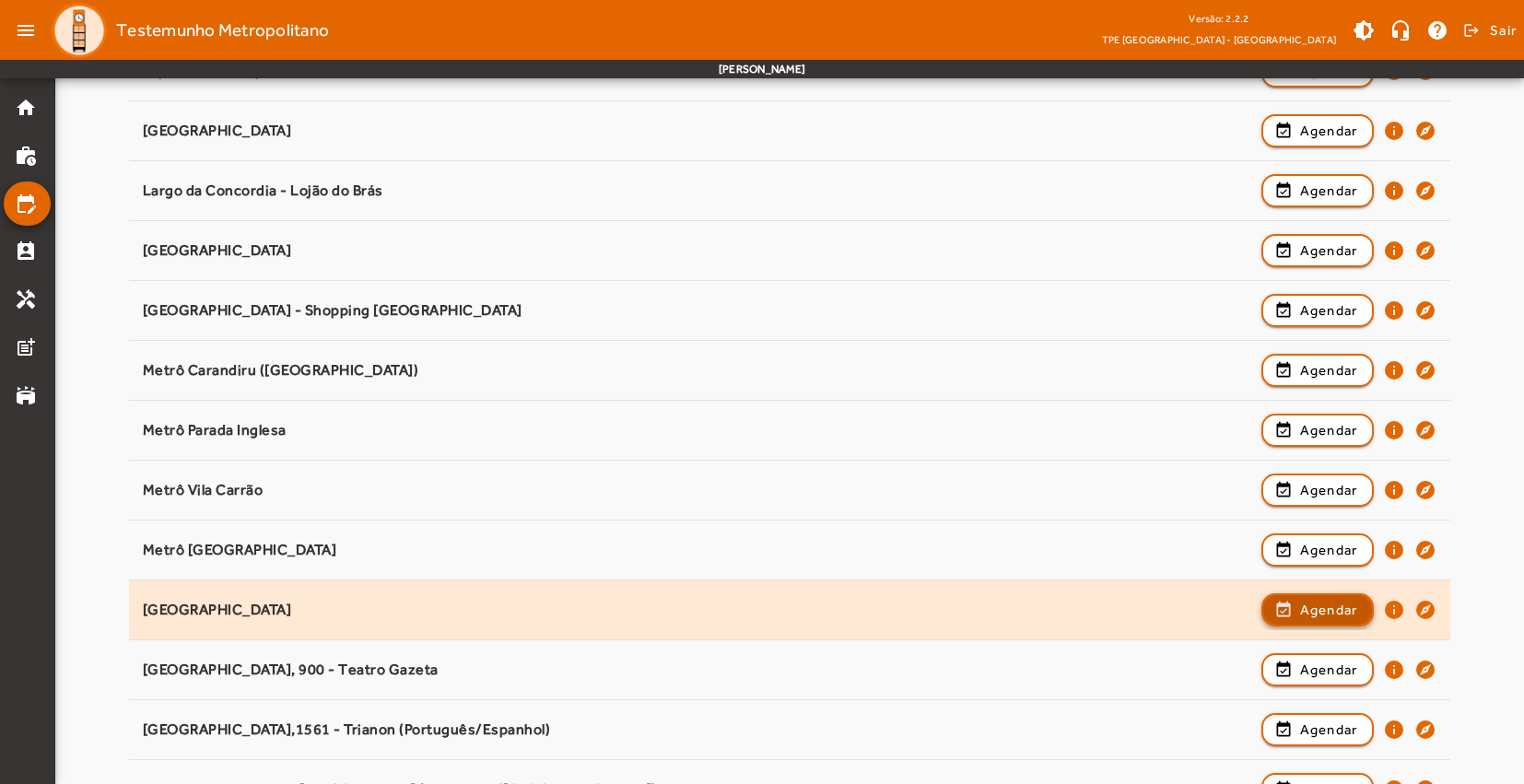
click at [1346, 611] on span "Agendar" at bounding box center [1329, 610] width 58 height 22
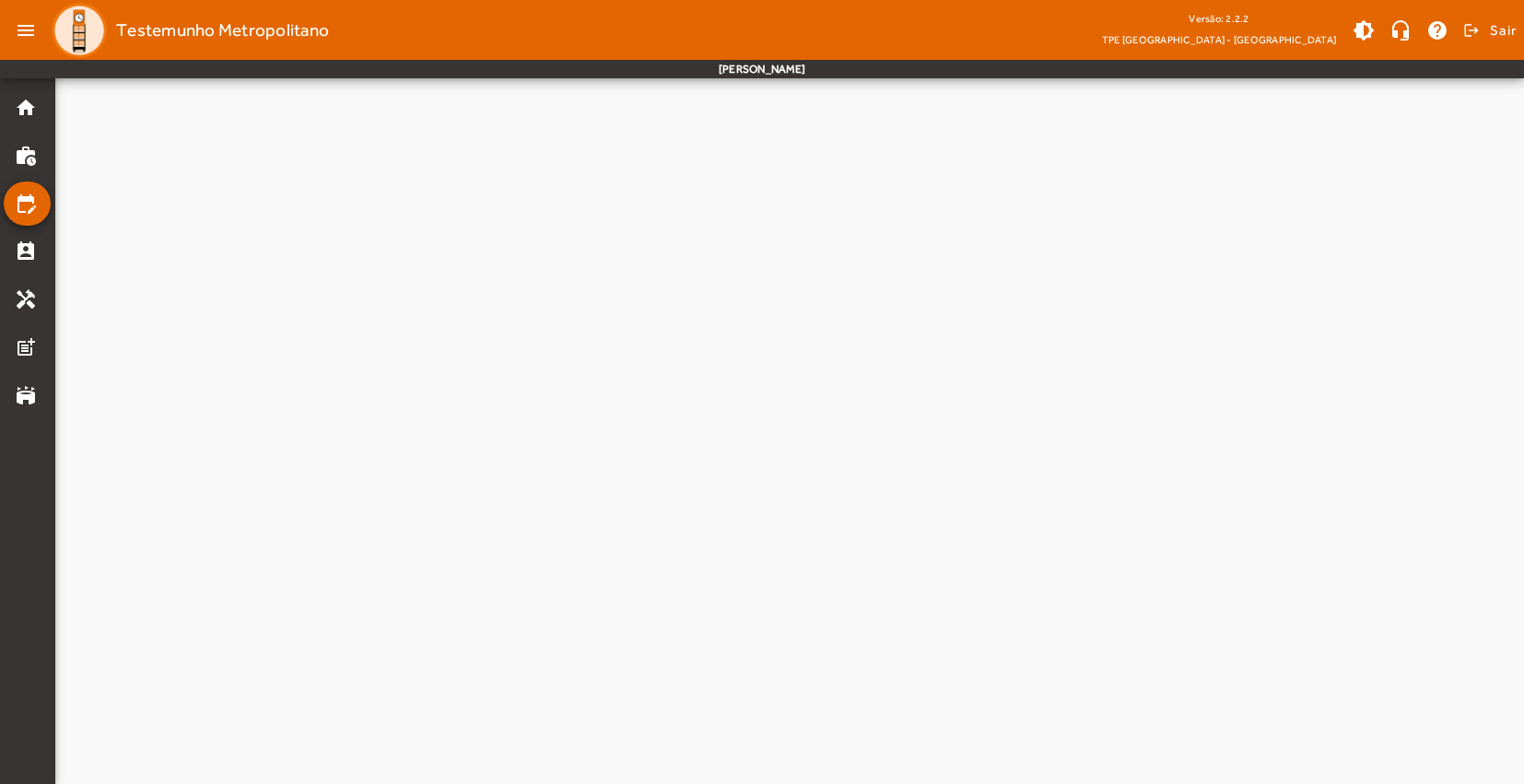
scroll to position [0, 0]
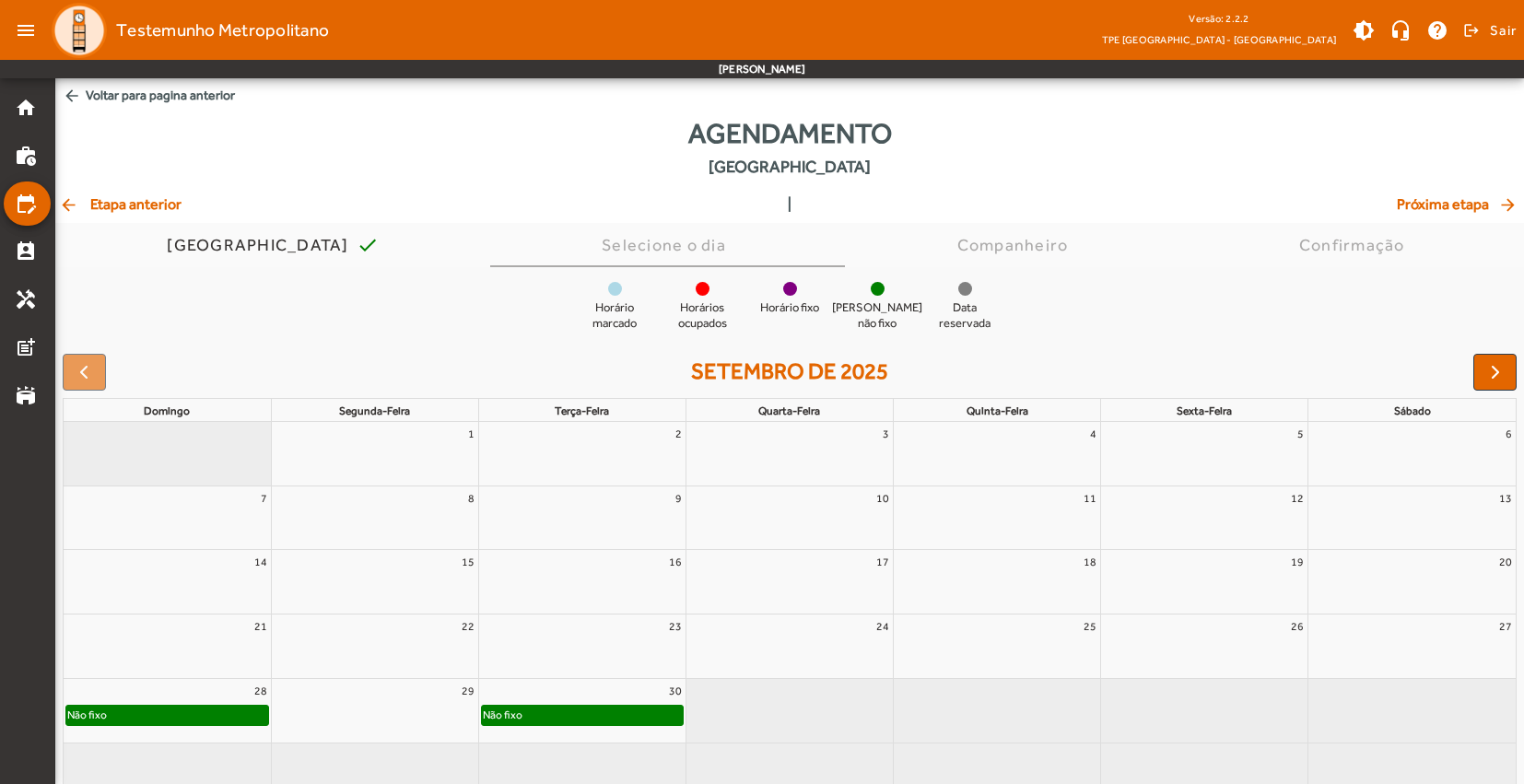
click at [120, 199] on span "arrow_back Etapa anterior" at bounding box center [119, 204] width 122 height 22
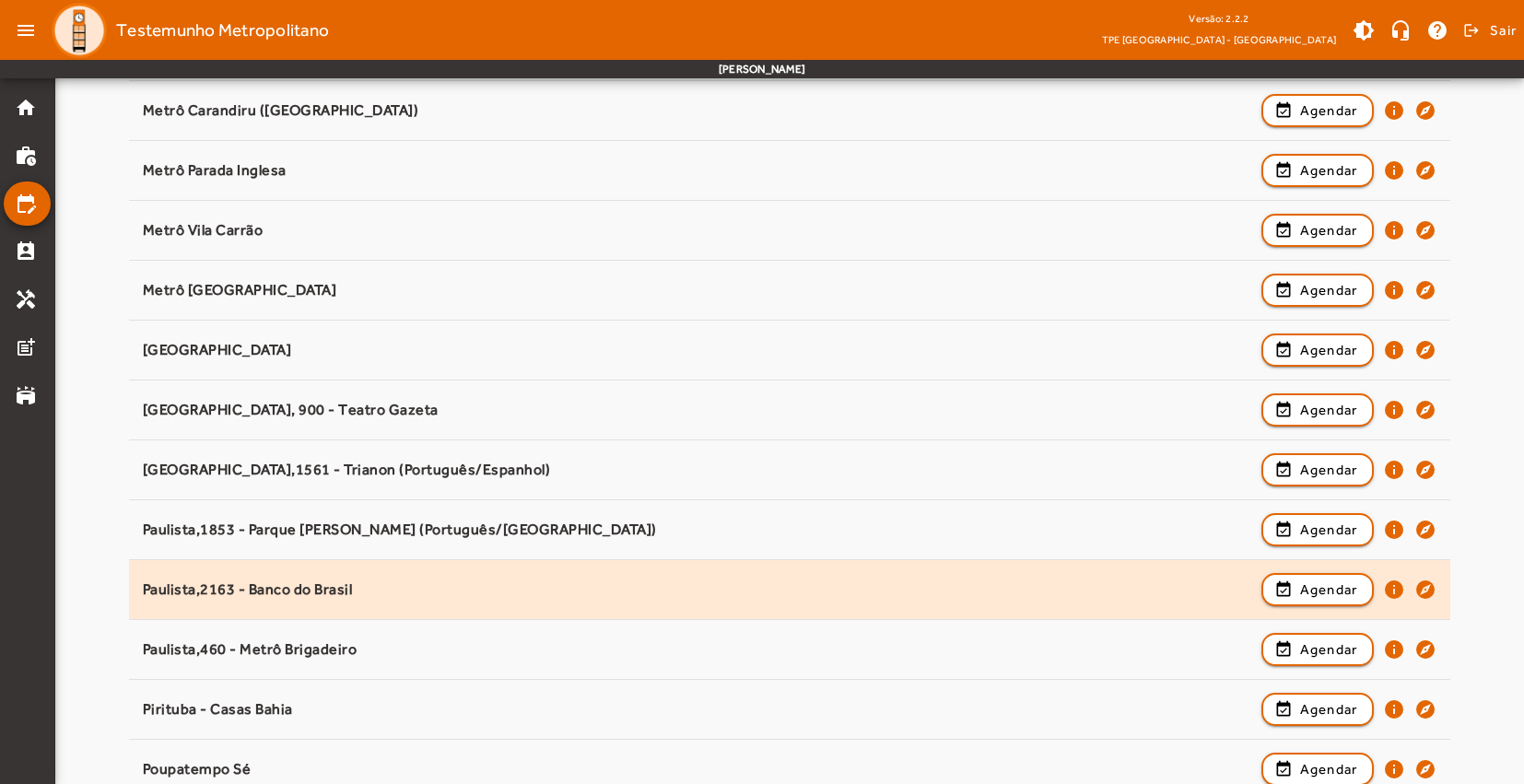
scroll to position [1267, 0]
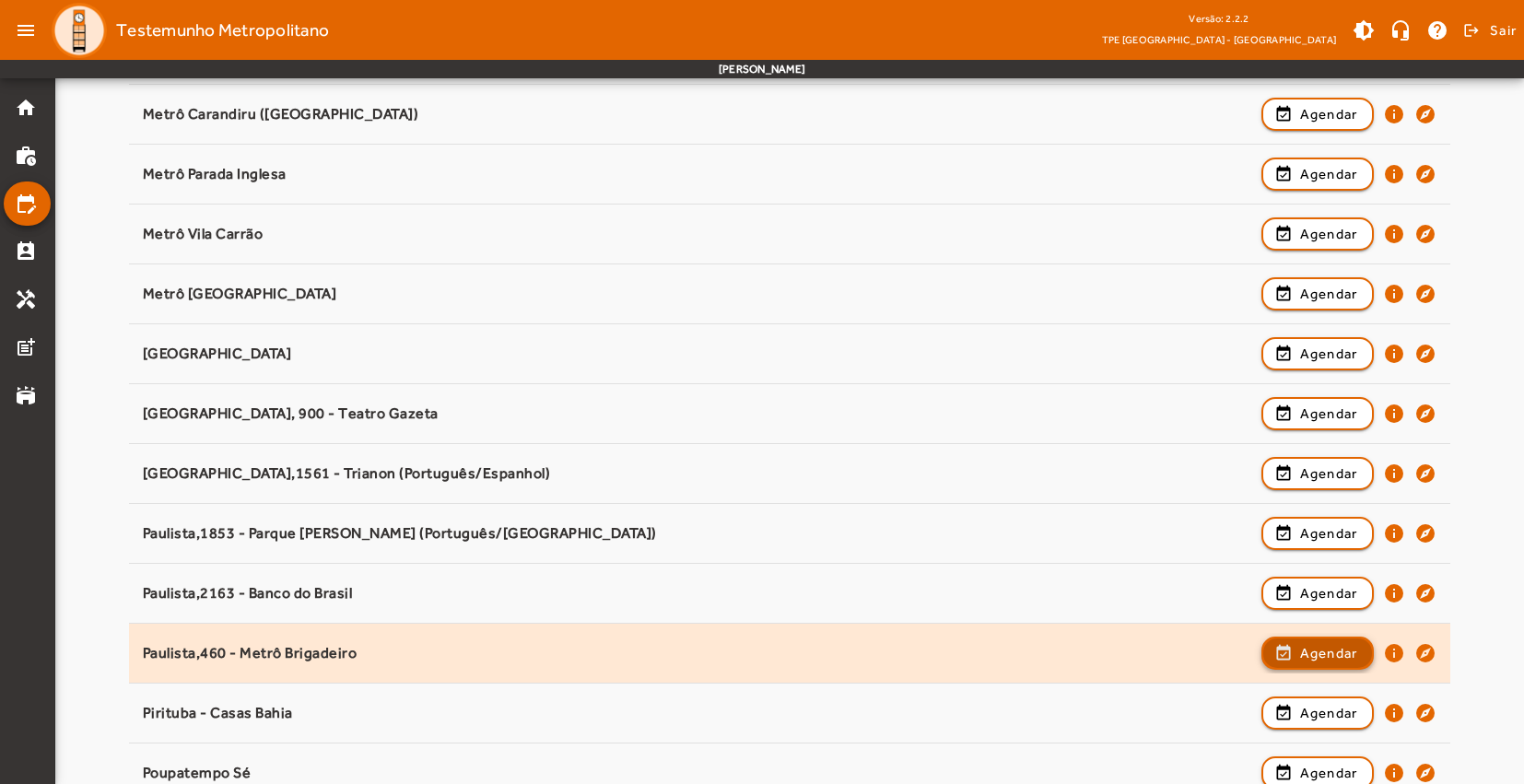
click at [1322, 653] on span "Agendar" at bounding box center [1329, 653] width 58 height 22
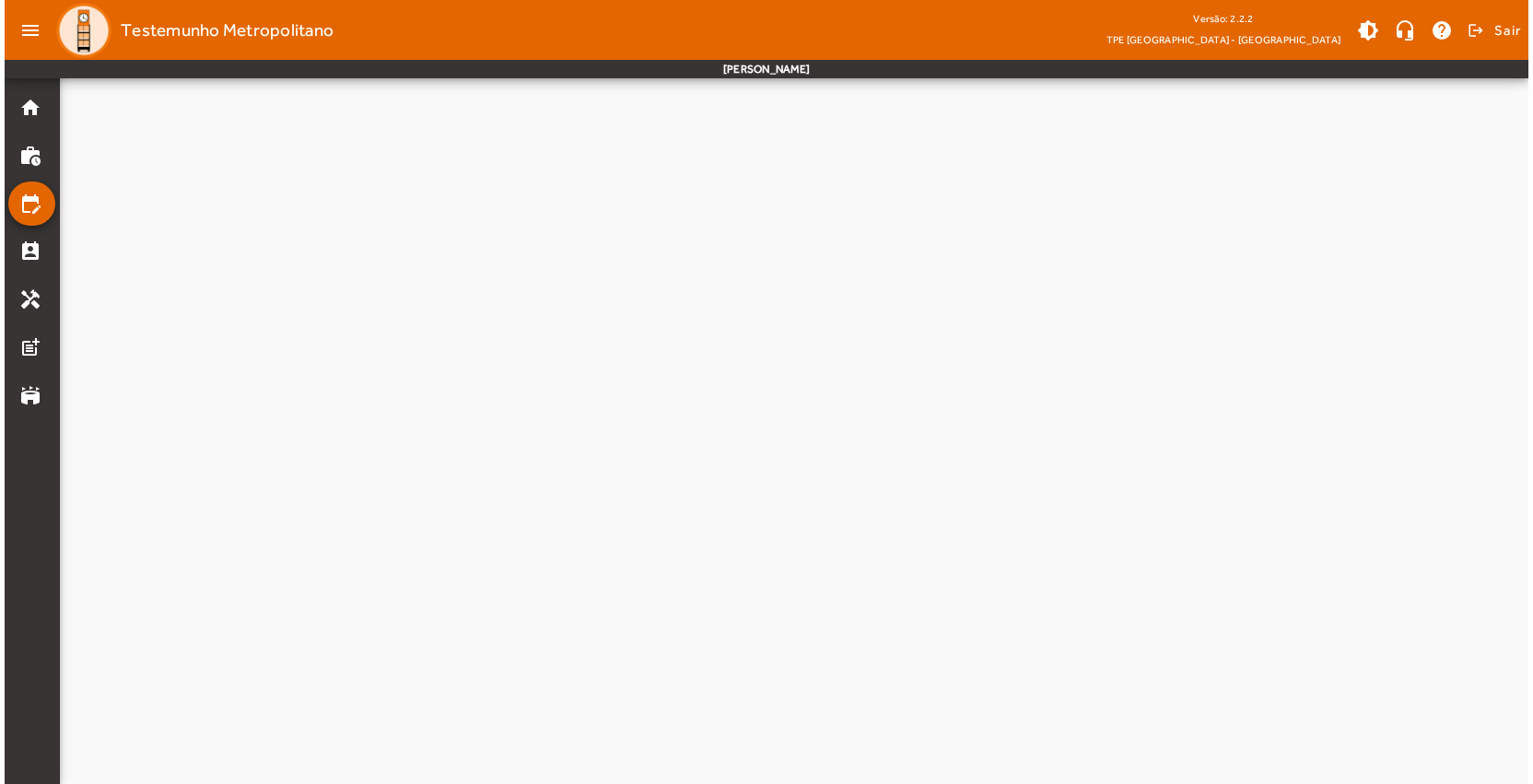
scroll to position [0, 0]
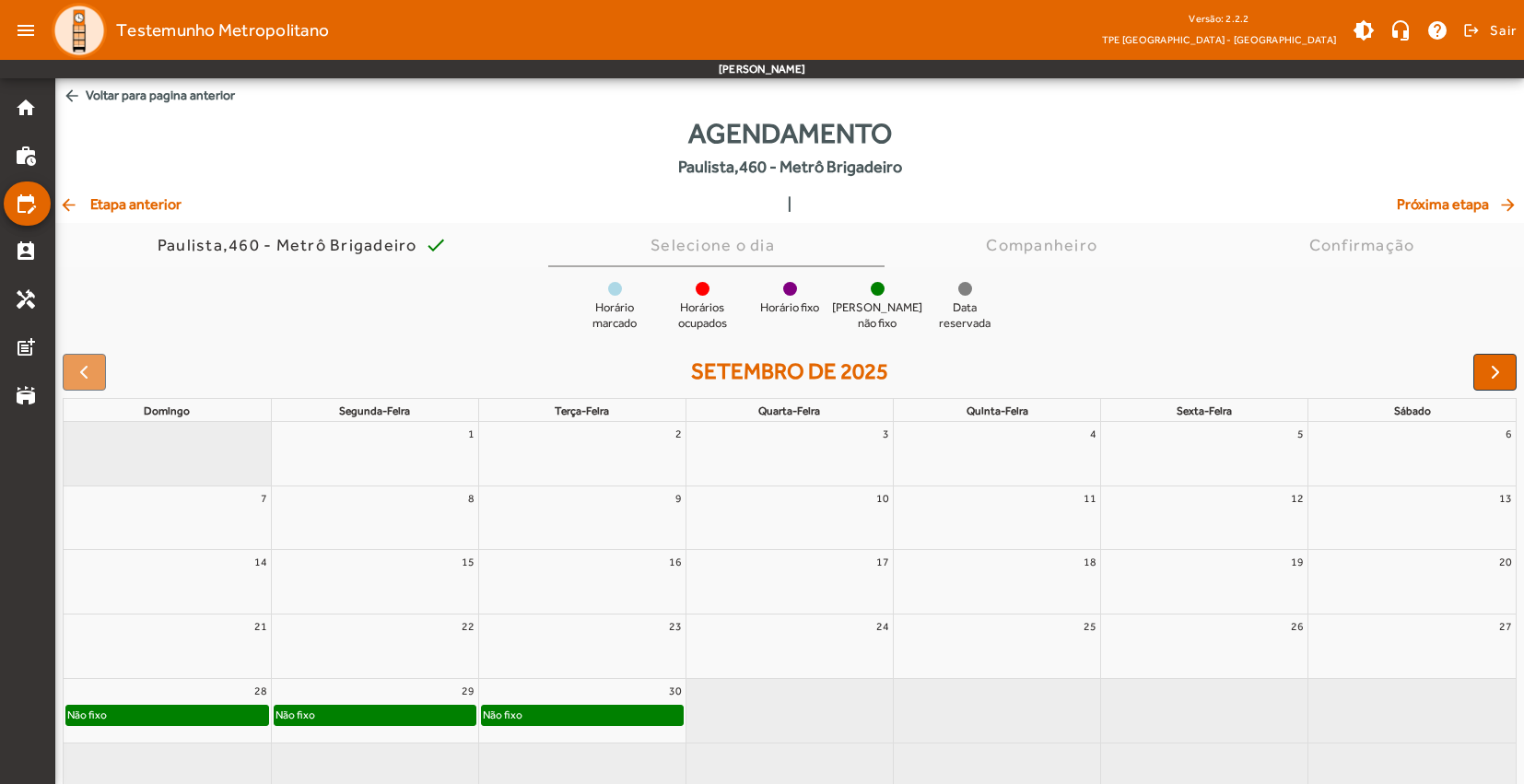
click at [436, 713] on div "Não fixo" at bounding box center [374, 715] width 201 height 19
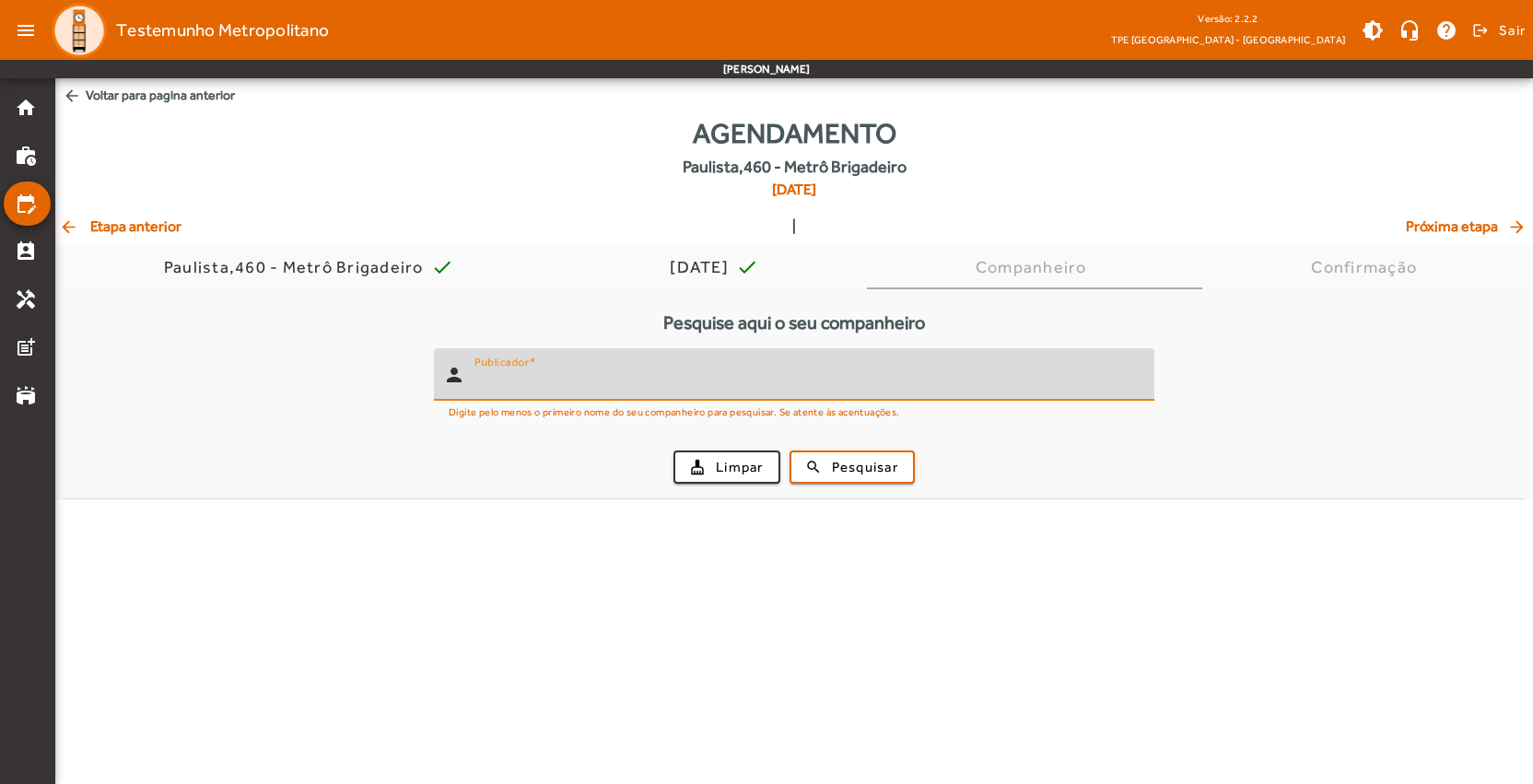
click at [808, 380] on input "Publicador" at bounding box center [807, 382] width 665 height 22
type input "******"
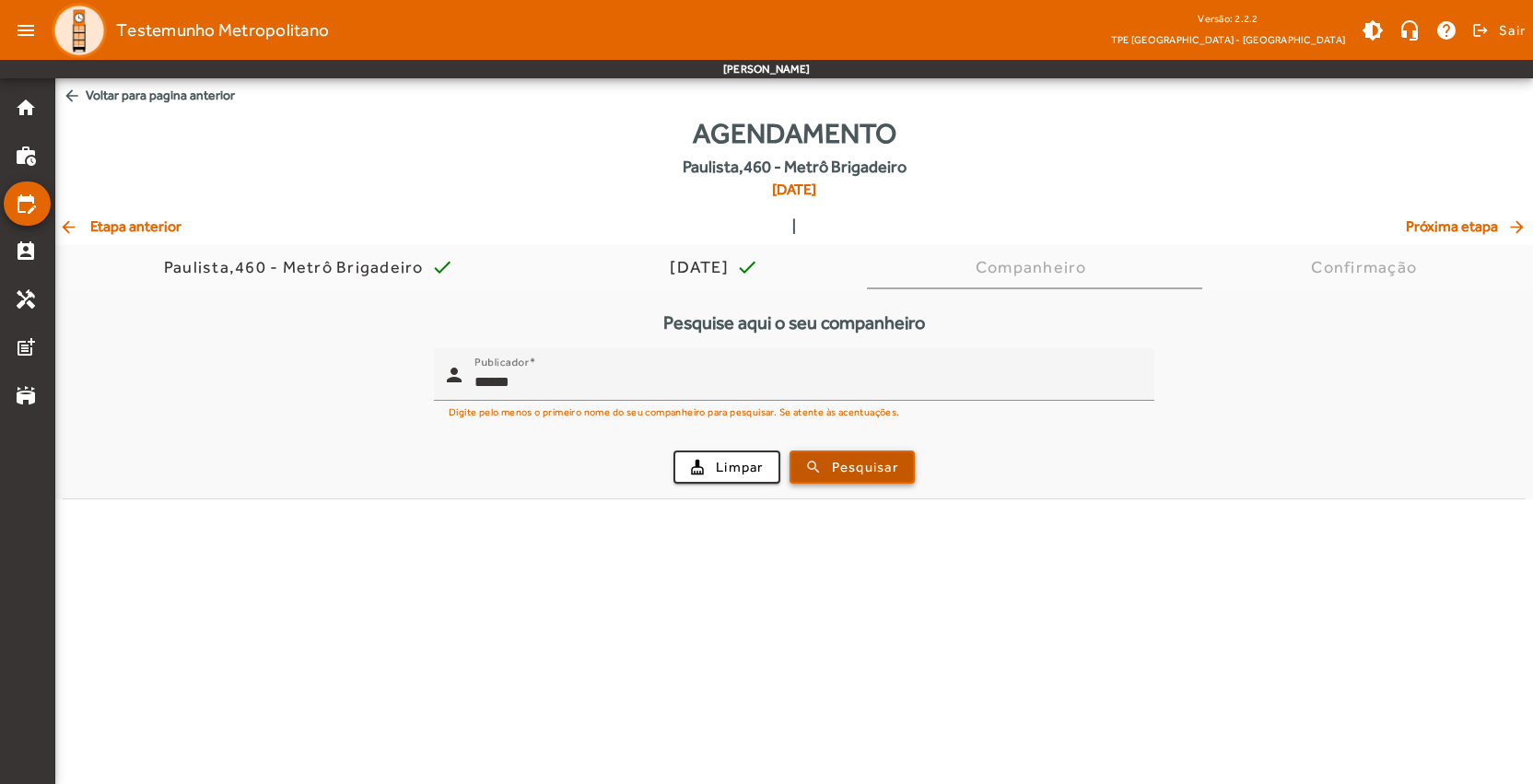
click at [855, 464] on span "Pesquisar" at bounding box center [864, 467] width 66 height 21
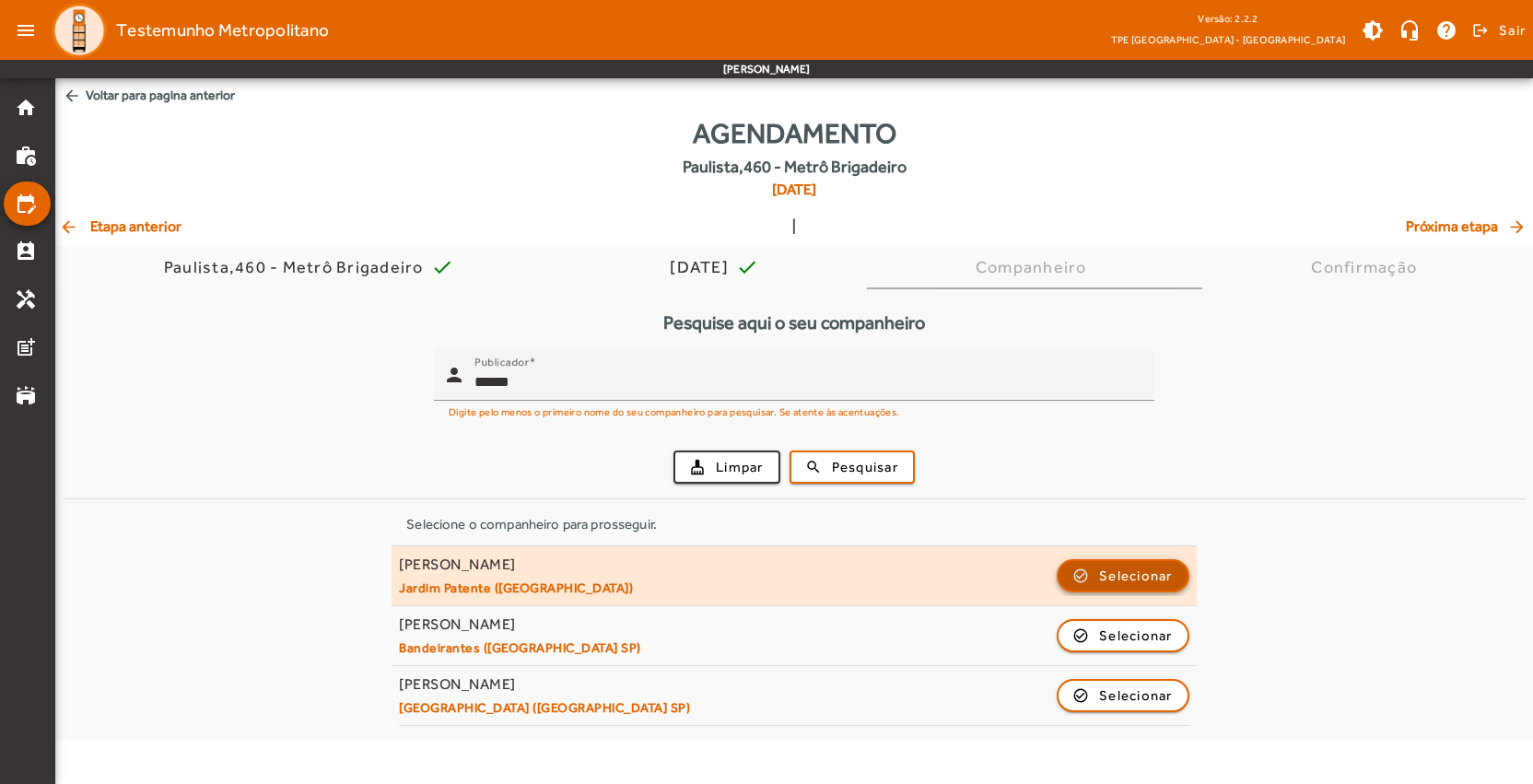
click at [1125, 577] on span "Selecionar" at bounding box center [1135, 576] width 74 height 22
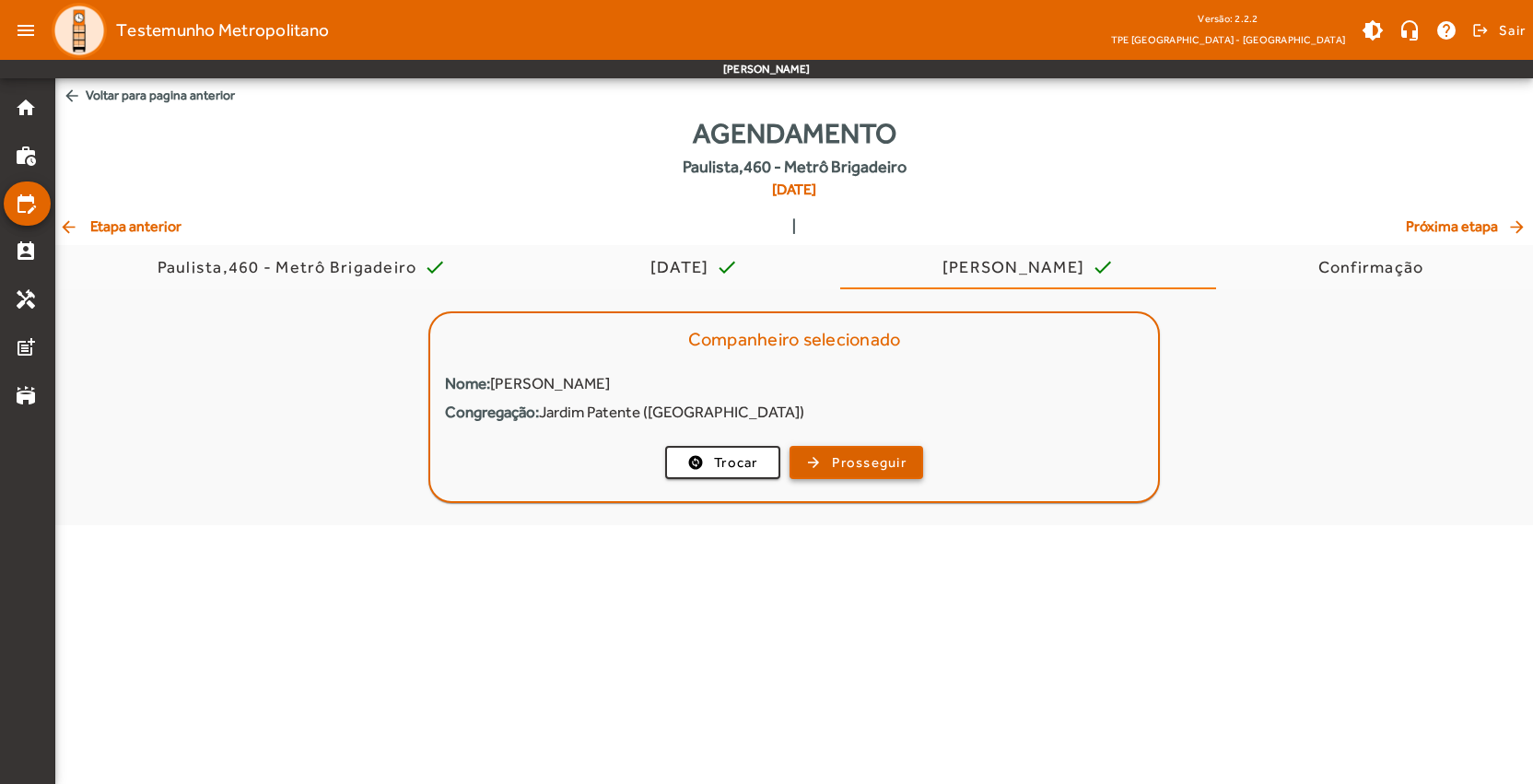
click at [869, 457] on span "Prosseguir" at bounding box center [869, 462] width 75 height 21
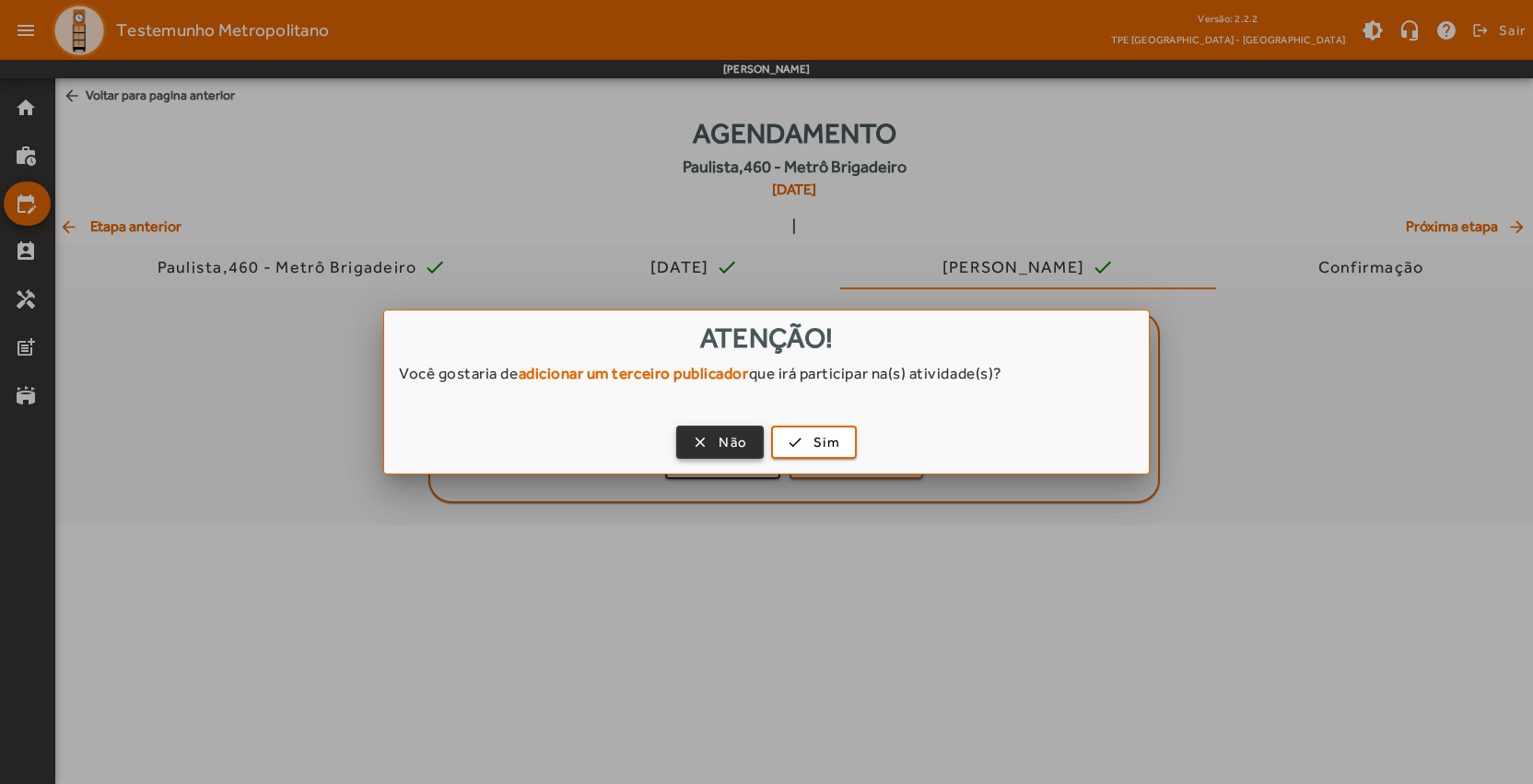
click at [730, 442] on span "Não" at bounding box center [732, 442] width 29 height 21
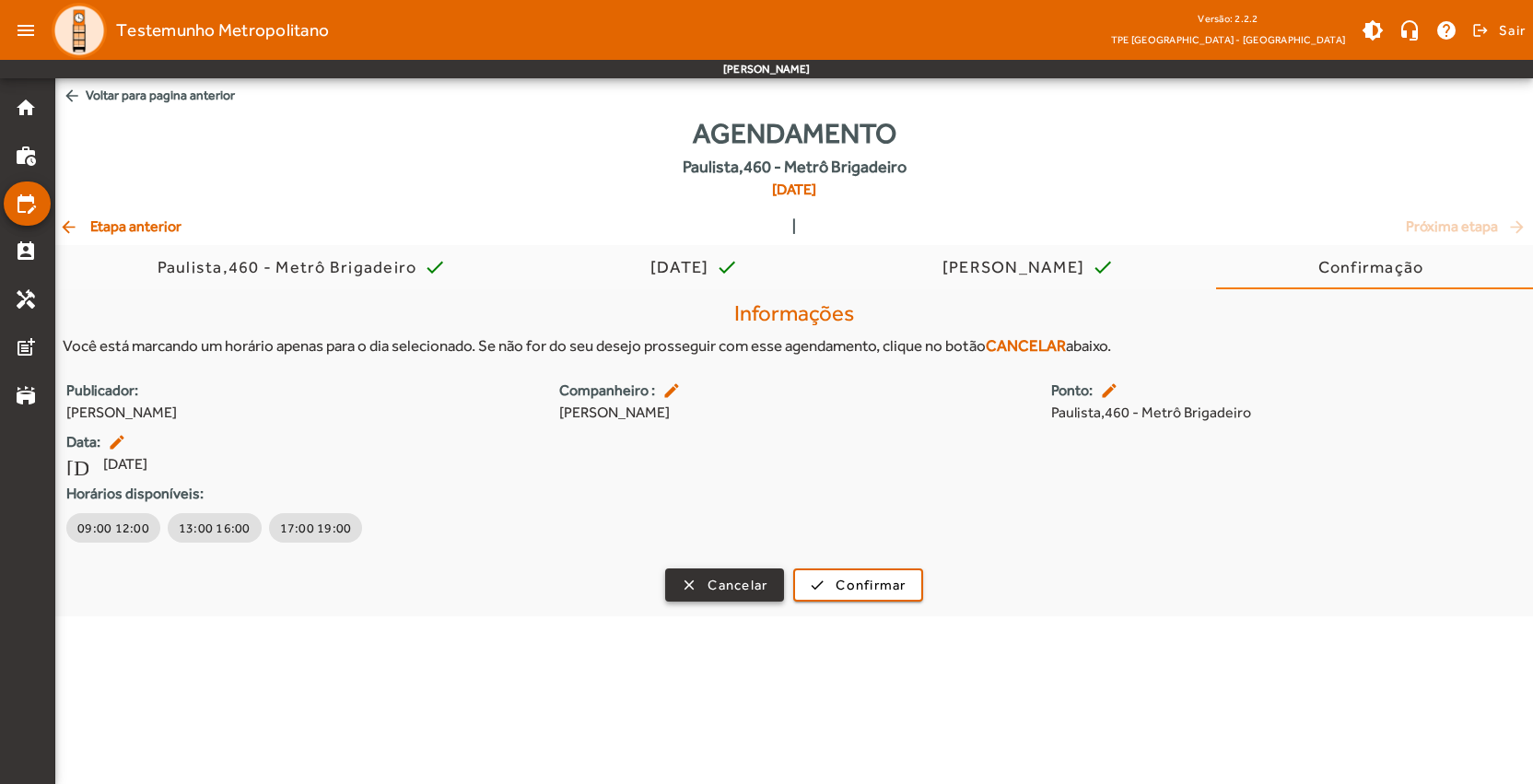
click at [758, 581] on span "Cancelar" at bounding box center [738, 585] width 60 height 21
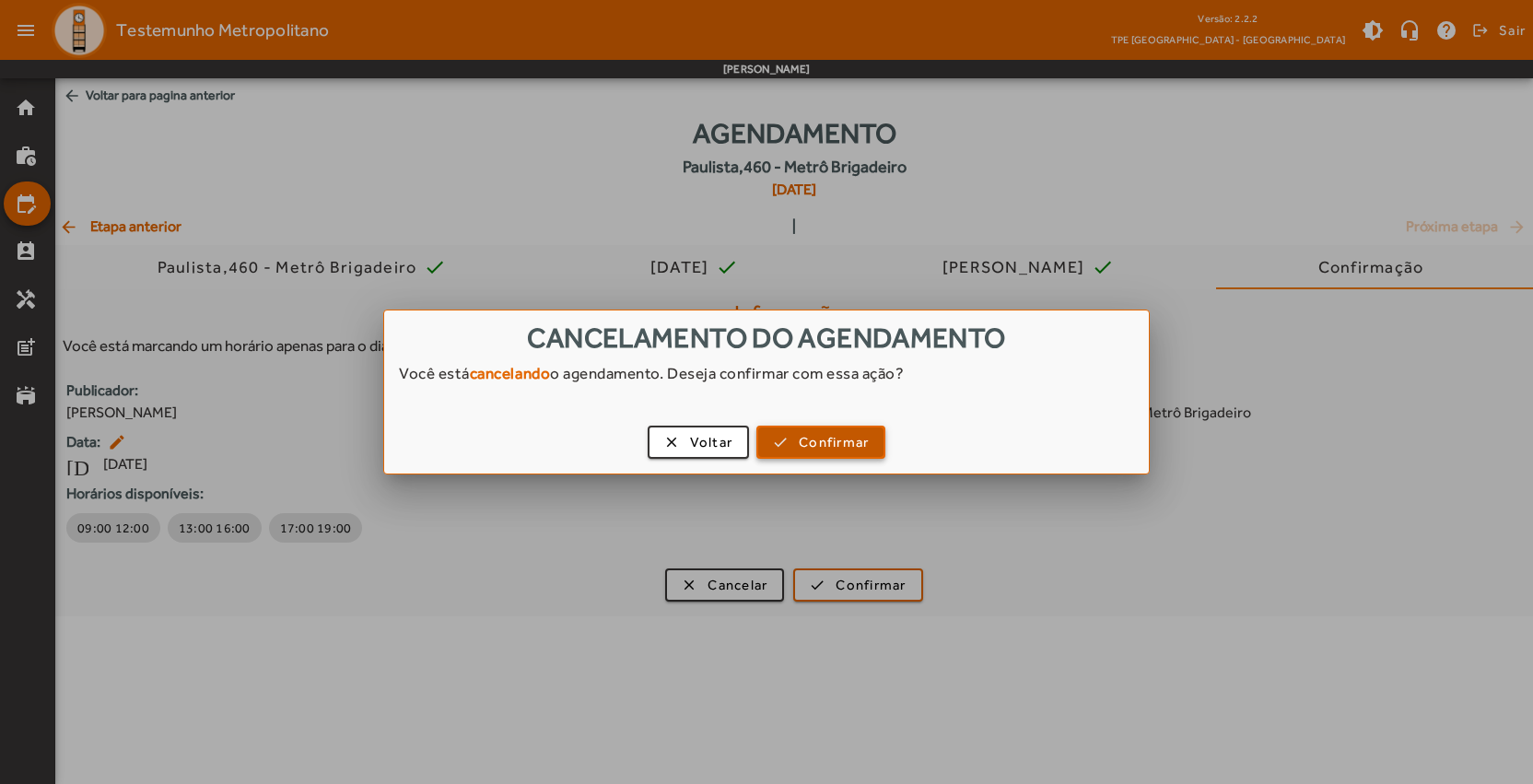
click at [806, 446] on span "Confirmar" at bounding box center [833, 442] width 70 height 21
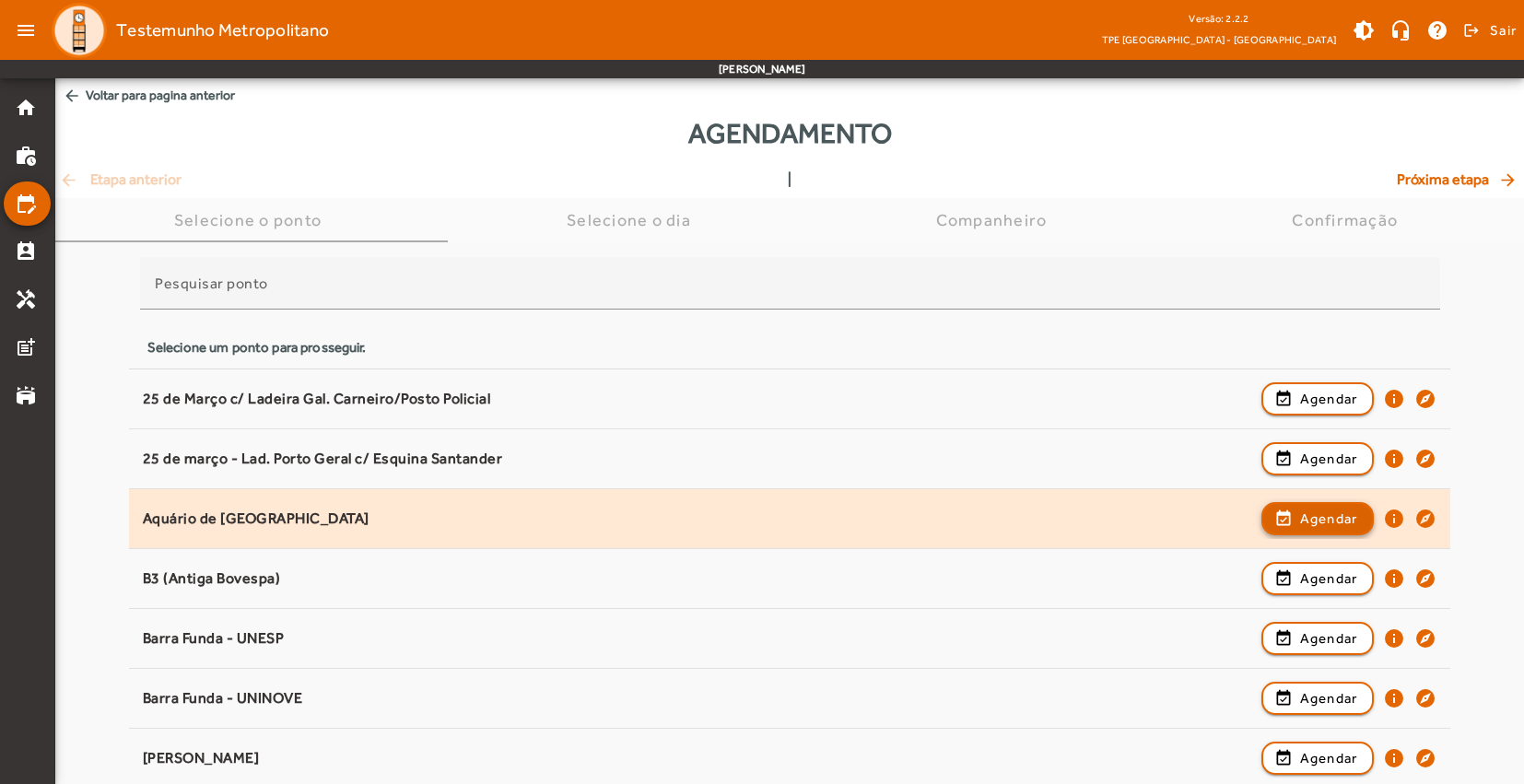
click at [1320, 521] on span "Agendar" at bounding box center [1329, 518] width 58 height 22
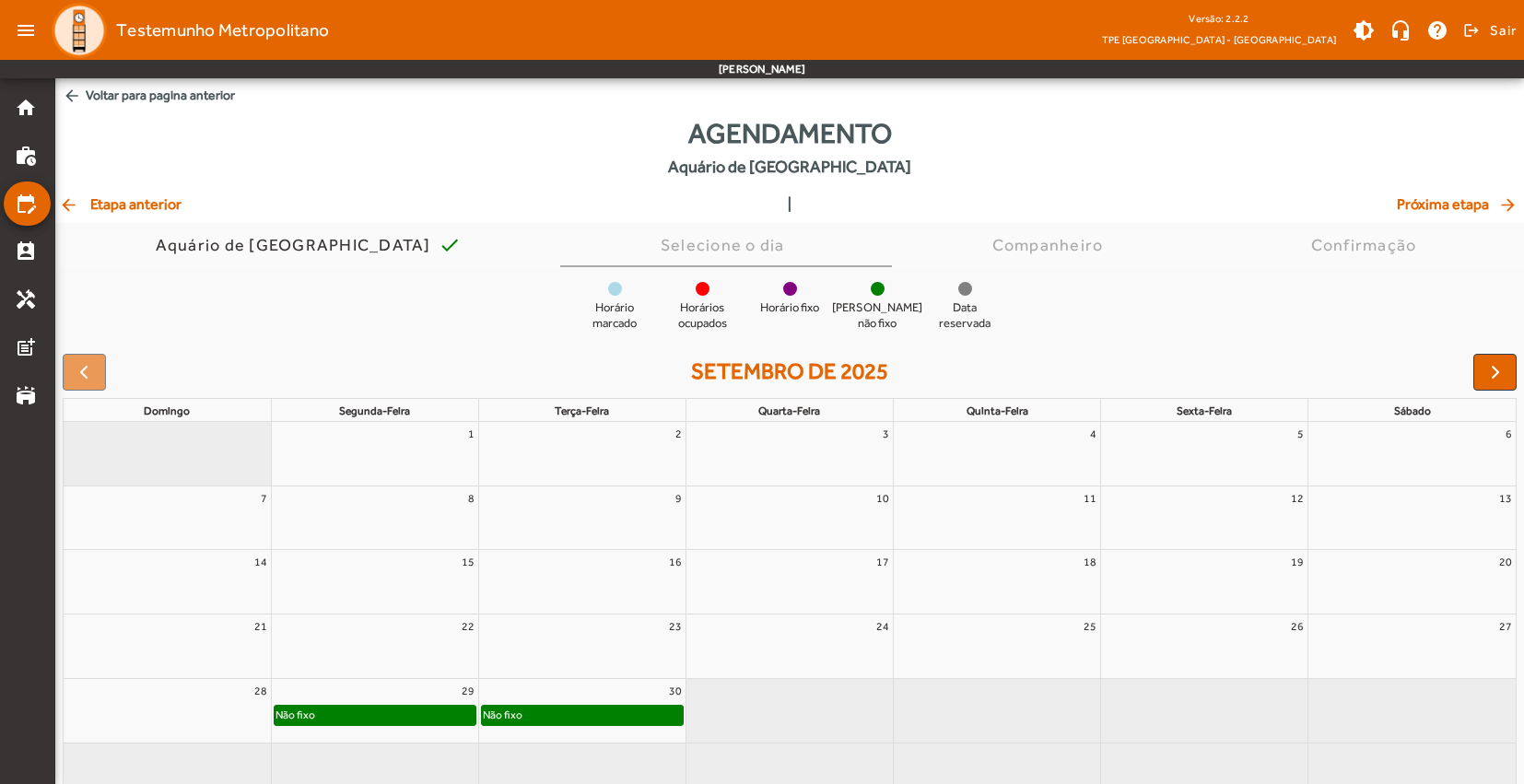
click at [423, 709] on div "Não fixo" at bounding box center [374, 715] width 201 height 19
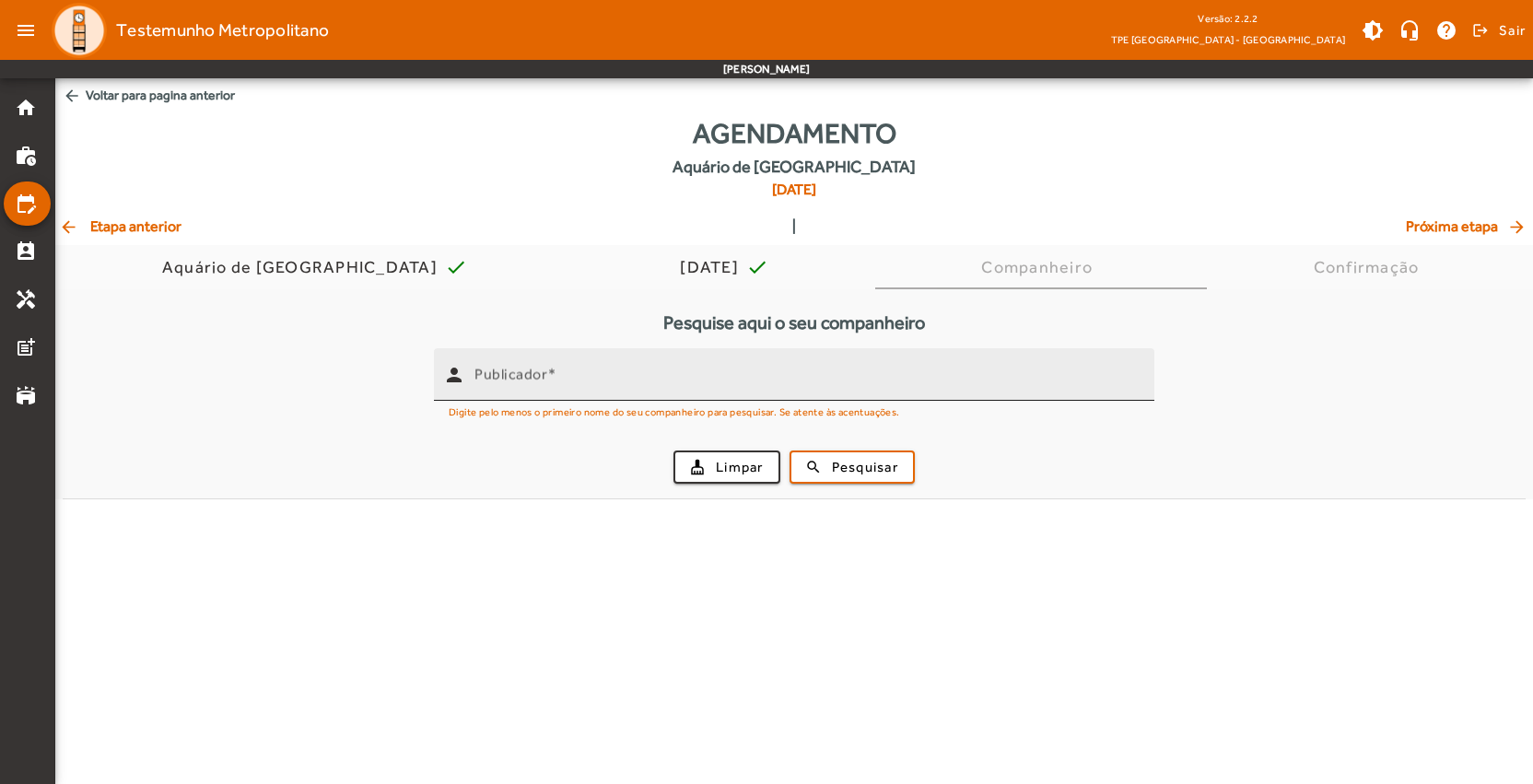
click at [721, 384] on input "Publicador" at bounding box center [807, 382] width 665 height 22
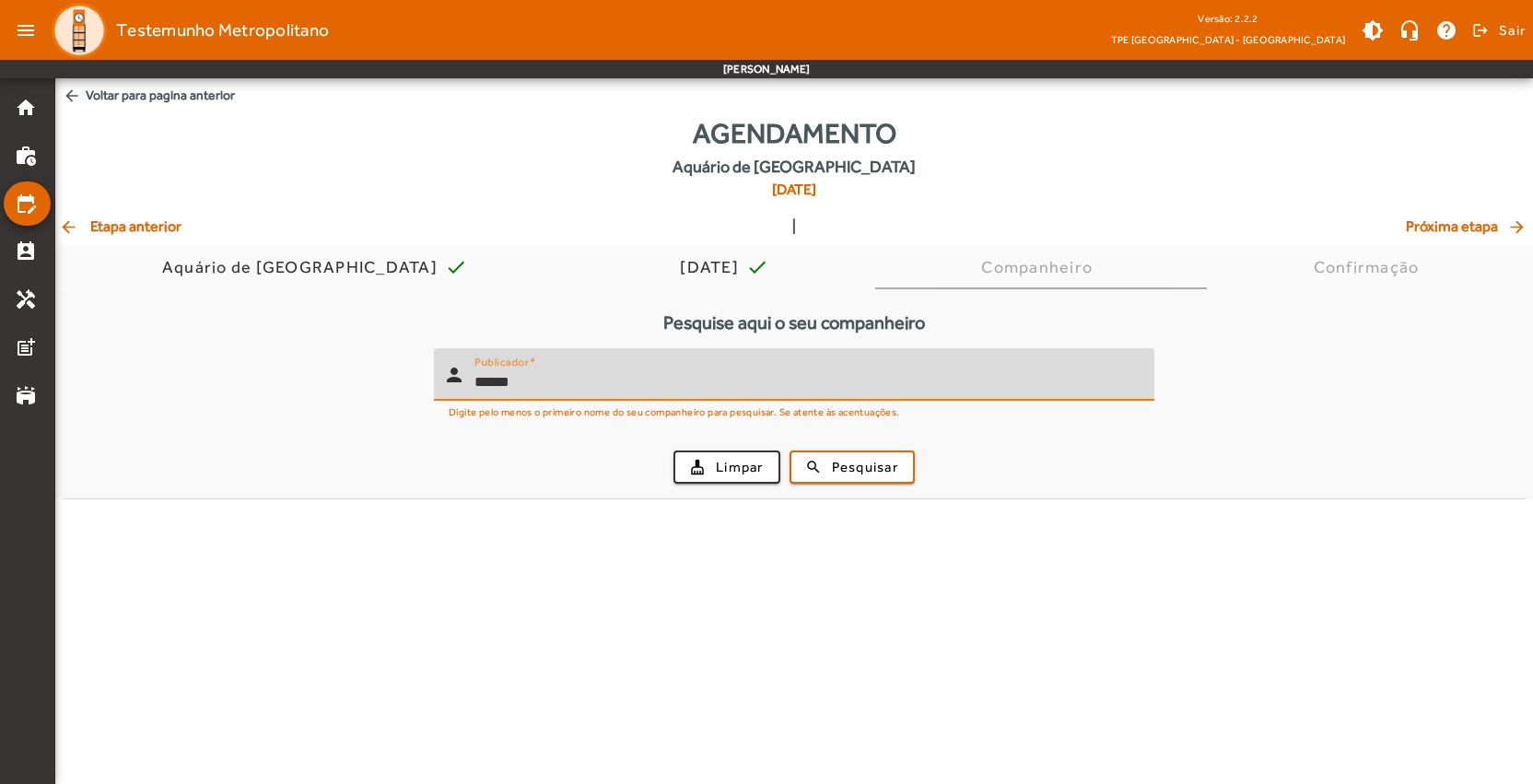
type input "******"
click at [852, 466] on button "search Pesquisar" at bounding box center [852, 467] width 125 height 34
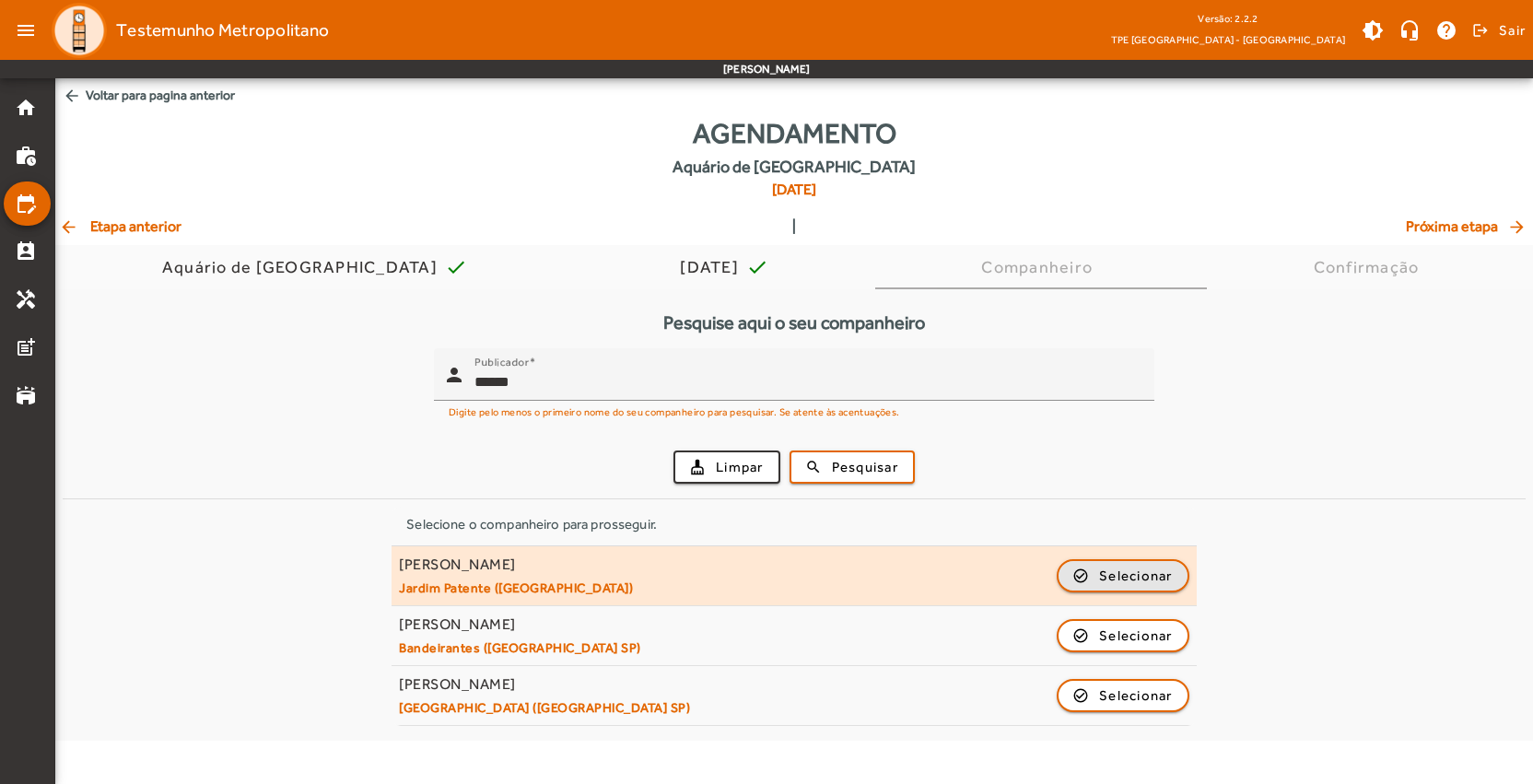
drag, startPoint x: 1100, startPoint y: 572, endPoint x: 1115, endPoint y: 552, distance: 25.0
click at [1100, 572] on span "Selecionar" at bounding box center [1135, 576] width 74 height 22
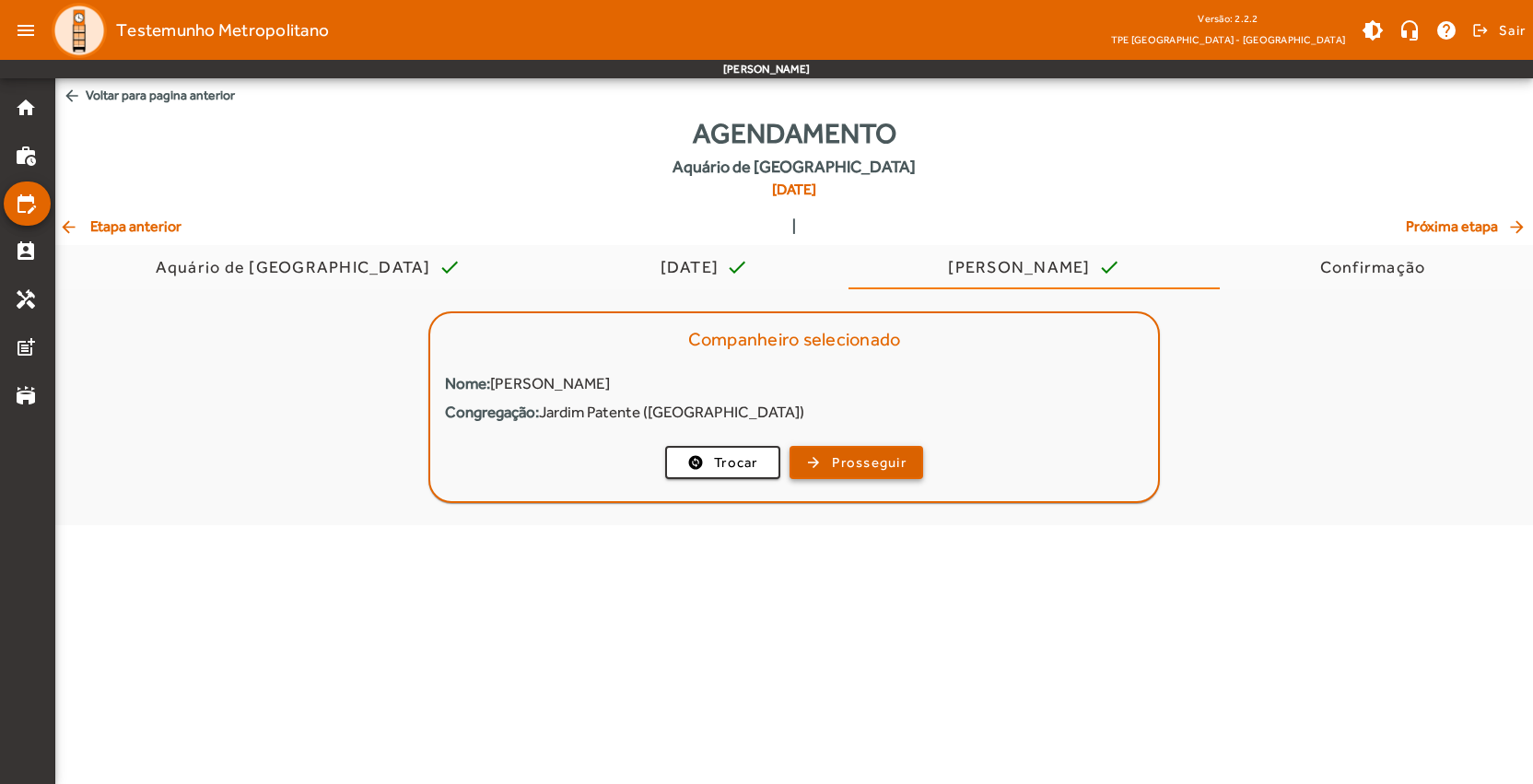
click at [906, 461] on span "Prosseguir" at bounding box center [869, 462] width 75 height 21
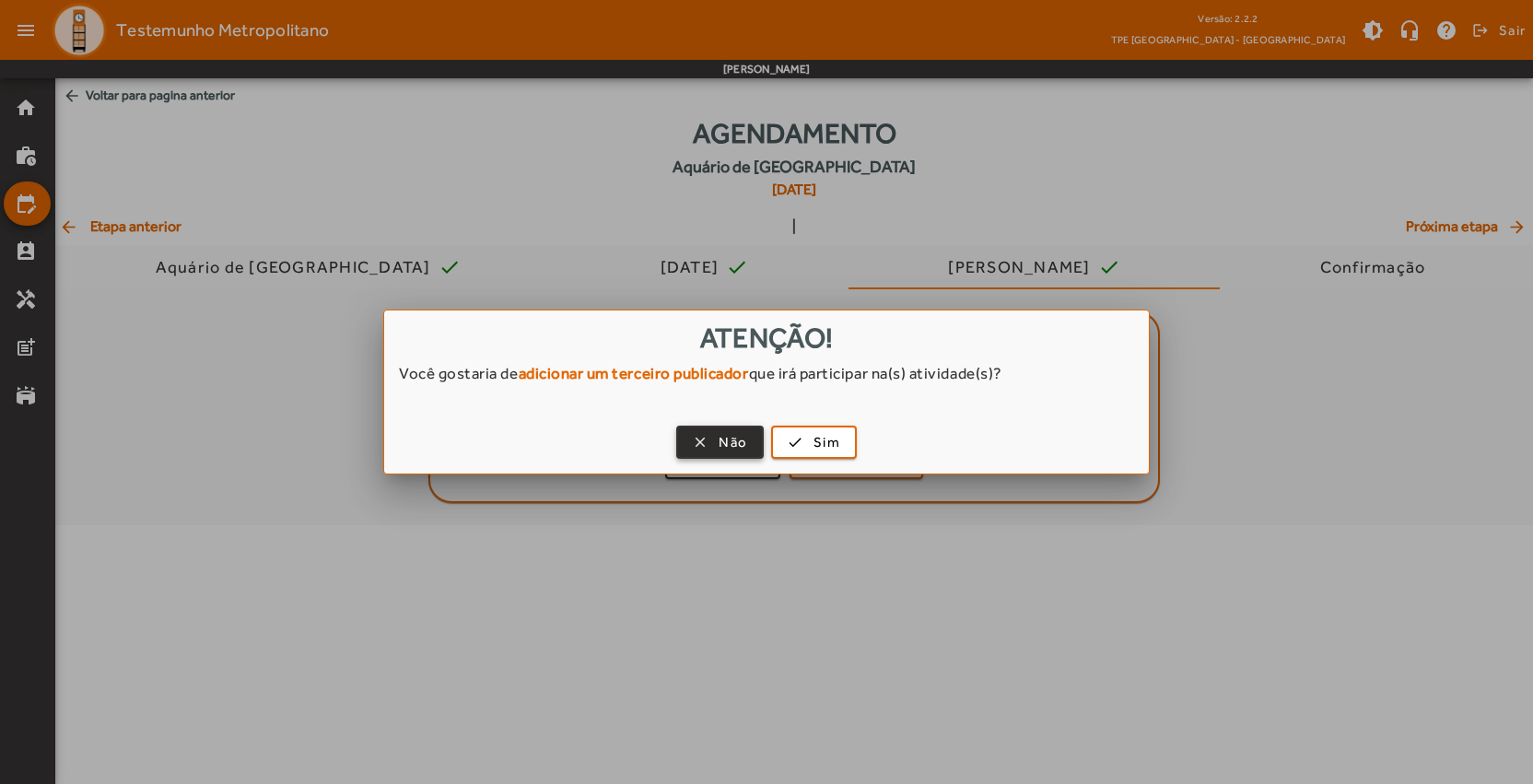
click at [728, 443] on span "Não" at bounding box center [732, 442] width 29 height 21
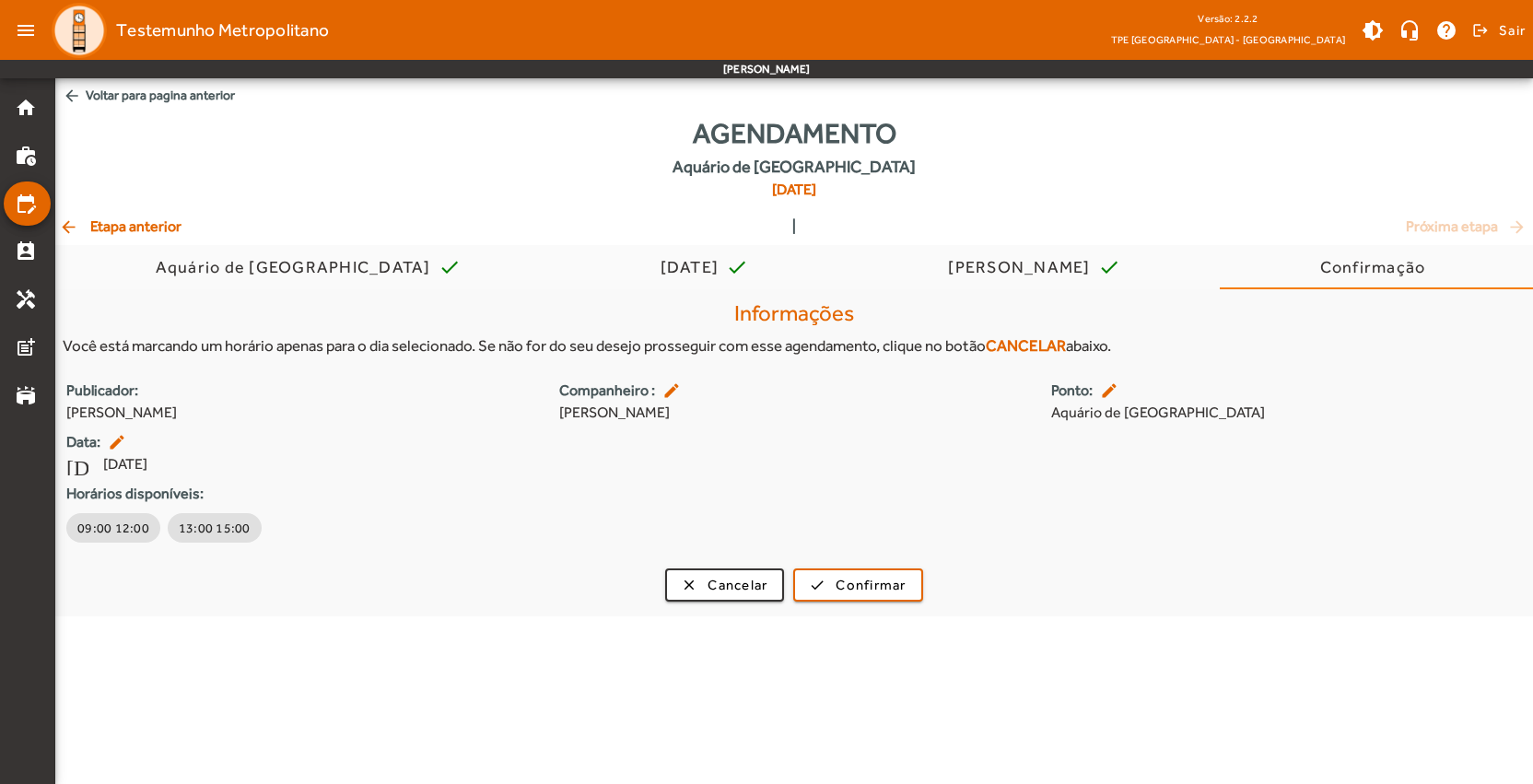
click at [152, 103] on span "arrow_back Voltar para pagina anterior" at bounding box center [794, 95] width 1477 height 34
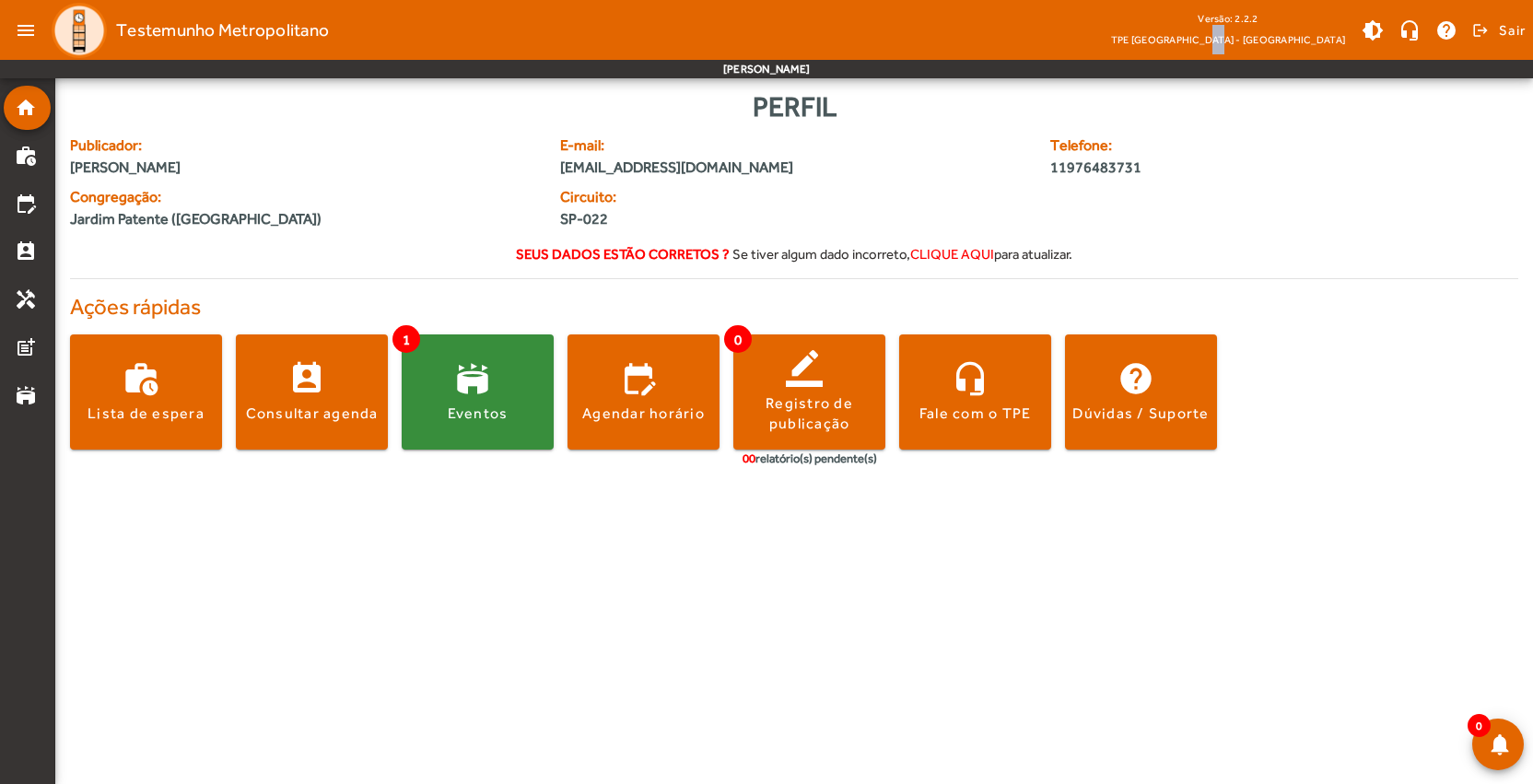
click at [1315, 37] on span "TPE [GEOGRAPHIC_DATA] - [GEOGRAPHIC_DATA]" at bounding box center [1227, 40] width 234 height 19
click at [1376, 25] on span at bounding box center [1372, 30] width 44 height 44
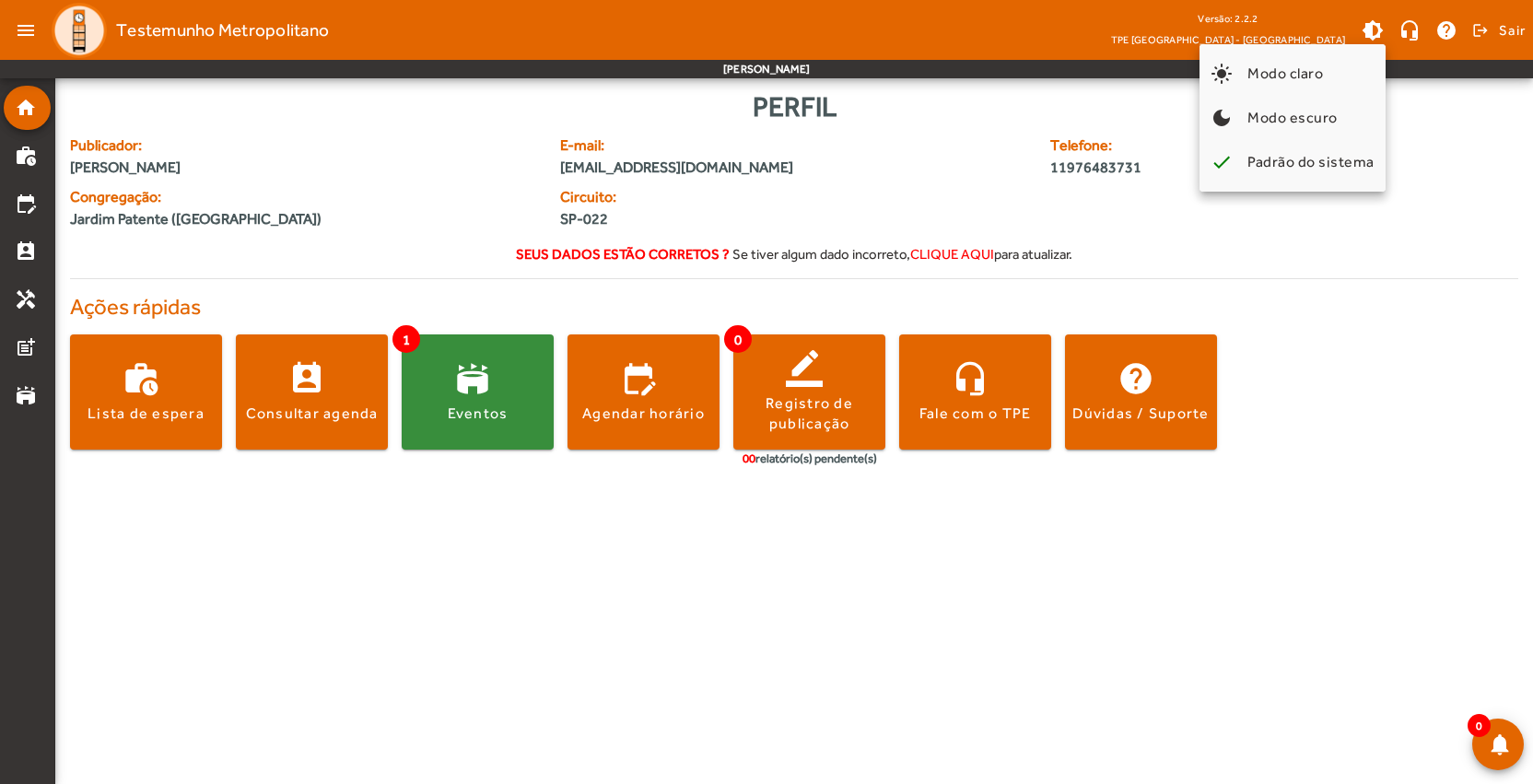
drag, startPoint x: 1443, startPoint y: 165, endPoint x: 1455, endPoint y: 134, distance: 33.2
click at [1443, 165] on div at bounding box center [766, 392] width 1533 height 784
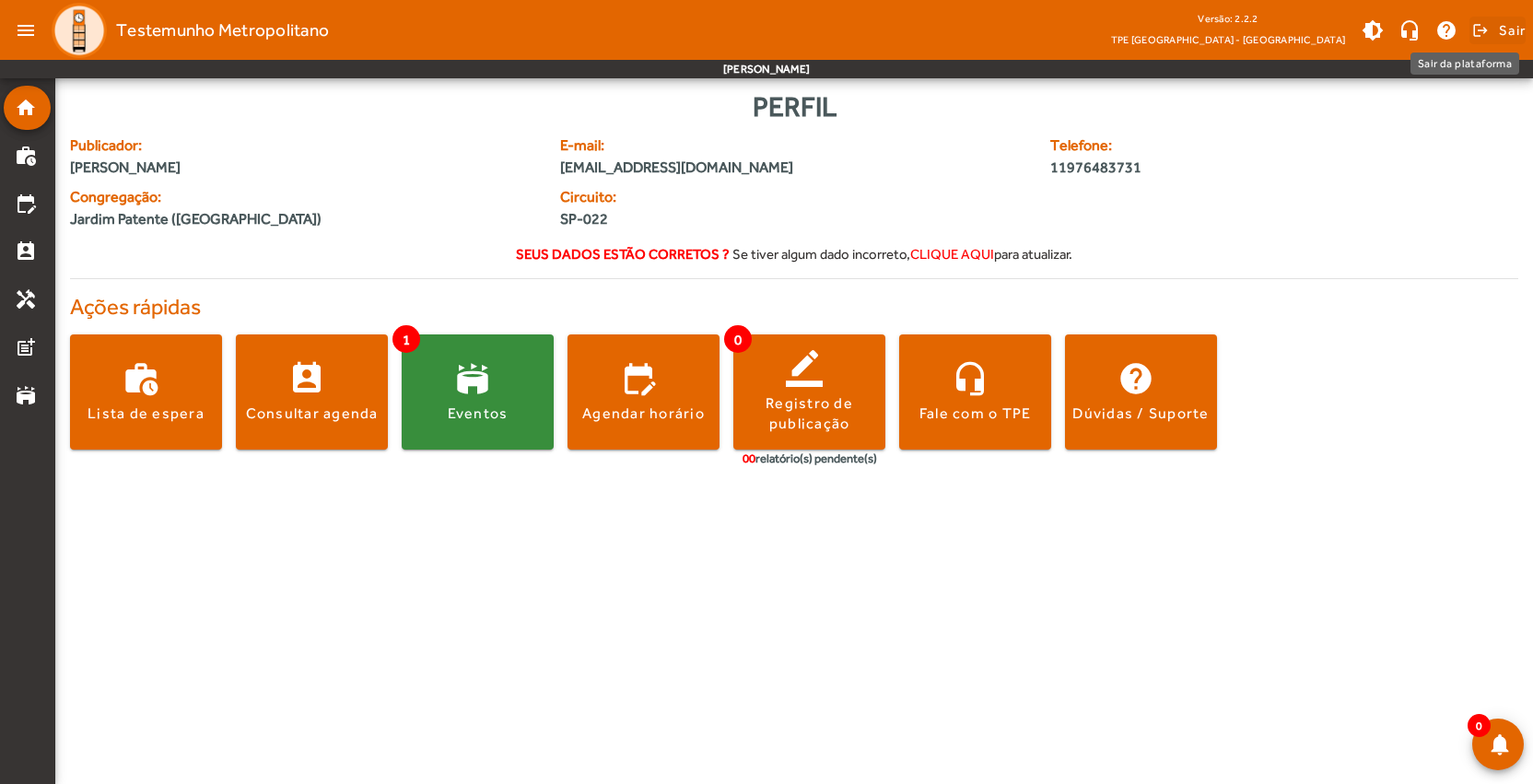
click at [1503, 26] on span "Sair" at bounding box center [1512, 31] width 27 height 30
